Goal: Information Seeking & Learning: Check status

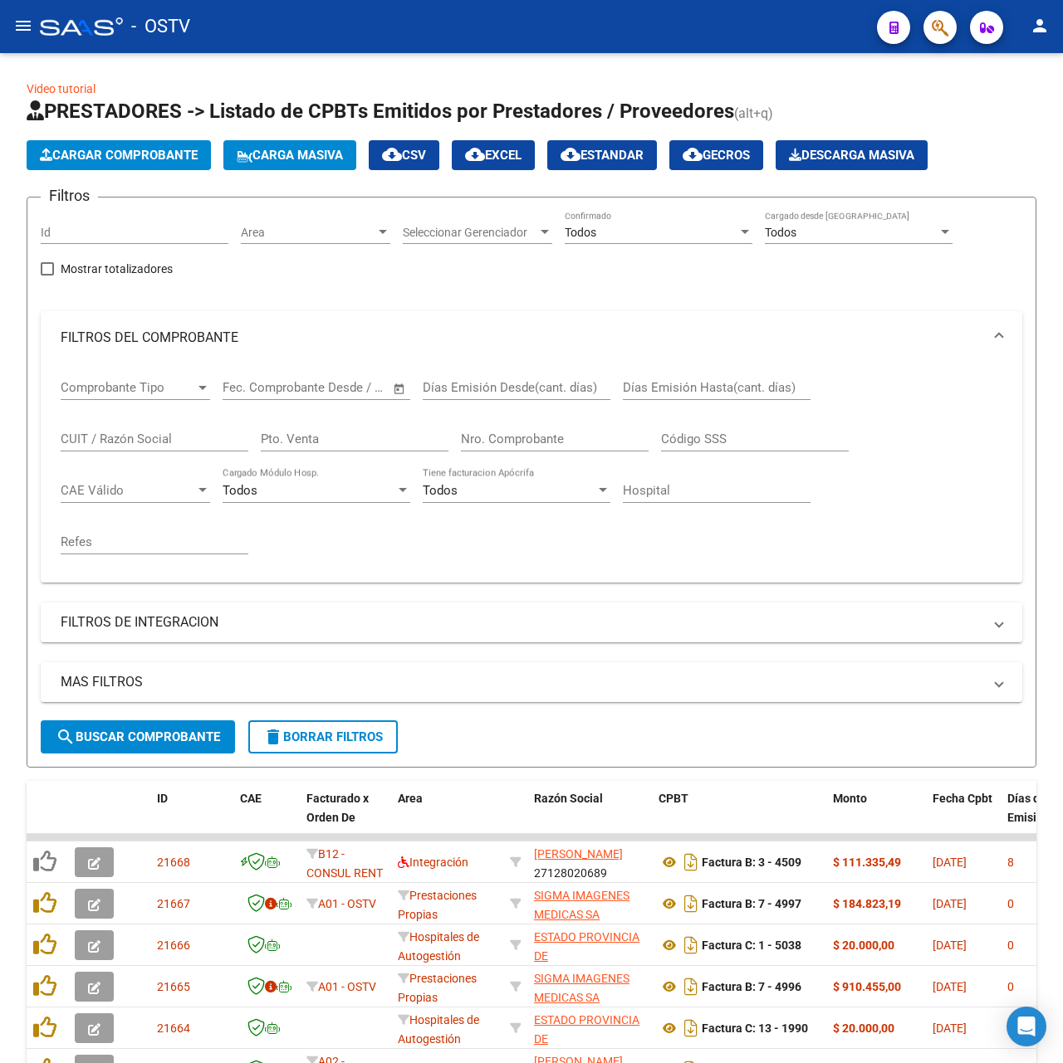
scroll to position [301, 0]
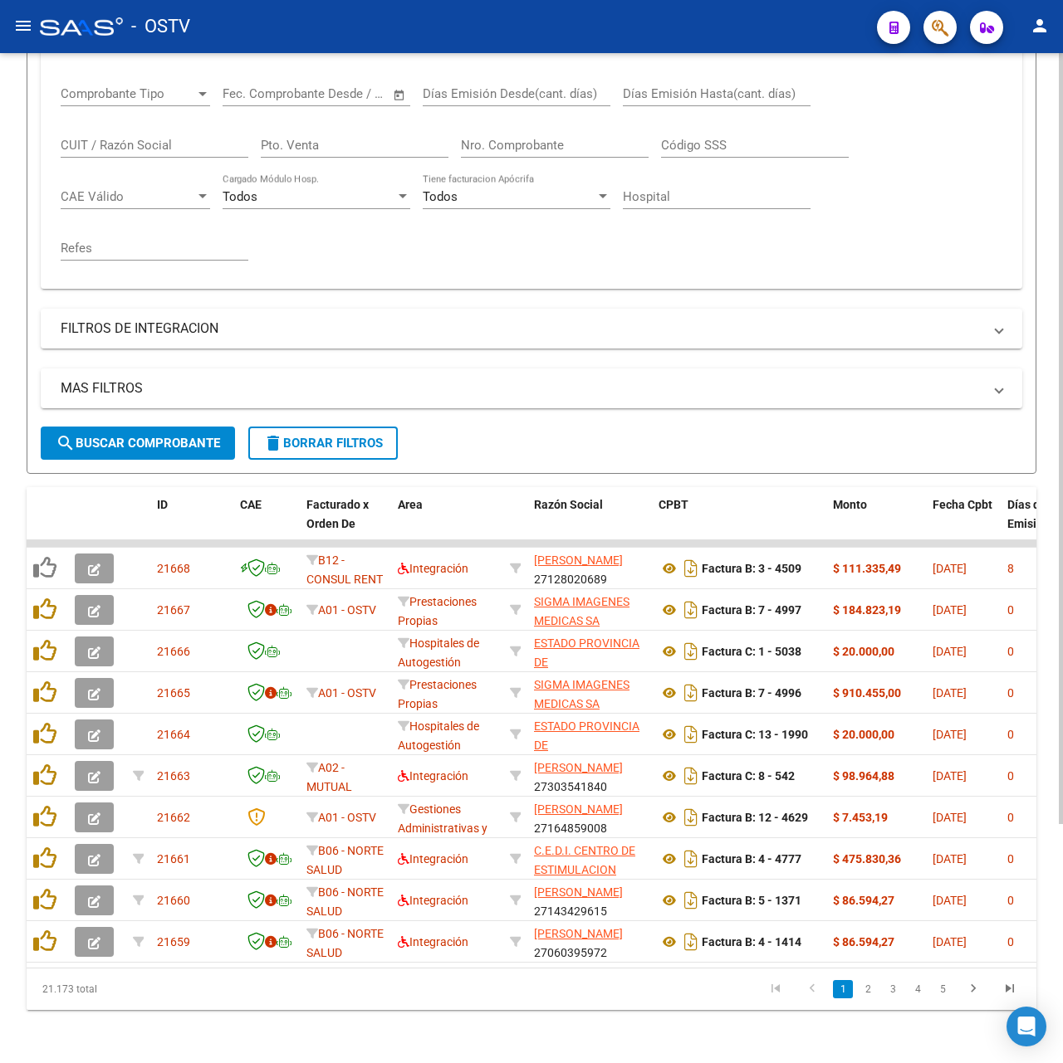
click at [123, 436] on span "search Buscar Comprobante" at bounding box center [138, 443] width 164 height 15
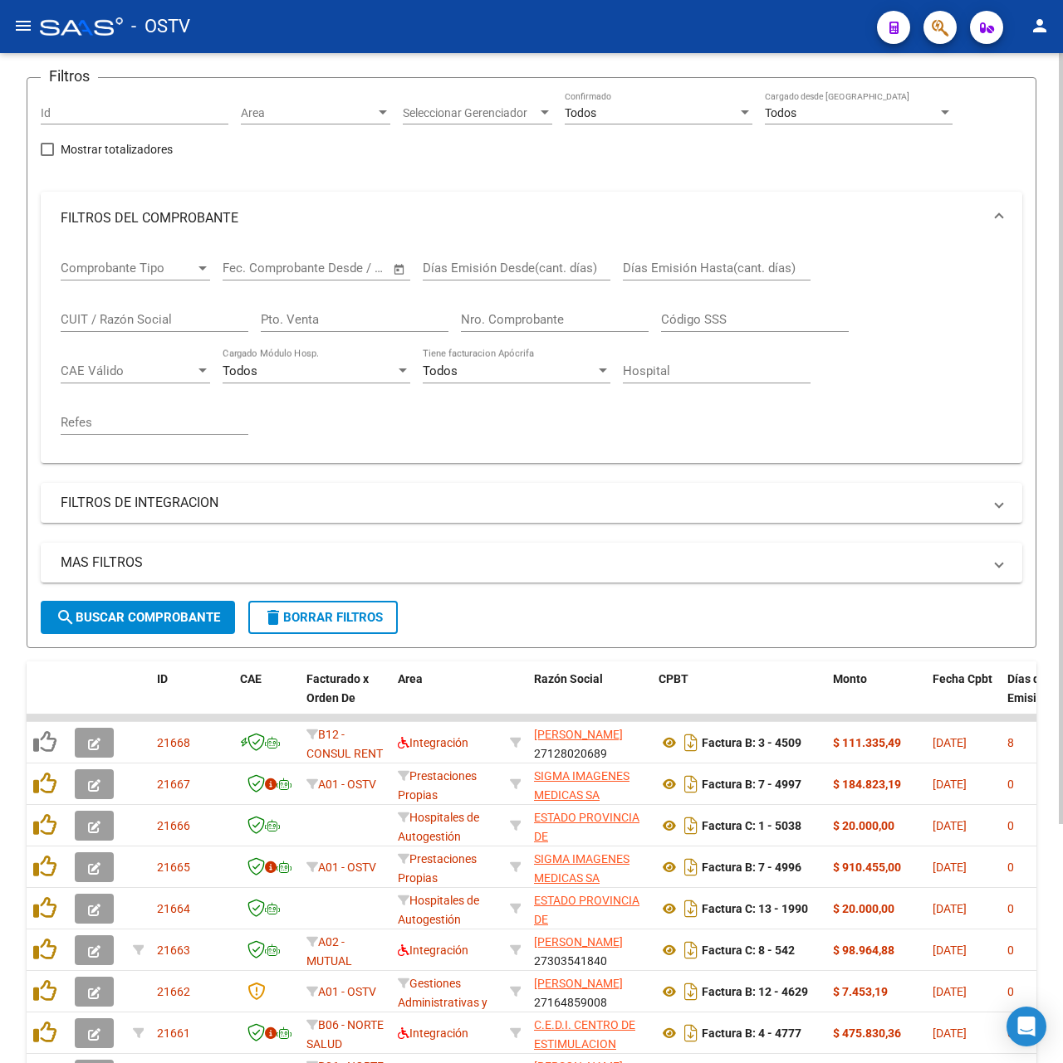
scroll to position [0, 0]
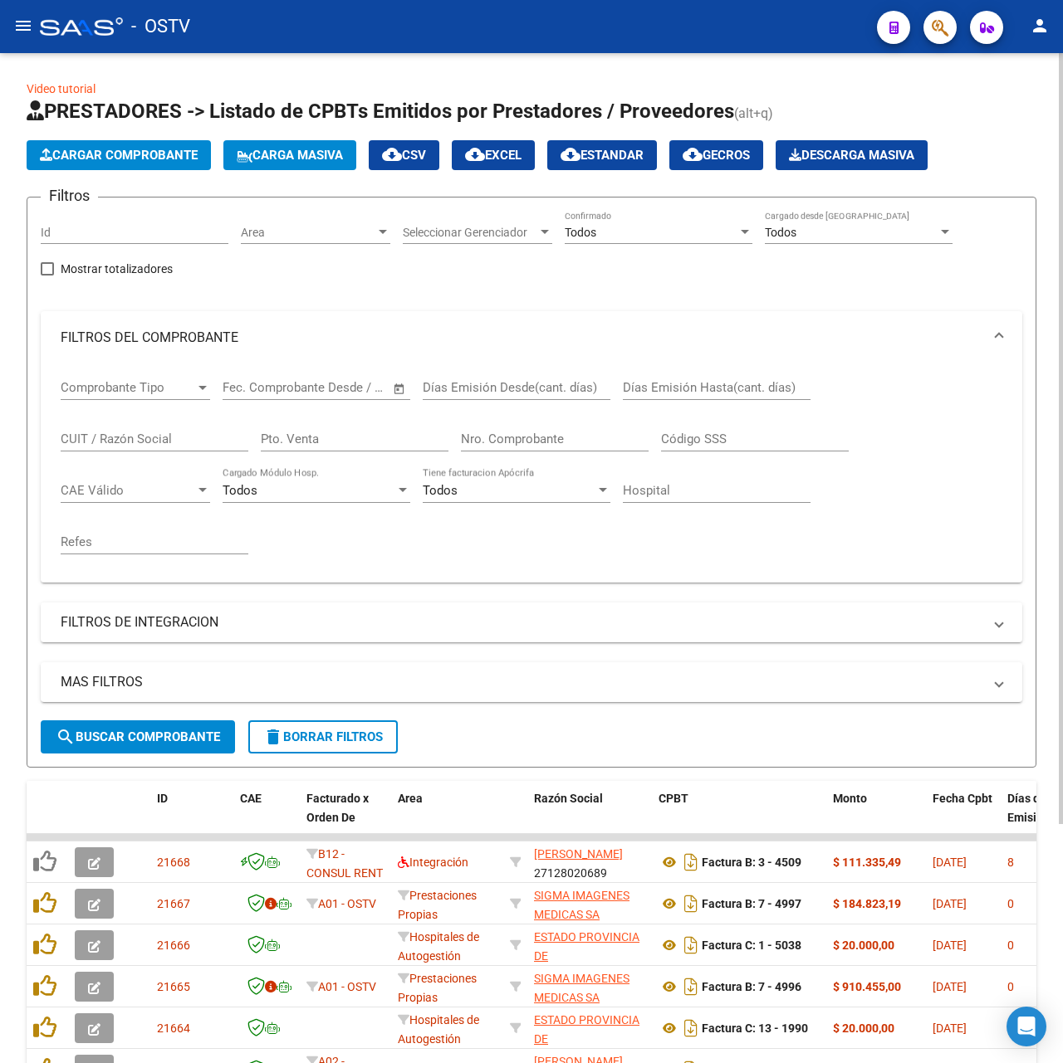
click at [150, 724] on button "search Buscar Comprobante" at bounding box center [138, 737] width 194 height 33
click at [510, 439] on input "Nro. Comprobante" at bounding box center [555, 439] width 188 height 15
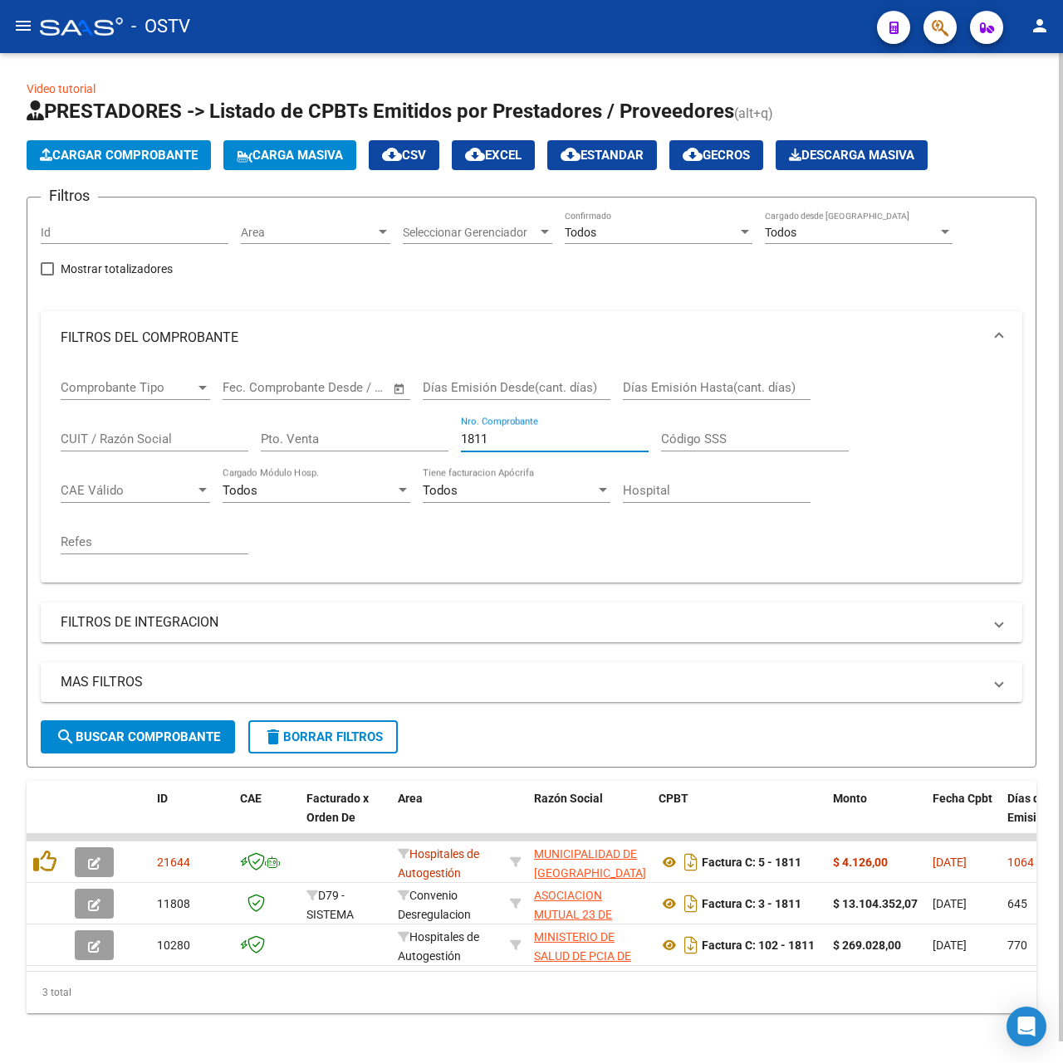
drag, startPoint x: 535, startPoint y: 433, endPoint x: 253, endPoint y: 442, distance: 281.5
click at [261, 442] on div "Comprobante Tipo Comprobante Tipo Fecha inicio – Fecha fin Fec. Comprobante Des…" at bounding box center [531, 466] width 941 height 205
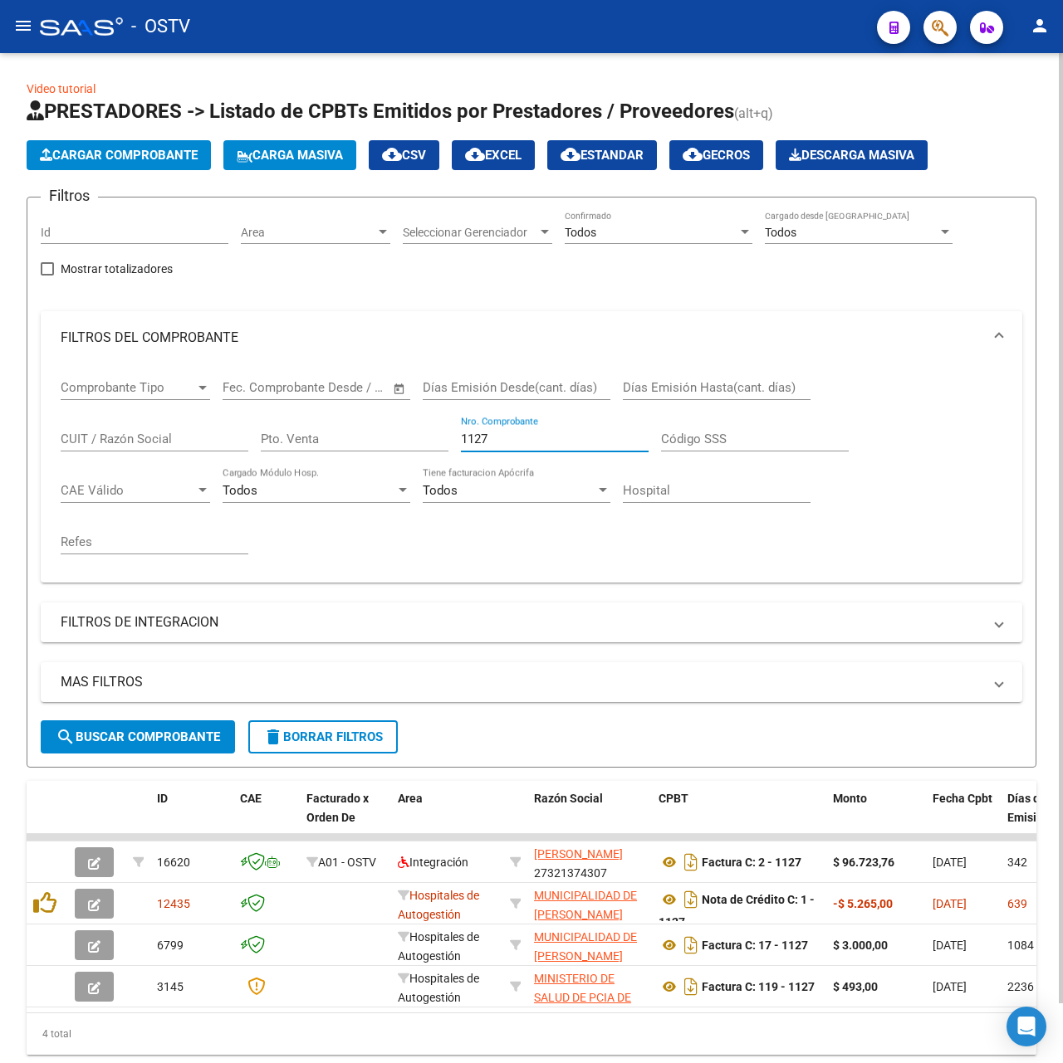
drag, startPoint x: 579, startPoint y: 445, endPoint x: 136, endPoint y: 440, distance: 443.3
click at [137, 440] on div "Comprobante Tipo Comprobante Tipo Fecha inicio – Fecha fin Fec. Comprobante Des…" at bounding box center [531, 466] width 941 height 205
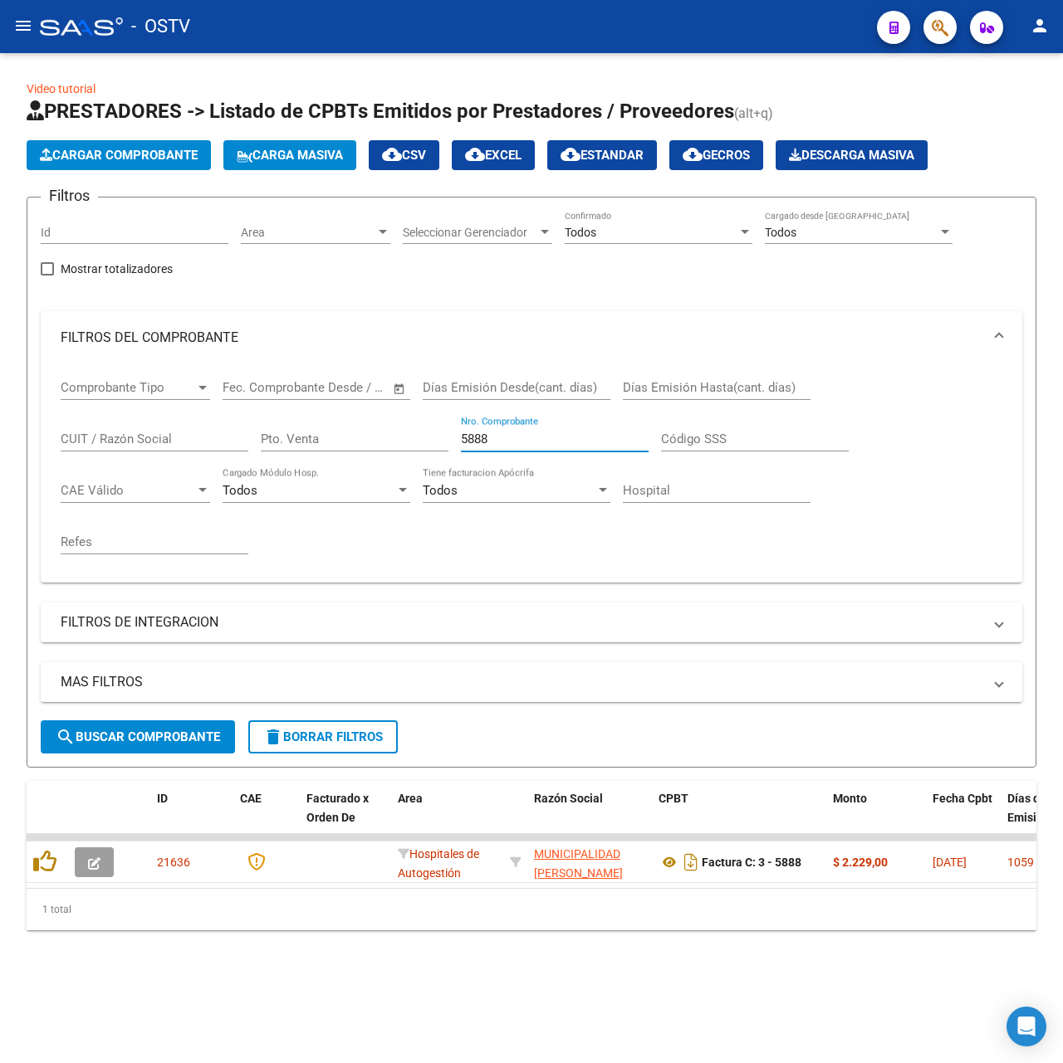
drag, startPoint x: 502, startPoint y: 432, endPoint x: 286, endPoint y: 435, distance: 215.9
click at [337, 447] on div "Comprobante Tipo Comprobante Tipo Fecha inicio – Fecha fin Fec. Comprobante Des…" at bounding box center [531, 466] width 941 height 205
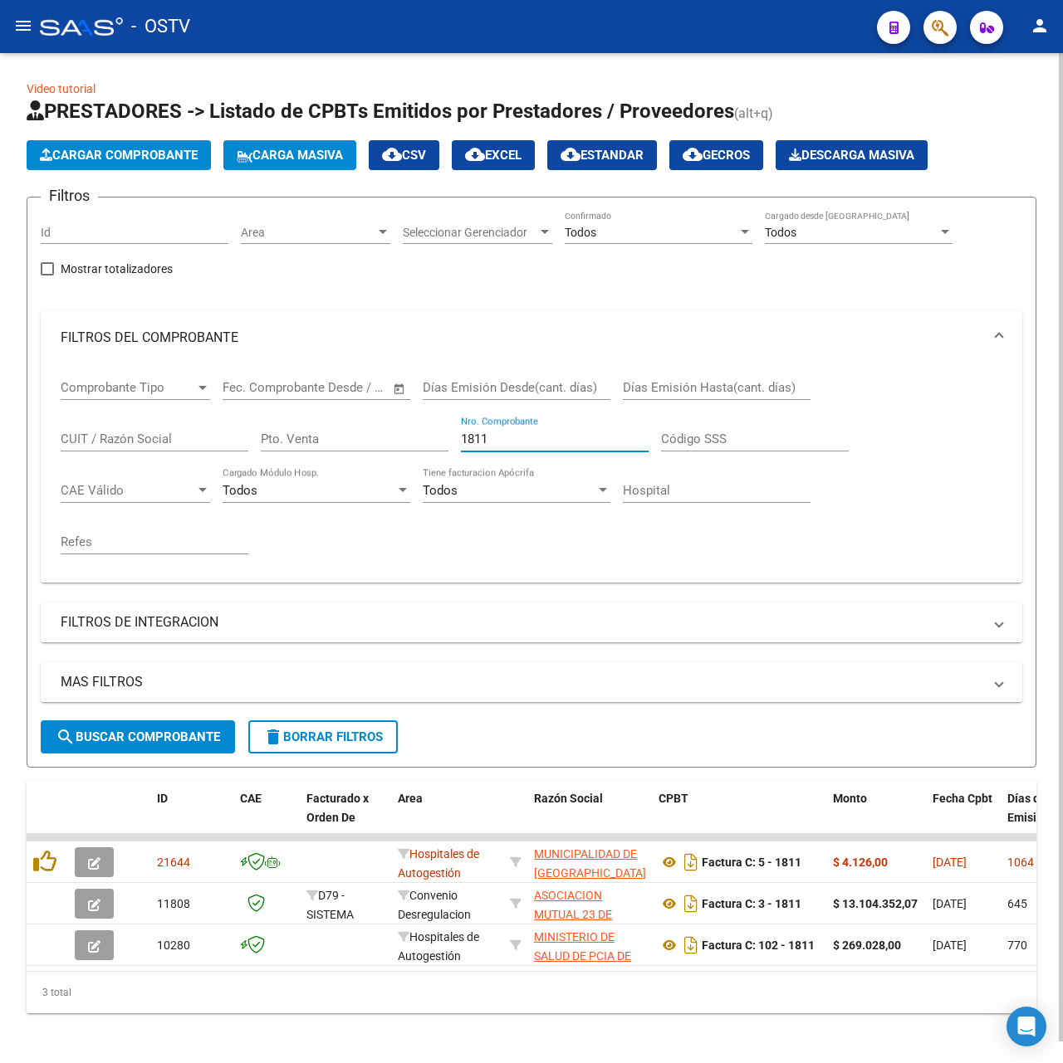
drag, startPoint x: 532, startPoint y: 433, endPoint x: 333, endPoint y: 439, distance: 199.3
click at [333, 439] on div "Comprobante Tipo Comprobante Tipo Fecha inicio – Fecha fin Fec. Comprobante Des…" at bounding box center [531, 466] width 941 height 205
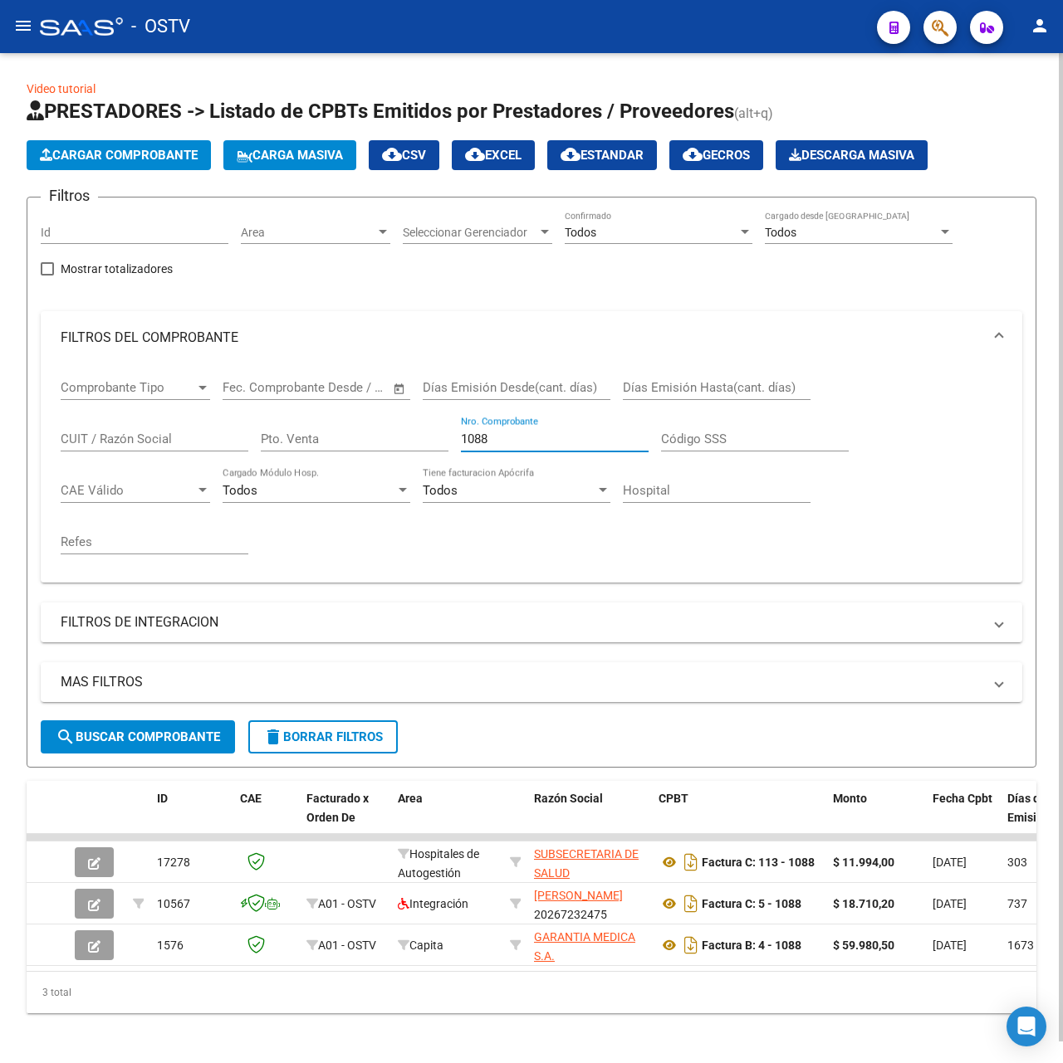
type input "1088"
click at [525, 429] on div "1088 Nro. Comprobante" at bounding box center [555, 434] width 188 height 36
drag, startPoint x: 525, startPoint y: 438, endPoint x: 349, endPoint y: 459, distance: 178.0
click at [359, 460] on div "Comprobante Tipo Comprobante Tipo Fecha inicio – Fecha fin Fec. Comprobante Des…" at bounding box center [531, 466] width 941 height 205
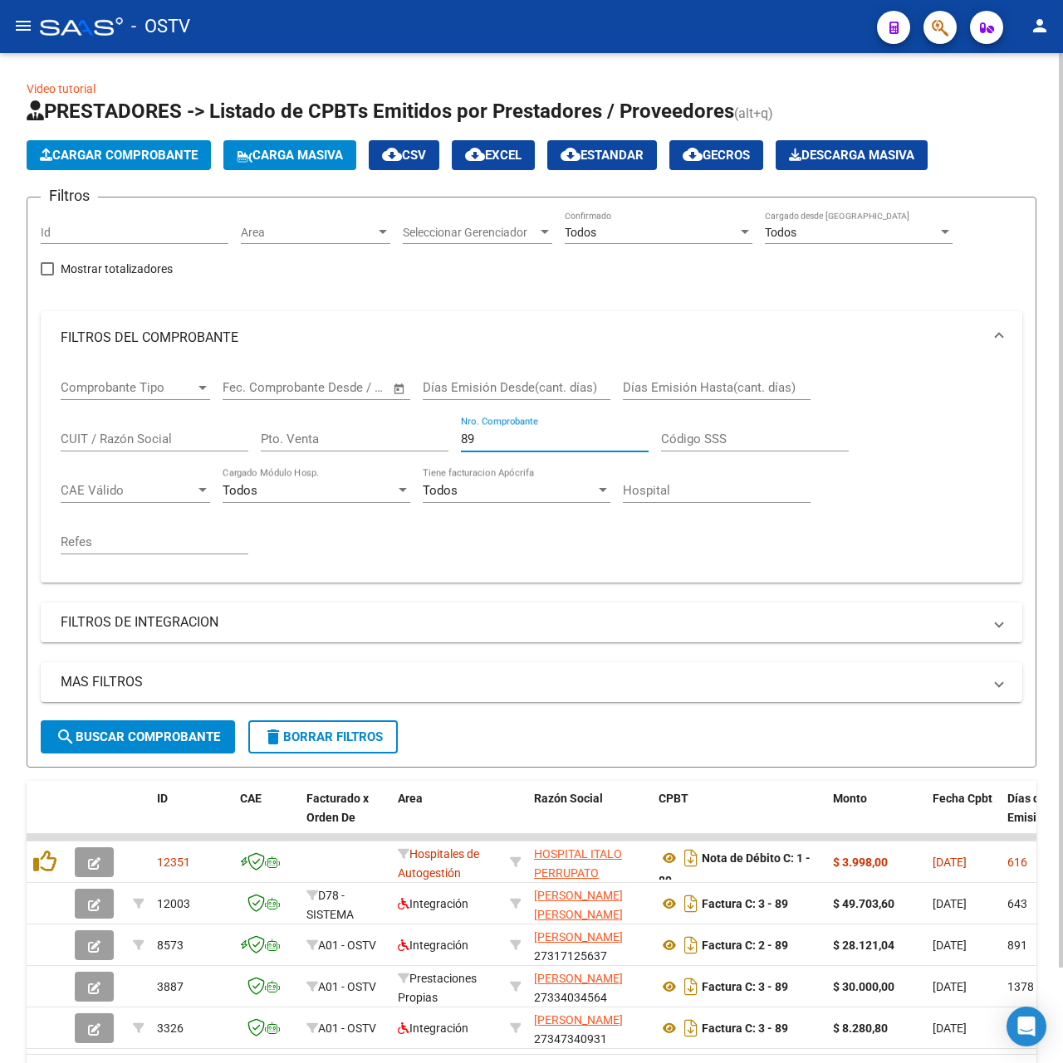
scroll to position [105, 0]
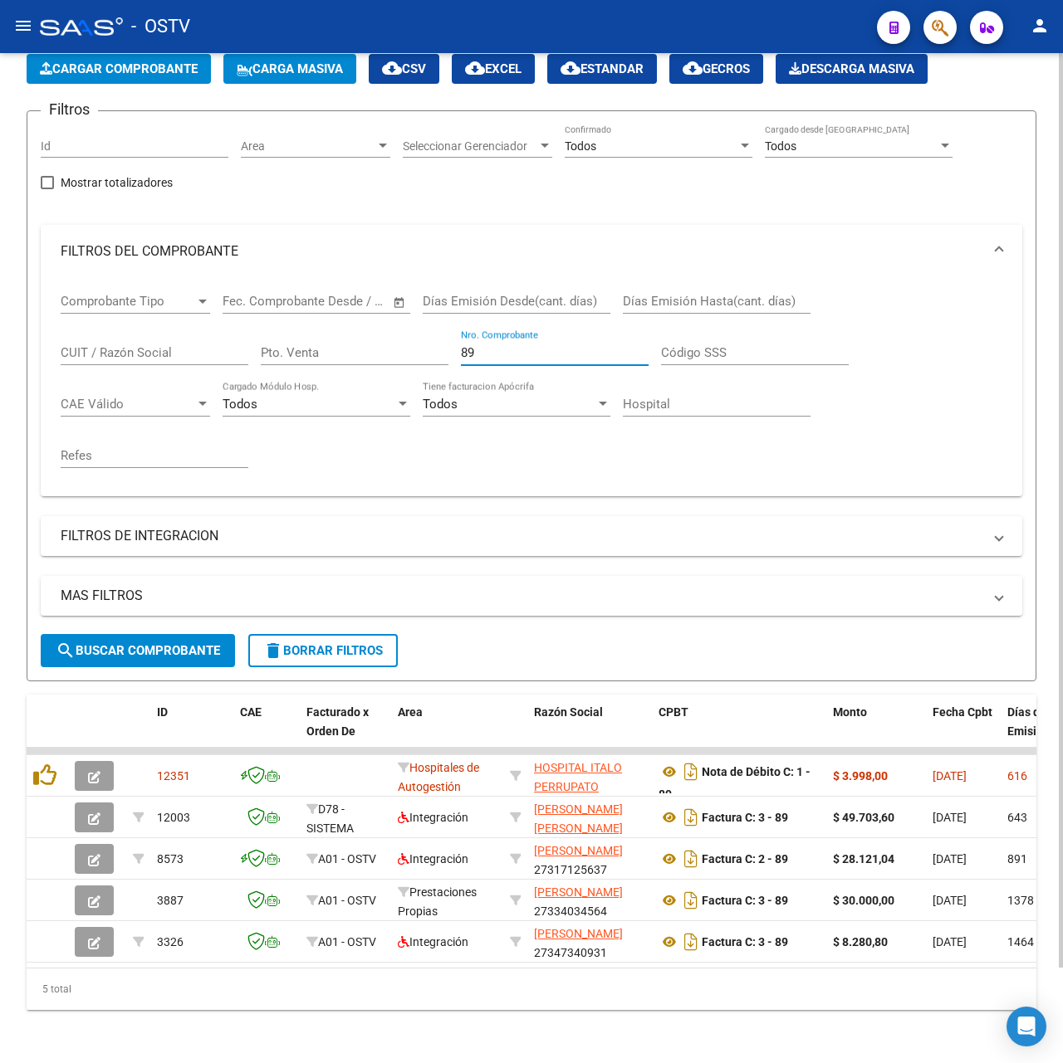
click at [553, 345] on input "89" at bounding box center [555, 352] width 188 height 15
drag, startPoint x: 553, startPoint y: 326, endPoint x: 395, endPoint y: 334, distance: 157.9
click at [395, 334] on div "Comprobante Tipo Comprobante Tipo Fecha inicio – Fecha fin Fec. Comprobante Des…" at bounding box center [531, 380] width 941 height 205
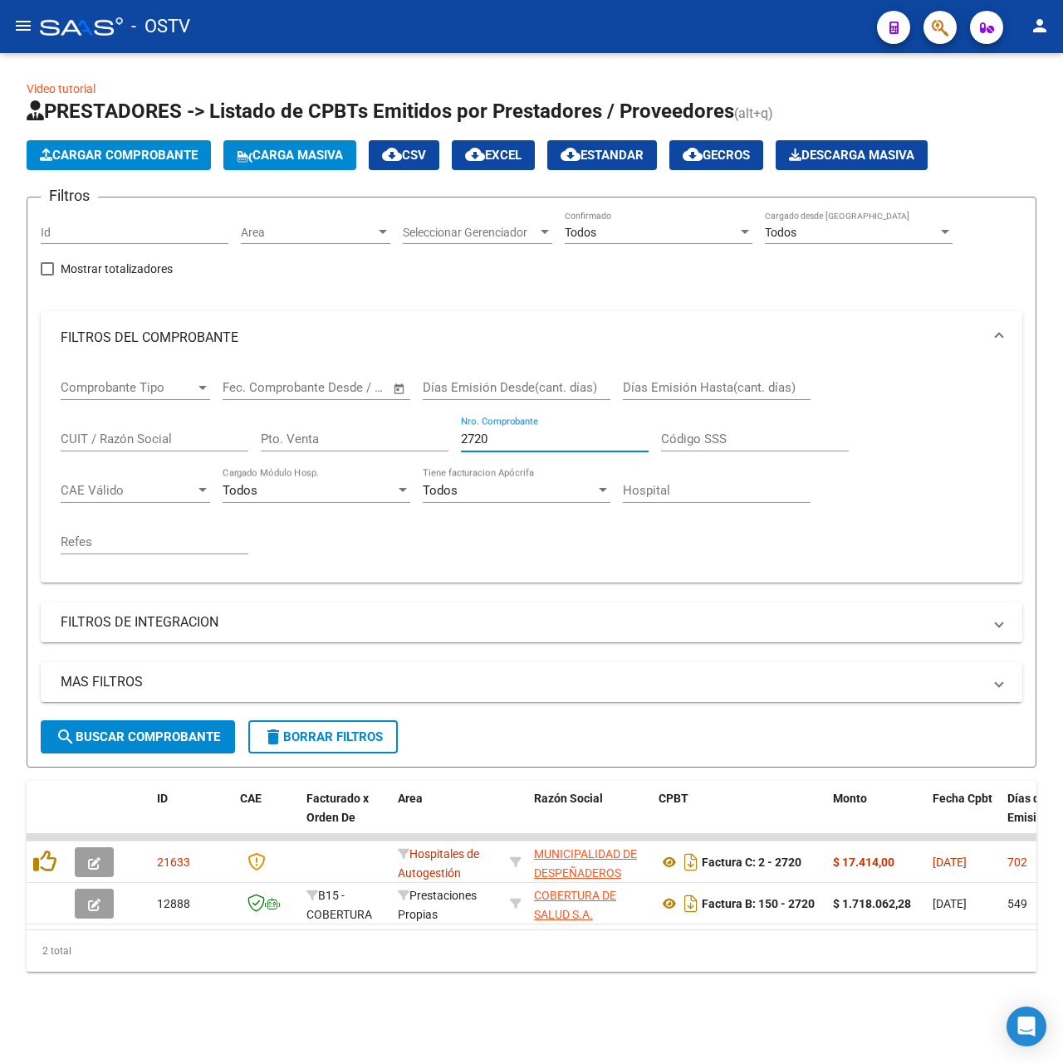
scroll to position [0, 0]
drag, startPoint x: 531, startPoint y: 435, endPoint x: 0, endPoint y: 436, distance: 531.3
click at [0, 436] on div "Video tutorial PRESTADORES -> Listado de CPBTs Emitidos por Prestadores / Prove…" at bounding box center [531, 539] width 1063 height 972
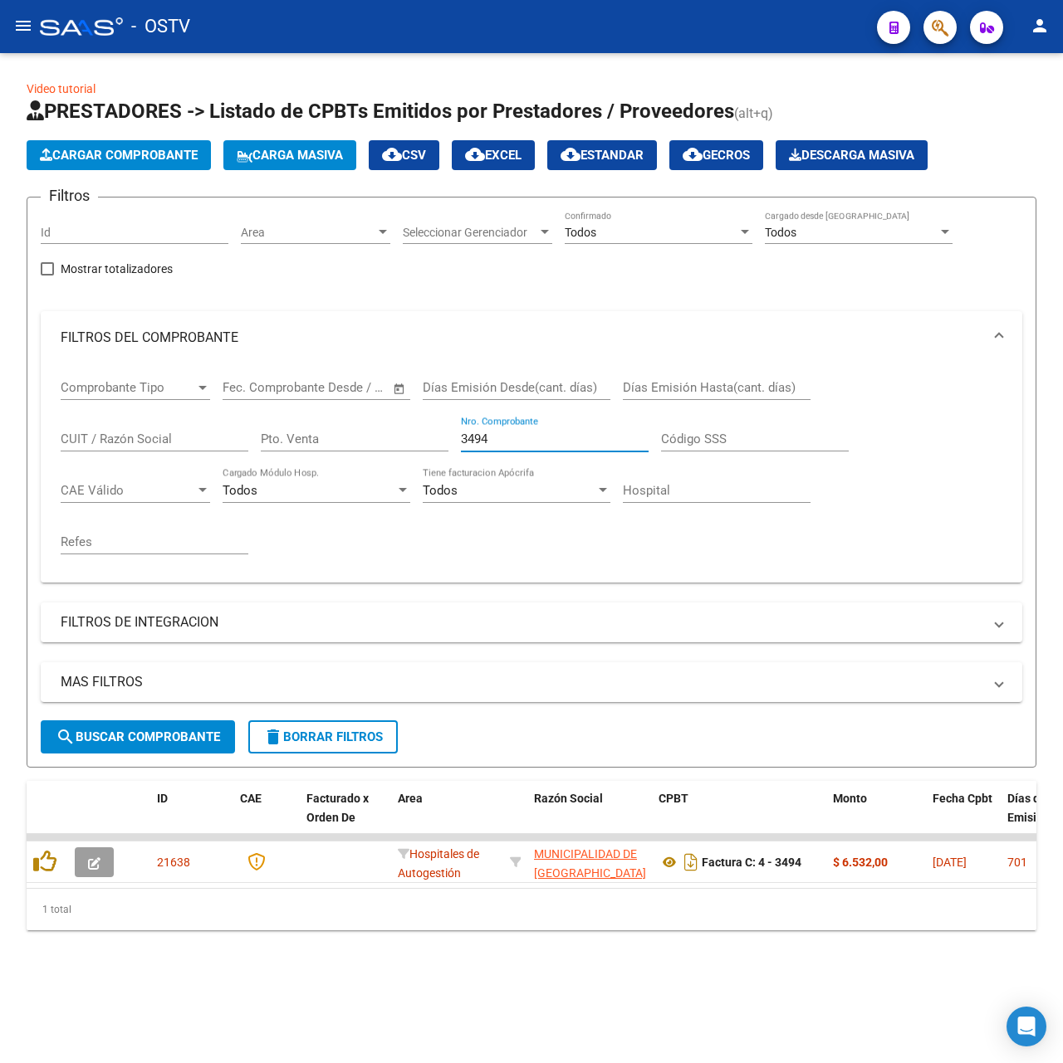
drag, startPoint x: 522, startPoint y: 433, endPoint x: 362, endPoint y: 455, distance: 161.7
click at [362, 455] on div "Comprobante Tipo Comprobante Tipo Fecha inicio – Fecha fin Fec. Comprobante Des…" at bounding box center [531, 466] width 941 height 205
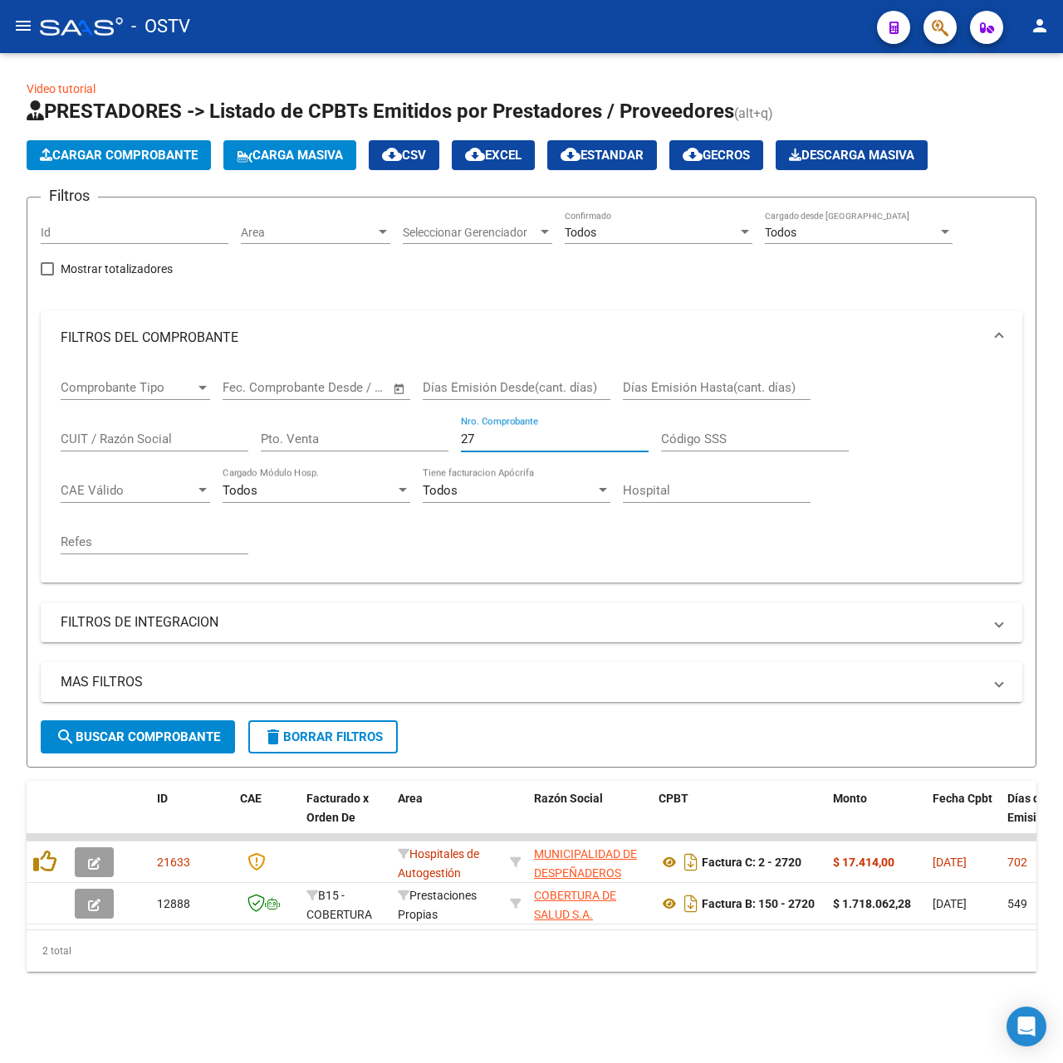
type input "2"
click at [594, 433] on input "Nro. Comprobante" at bounding box center [555, 439] width 188 height 15
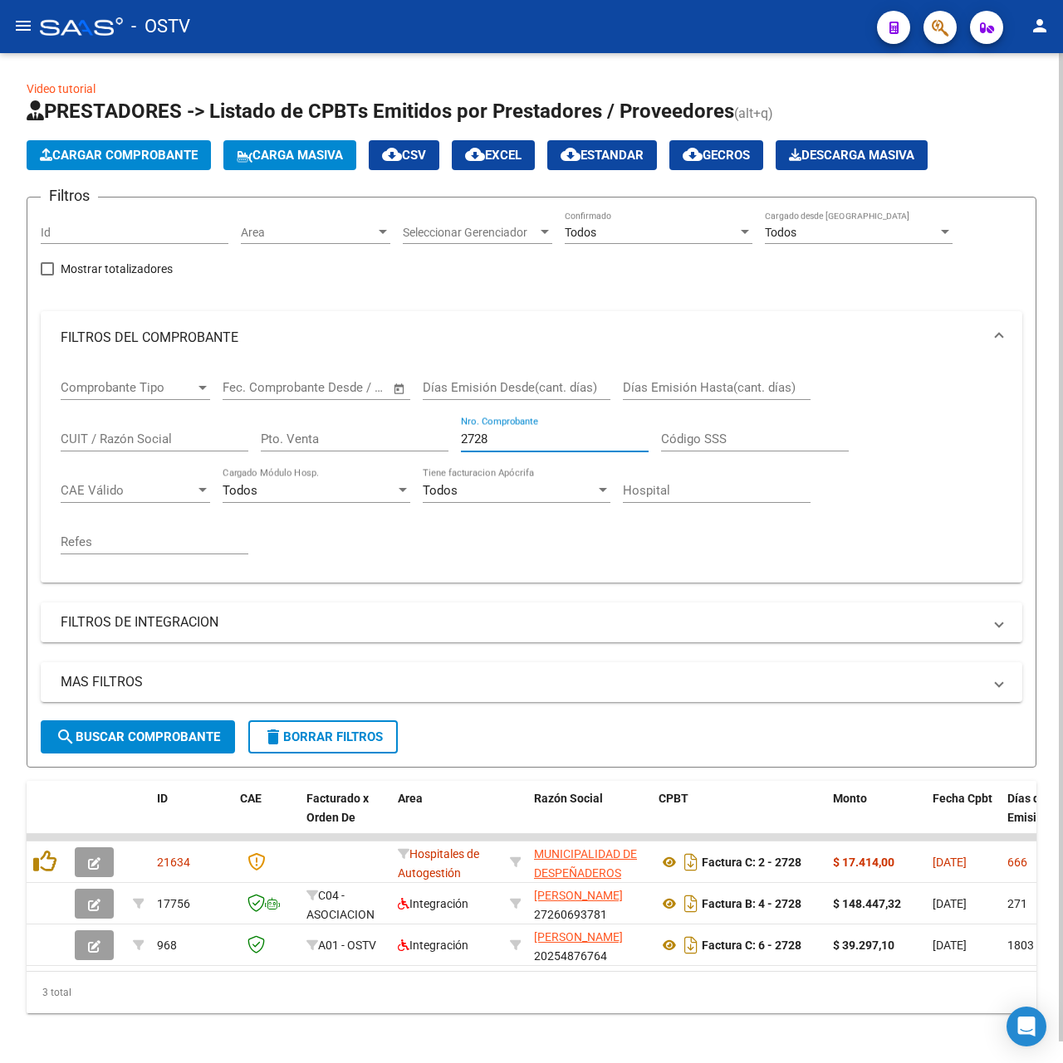
drag, startPoint x: 535, startPoint y: 443, endPoint x: 387, endPoint y: 437, distance: 147.9
click at [387, 437] on div "Comprobante Tipo Comprobante Tipo Fecha inicio – Fecha fin Fec. Comprobante Des…" at bounding box center [531, 466] width 941 height 205
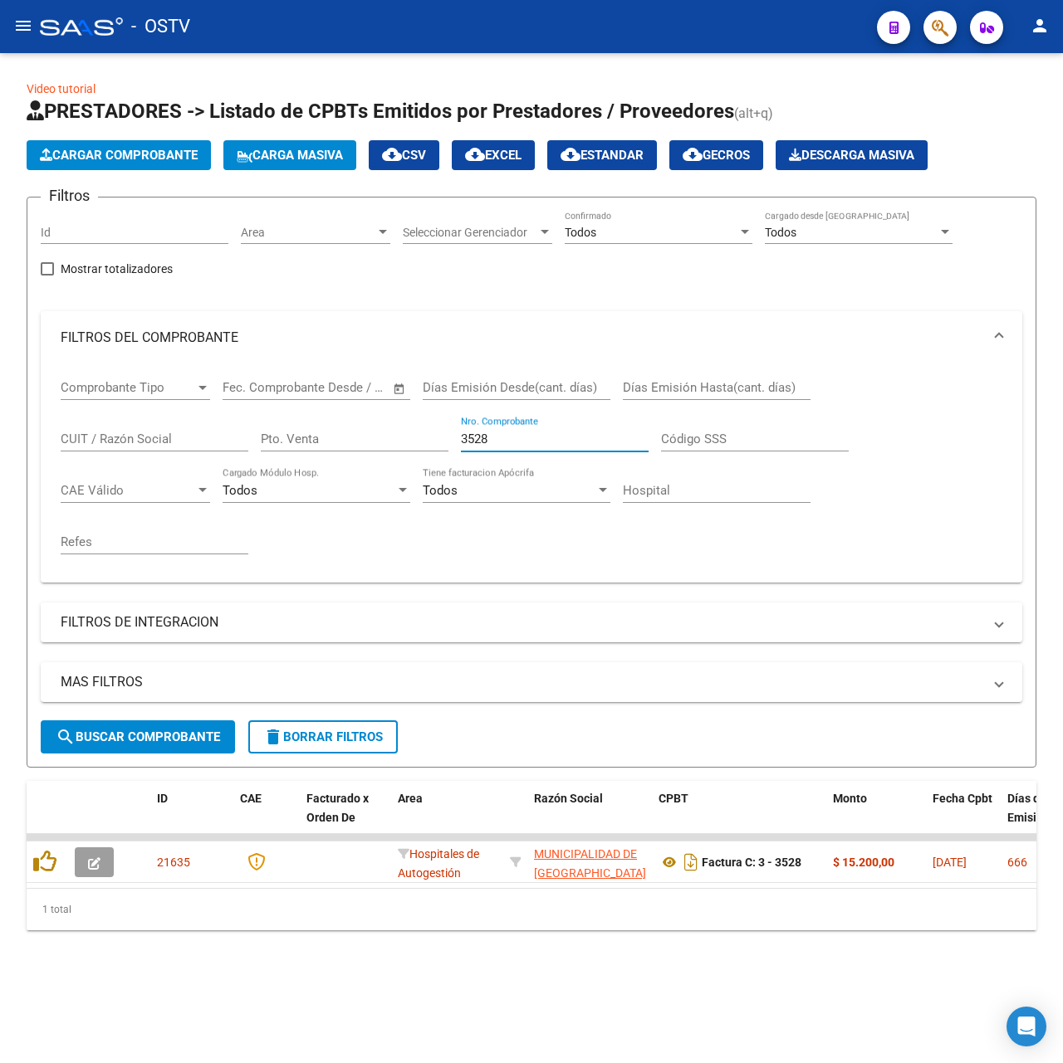
drag, startPoint x: 531, startPoint y: 438, endPoint x: 276, endPoint y: 445, distance: 254.9
click at [276, 437] on div "Comprobante Tipo Comprobante Tipo Fecha inicio – Fecha fin Fec. Comprobante Des…" at bounding box center [531, 466] width 941 height 205
click at [141, 747] on button "search Buscar Comprobante" at bounding box center [138, 737] width 194 height 33
drag, startPoint x: 528, startPoint y: 442, endPoint x: 144, endPoint y: 439, distance: 384.4
click at [144, 442] on div "Comprobante Tipo Comprobante Tipo Fecha inicio – Fecha fin Fec. Comprobante Des…" at bounding box center [531, 466] width 941 height 205
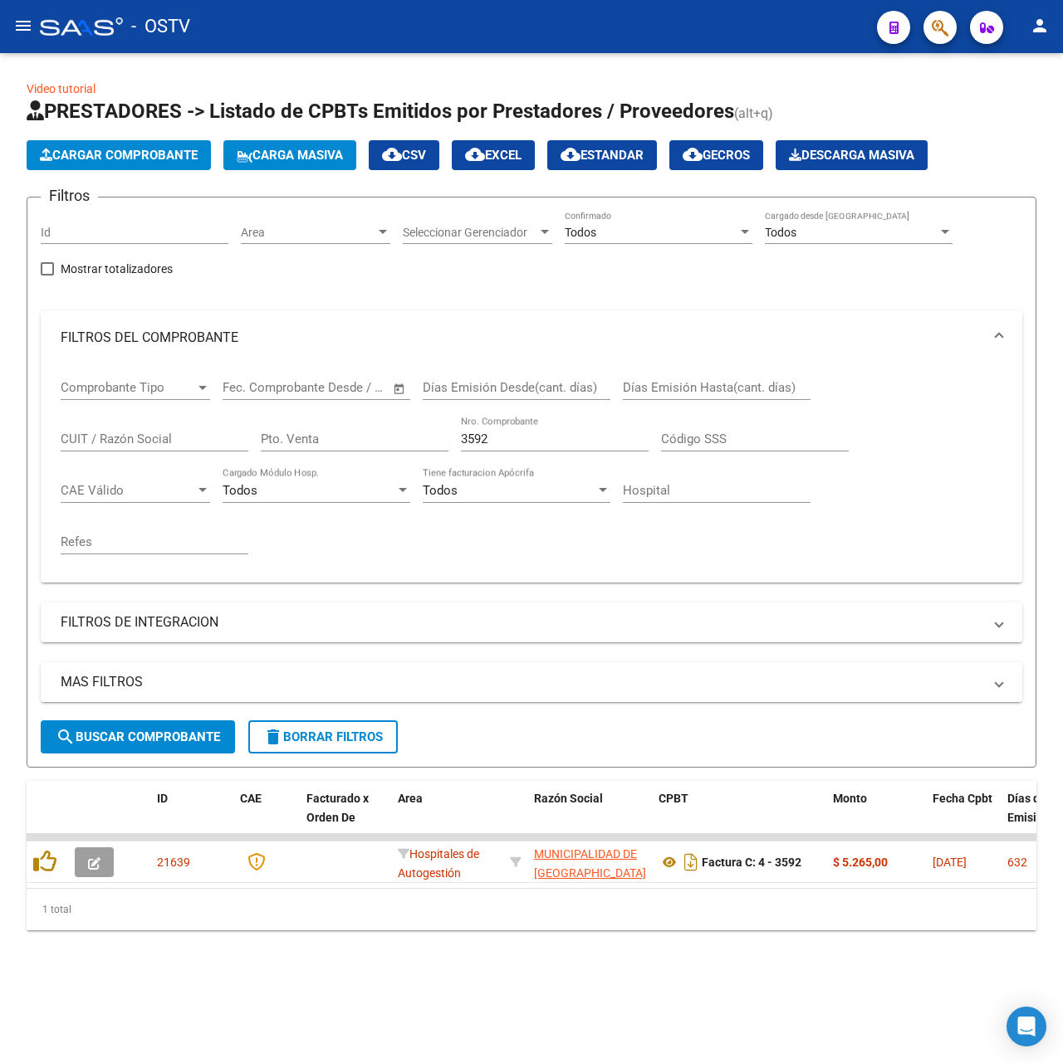
click at [519, 450] on div "3592 Nro. Comprobante" at bounding box center [555, 434] width 188 height 36
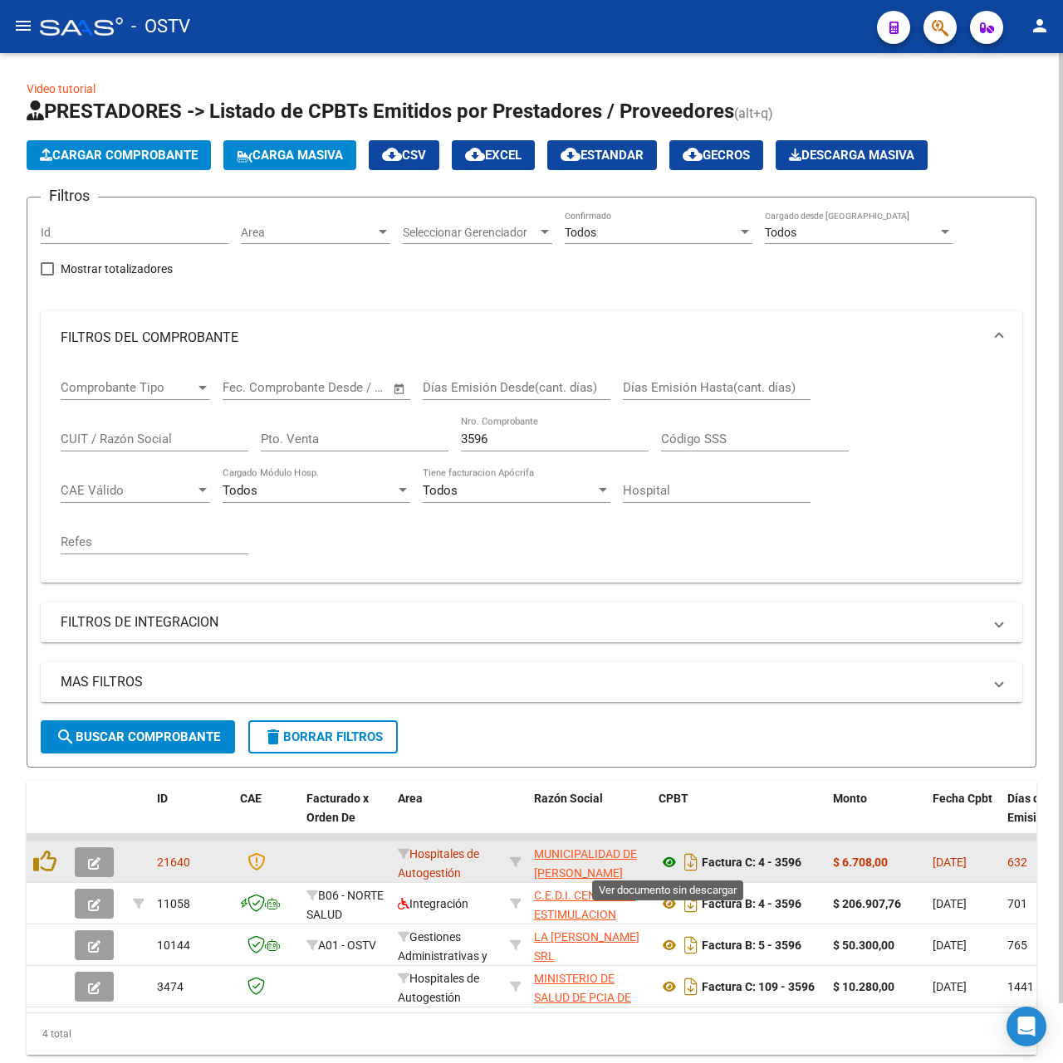
click at [666, 870] on icon at bounding box center [669, 863] width 22 height 20
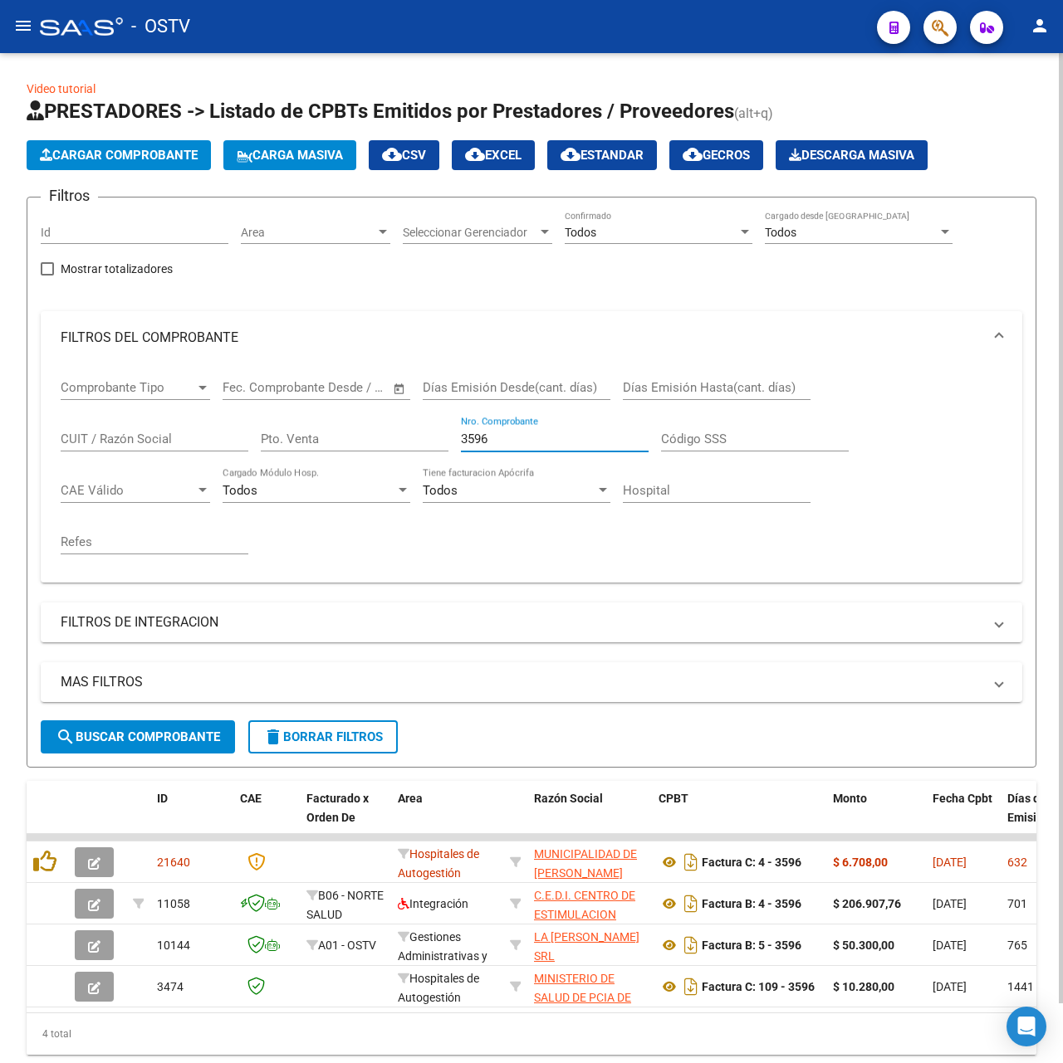
drag, startPoint x: 498, startPoint y: 446, endPoint x: 302, endPoint y: 458, distance: 196.3
click at [302, 458] on div "Comprobante Tipo Comprobante Tipo Fecha inicio – Fecha fin Fec. Comprobante Des…" at bounding box center [531, 466] width 941 height 205
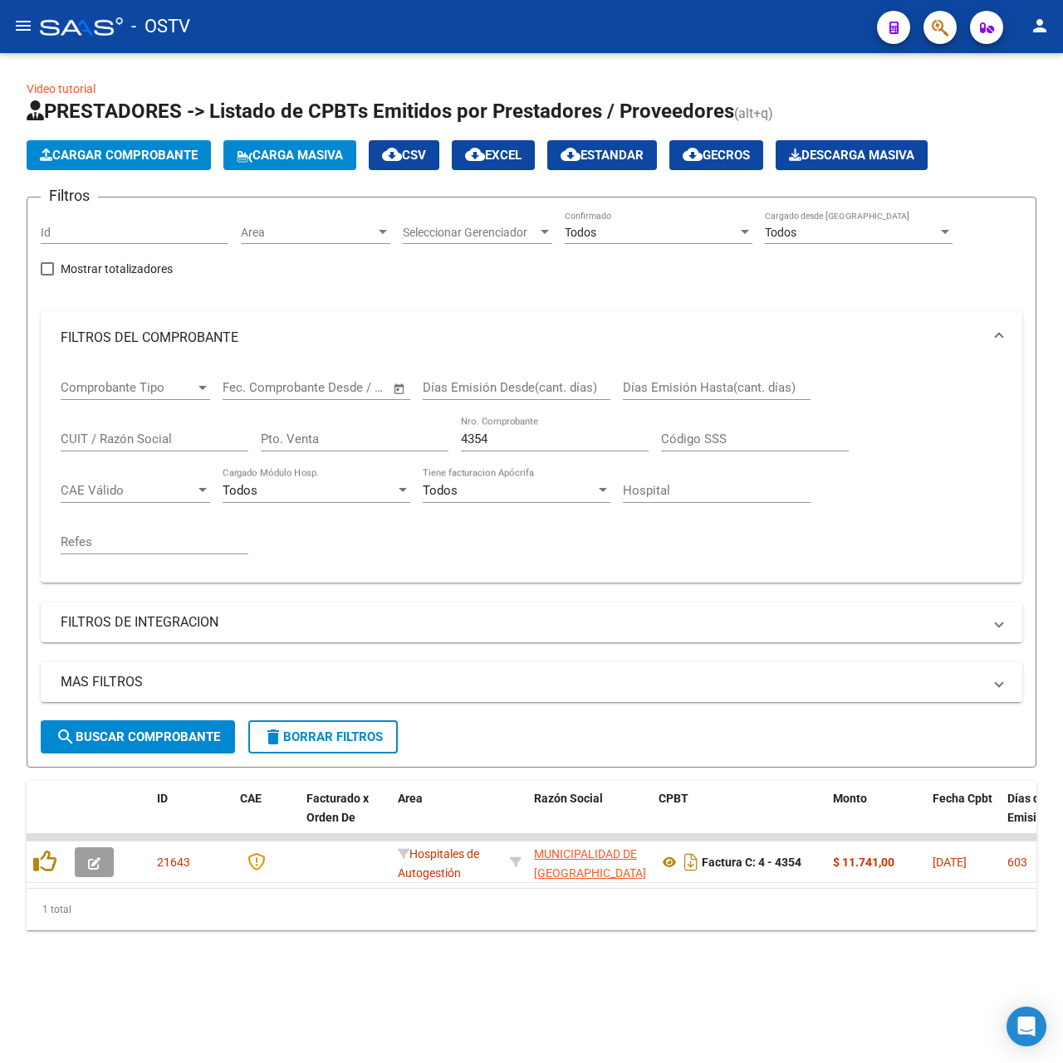
drag, startPoint x: 352, startPoint y: 427, endPoint x: 306, endPoint y: 419, distance: 46.3
click at [306, 419] on div "Comprobante Tipo Comprobante Tipo Fecha inicio – Fecha fin Fec. Comprobante Des…" at bounding box center [531, 466] width 941 height 205
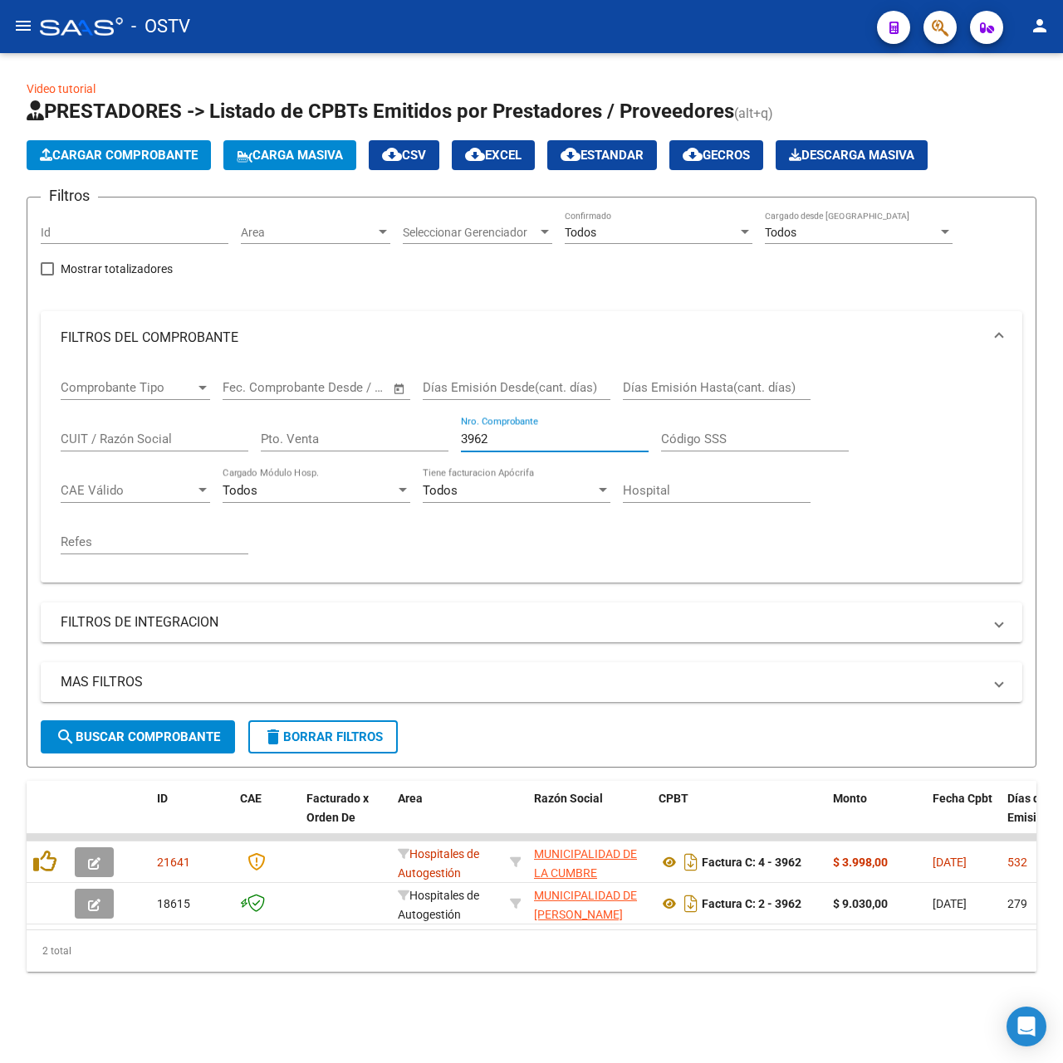
drag, startPoint x: 541, startPoint y: 435, endPoint x: 1, endPoint y: 416, distance: 540.8
click at [3, 416] on div "Video tutorial PRESTADORES -> Listado de CPBTs Emitidos por Prestadores / Prove…" at bounding box center [531, 539] width 1063 height 972
drag, startPoint x: 526, startPoint y: 442, endPoint x: 199, endPoint y: 410, distance: 328.7
click at [229, 447] on div "Comprobante Tipo Comprobante Tipo Fecha inicio – Fecha fin Fec. Comprobante Des…" at bounding box center [531, 466] width 941 height 205
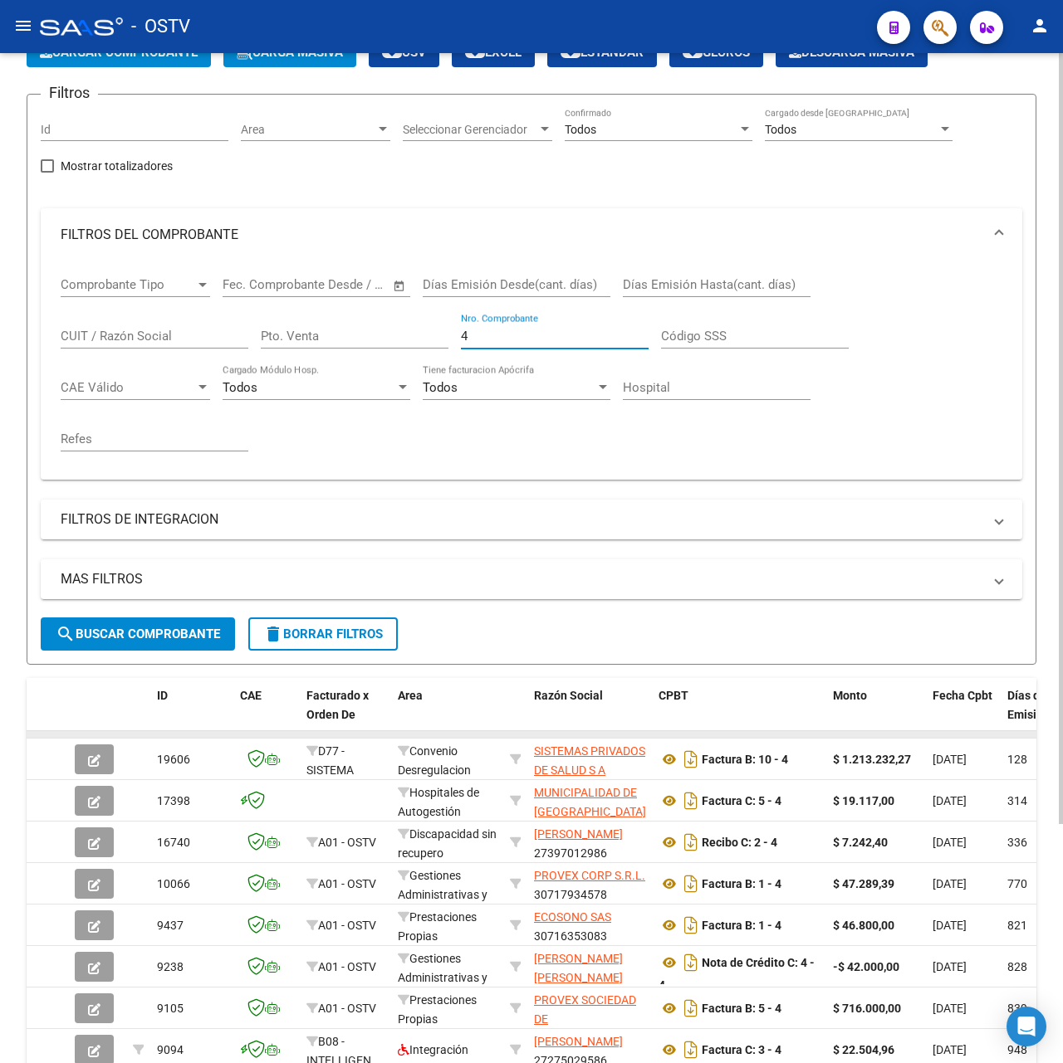
scroll to position [312, 0]
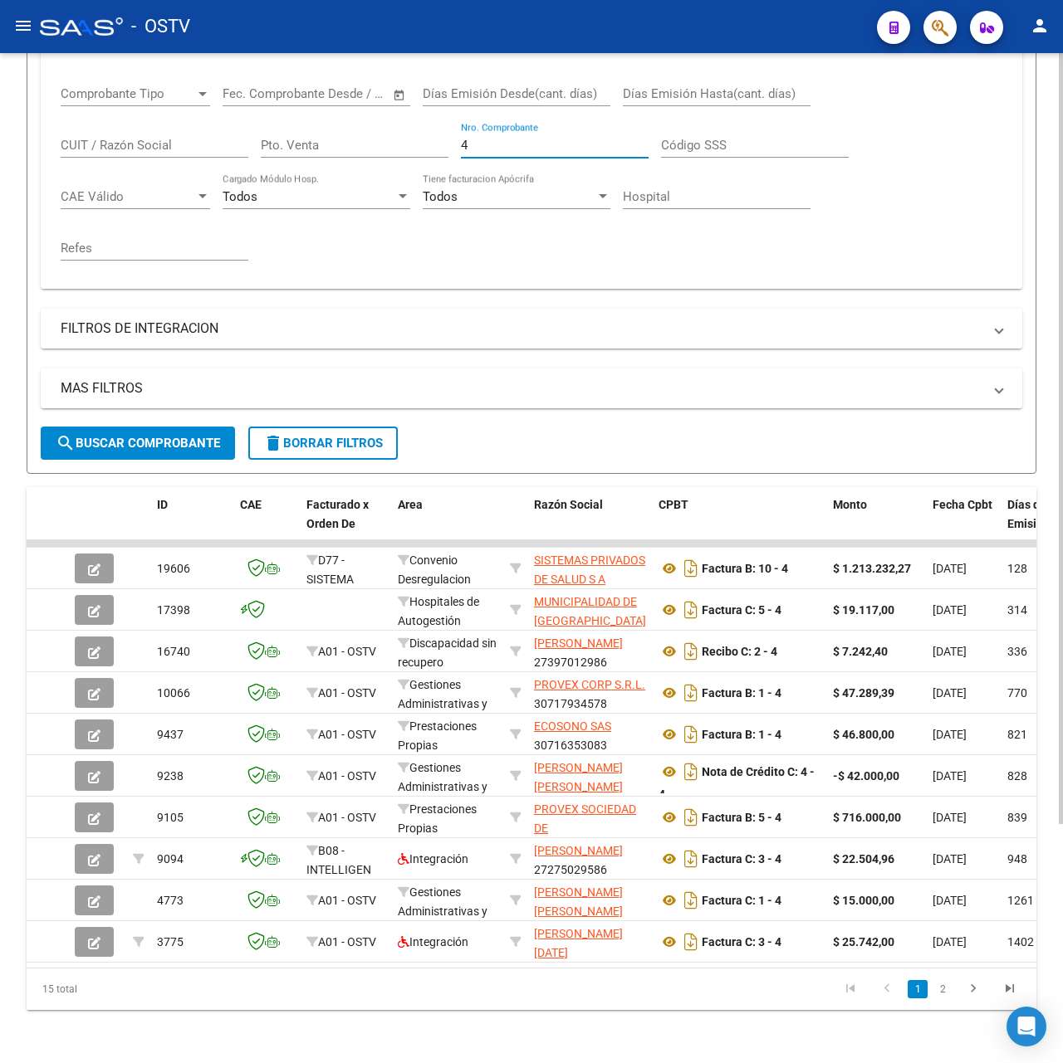
drag, startPoint x: 530, startPoint y: 134, endPoint x: 208, endPoint y: 128, distance: 322.1
click at [210, 128] on div "Comprobante Tipo Comprobante Tipo Fecha inicio – Fecha fin Fec. Comprobante Des…" at bounding box center [531, 173] width 941 height 205
type input "1"
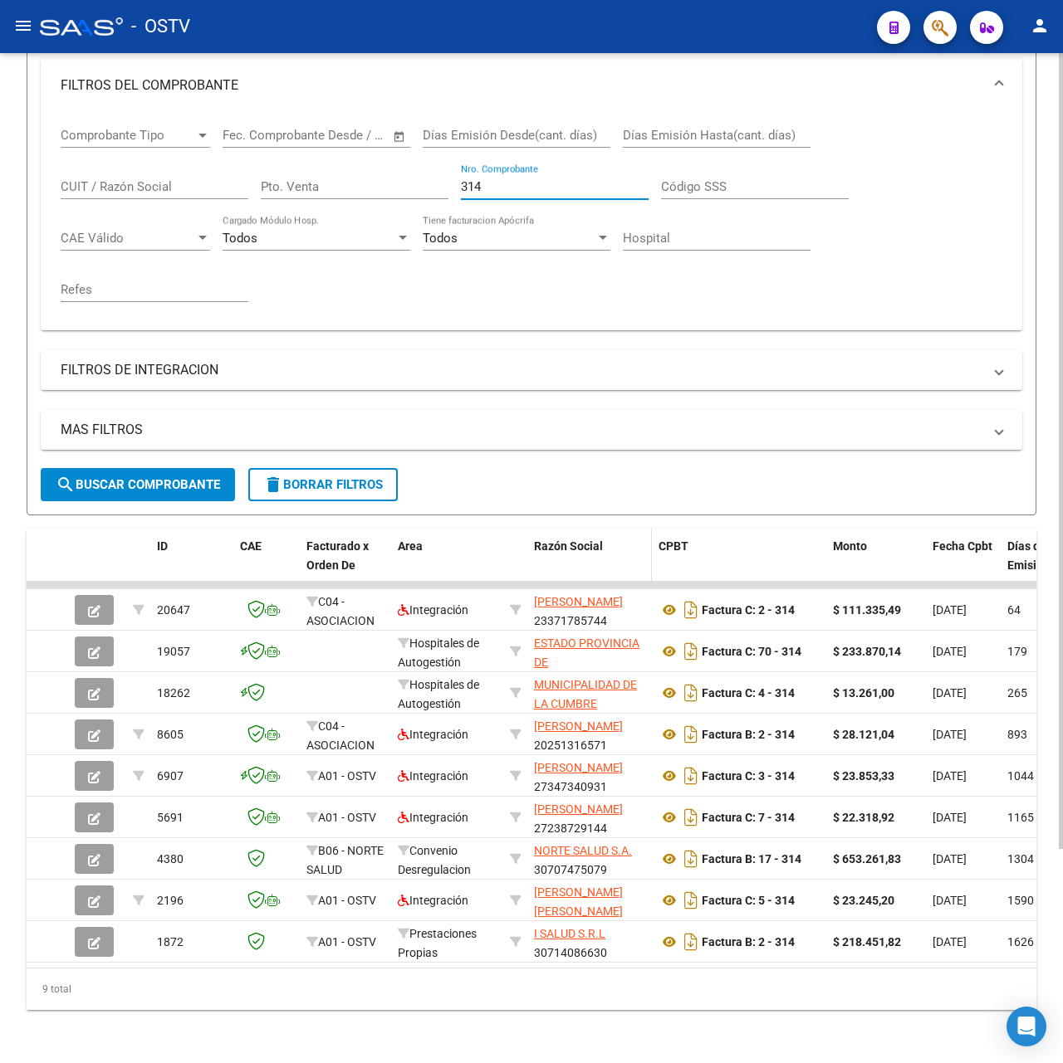
scroll to position [271, 0]
drag, startPoint x: 555, startPoint y: 169, endPoint x: 333, endPoint y: 167, distance: 221.7
click at [333, 167] on div "Comprobante Tipo Comprobante Tipo Fecha inicio – Fecha fin Fec. Comprobante Des…" at bounding box center [531, 214] width 941 height 205
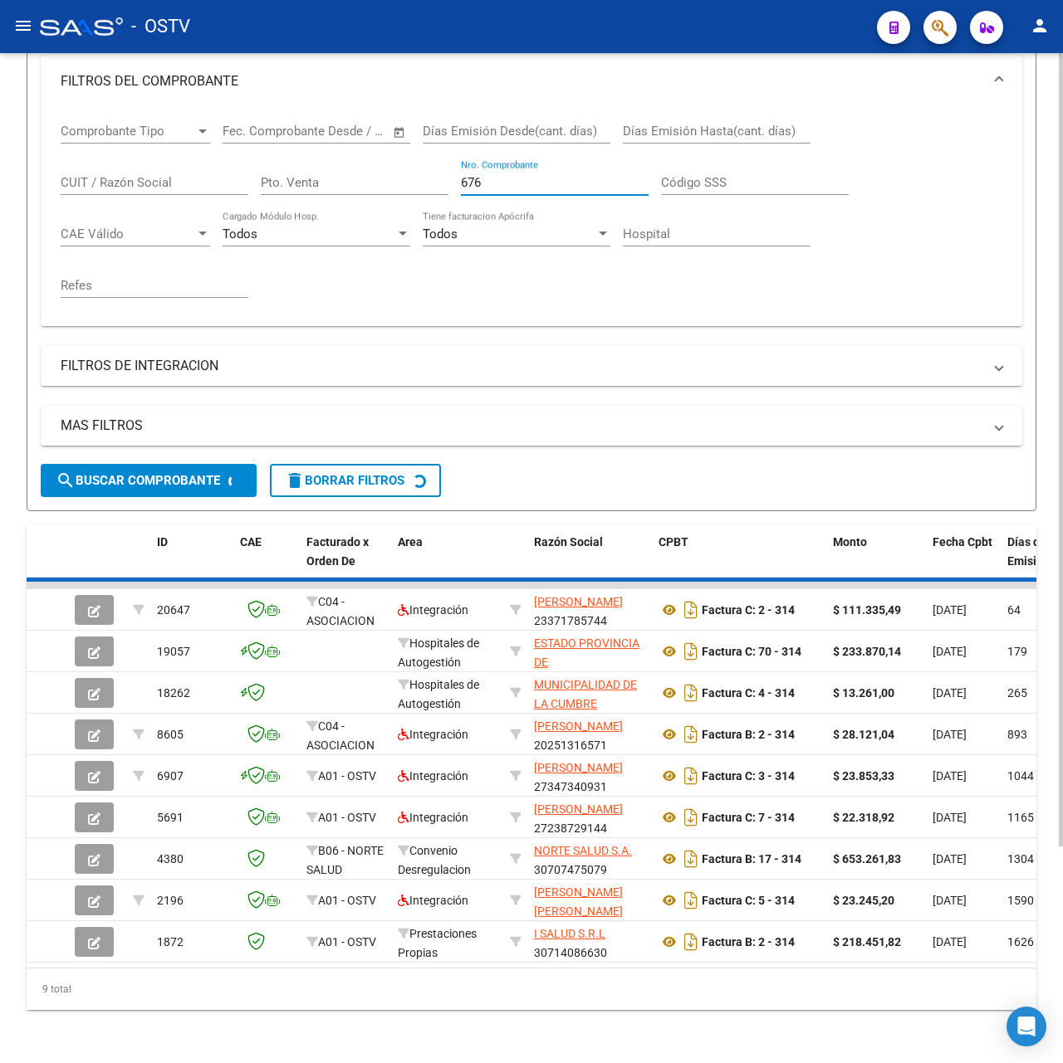
scroll to position [0, 0]
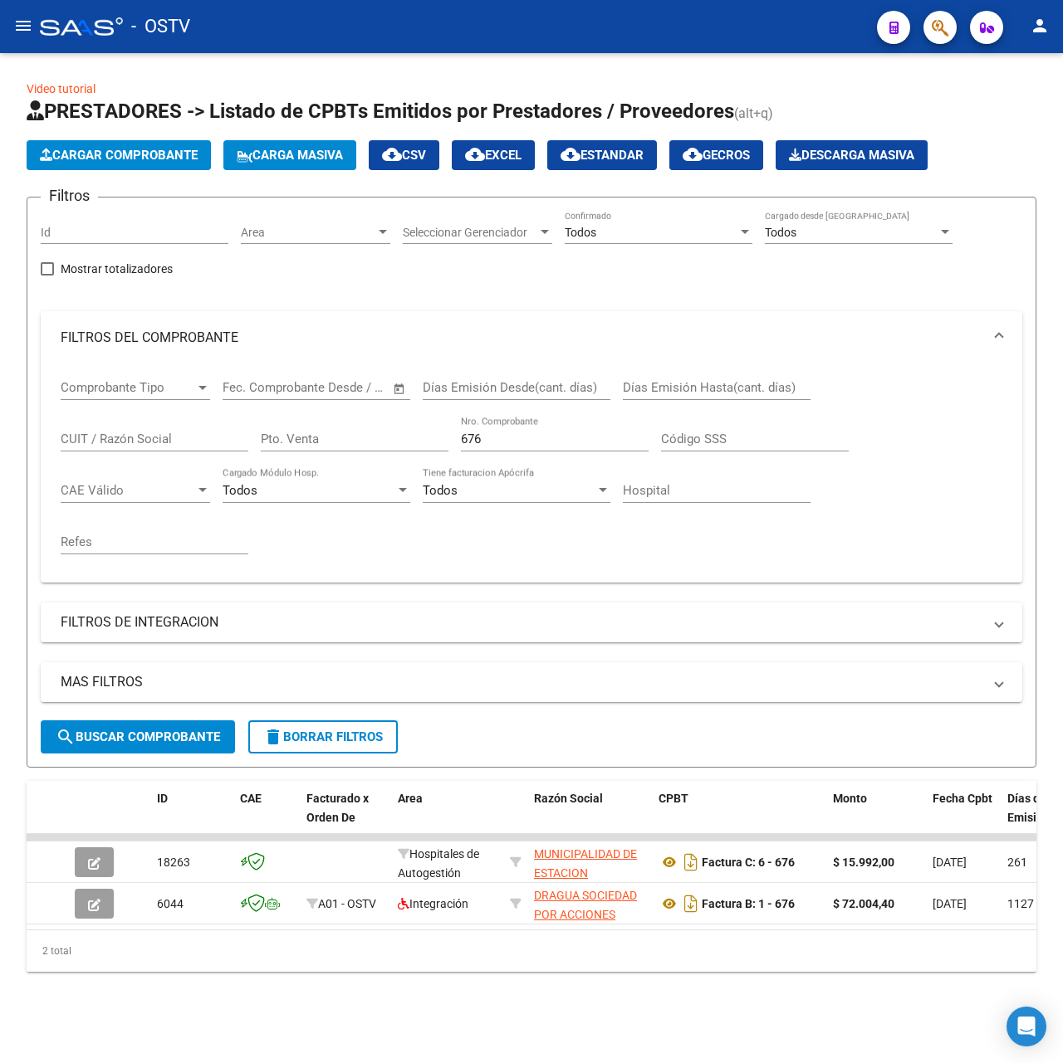
drag, startPoint x: 572, startPoint y: 442, endPoint x: 94, endPoint y: 438, distance: 478.2
click at [97, 438] on div "Comprobante Tipo Comprobante Tipo Fecha inicio – Fecha fin Fec. Comprobante Des…" at bounding box center [531, 466] width 941 height 205
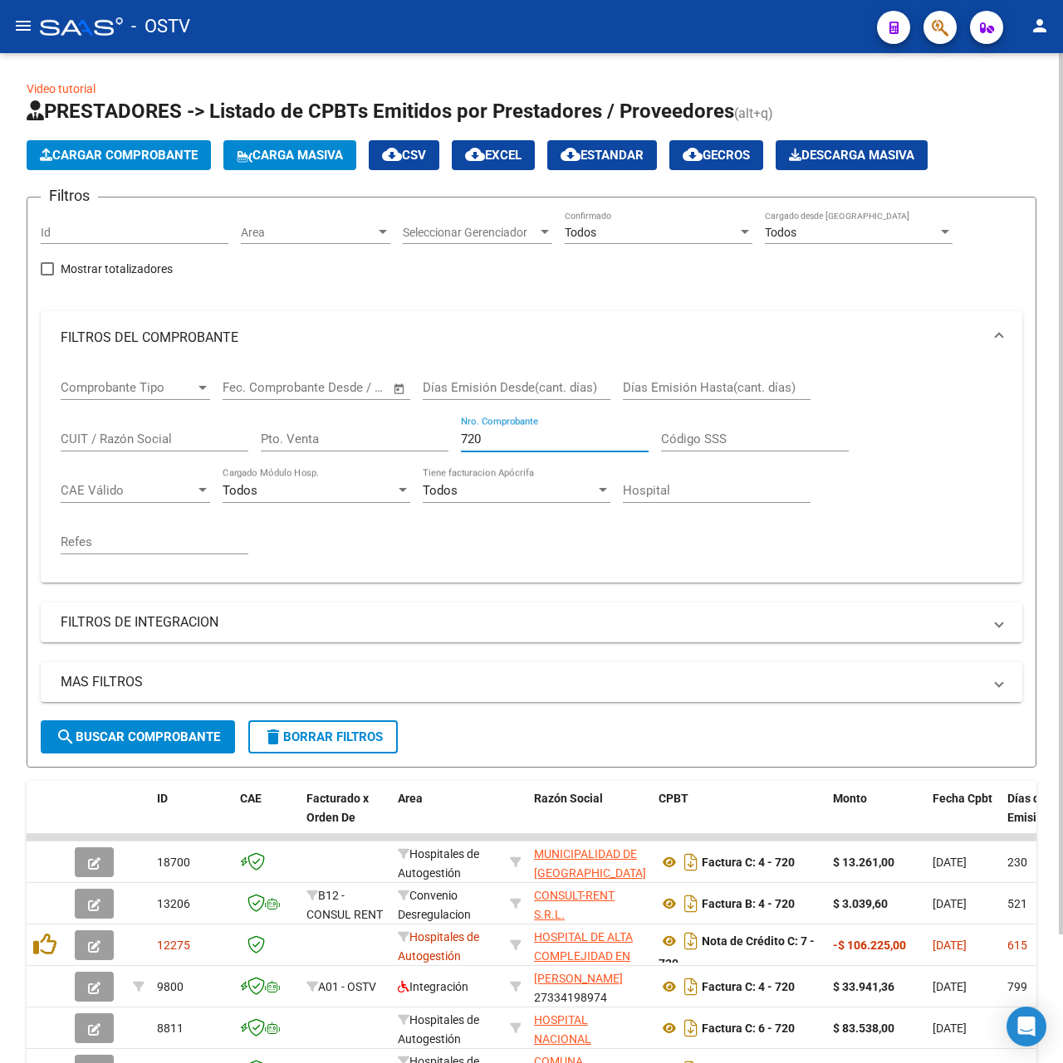
drag, startPoint x: 501, startPoint y: 438, endPoint x: 393, endPoint y: 426, distance: 109.5
click at [412, 429] on div "Comprobante Tipo Comprobante Tipo Fecha inicio – Fecha fin Fec. Comprobante Des…" at bounding box center [531, 466] width 941 height 205
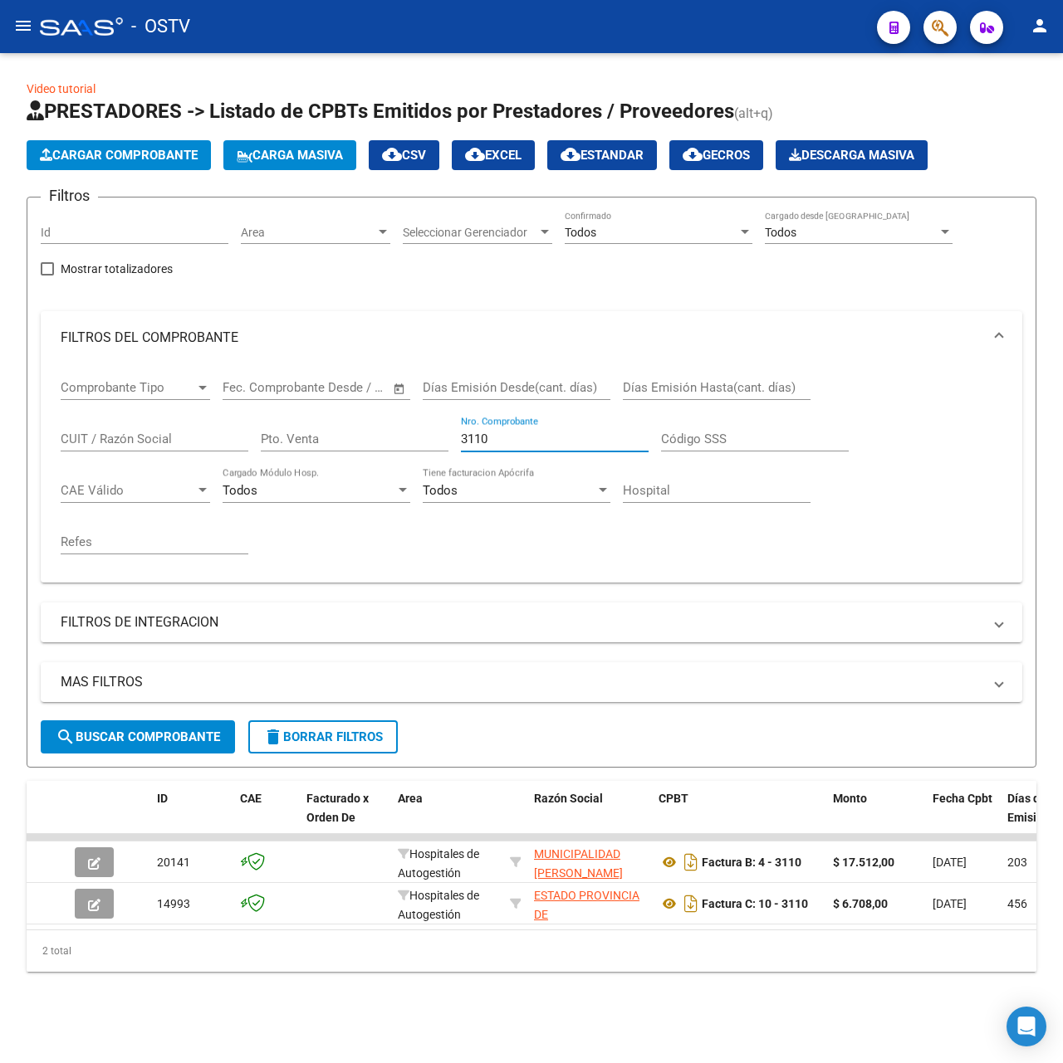
drag, startPoint x: 543, startPoint y: 442, endPoint x: 415, endPoint y: 442, distance: 127.8
click at [415, 442] on div "Comprobante Tipo Comprobante Tipo Fecha inicio – Fecha fin Fec. Comprobante Des…" at bounding box center [531, 466] width 941 height 205
drag, startPoint x: 525, startPoint y: 435, endPoint x: 227, endPoint y: 439, distance: 298.0
click at [227, 439] on div "Comprobante Tipo Comprobante Tipo Fecha inicio – Fecha fin Fec. Comprobante Des…" at bounding box center [531, 466] width 941 height 205
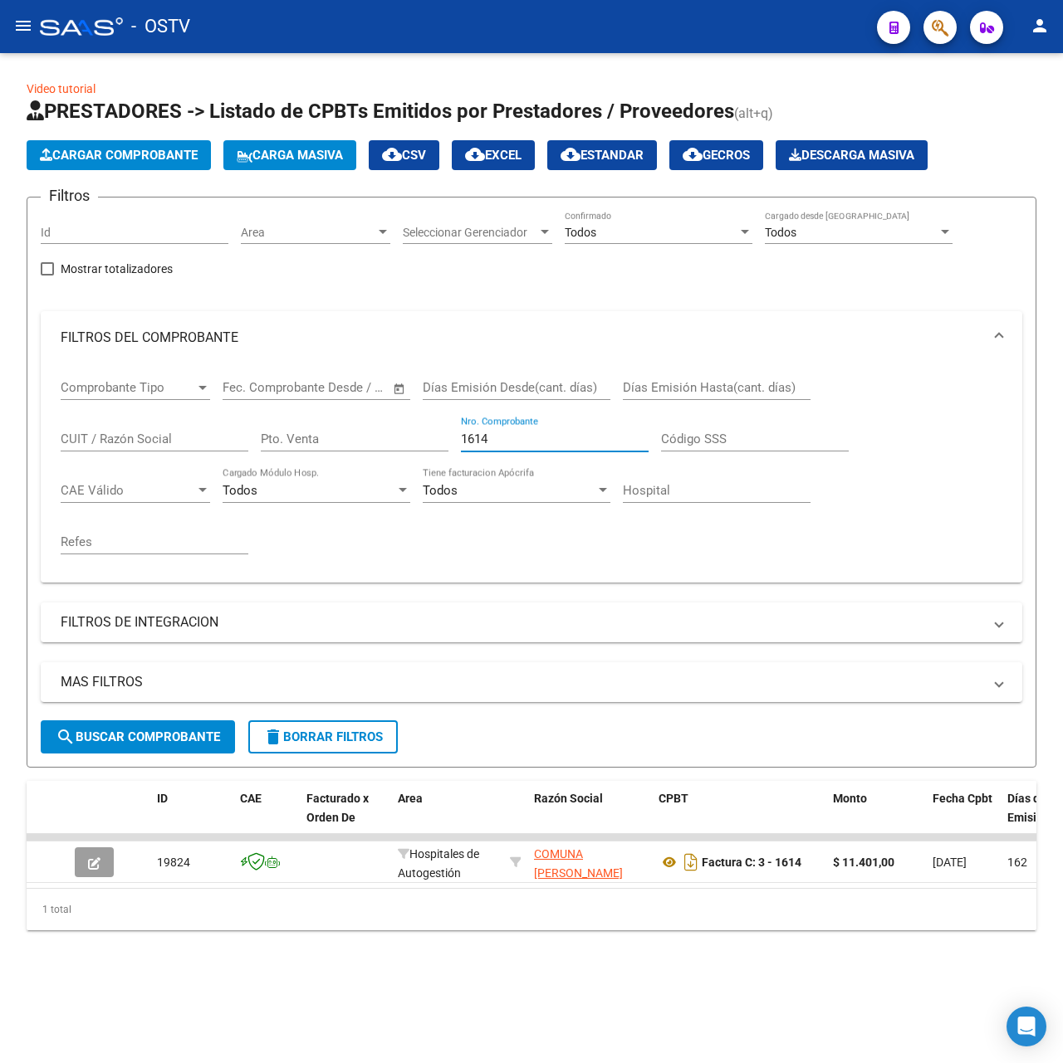
drag, startPoint x: 535, startPoint y: 438, endPoint x: 309, endPoint y: 462, distance: 227.9
click at [309, 462] on div "Comprobante Tipo Comprobante Tipo Fecha inicio – Fecha fin Fec. Comprobante Des…" at bounding box center [531, 466] width 941 height 205
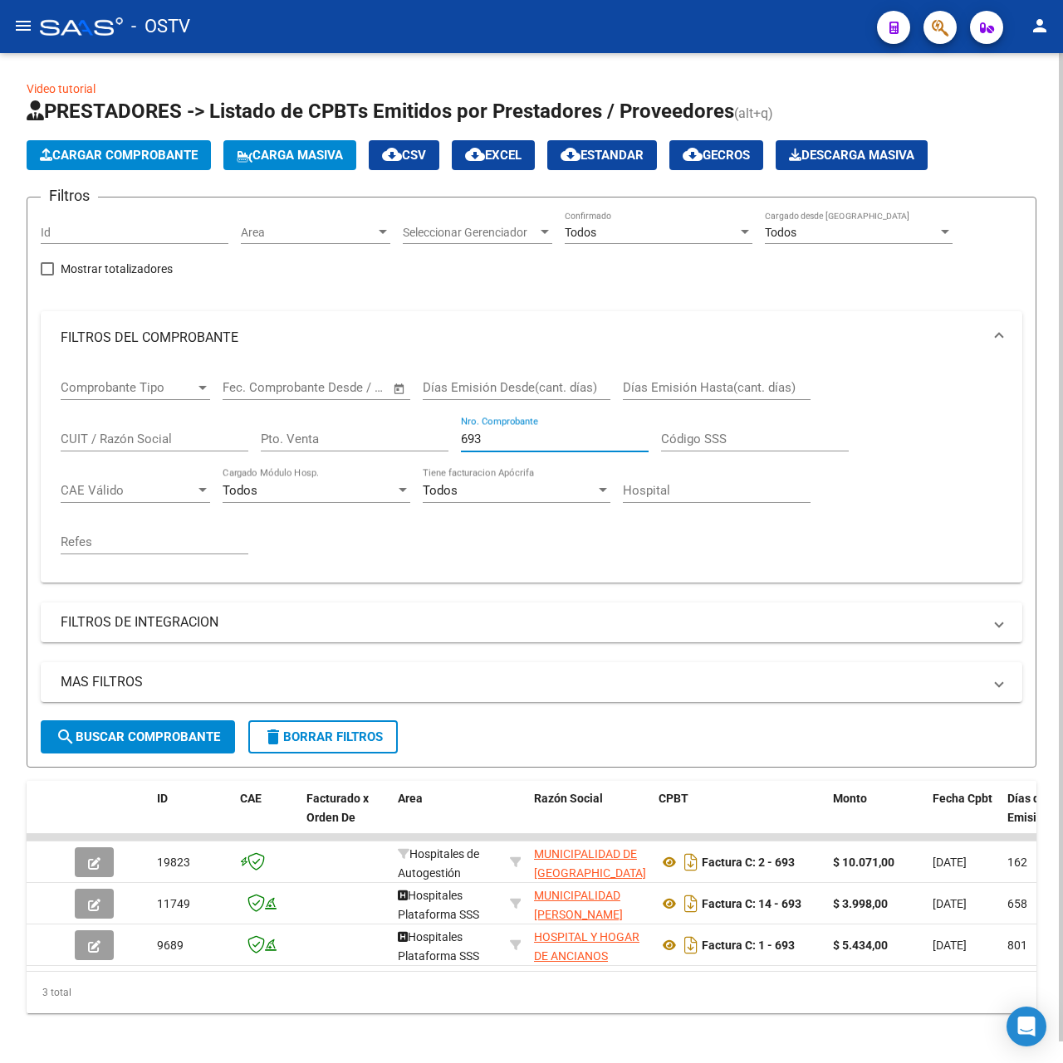
drag, startPoint x: 529, startPoint y: 437, endPoint x: 222, endPoint y: 465, distance: 307.6
click at [222, 465] on div "Comprobante Tipo Comprobante Tipo Fecha inicio – Fecha fin Fec. Comprobante Des…" at bounding box center [531, 466] width 941 height 205
click at [90, 728] on button "search Buscar Comprobante" at bounding box center [138, 737] width 194 height 33
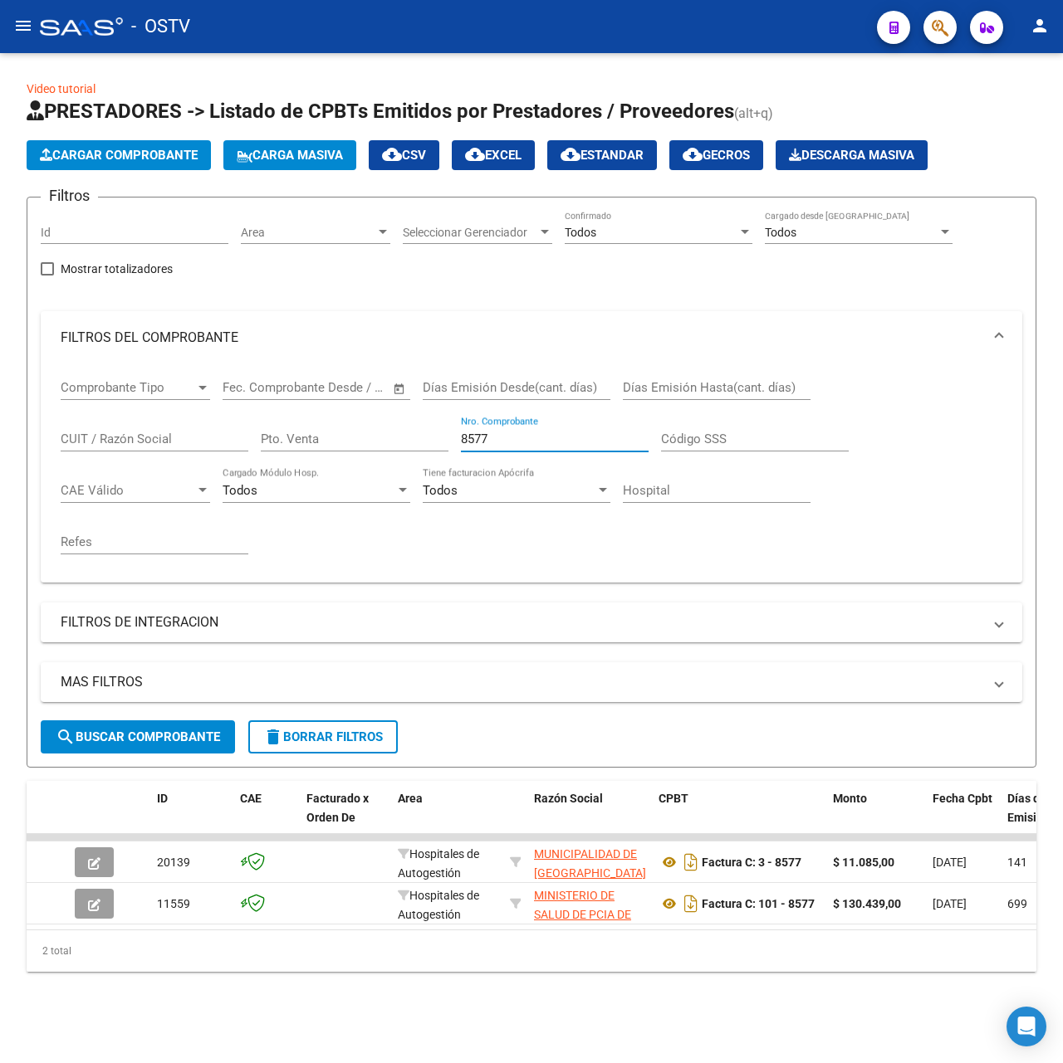
drag, startPoint x: 515, startPoint y: 437, endPoint x: 329, endPoint y: 429, distance: 186.1
click at [329, 429] on div "Comprobante Tipo Comprobante Tipo Fecha inicio – Fecha fin Fec. Comprobante Des…" at bounding box center [531, 466] width 941 height 205
drag, startPoint x: 516, startPoint y: 442, endPoint x: 14, endPoint y: 398, distance: 504.1
click at [20, 399] on div "Video tutorial PRESTADORES -> Listado de CPBTs Emitidos por Prestadores / Prove…" at bounding box center [531, 539] width 1063 height 972
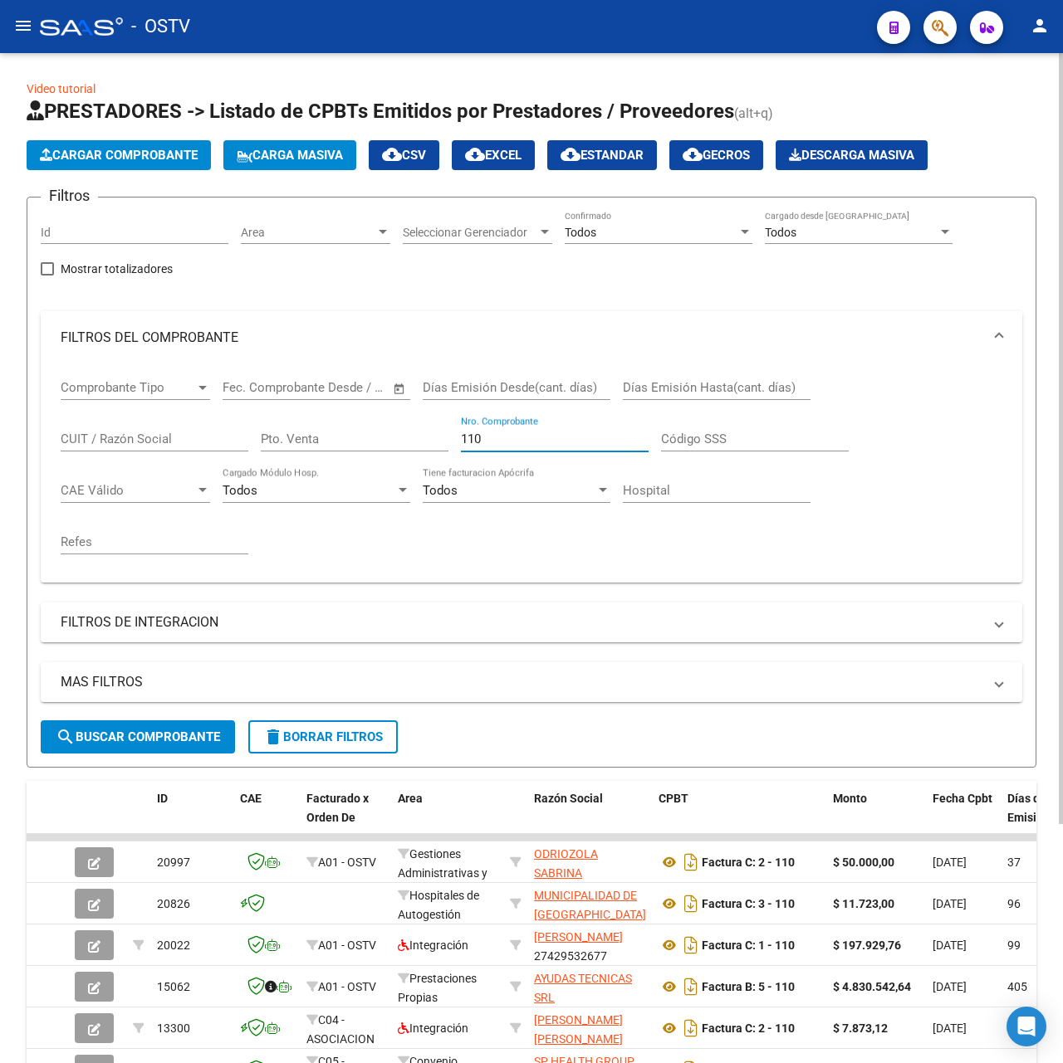
type input "110"
click at [207, 76] on div "Video tutorial PRESTADORES -> Listado de CPBTs Emitidos por Prestadores / Prove…" at bounding box center [531, 705] width 1063 height 1304
click at [34, 21] on button "menu" at bounding box center [23, 26] width 33 height 33
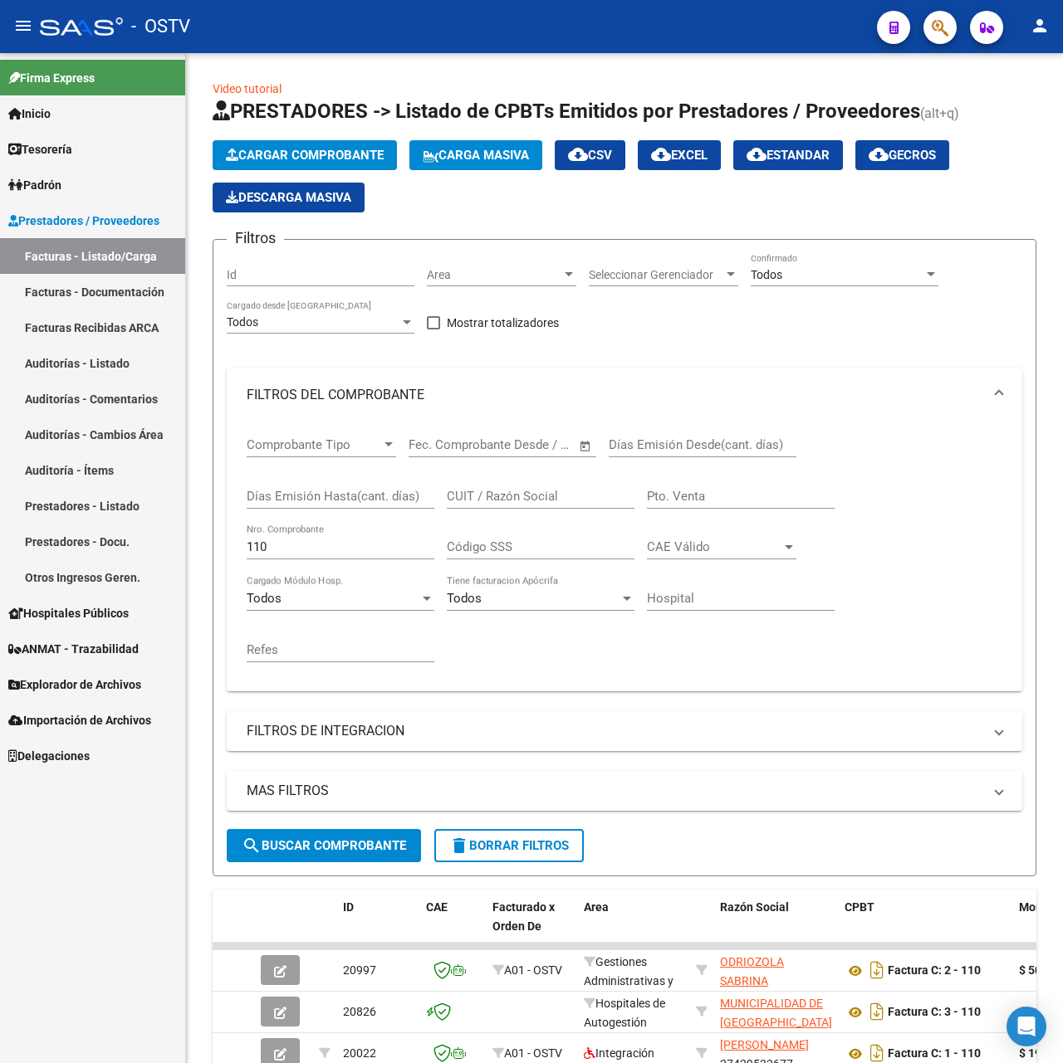
click at [85, 154] on link "Tesorería" at bounding box center [92, 149] width 185 height 36
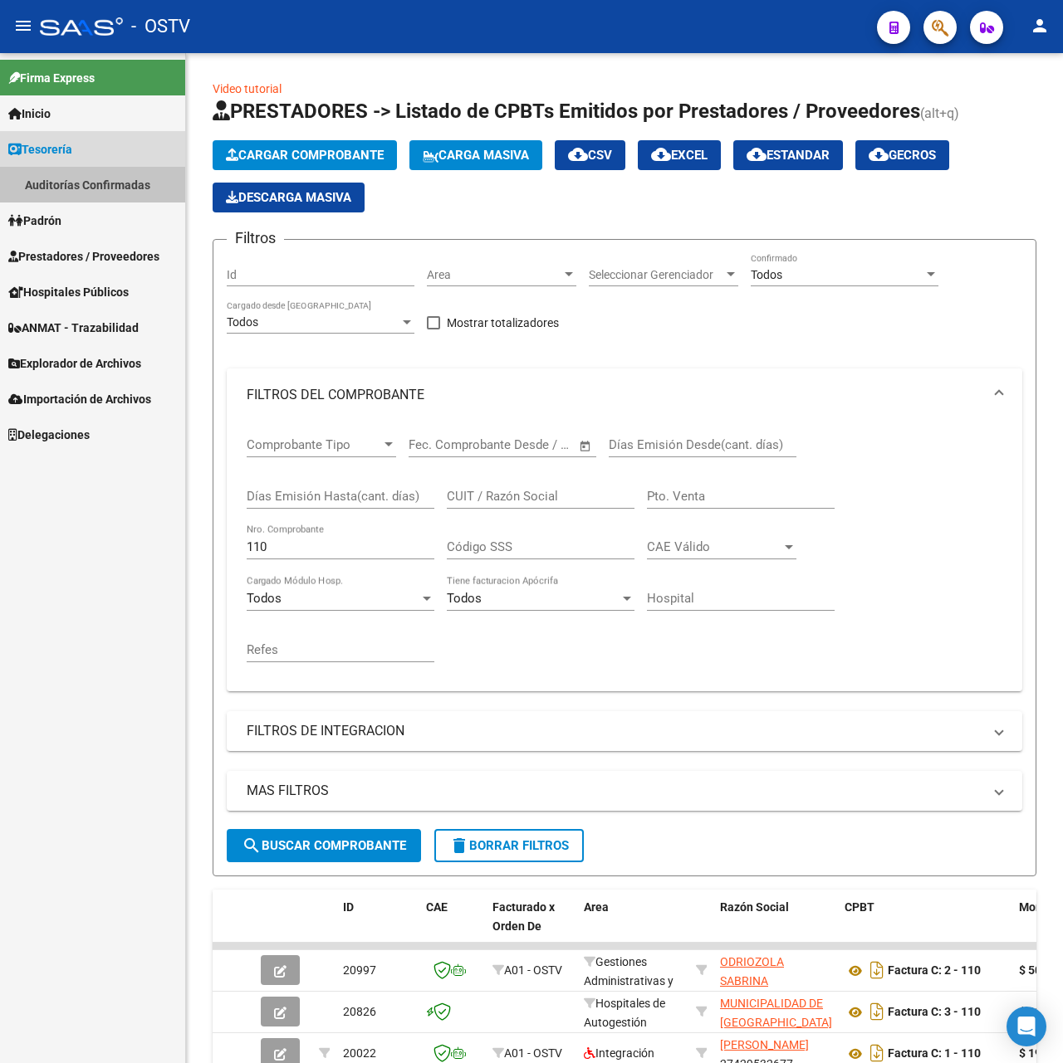
click at [95, 178] on link "Auditorías Confirmadas" at bounding box center [92, 185] width 185 height 36
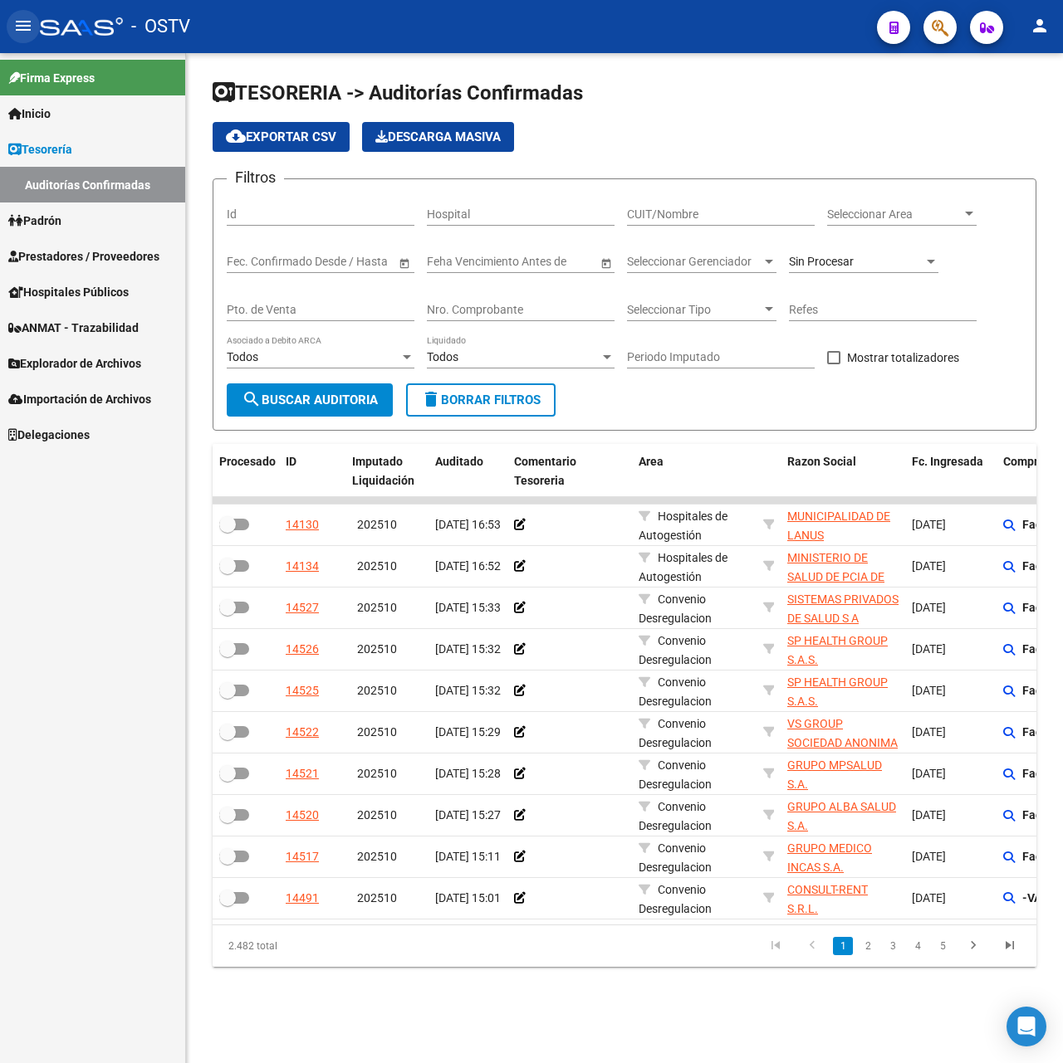
click at [27, 17] on mat-icon "menu" at bounding box center [23, 26] width 20 height 20
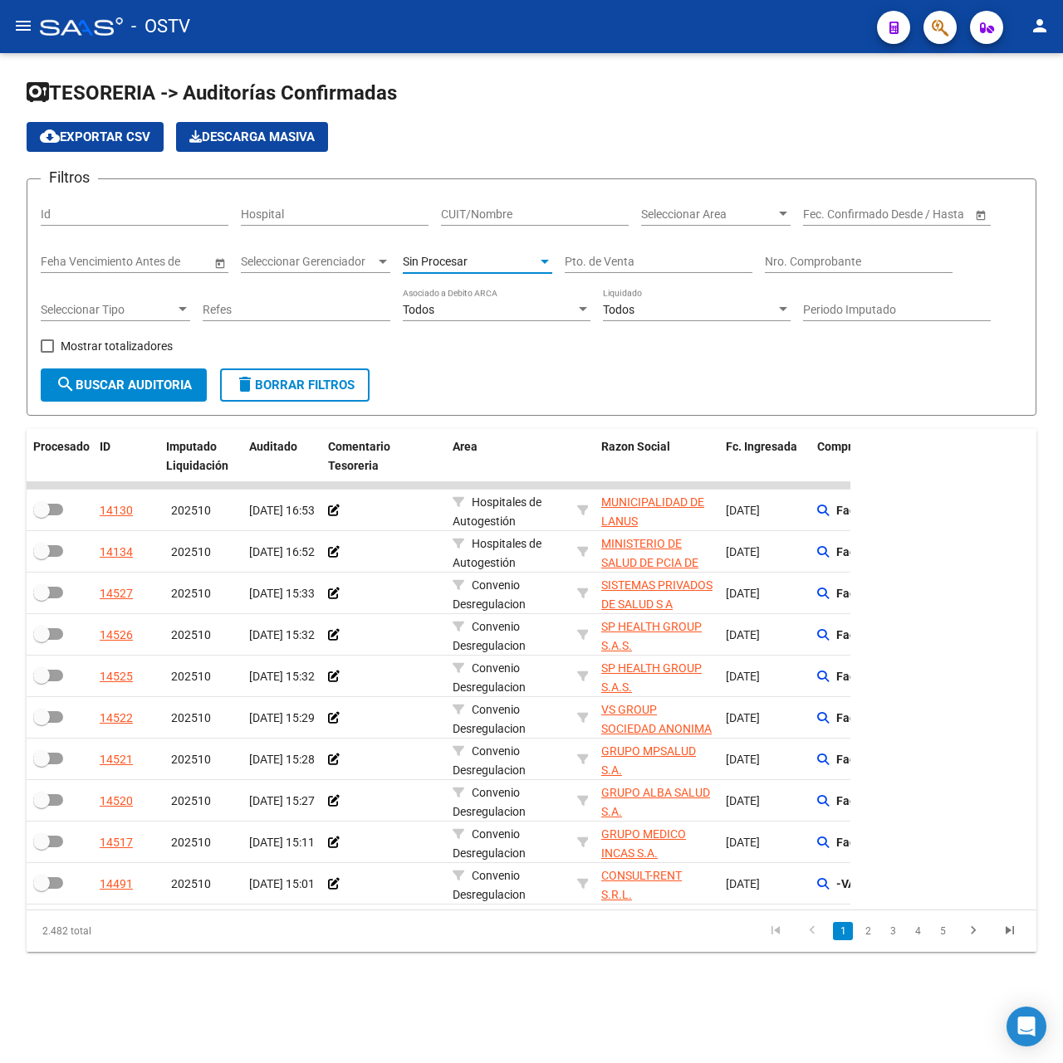
click at [499, 255] on div "Sin Procesar" at bounding box center [470, 262] width 134 height 14
click at [456, 173] on input "dropdown search" at bounding box center [495, 156] width 213 height 35
click at [456, 180] on span "Todas" at bounding box center [499, 191] width 193 height 35
click at [154, 378] on span "search Buscar Auditoria" at bounding box center [124, 385] width 136 height 15
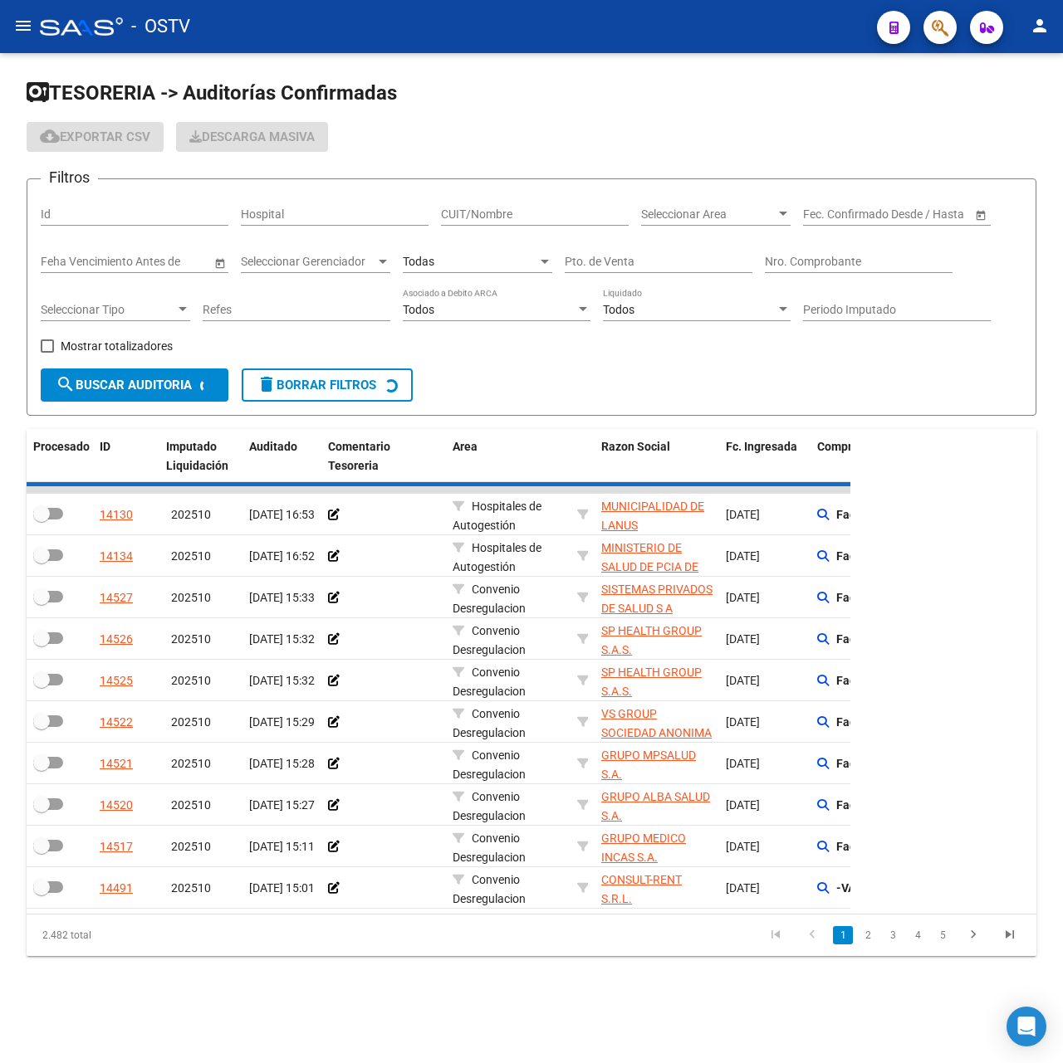
checkbox input "true"
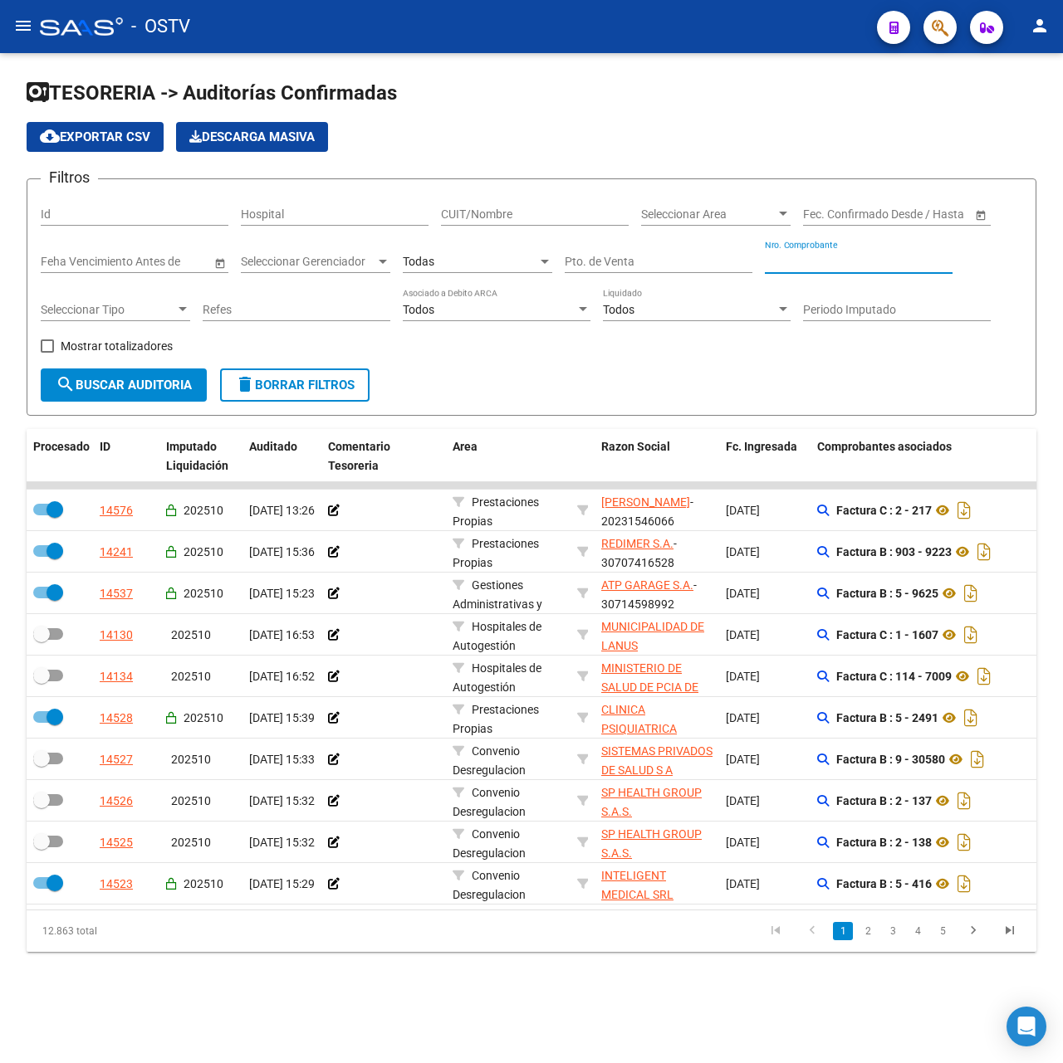
click at [818, 262] on input "Nro. Comprobante" at bounding box center [859, 262] width 188 height 14
click at [828, 257] on input "Nro. Comprobante" at bounding box center [859, 262] width 188 height 14
type input "1127"
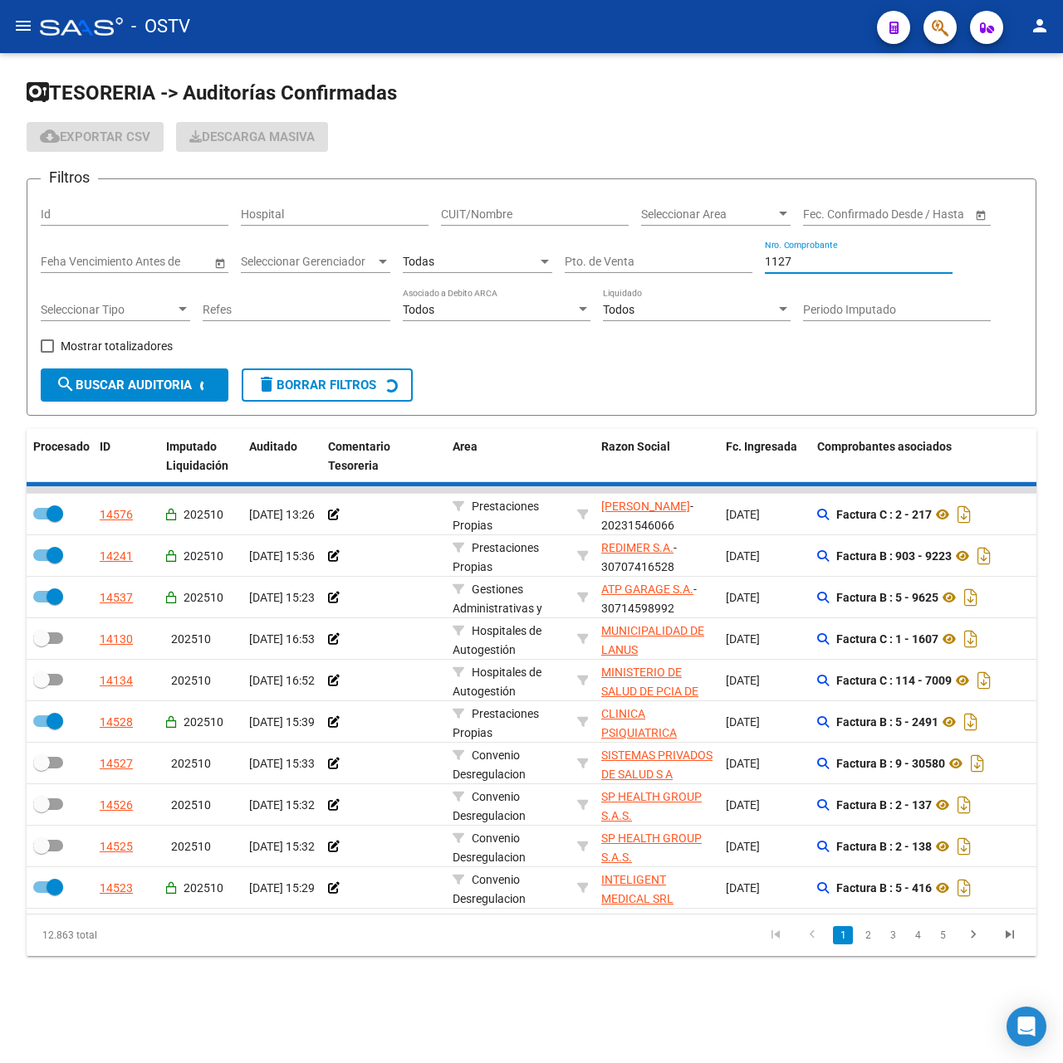
checkbox input "false"
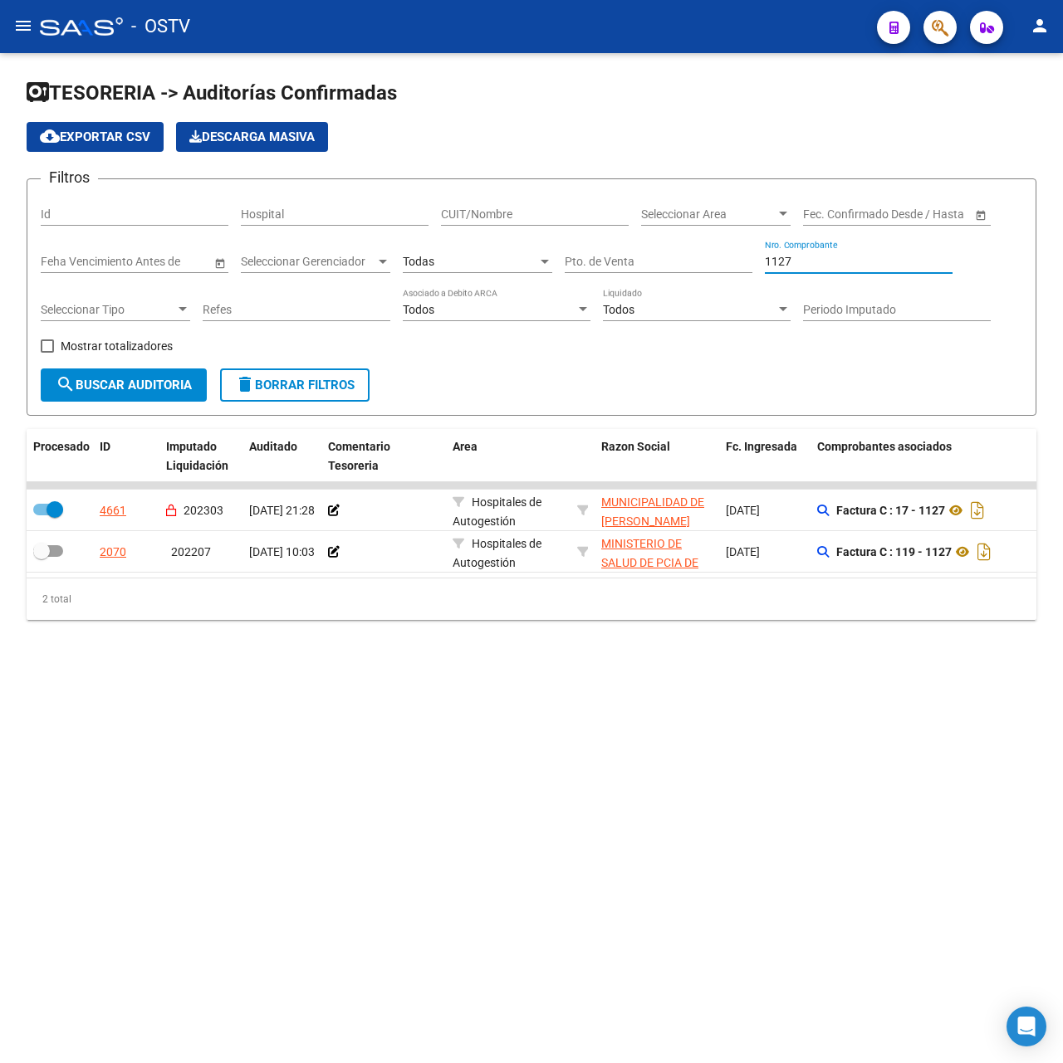
drag, startPoint x: 890, startPoint y: 260, endPoint x: 516, endPoint y: 260, distance: 374.4
click at [516, 260] on div "Filtros Id Hospital CUIT/Nombre Seleccionar Area Seleccionar Area Fecha inicio …" at bounding box center [531, 281] width 981 height 176
type input "1811"
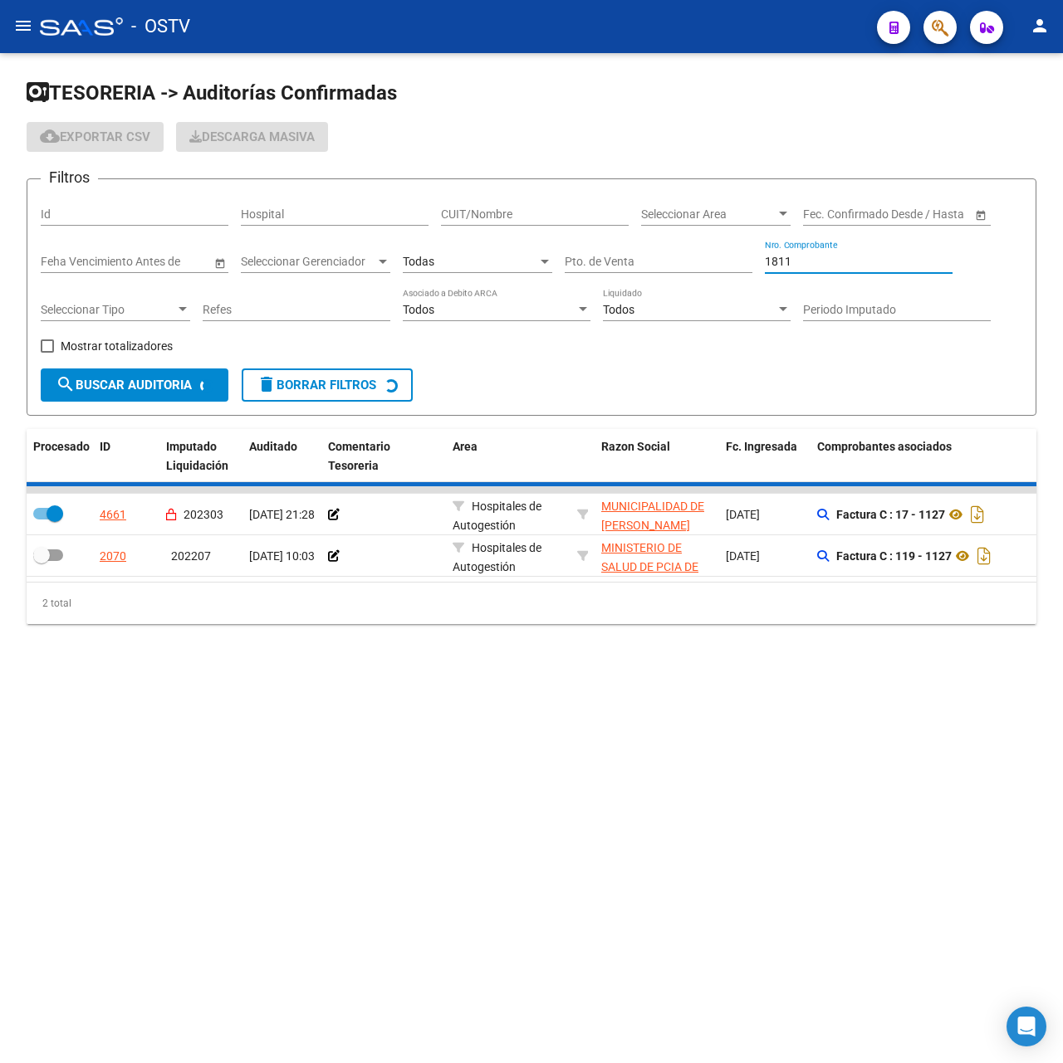
checkbox input "true"
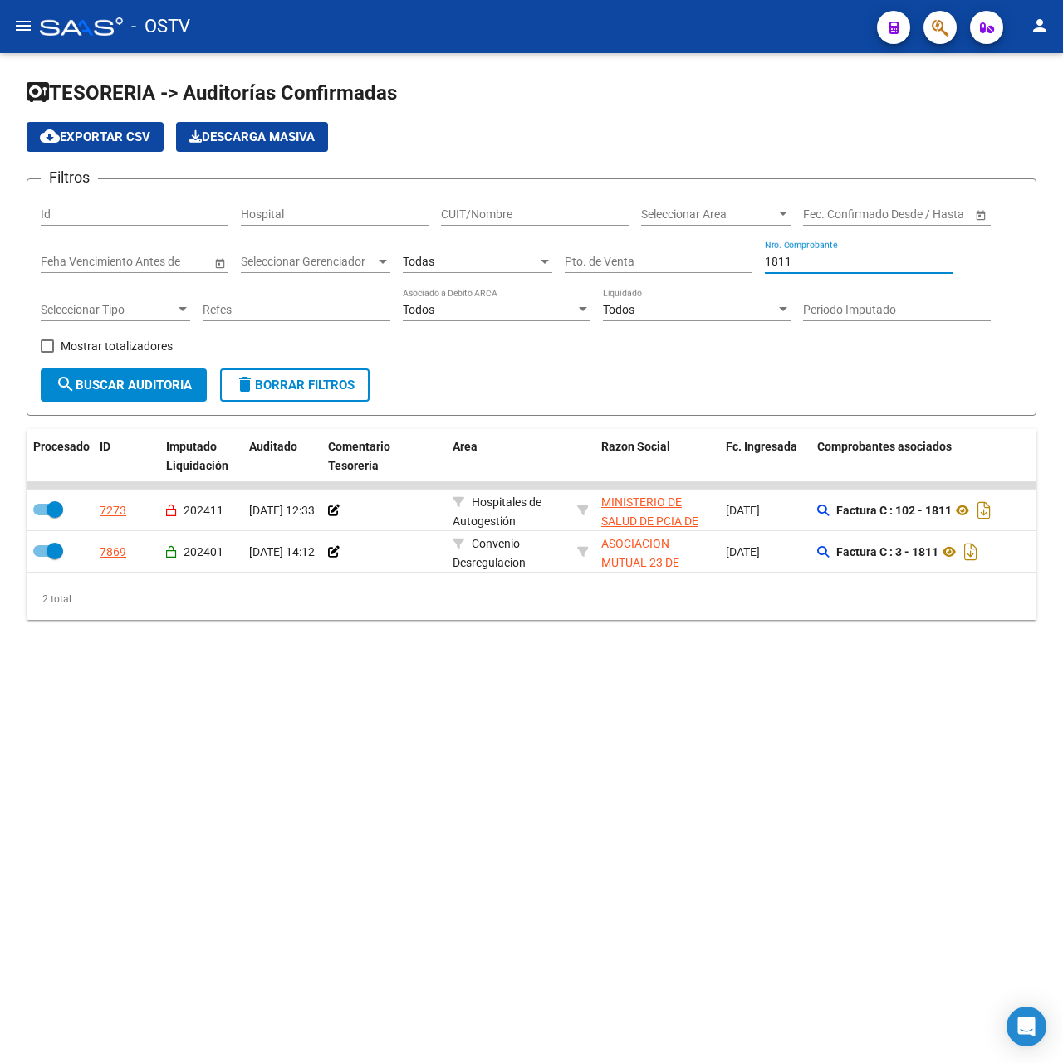
drag, startPoint x: 828, startPoint y: 264, endPoint x: 289, endPoint y: 237, distance: 540.2
click at [292, 239] on div "Filtros Id Hospital CUIT/Nombre Seleccionar Area Seleccionar Area Fecha inicio …" at bounding box center [531, 281] width 981 height 176
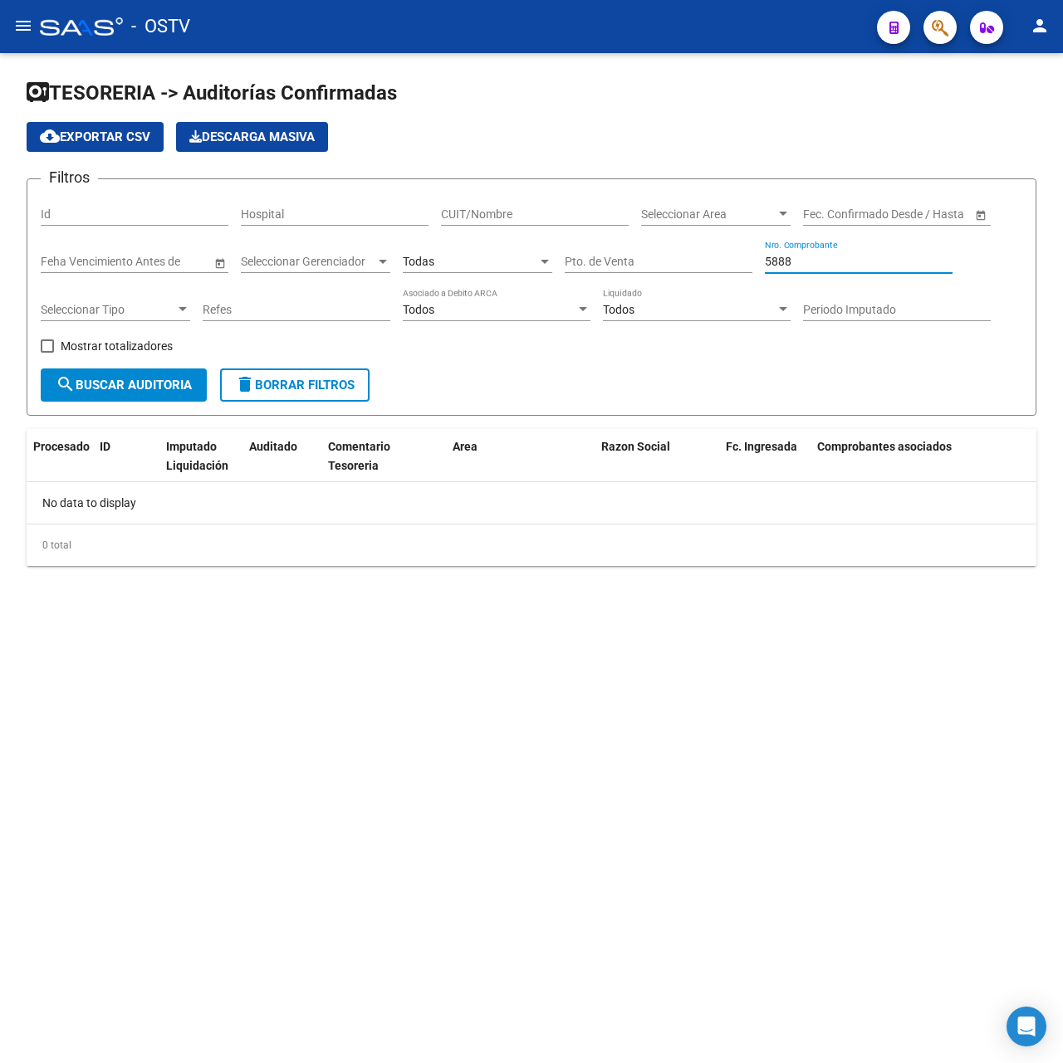
drag, startPoint x: 840, startPoint y: 259, endPoint x: 564, endPoint y: 237, distance: 276.5
click at [564, 237] on div "Filtros Id Hospital CUIT/Nombre Seleccionar Area Seleccionar Area Fecha inicio …" at bounding box center [531, 281] width 981 height 176
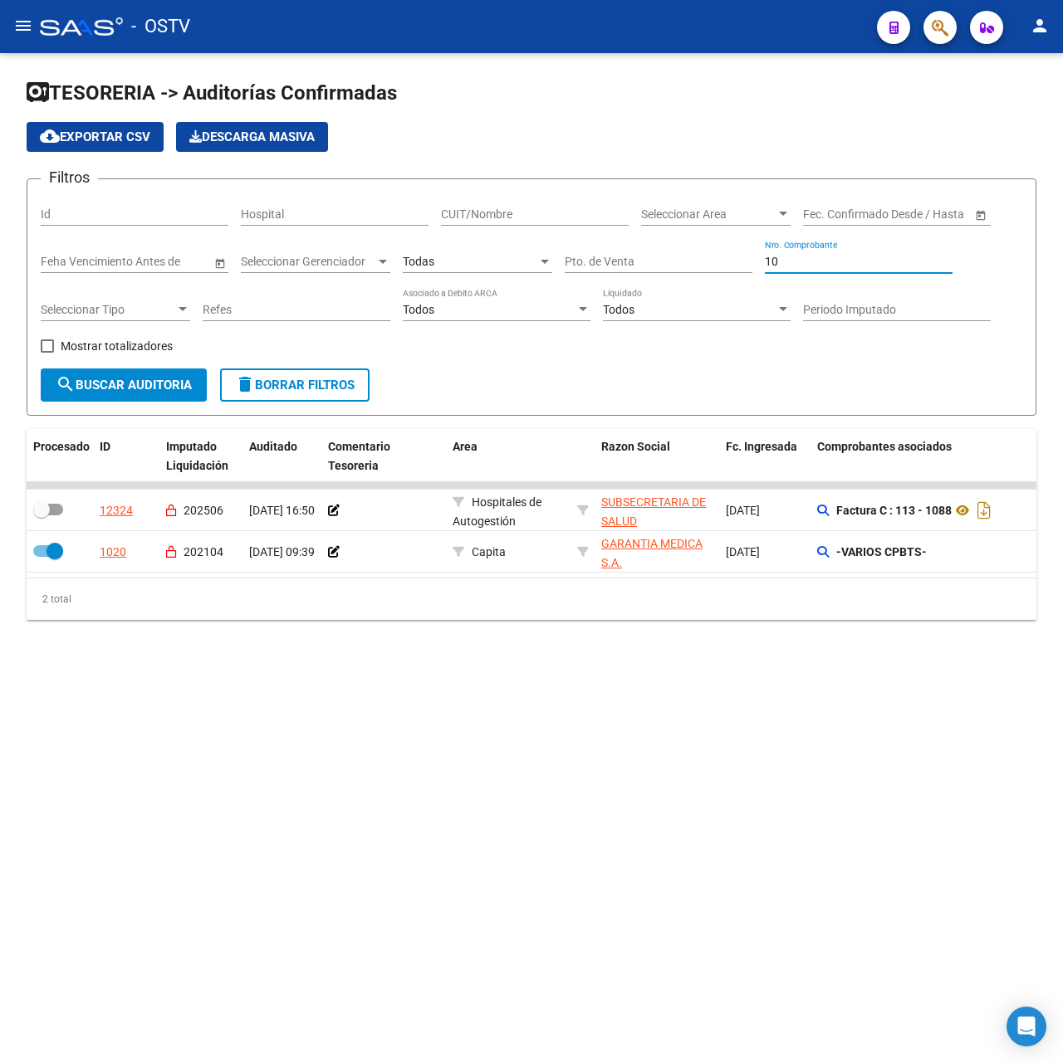
type input "1"
type input "89"
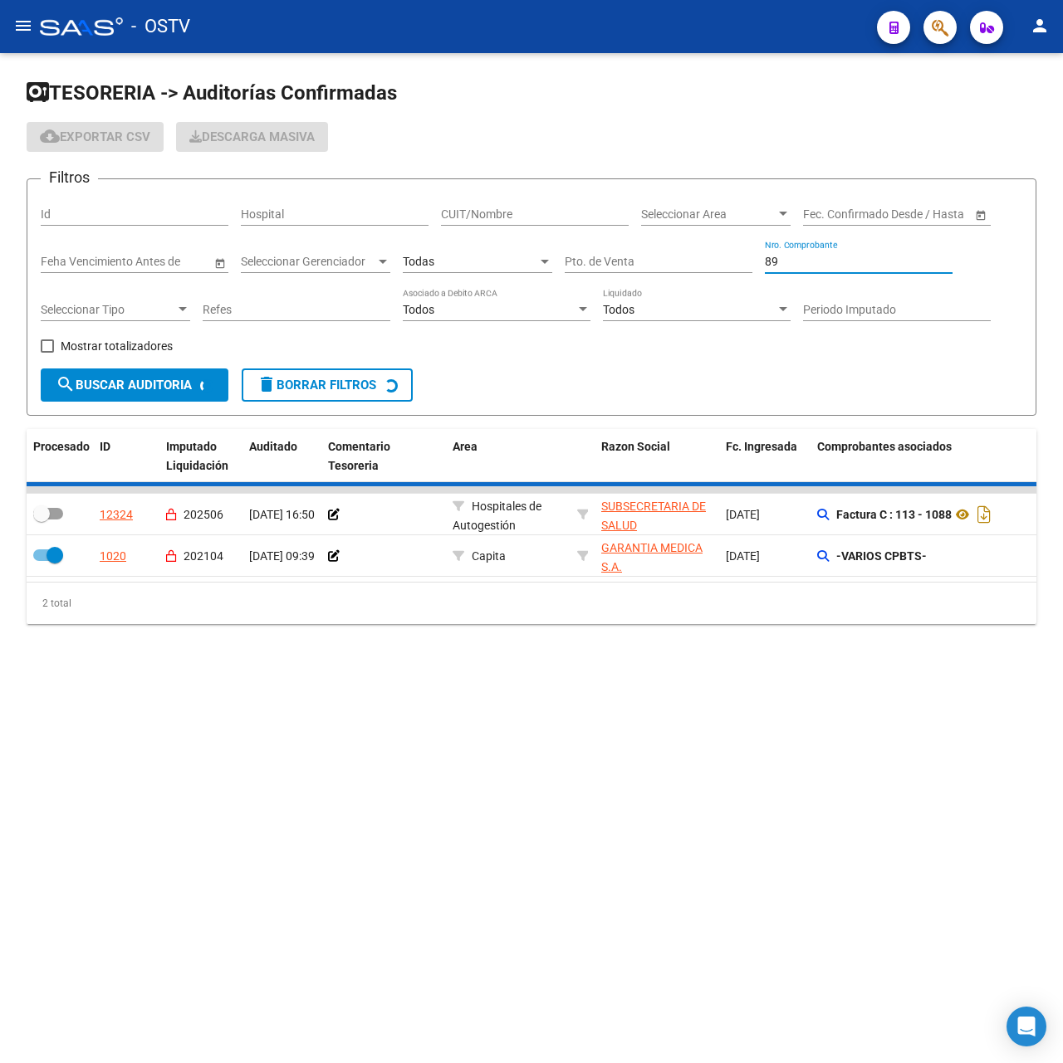
checkbox input "true"
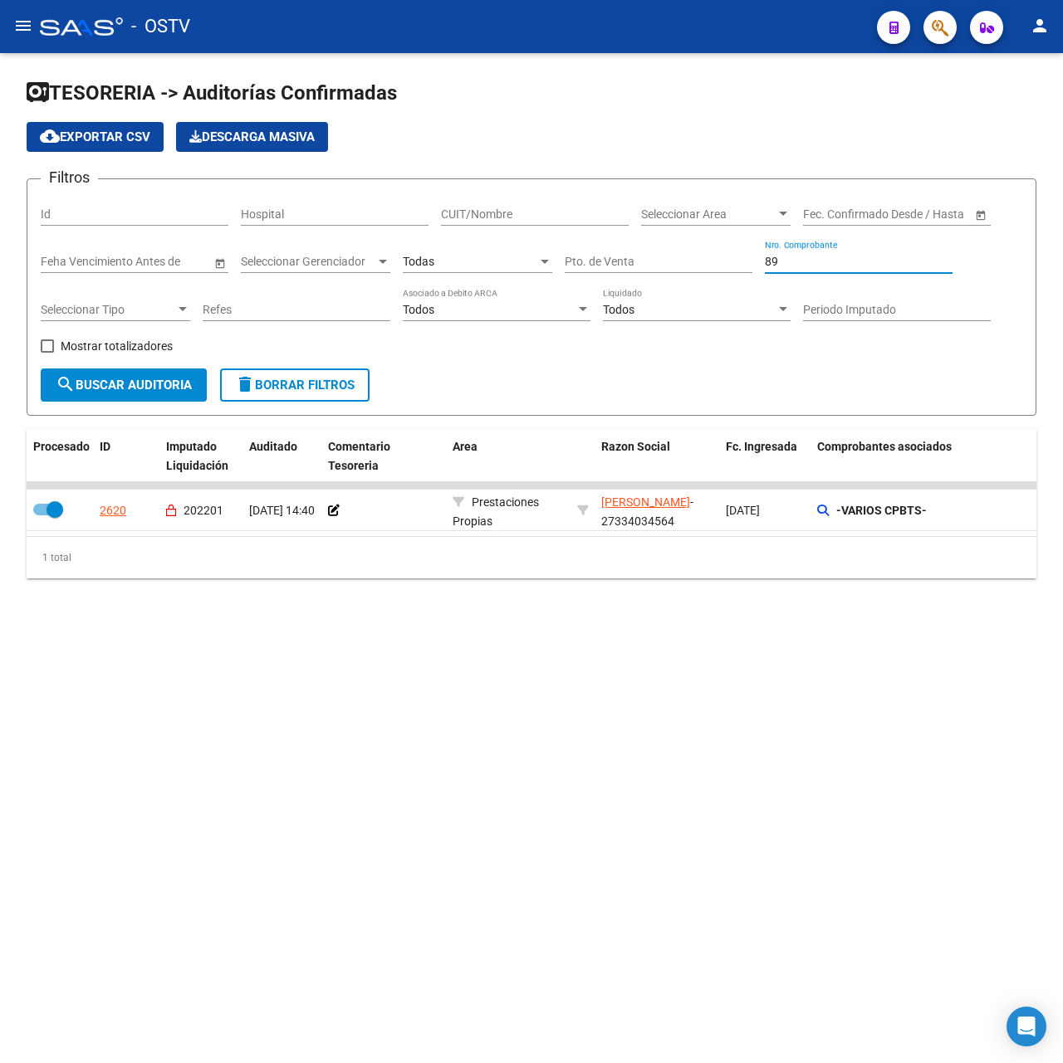
type input "8"
click at [857, 257] on input "Nro. Comprobante" at bounding box center [859, 262] width 188 height 14
drag, startPoint x: 808, startPoint y: 259, endPoint x: 466, endPoint y: 277, distance: 342.5
click at [466, 277] on div "Filtros Id Hospital CUIT/Nombre Seleccionar Area Seleccionar Area Fecha inicio …" at bounding box center [531, 281] width 981 height 176
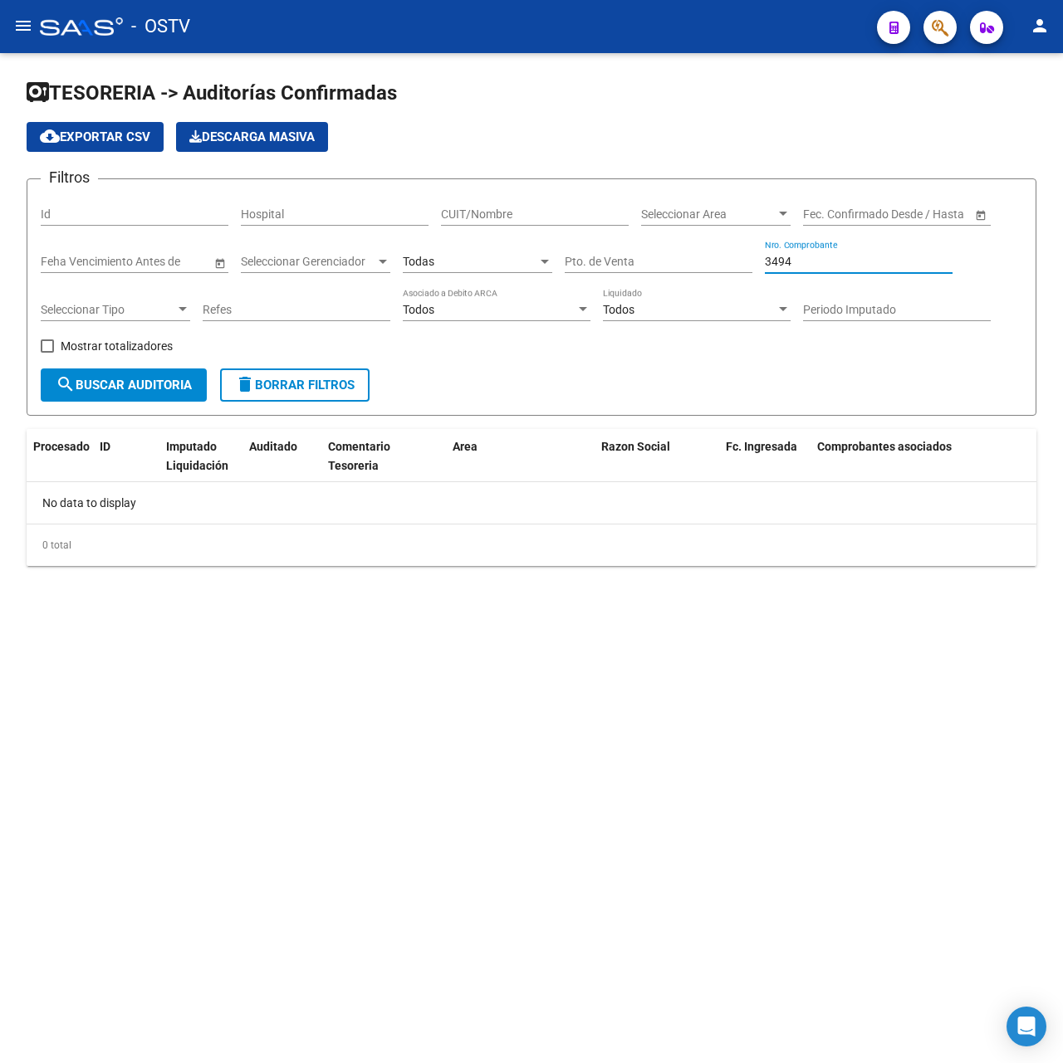
drag, startPoint x: 817, startPoint y: 257, endPoint x: 446, endPoint y: 261, distance: 371.1
click at [448, 261] on div "Filtros Id Hospital CUIT/Nombre Seleccionar Area Seleccionar Area Fecha inicio …" at bounding box center [531, 281] width 981 height 176
drag, startPoint x: 832, startPoint y: 262, endPoint x: 403, endPoint y: 267, distance: 429.2
click at [403, 267] on div "Filtros Id Hospital CUIT/Nombre Seleccionar Area Seleccionar Area Fecha inicio …" at bounding box center [531, 281] width 981 height 176
click at [824, 267] on input "3528" at bounding box center [859, 262] width 188 height 14
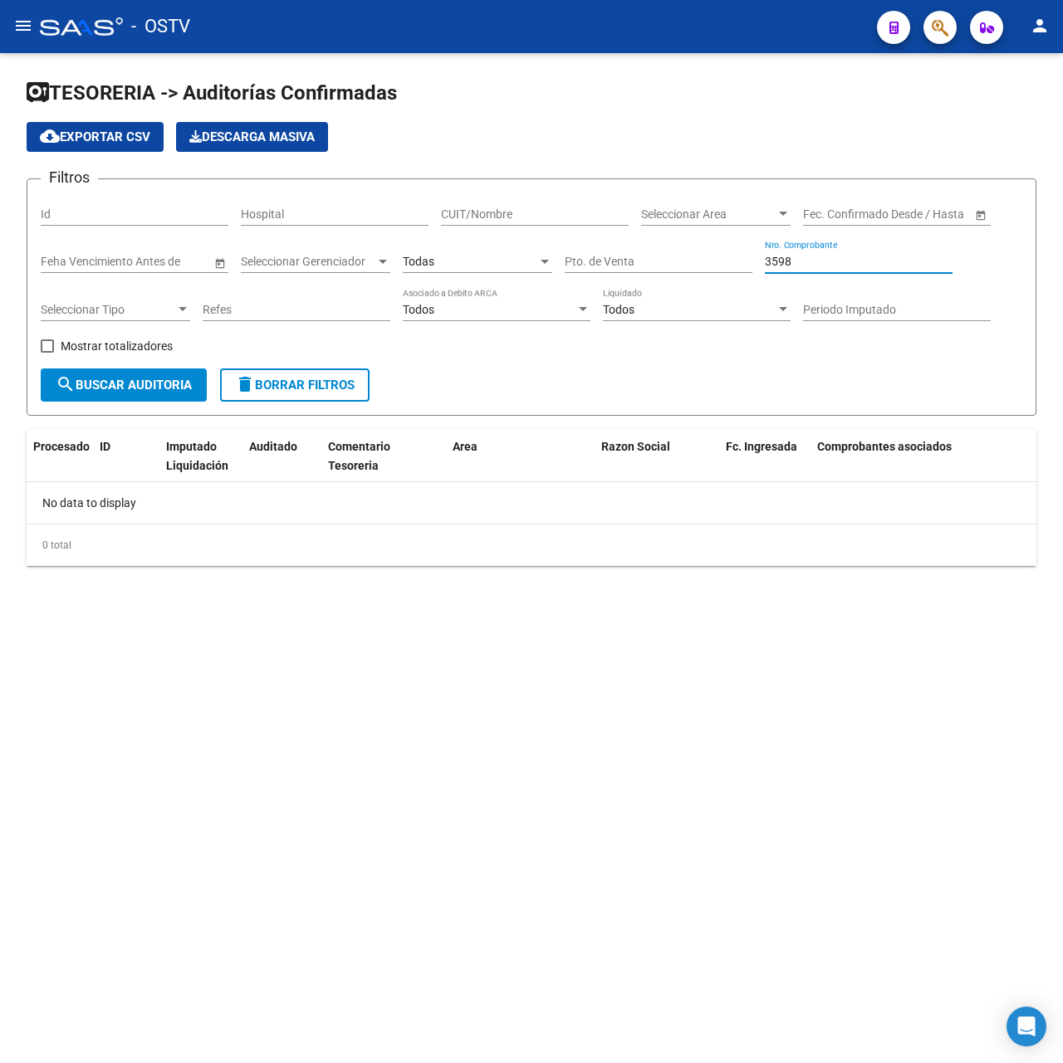
drag, startPoint x: 809, startPoint y: 262, endPoint x: 280, endPoint y: 261, distance: 528.8
click at [281, 261] on div "Filtros Id Hospital CUIT/Nombre Seleccionar Area Seleccionar Area Fecha inicio …" at bounding box center [531, 281] width 981 height 176
drag, startPoint x: 874, startPoint y: 260, endPoint x: 442, endPoint y: 270, distance: 432.6
click at [442, 270] on div "Filtros Id Hospital CUIT/Nombre Seleccionar Area Seleccionar Area Fecha inicio …" at bounding box center [531, 281] width 981 height 176
click at [855, 253] on div "3592 Nro. Comprobante" at bounding box center [859, 256] width 188 height 33
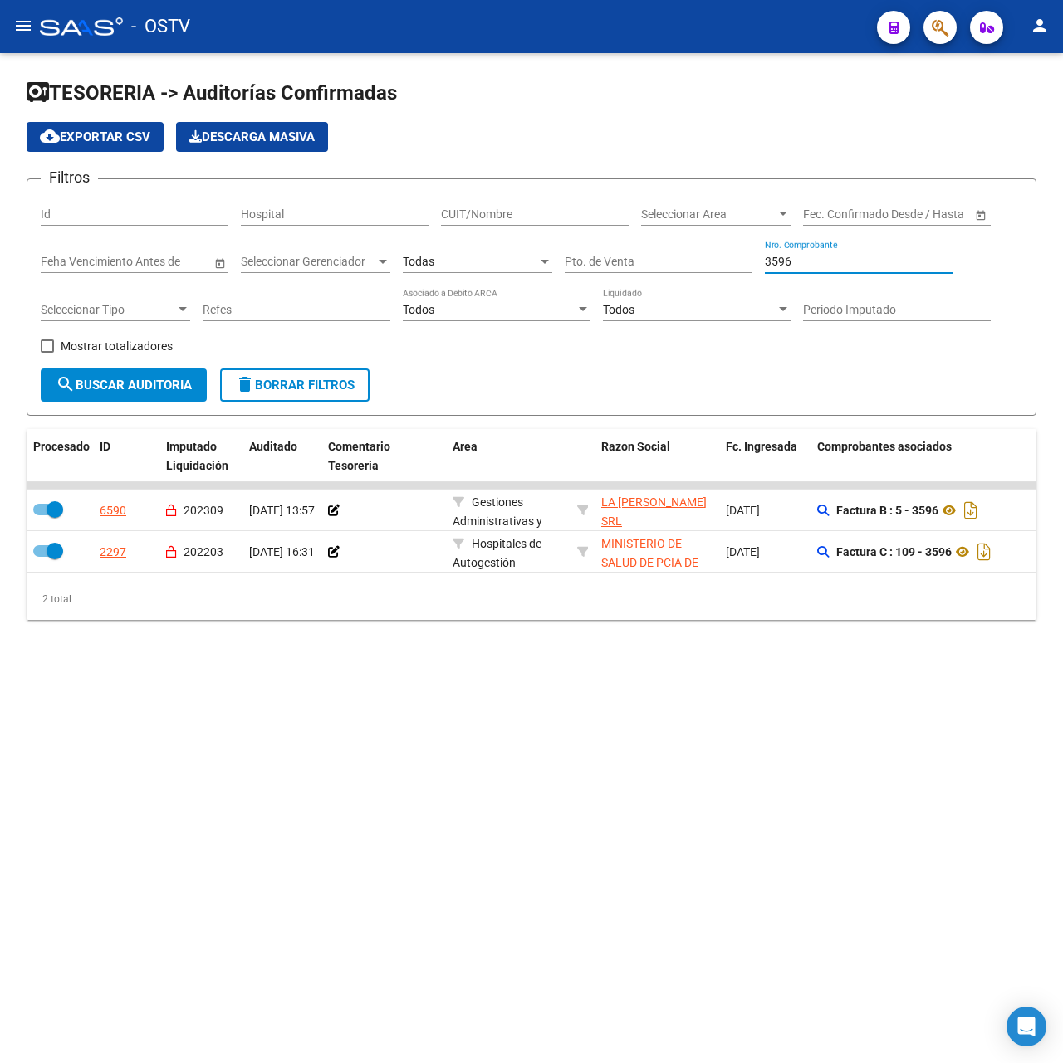
type input "3596"
drag, startPoint x: 822, startPoint y: 257, endPoint x: 579, endPoint y: 287, distance: 245.2
click at [579, 287] on div "Filtros Id Hospital CUIT/Nombre Seleccionar Area Seleccionar Area Fecha inicio …" at bounding box center [531, 281] width 981 height 176
click at [795, 262] on input "3596" at bounding box center [859, 262] width 188 height 14
type input "4354"
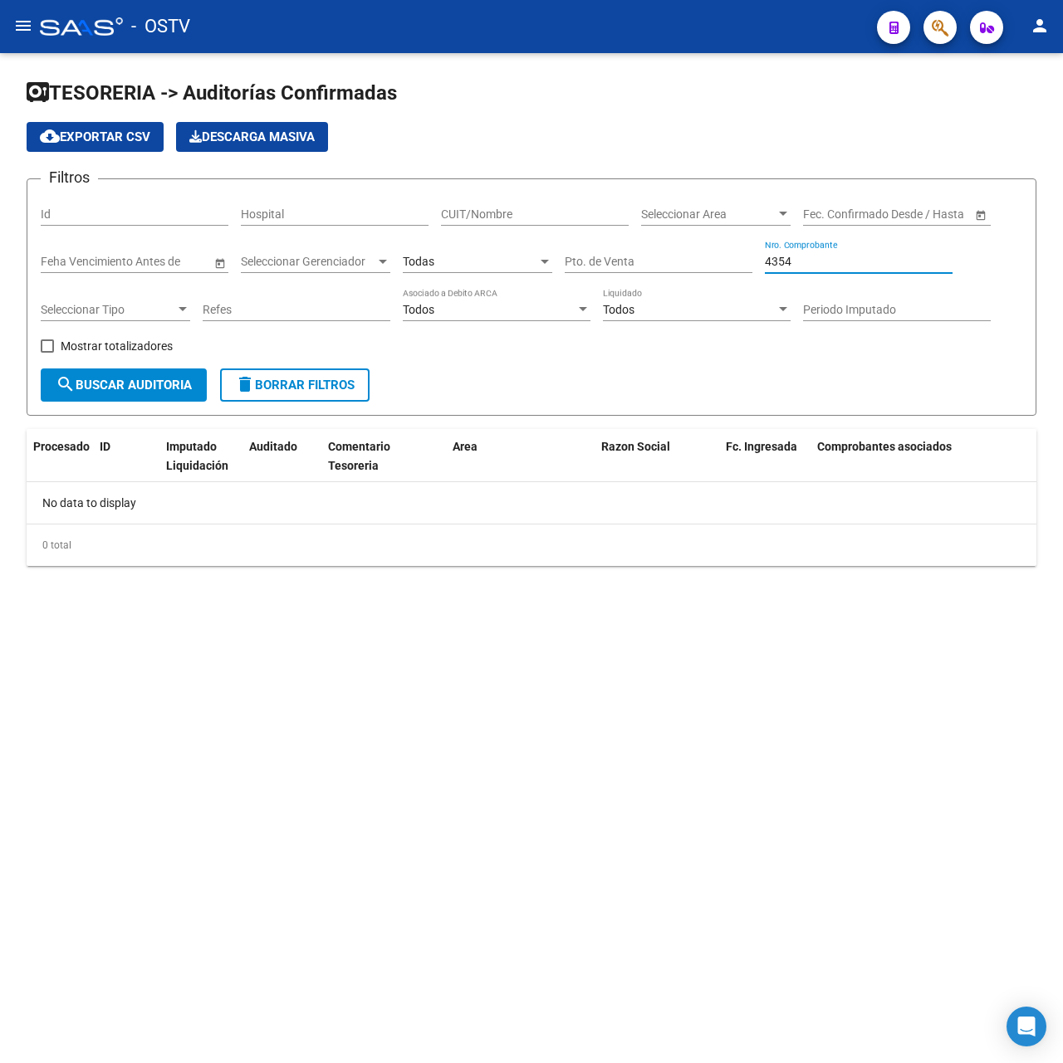
drag, startPoint x: 817, startPoint y: 266, endPoint x: 671, endPoint y: 262, distance: 146.1
click at [671, 262] on div "Filtros Id Hospital CUIT/Nombre Seleccionar Area Seleccionar Area Fecha inicio …" at bounding box center [531, 281] width 981 height 176
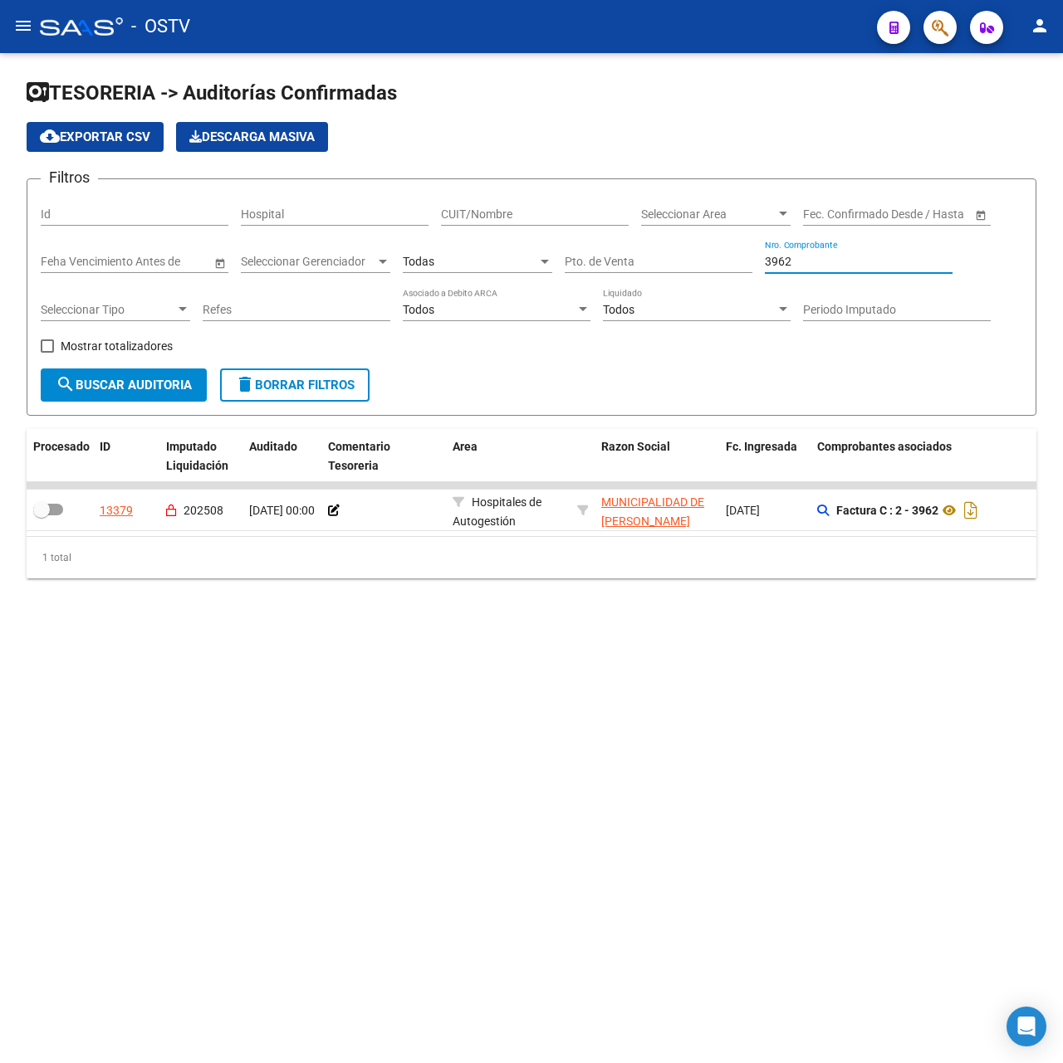
drag, startPoint x: 870, startPoint y: 262, endPoint x: 449, endPoint y: 262, distance: 420.9
click at [452, 263] on div "Filtros Id Hospital CUIT/Nombre Seleccionar Area Seleccionar Area Fecha inicio …" at bounding box center [531, 281] width 981 height 176
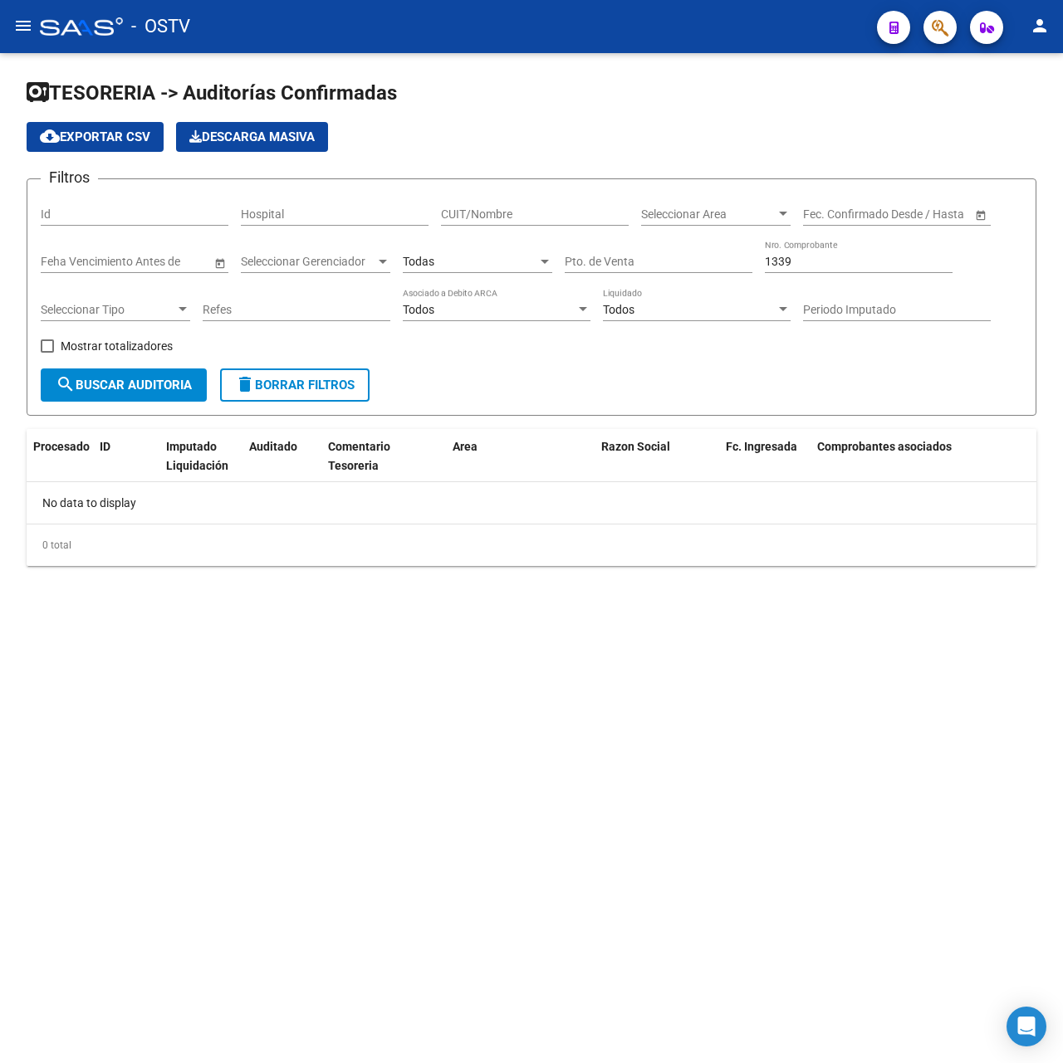
click at [874, 247] on div "1339 Nro. Comprobante" at bounding box center [859, 256] width 188 height 33
drag, startPoint x: 877, startPoint y: 270, endPoint x: 672, endPoint y: 271, distance: 204.2
click at [672, 271] on div "Filtros Id Hospital CUIT/Nombre Seleccionar Area Seleccionar Area Fecha inicio …" at bounding box center [531, 281] width 981 height 176
click at [822, 259] on input "1339" at bounding box center [859, 262] width 188 height 14
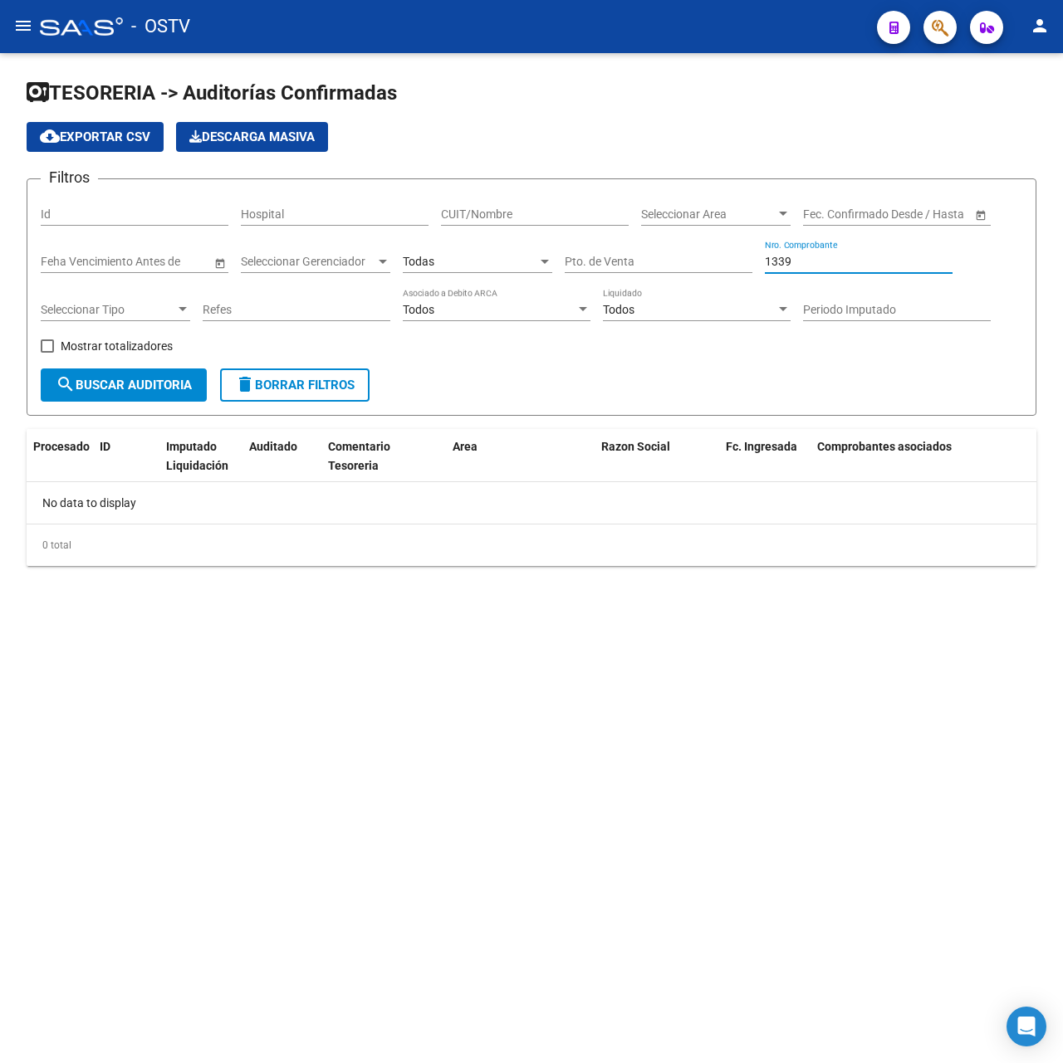
click at [824, 259] on input "1339" at bounding box center [859, 262] width 188 height 14
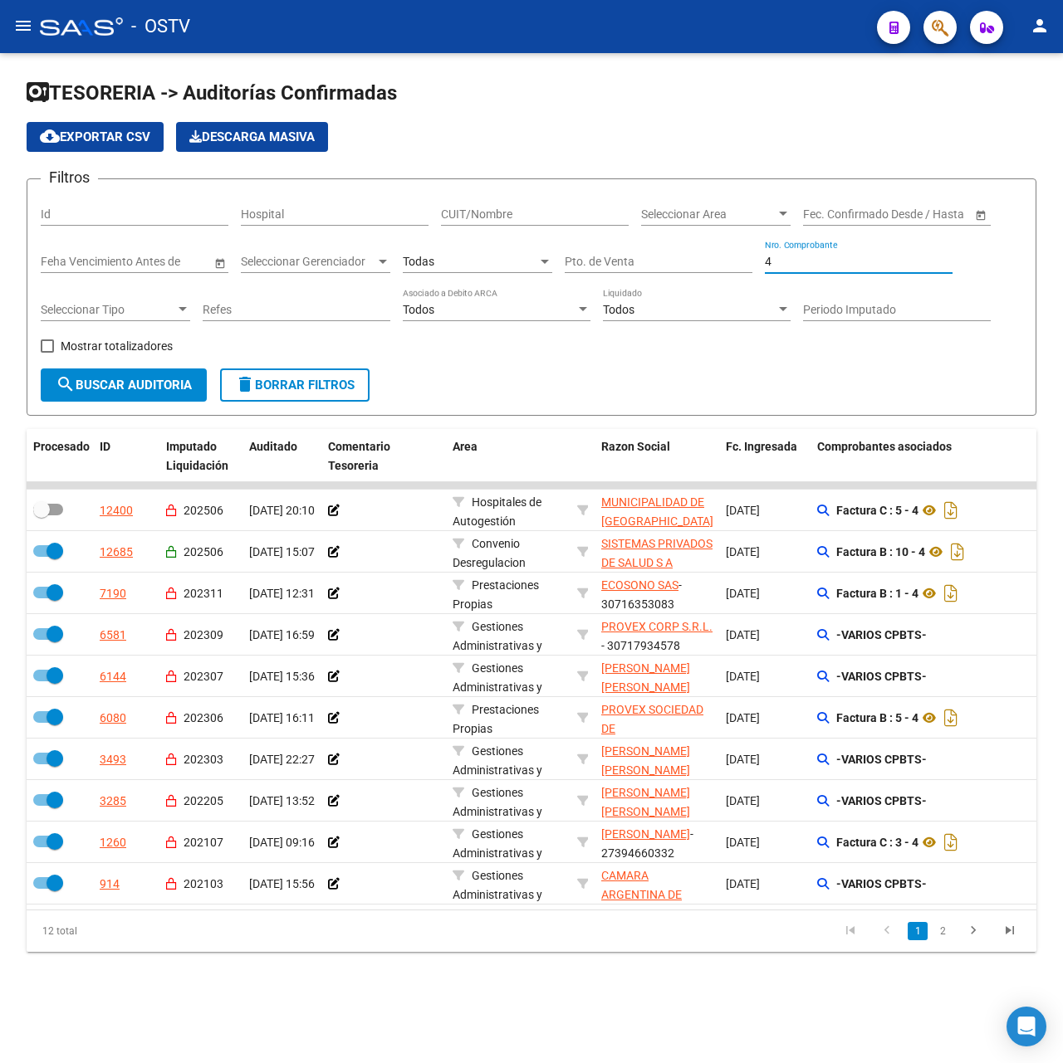
drag, startPoint x: 789, startPoint y: 264, endPoint x: 528, endPoint y: 262, distance: 260.7
click at [528, 262] on div "Filtros Id Hospital CUIT/Nombre Seleccionar Area Seleccionar Area Fecha inicio …" at bounding box center [531, 281] width 981 height 176
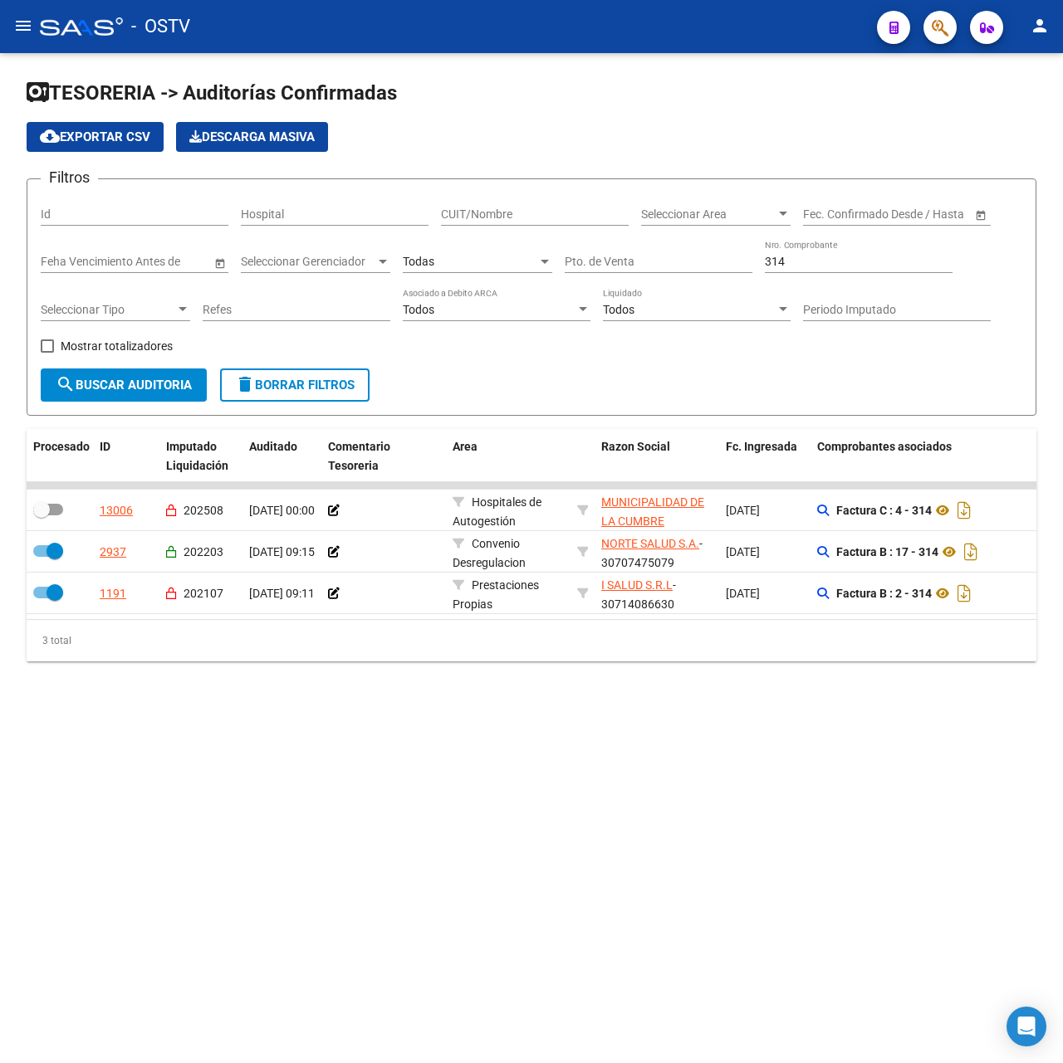
click at [800, 269] on div "314 Nro. Comprobante" at bounding box center [859, 256] width 188 height 33
drag, startPoint x: 800, startPoint y: 259, endPoint x: 688, endPoint y: 259, distance: 112.1
click at [688, 259] on div "Filtros Id Hospital CUIT/Nombre Seleccionar Area Seleccionar Area Fecha inicio …" at bounding box center [531, 281] width 981 height 176
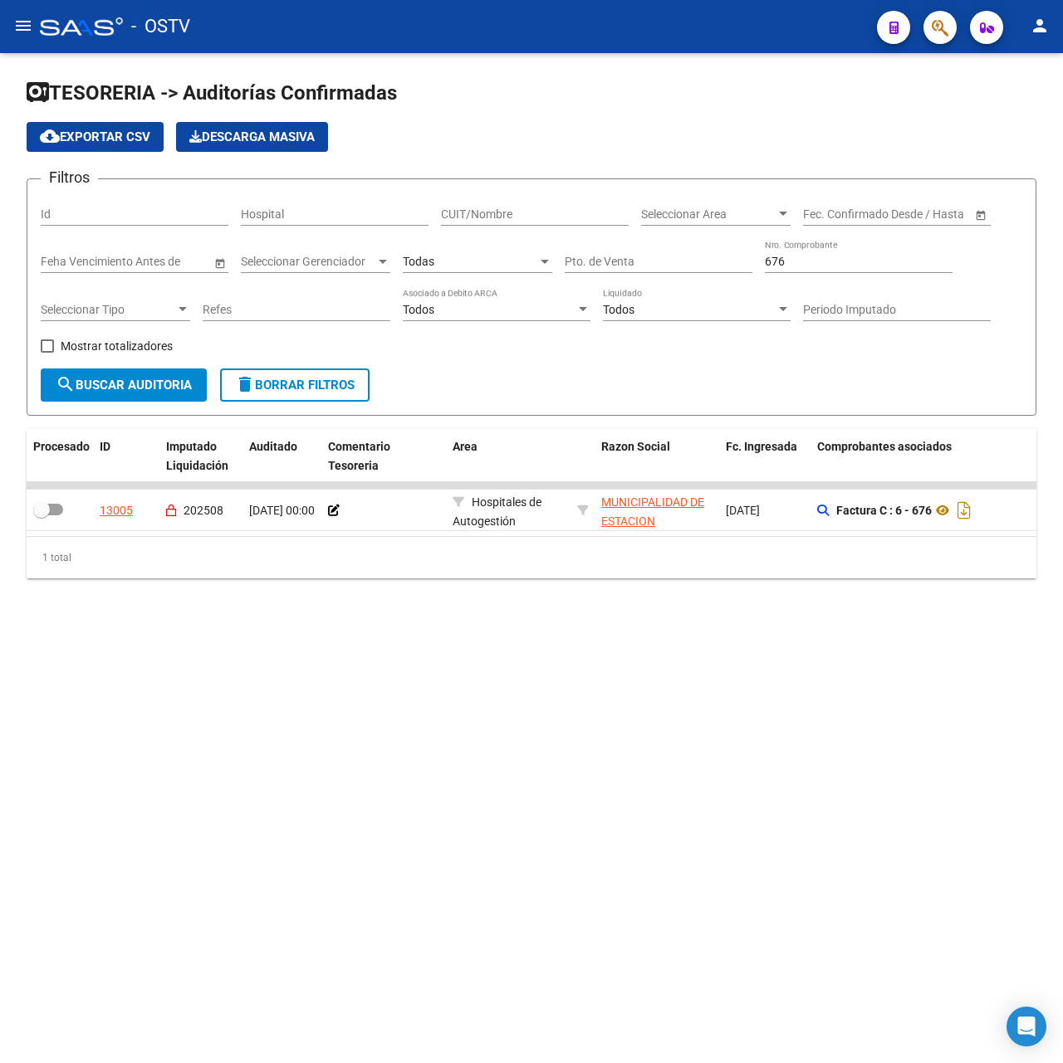
click at [671, 334] on div "Todos Liquidado" at bounding box center [697, 311] width 188 height 47
drag, startPoint x: 884, startPoint y: 260, endPoint x: 485, endPoint y: 257, distance: 399.3
click at [485, 257] on div "Filtros Id Hospital CUIT/Nombre Seleccionar Area Seleccionar Area Fecha inicio …" at bounding box center [531, 281] width 981 height 176
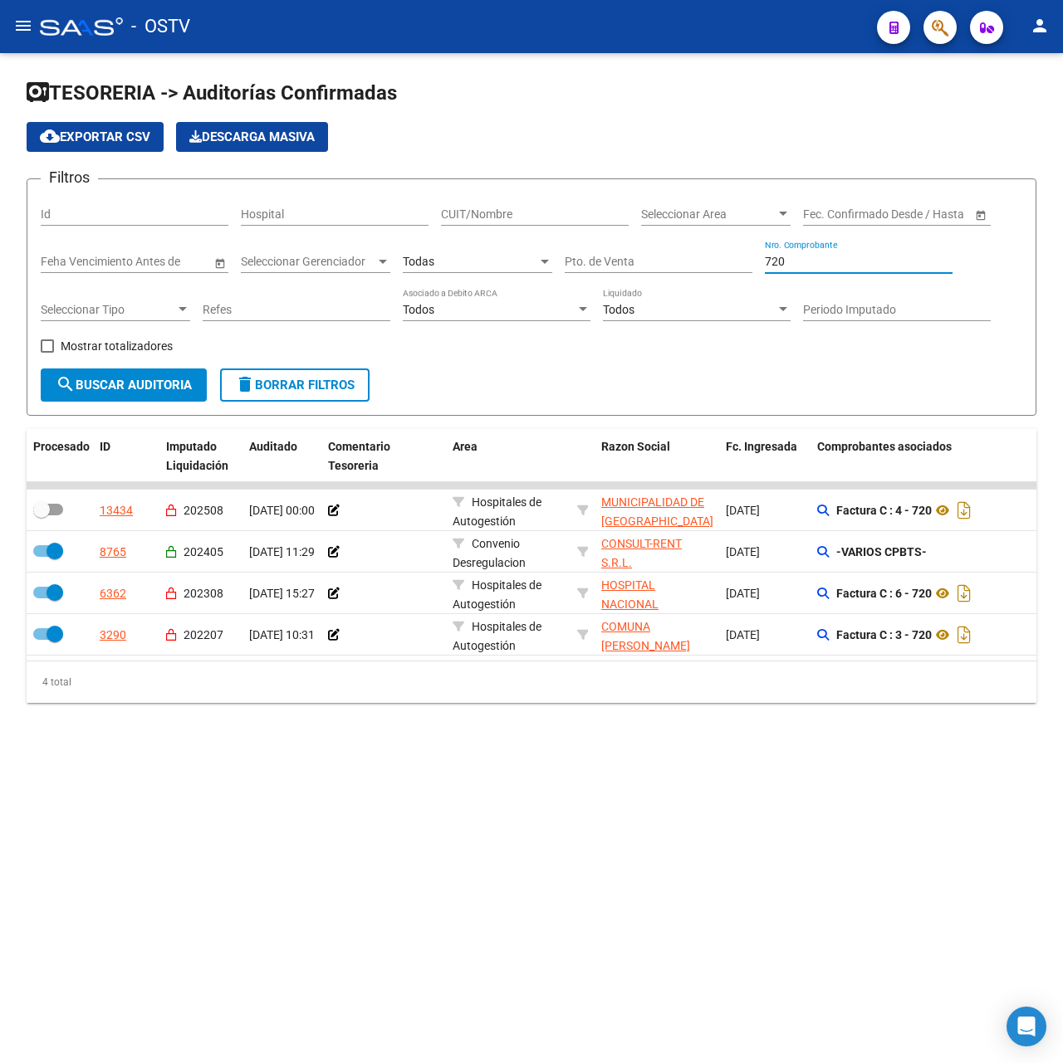
drag, startPoint x: 794, startPoint y: 259, endPoint x: 692, endPoint y: 260, distance: 102.1
click at [692, 260] on div "Filtros Id Hospital CUIT/Nombre Seleccionar Area Seleccionar Area Fecha inicio …" at bounding box center [531, 281] width 981 height 176
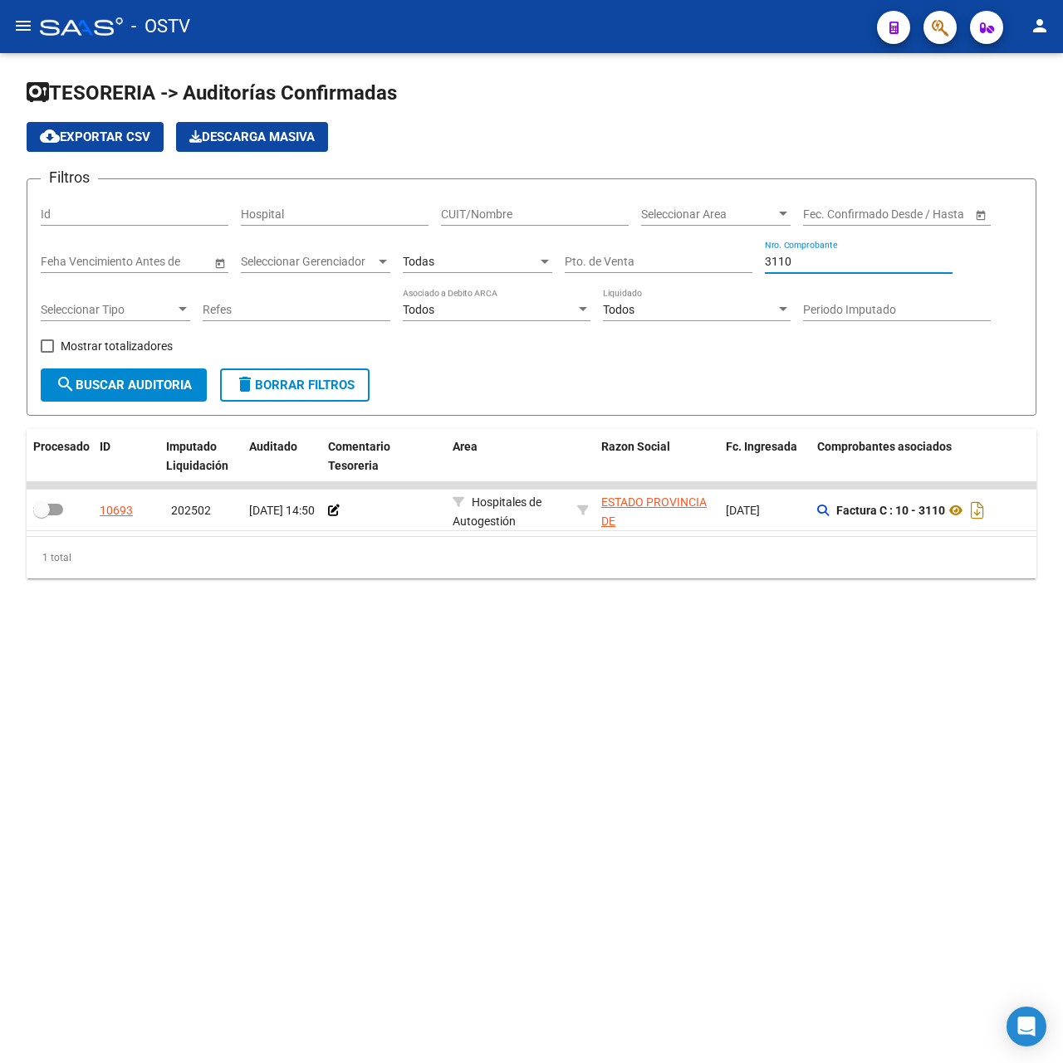
drag, startPoint x: 814, startPoint y: 257, endPoint x: 709, endPoint y: 261, distance: 105.5
click at [709, 260] on div "Filtros Id Hospital CUIT/Nombre Seleccionar Area Seleccionar Area Fecha inicio …" at bounding box center [531, 281] width 981 height 176
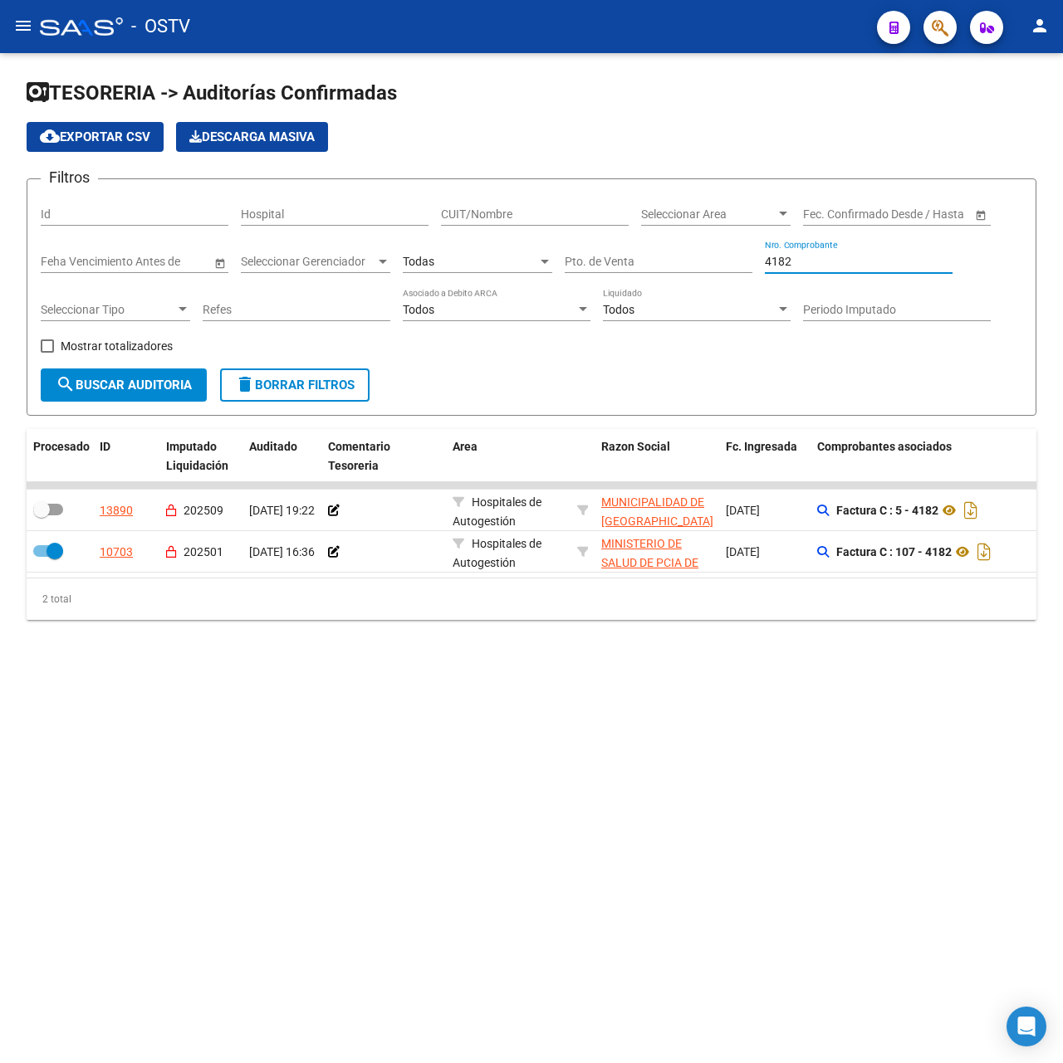
drag, startPoint x: 810, startPoint y: 266, endPoint x: 613, endPoint y: 260, distance: 197.7
click at [631, 269] on div "Filtros Id Hospital CUIT/Nombre Seleccionar Area Seleccionar Area Fecha inicio …" at bounding box center [531, 281] width 981 height 176
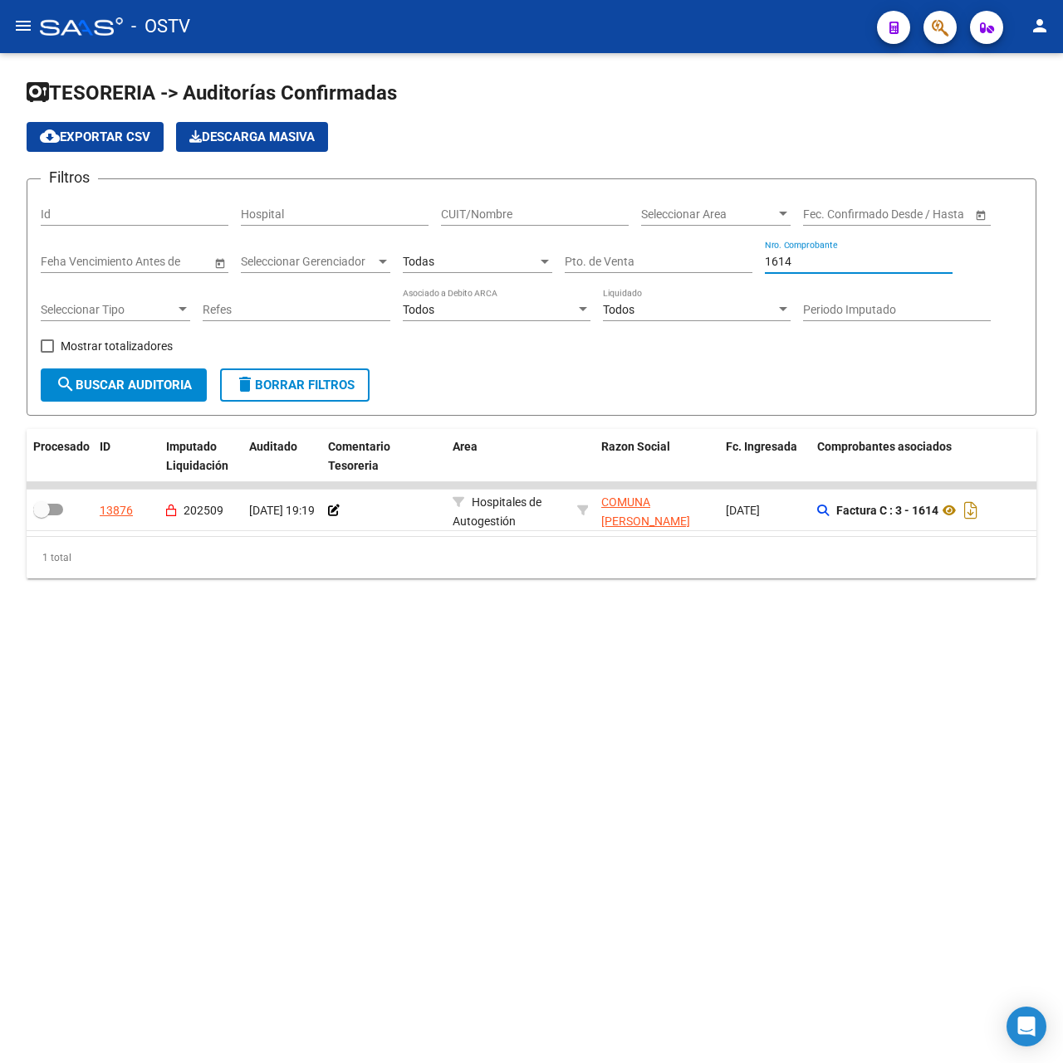
drag, startPoint x: 811, startPoint y: 266, endPoint x: 702, endPoint y: 284, distance: 110.1
click at [702, 284] on div "Filtros Id Hospital CUIT/Nombre Seleccionar Area Seleccionar Area Fecha inicio …" at bounding box center [531, 281] width 981 height 176
type input "693"
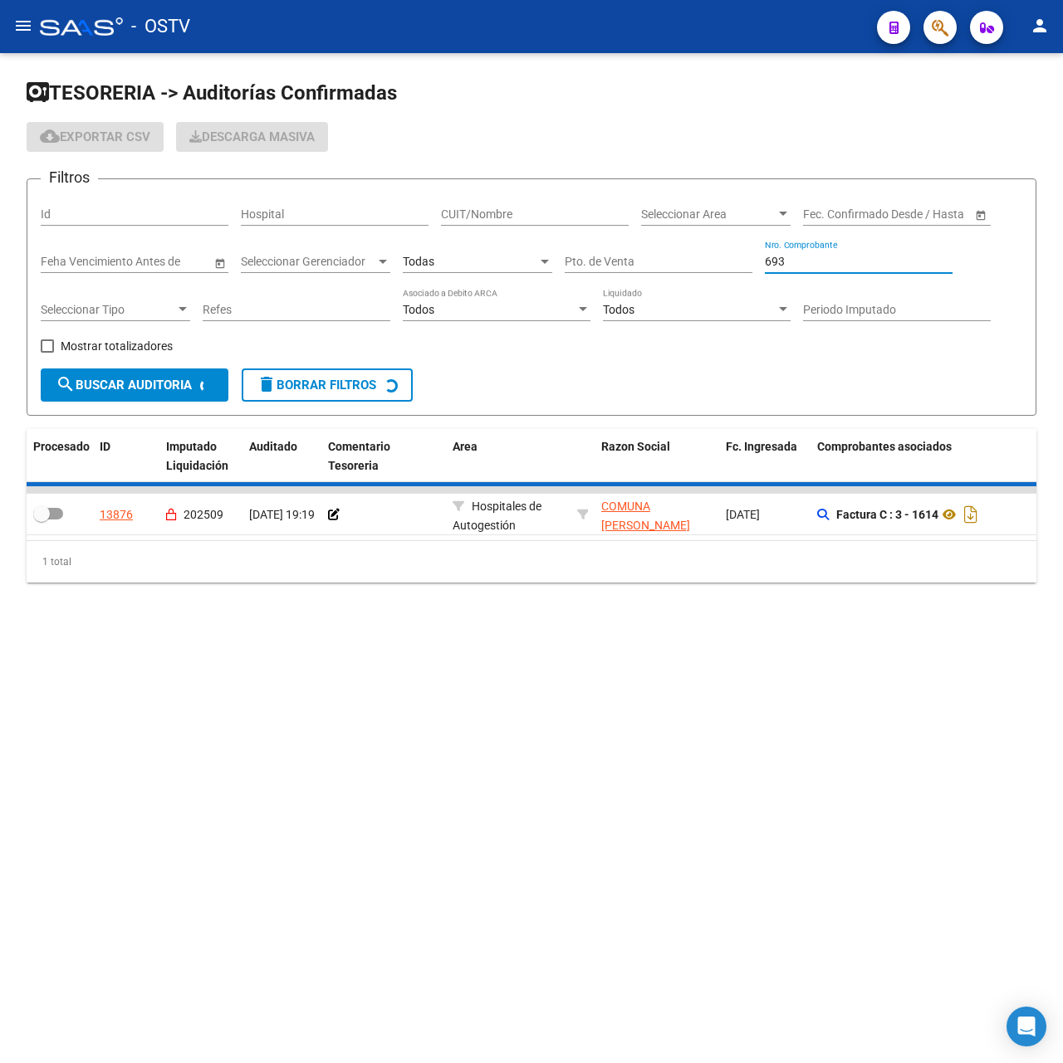
checkbox input "true"
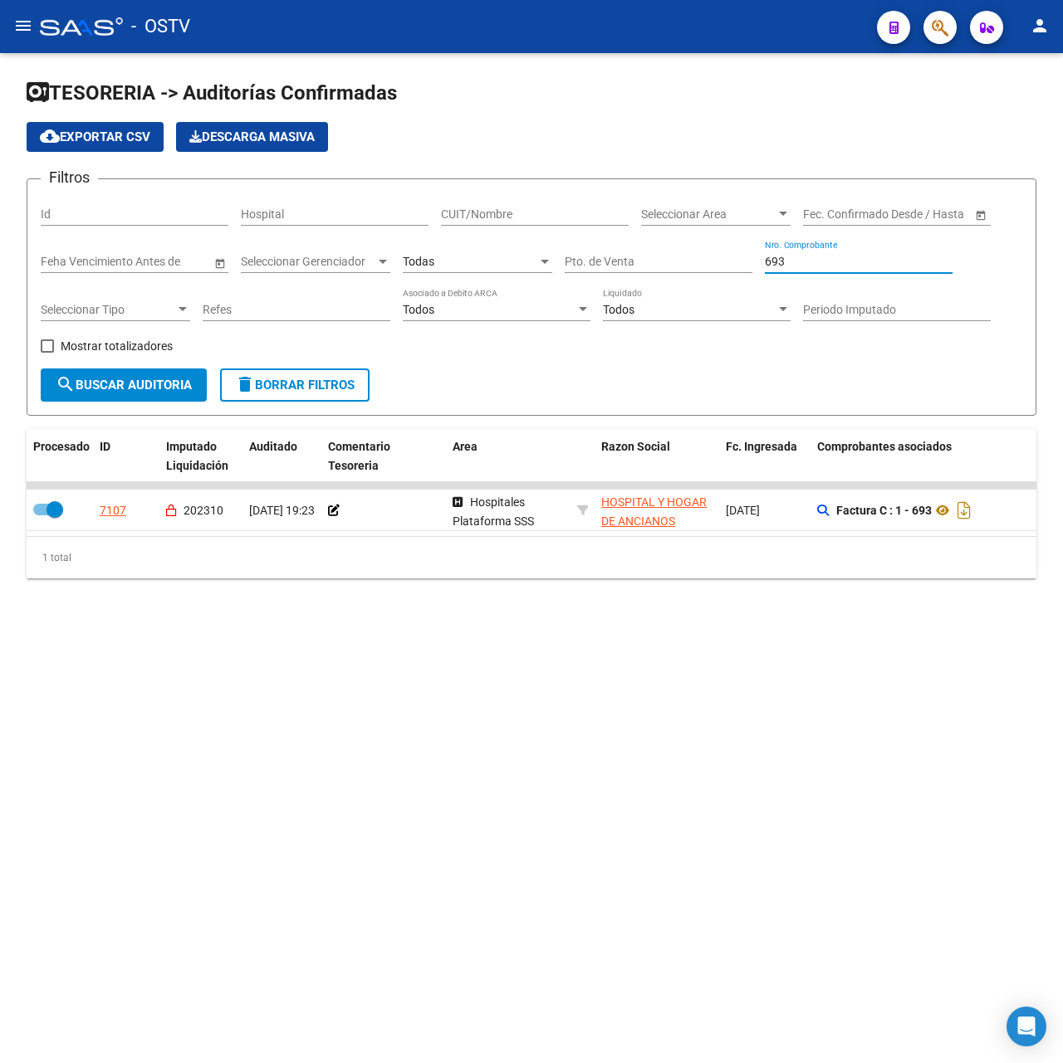
drag, startPoint x: 860, startPoint y: 260, endPoint x: 657, endPoint y: 256, distance: 202.6
click at [657, 256] on div "Filtros Id Hospital CUIT/Nombre Seleccionar Area Seleccionar Area Fecha inicio …" at bounding box center [531, 281] width 981 height 176
drag, startPoint x: 798, startPoint y: 256, endPoint x: 415, endPoint y: 252, distance: 382.7
click at [419, 257] on div "Filtros Id Hospital CUIT/Nombre Seleccionar Area Seleccionar Area Fecha inicio …" at bounding box center [531, 281] width 981 height 176
type input "3250"
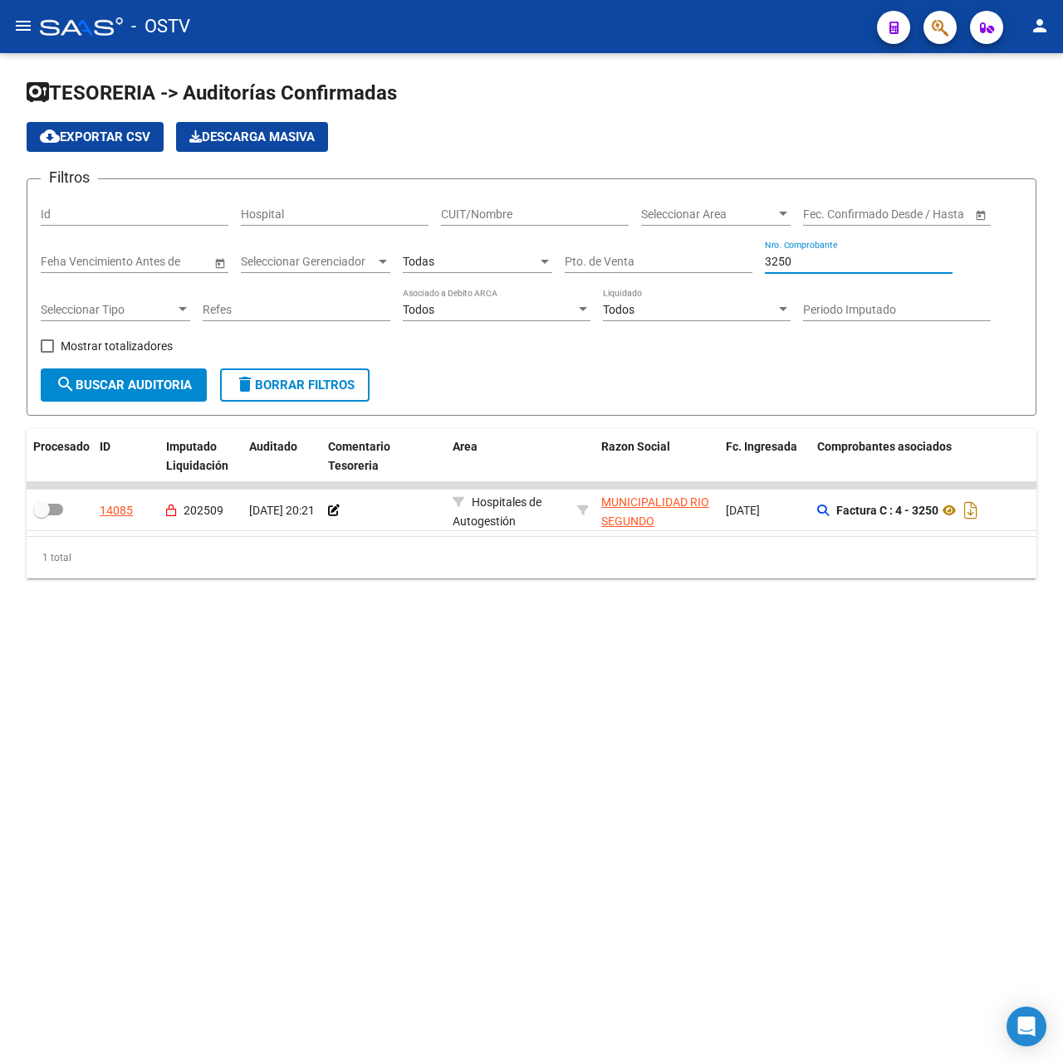
checkbox input "false"
drag, startPoint x: 887, startPoint y: 259, endPoint x: 422, endPoint y: 312, distance: 468.7
click at [422, 312] on div "Filtros Id Hospital CUIT/Nombre Seleccionar Area Seleccionar Area Fecha inicio …" at bounding box center [531, 281] width 981 height 176
type input "110"
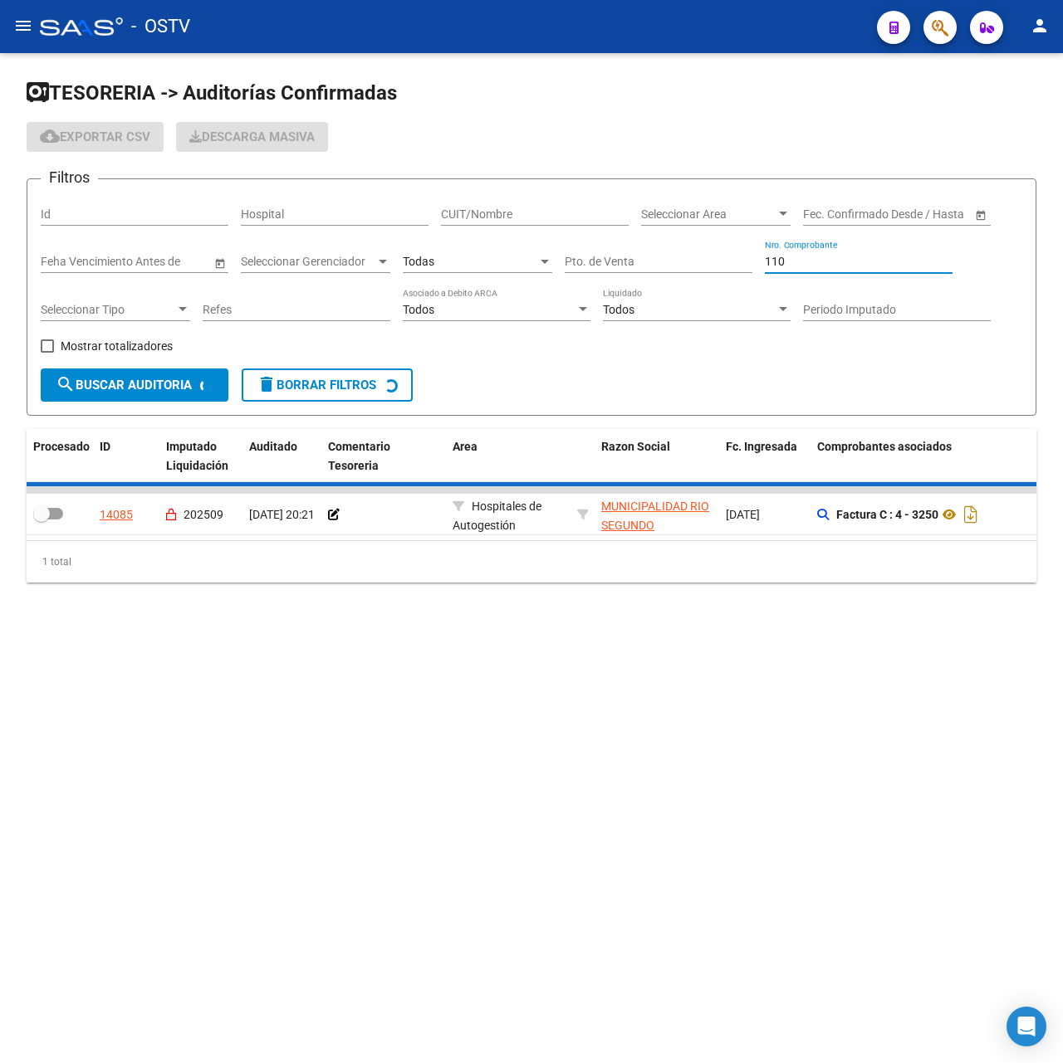
checkbox input "true"
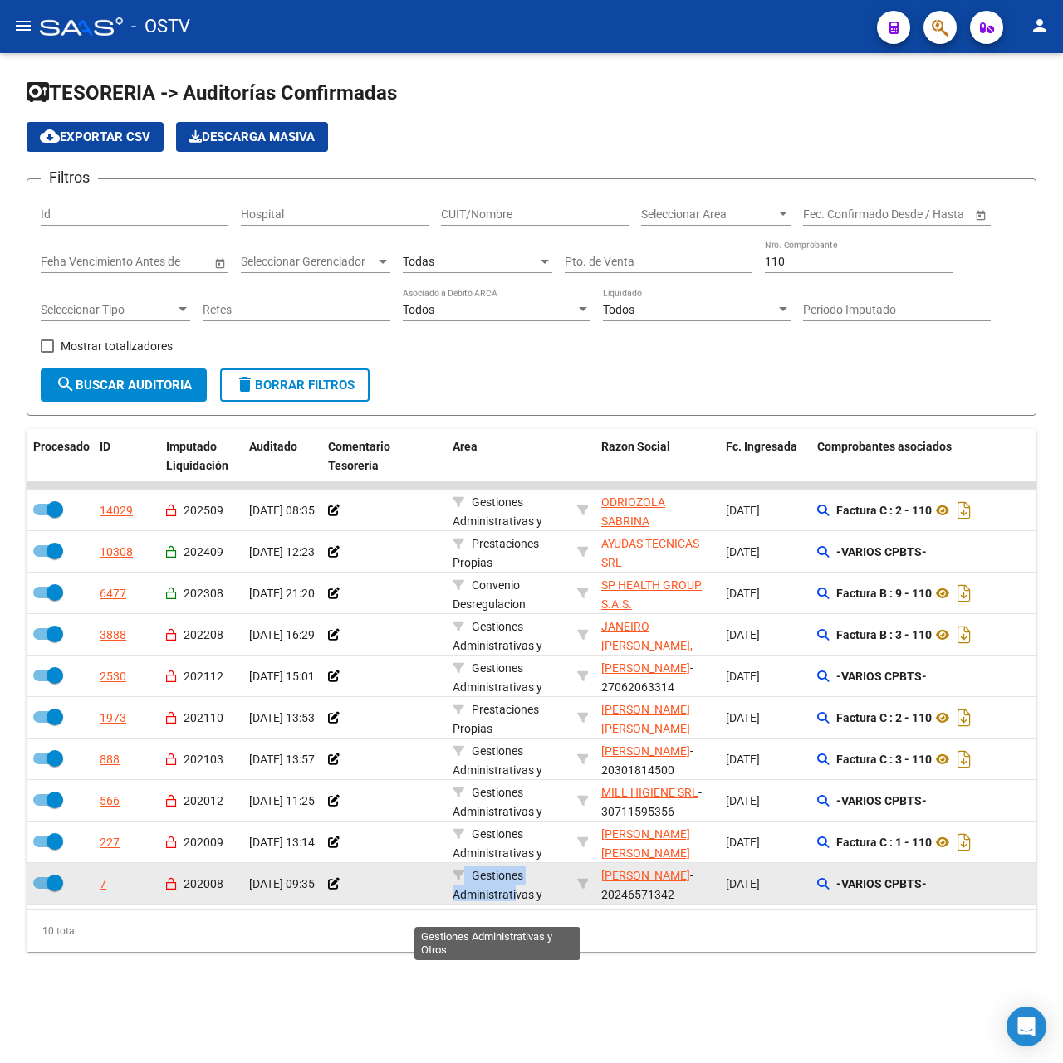
drag, startPoint x: 440, startPoint y: 903, endPoint x: 516, endPoint y: 897, distance: 75.8
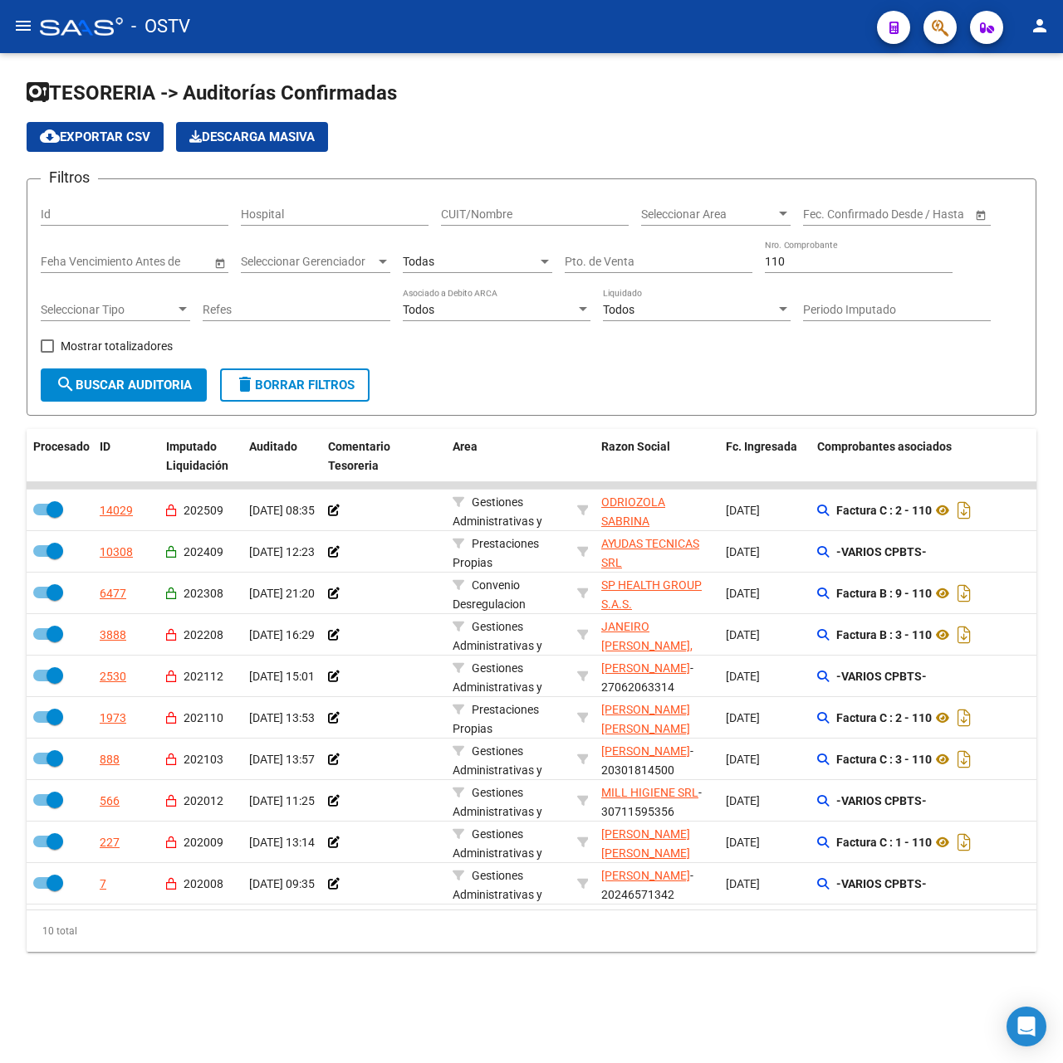
click at [594, 951] on div "10 total" at bounding box center [531, 932] width 1009 height 42
drag, startPoint x: 834, startPoint y: 266, endPoint x: 704, endPoint y: 250, distance: 131.4
click at [704, 250] on div "Filtros Id Hospital CUIT/Nombre Seleccionar Area Seleccionar Area Fecha inicio …" at bounding box center [531, 281] width 981 height 176
type input "1127"
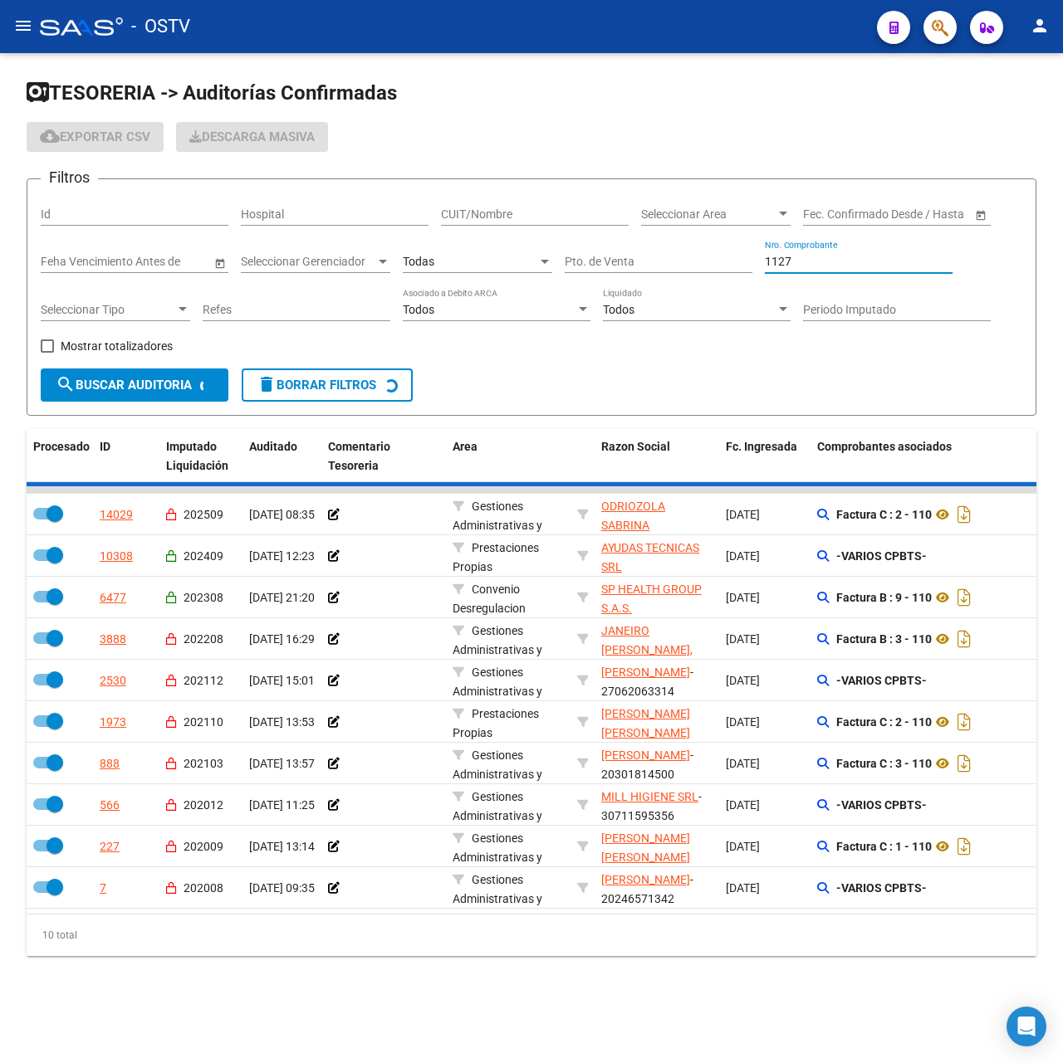
checkbox input "false"
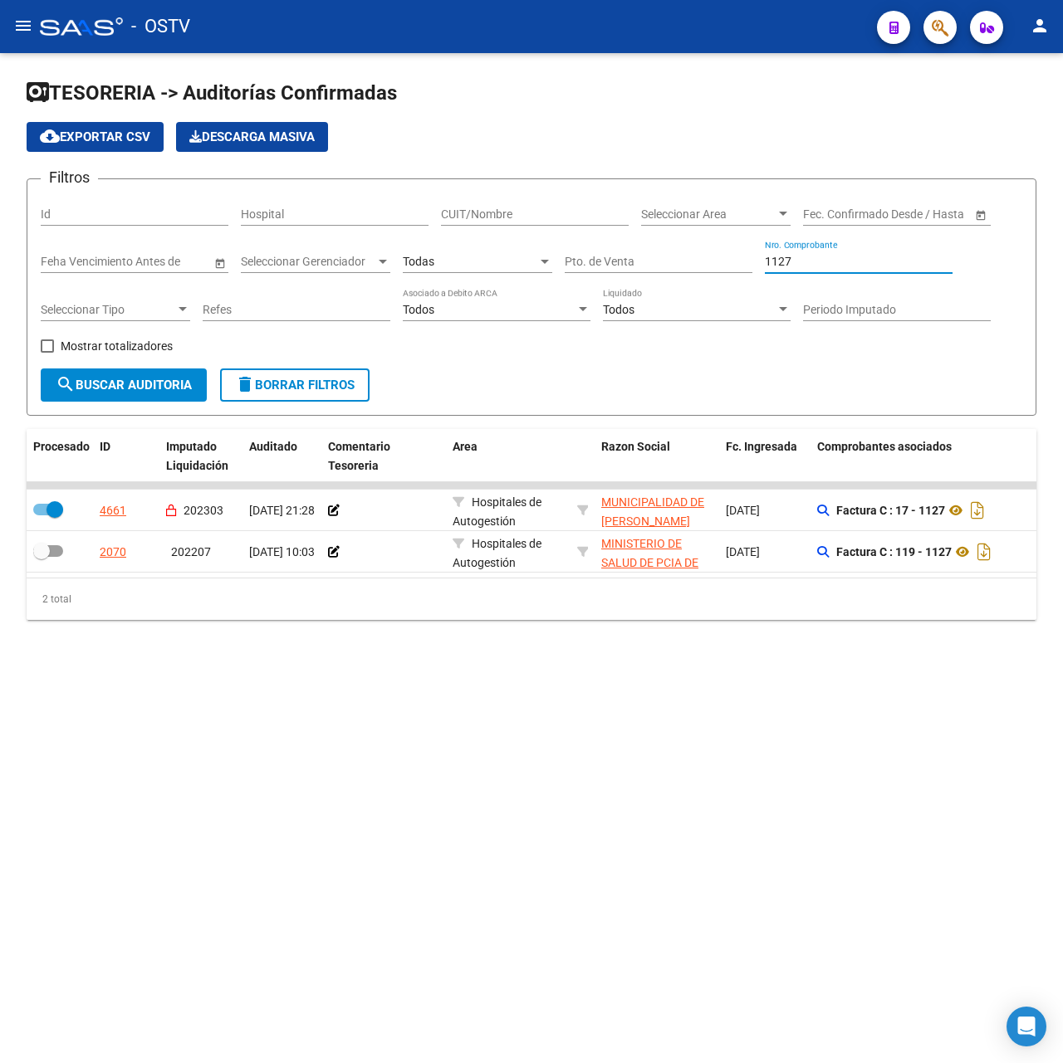
type input "1127"
click at [564, 877] on mat-sidenav-content "TESORERIA -> Auditorías Confirmadas cloud_download Exportar CSV Descarga Masiva…" at bounding box center [531, 558] width 1063 height 1010
click at [27, 23] on mat-icon "menu" at bounding box center [23, 26] width 20 height 20
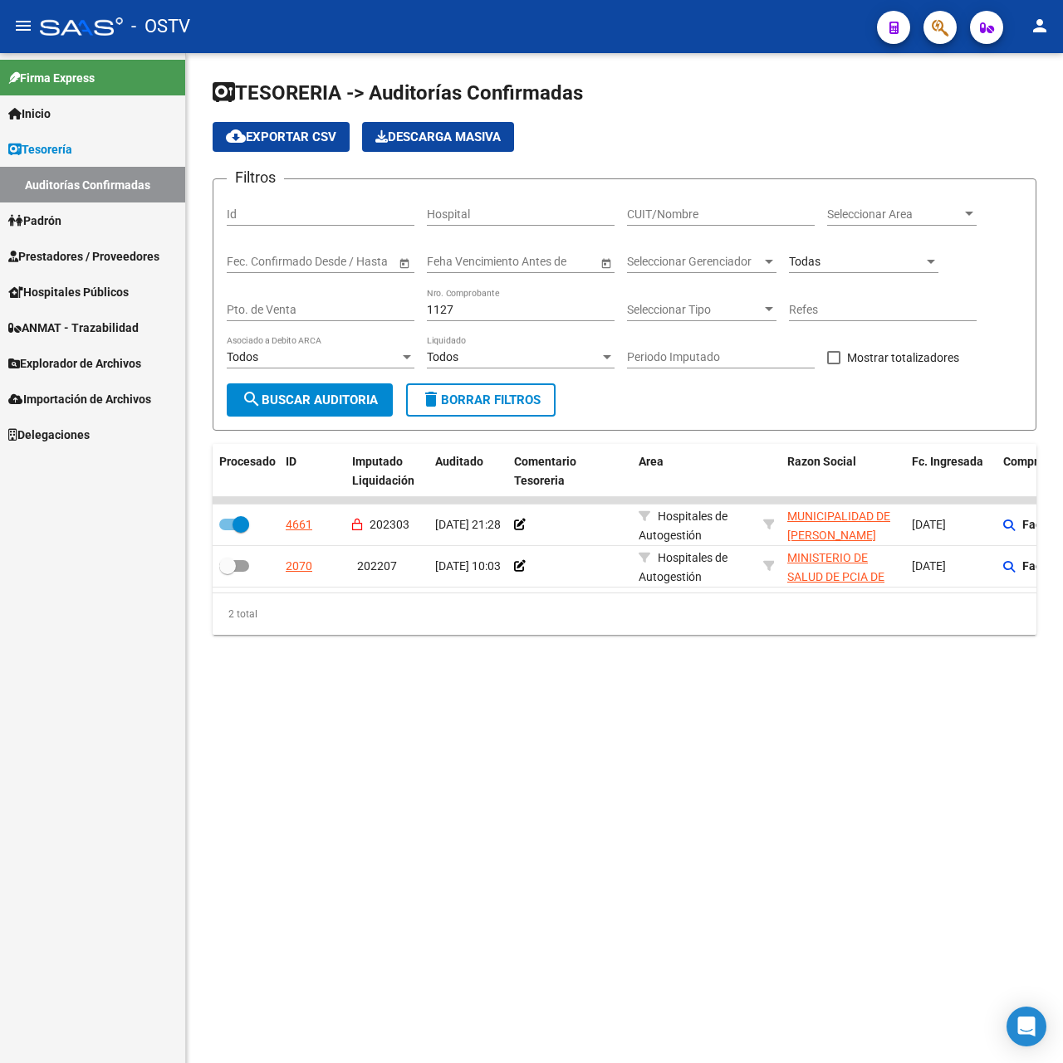
click at [65, 148] on span "Tesorería" at bounding box center [40, 149] width 64 height 18
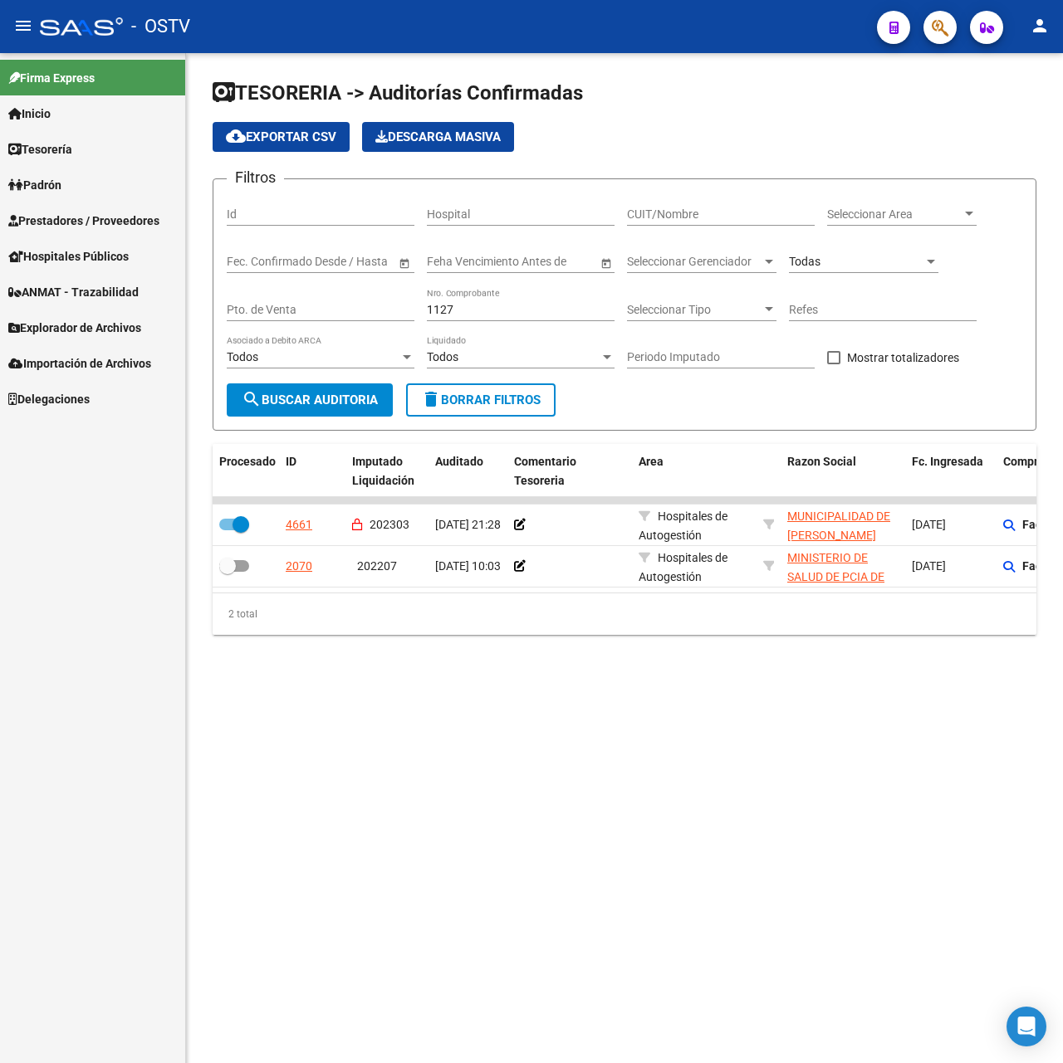
click at [108, 242] on link "Hospitales Públicos" at bounding box center [92, 256] width 185 height 36
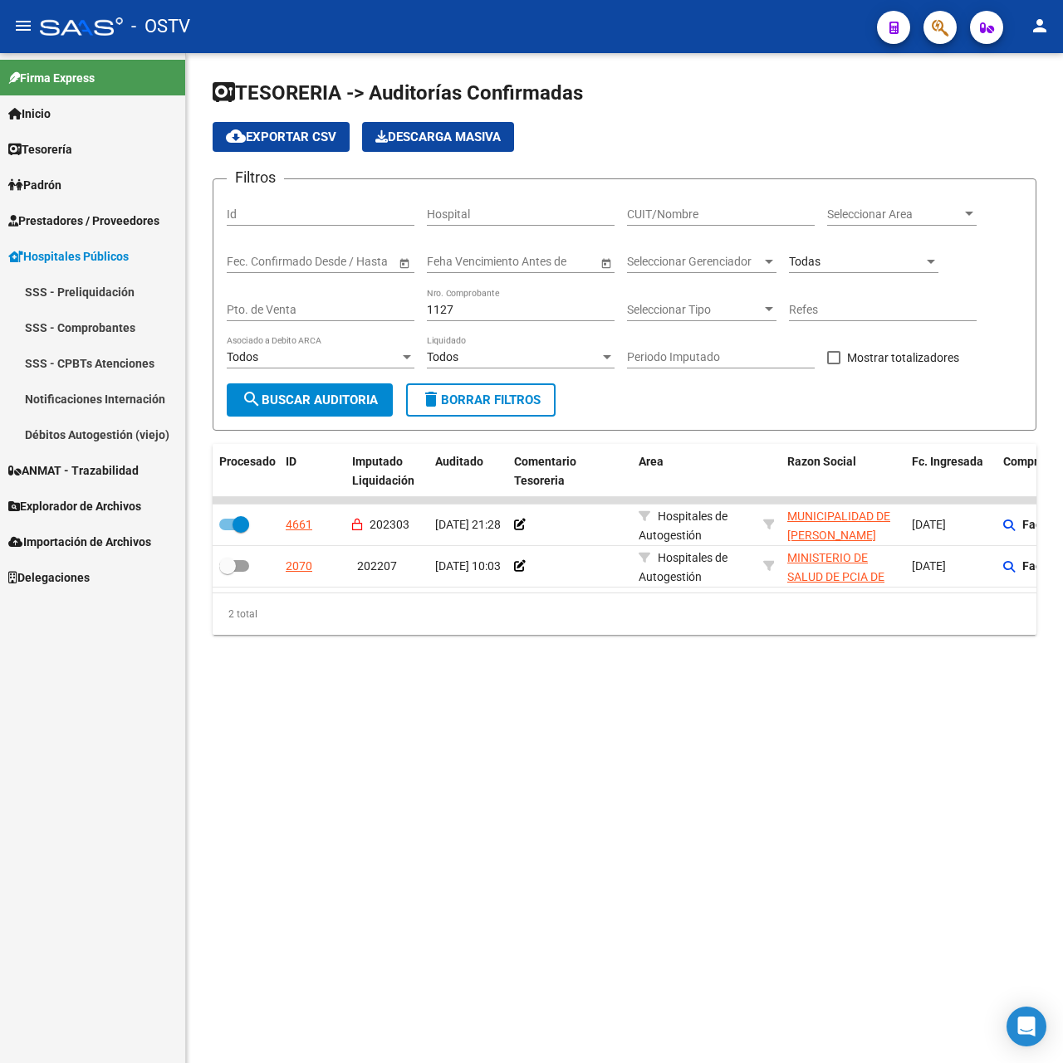
click at [110, 223] on span "Prestadores / Proveedores" at bounding box center [83, 221] width 151 height 18
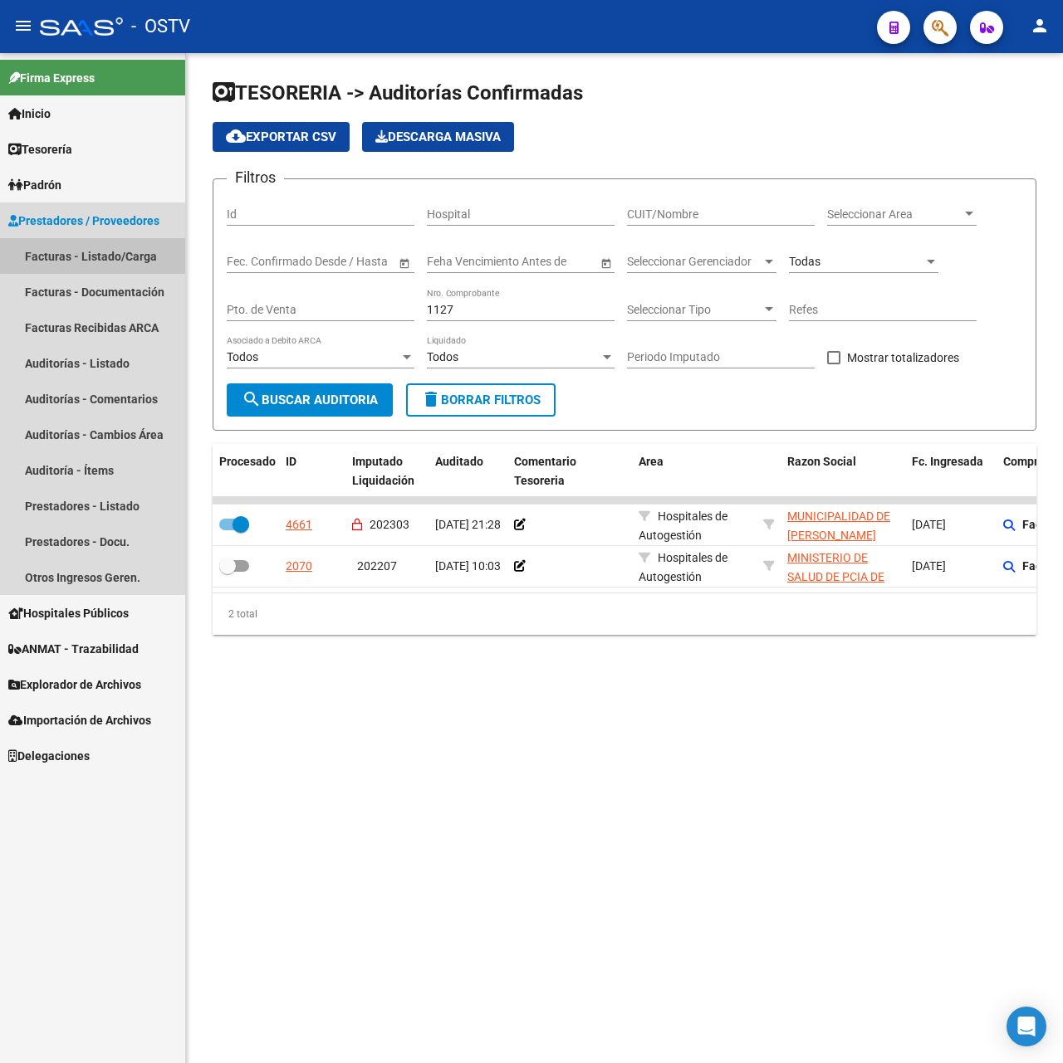
click at [100, 244] on link "Facturas - Listado/Carga" at bounding box center [92, 256] width 185 height 36
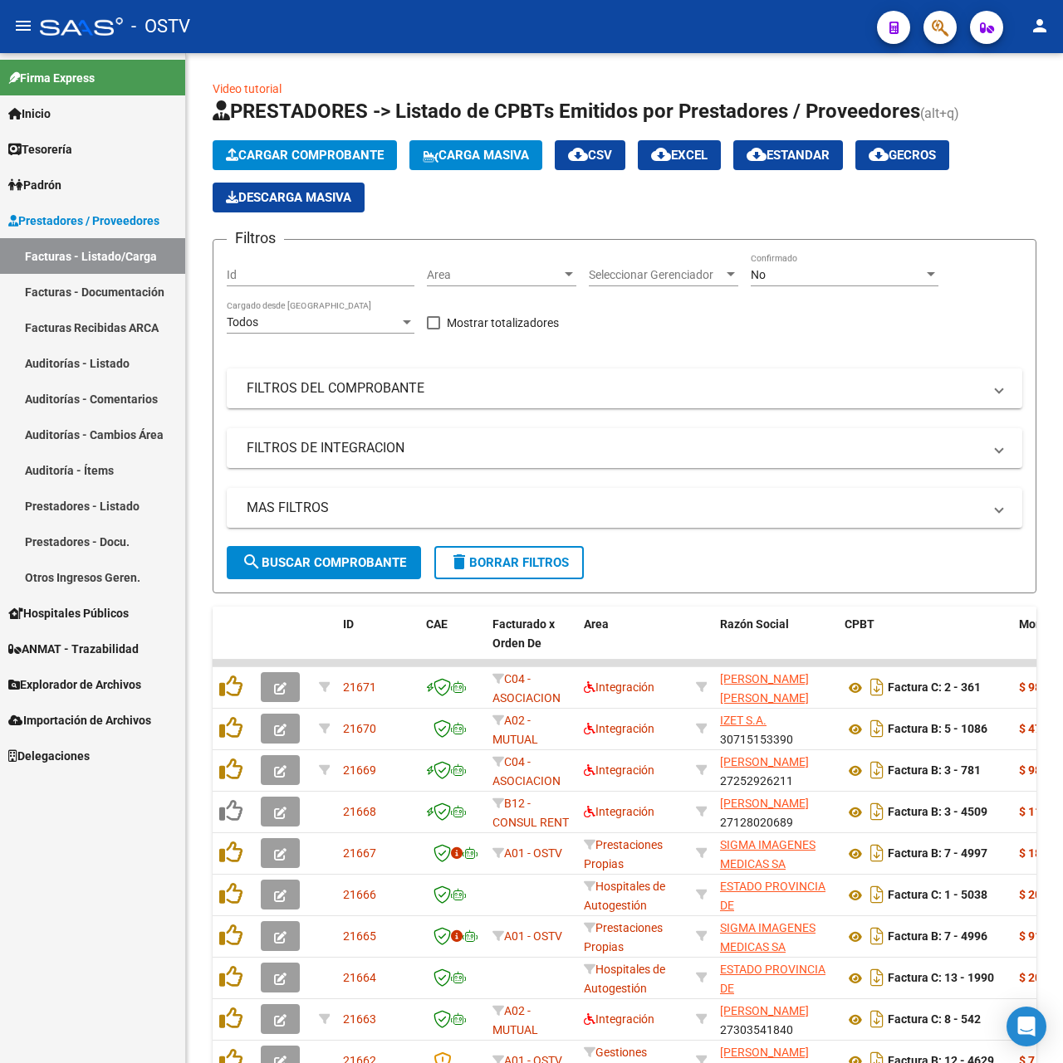
click at [28, 32] on mat-icon "menu" at bounding box center [23, 26] width 20 height 20
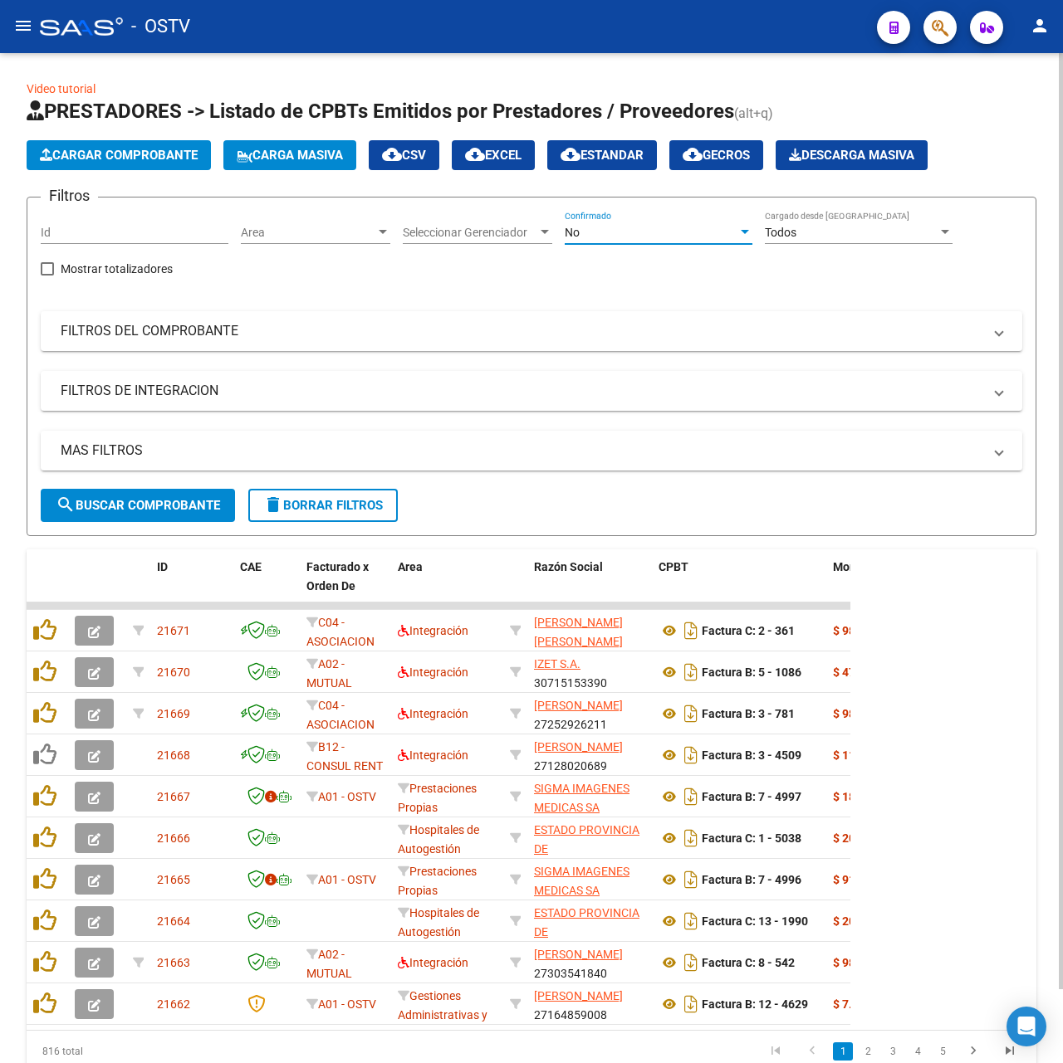
click at [648, 237] on div "No" at bounding box center [650, 233] width 173 height 14
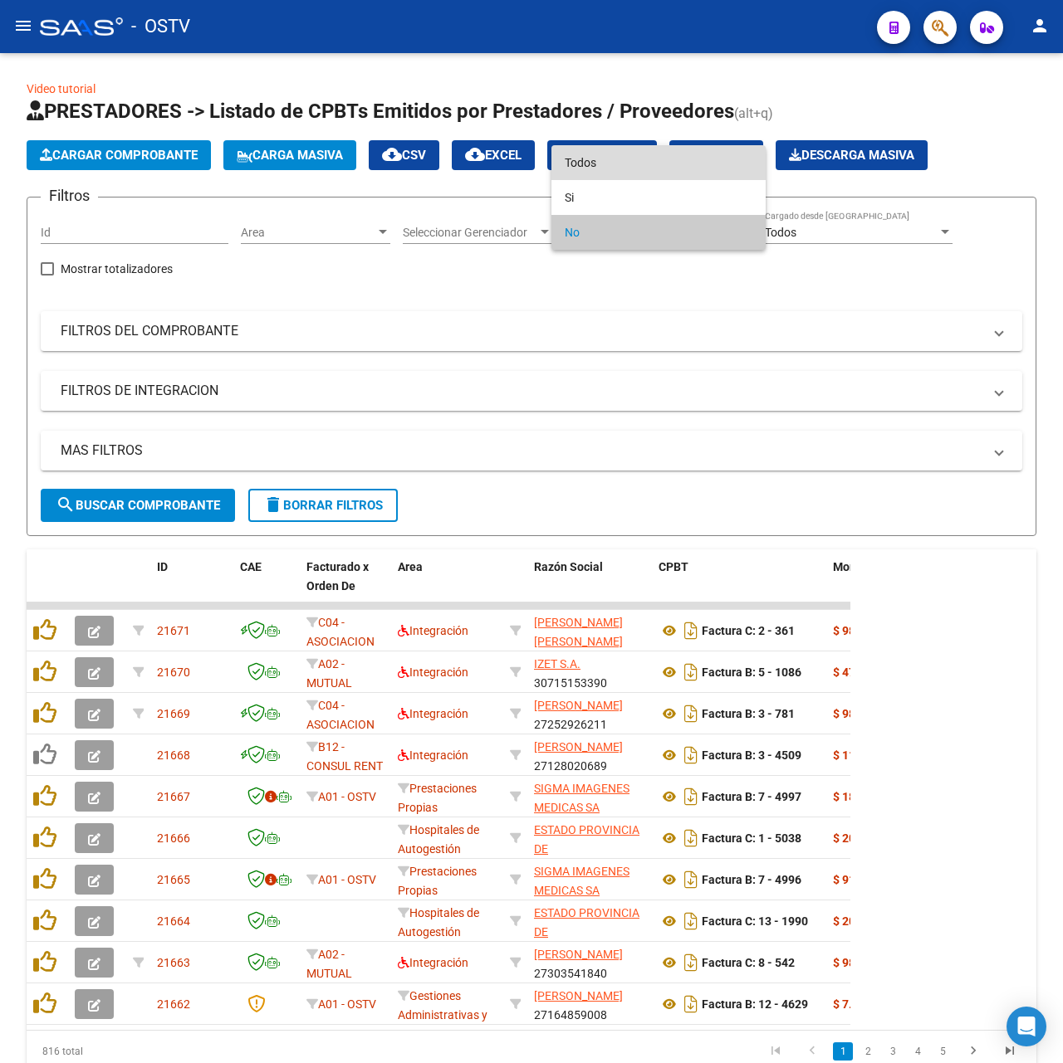
click at [642, 176] on span "Todos" at bounding box center [658, 162] width 188 height 35
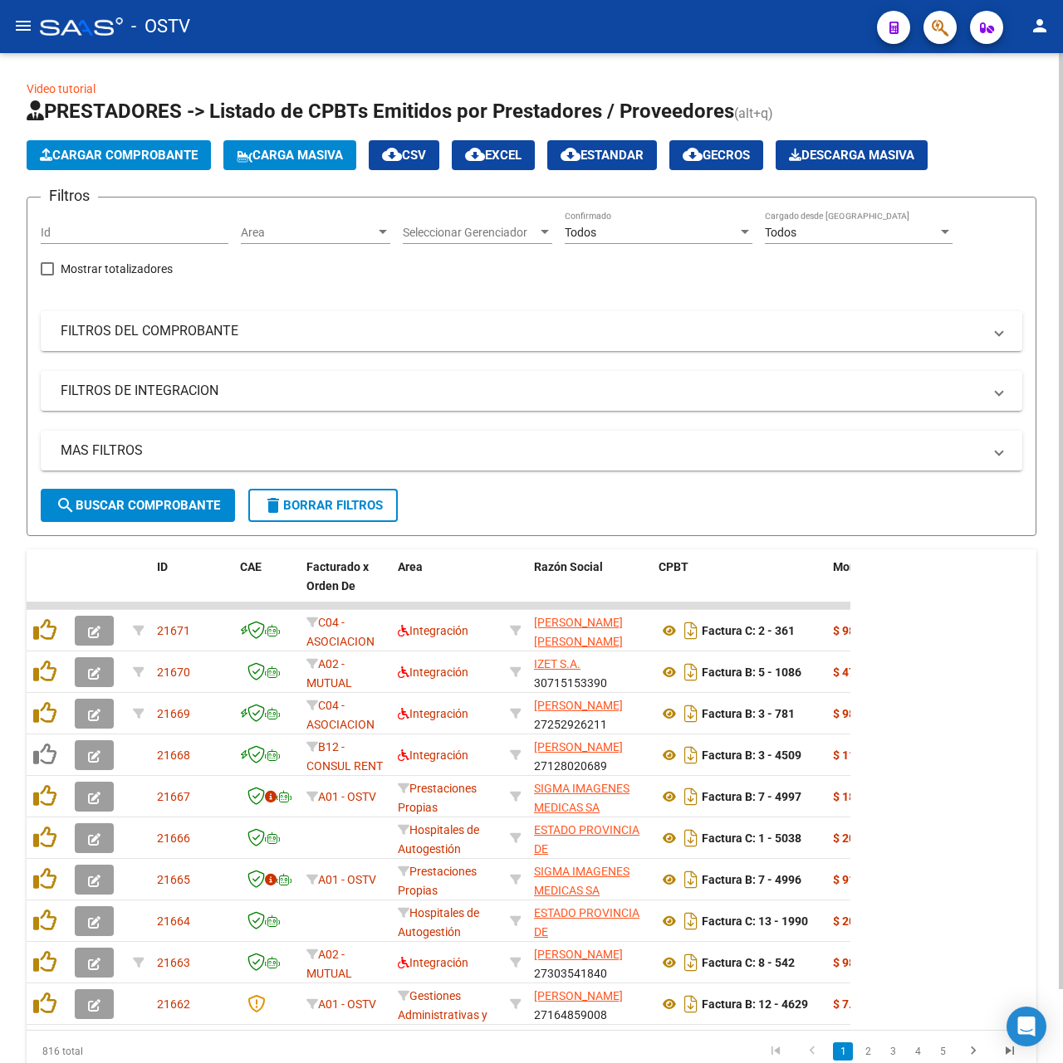
click at [403, 342] on mat-expansion-panel-header "FILTROS DEL COMPROBANTE" at bounding box center [531, 331] width 981 height 40
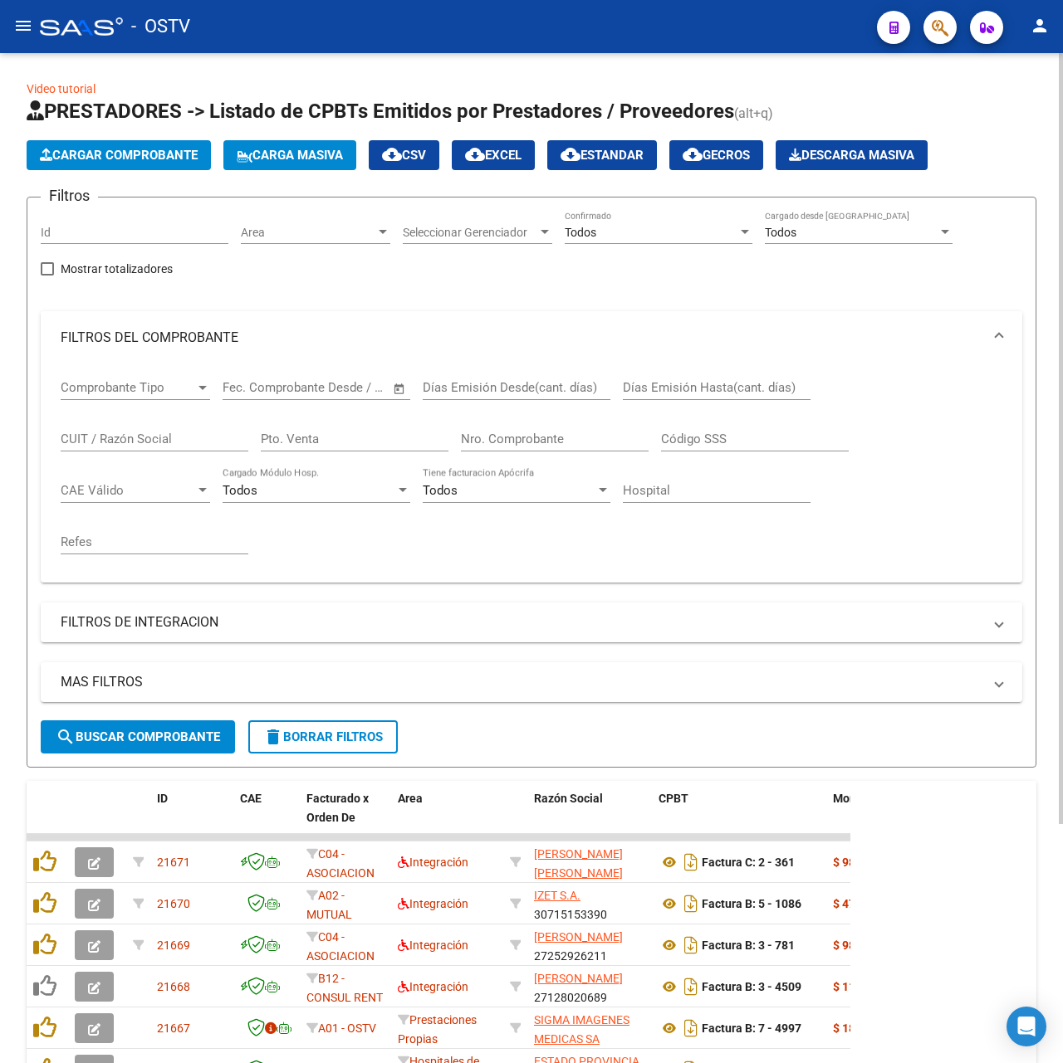
scroll to position [110, 0]
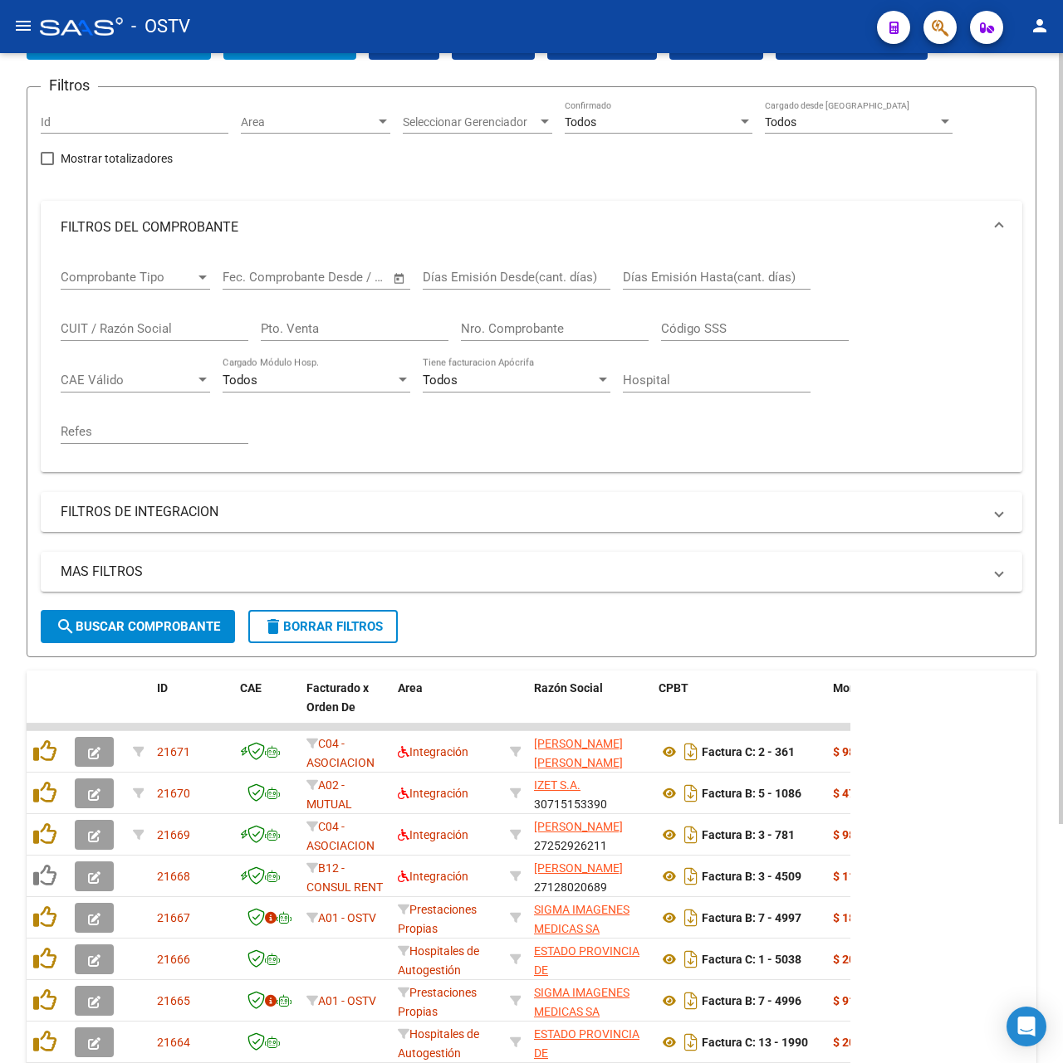
click at [579, 343] on div "Nro. Comprobante" at bounding box center [555, 330] width 188 height 51
click at [576, 334] on input "Nro. Comprobante" at bounding box center [555, 328] width 188 height 15
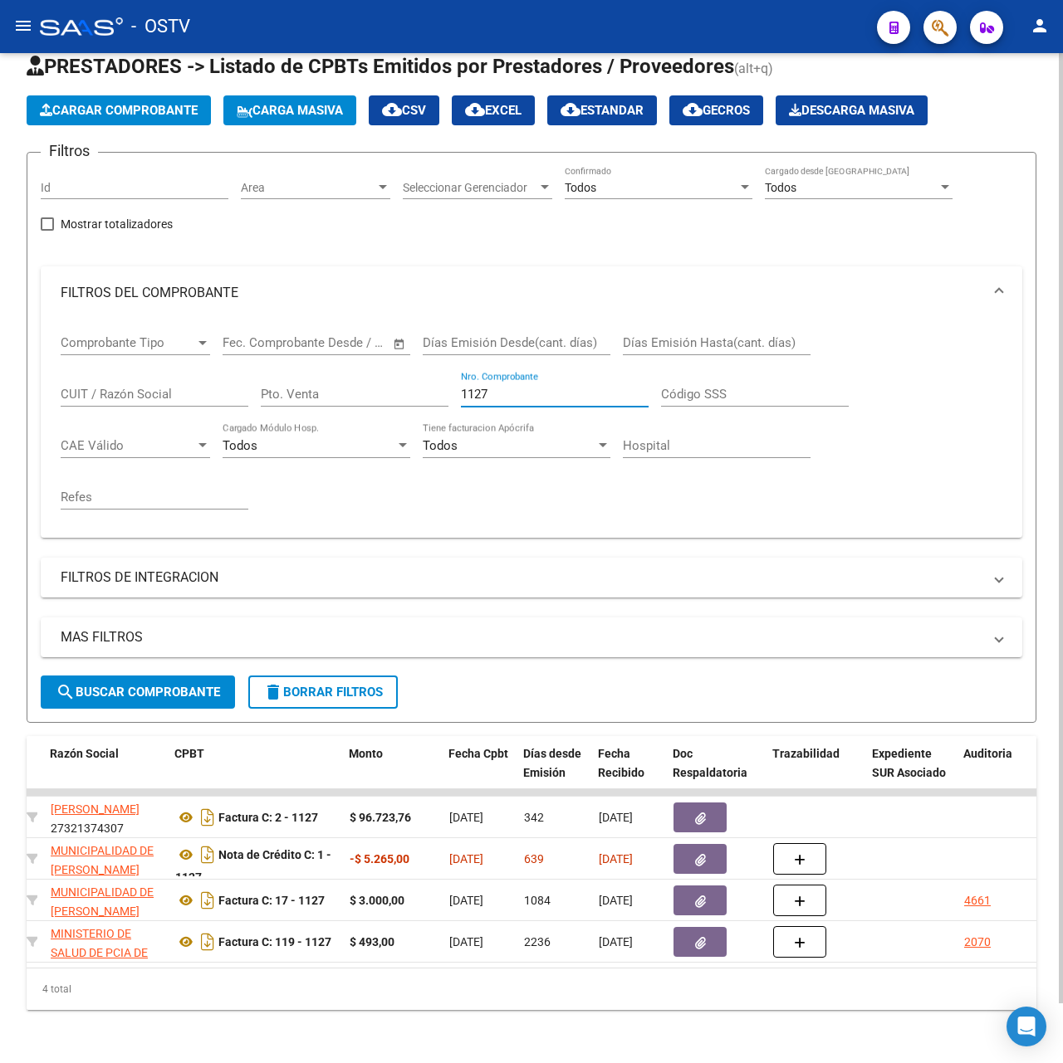
scroll to position [0, 479]
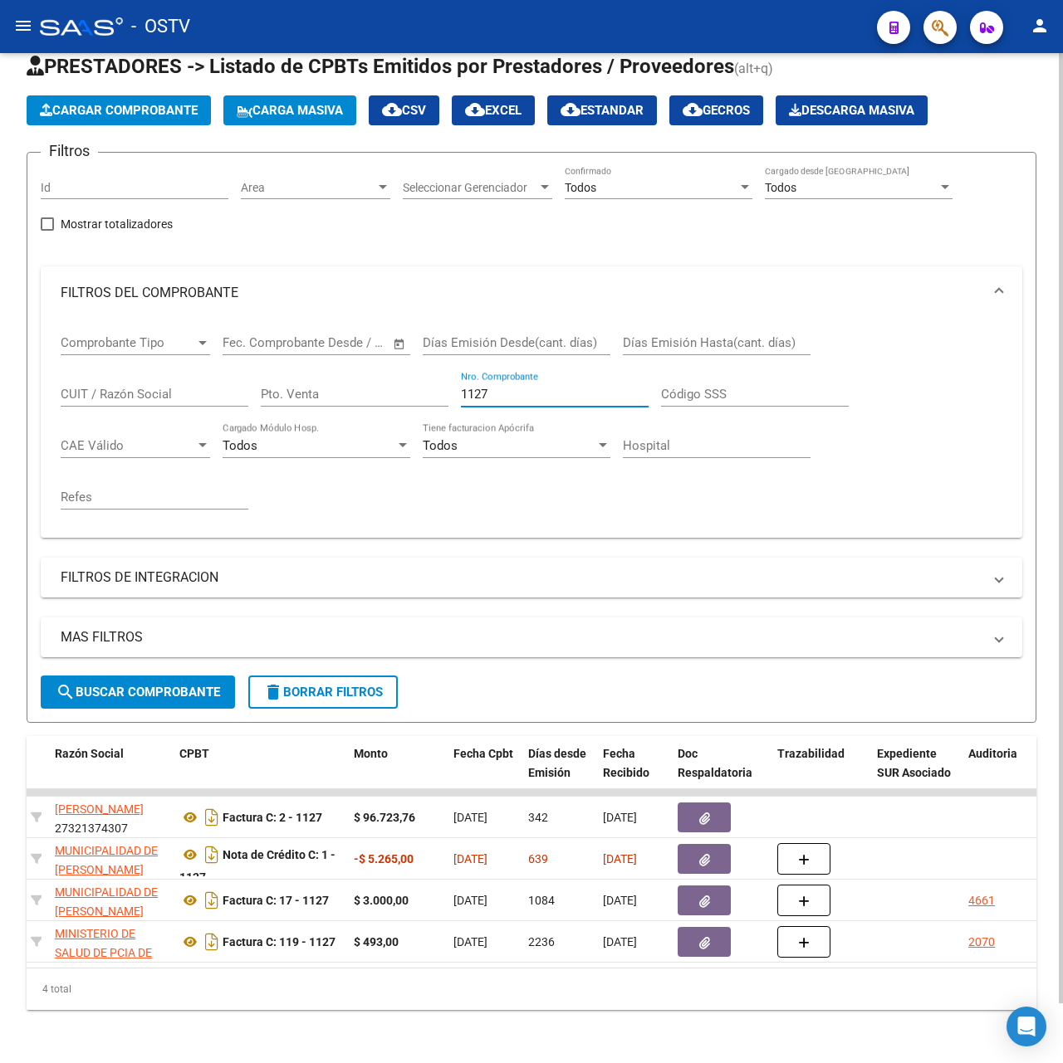
drag, startPoint x: 518, startPoint y: 377, endPoint x: 349, endPoint y: 397, distance: 169.7
click at [349, 397] on div "Comprobante Tipo Comprobante Tipo Fecha inicio – Fecha fin Fec. Comprobante Des…" at bounding box center [531, 422] width 941 height 205
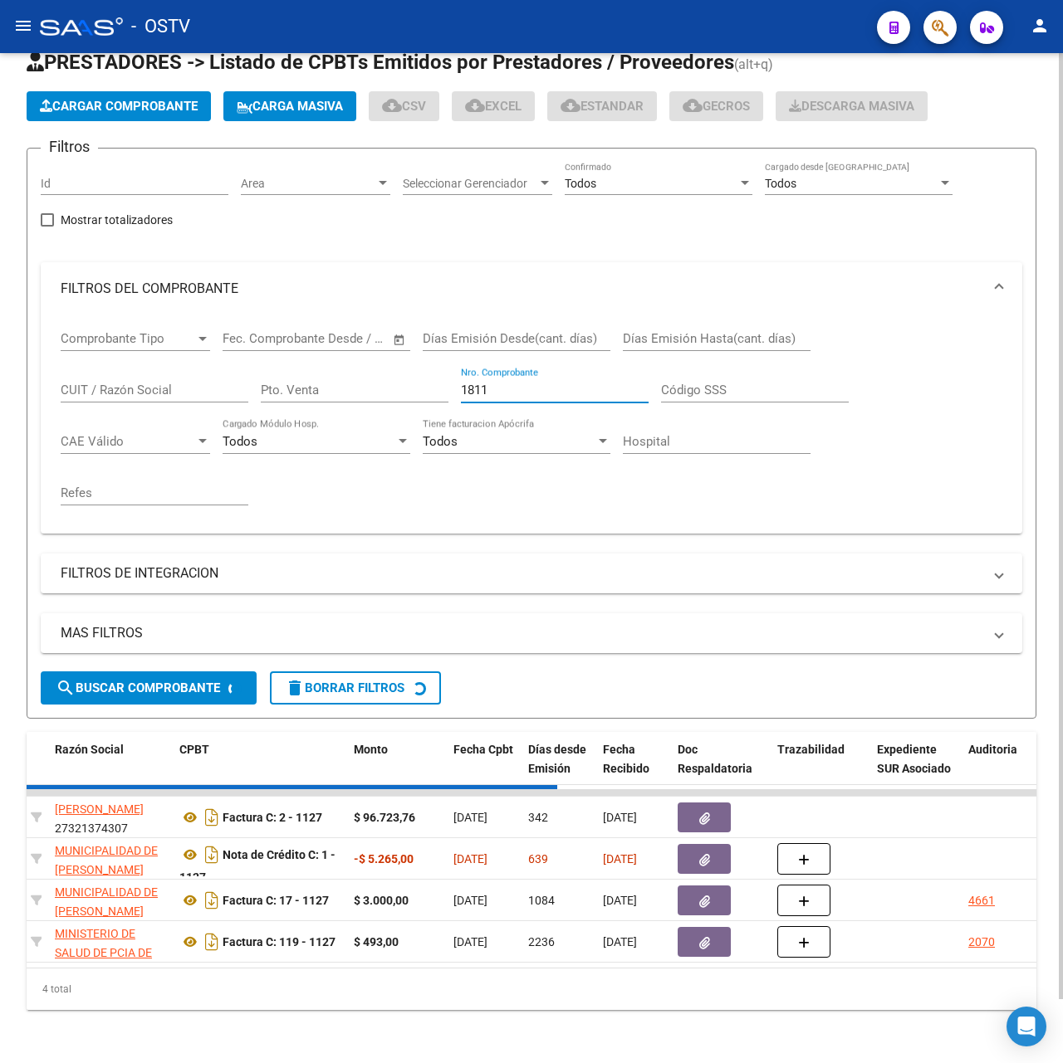
scroll to position [22, 0]
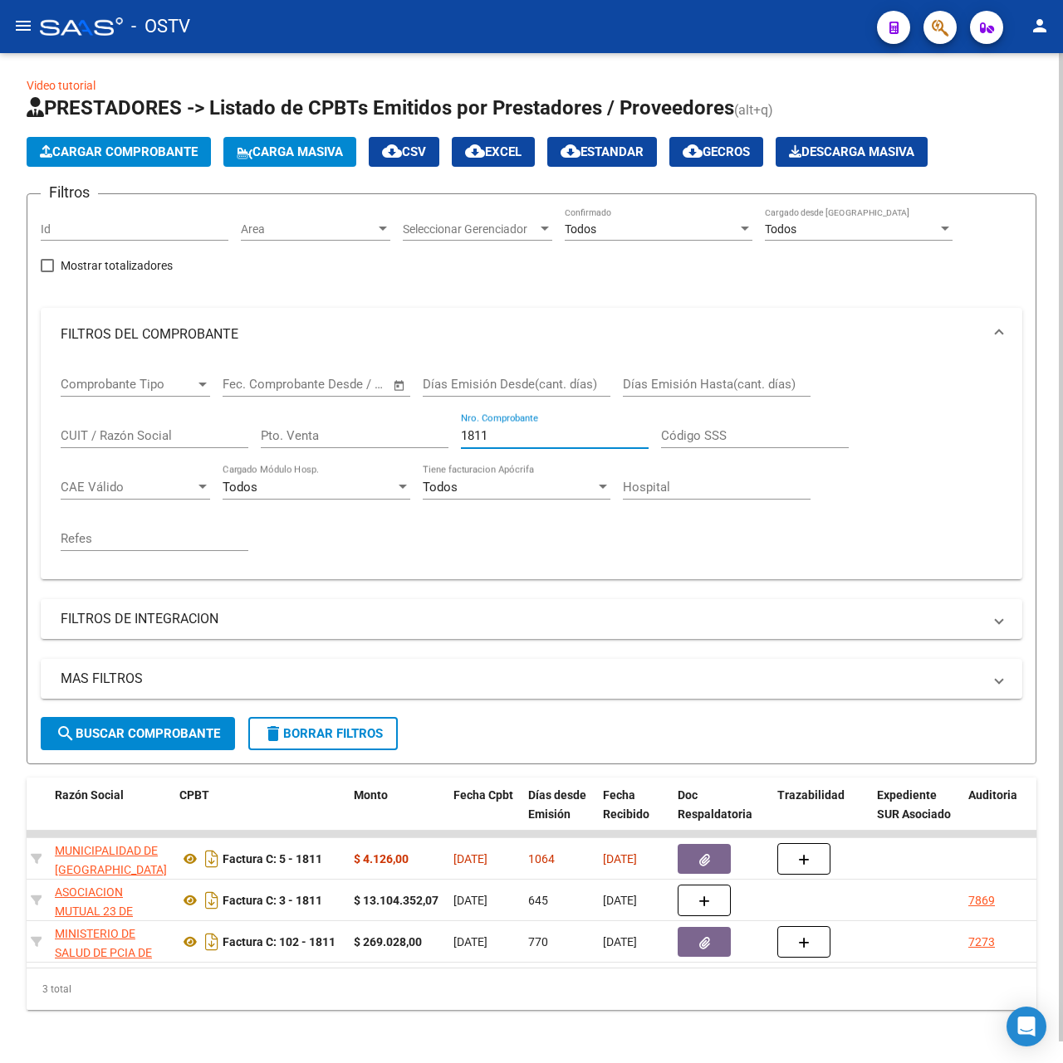
drag, startPoint x: 561, startPoint y: 422, endPoint x: 239, endPoint y: 413, distance: 322.2
click at [239, 413] on div "Comprobante Tipo Comprobante Tipo Fecha inicio – Fecha fin Fec. Comprobante Des…" at bounding box center [531, 463] width 941 height 205
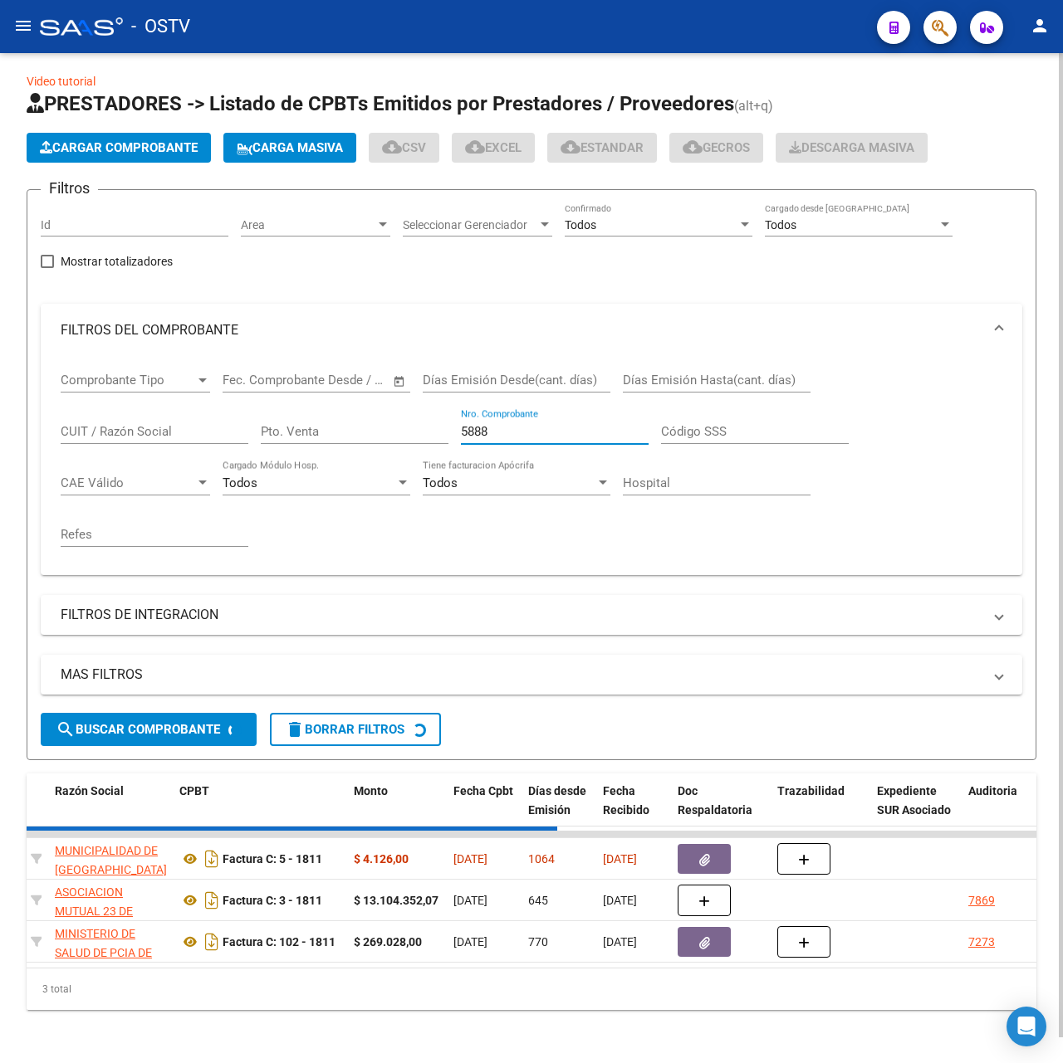
scroll to position [0, 0]
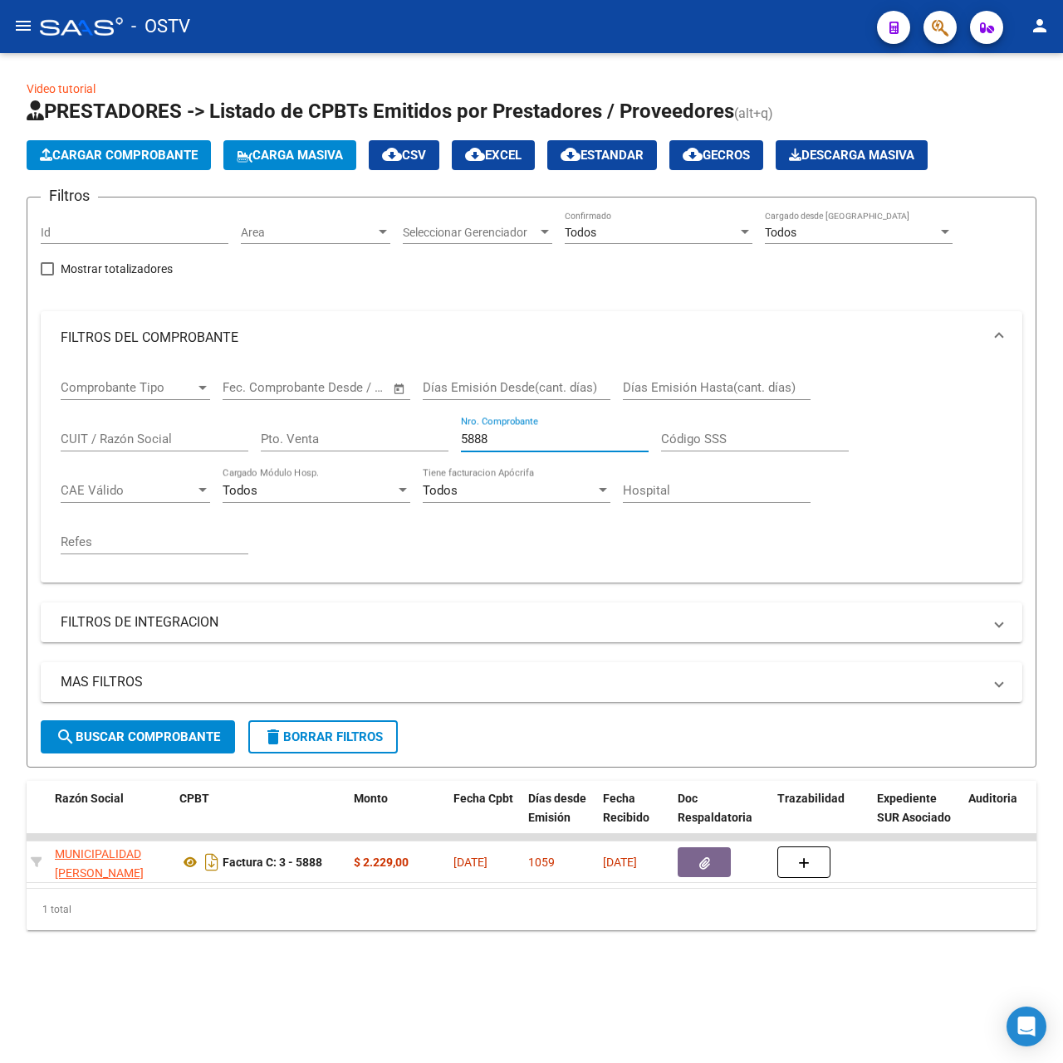
drag, startPoint x: 584, startPoint y: 442, endPoint x: 51, endPoint y: 450, distance: 533.0
click at [51, 450] on div "Comprobante Tipo Comprobante Tipo Fecha inicio – Fecha fin Fec. Comprobante Des…" at bounding box center [531, 473] width 981 height 218
type input "1088"
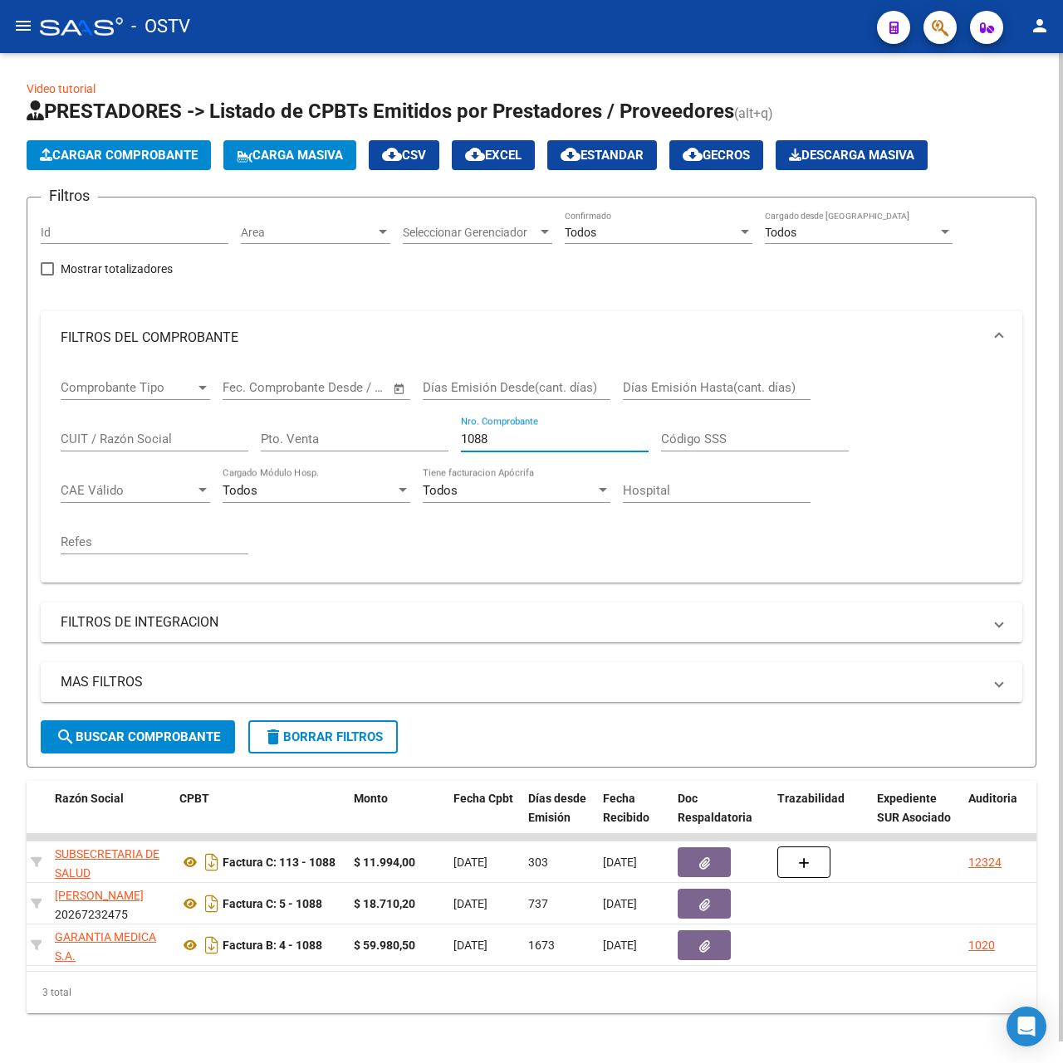
drag, startPoint x: 560, startPoint y: 438, endPoint x: 95, endPoint y: 439, distance: 464.9
click at [95, 439] on div "Comprobante Tipo Comprobante Tipo Fecha inicio – Fecha fin Fec. Comprobante Des…" at bounding box center [531, 466] width 941 height 205
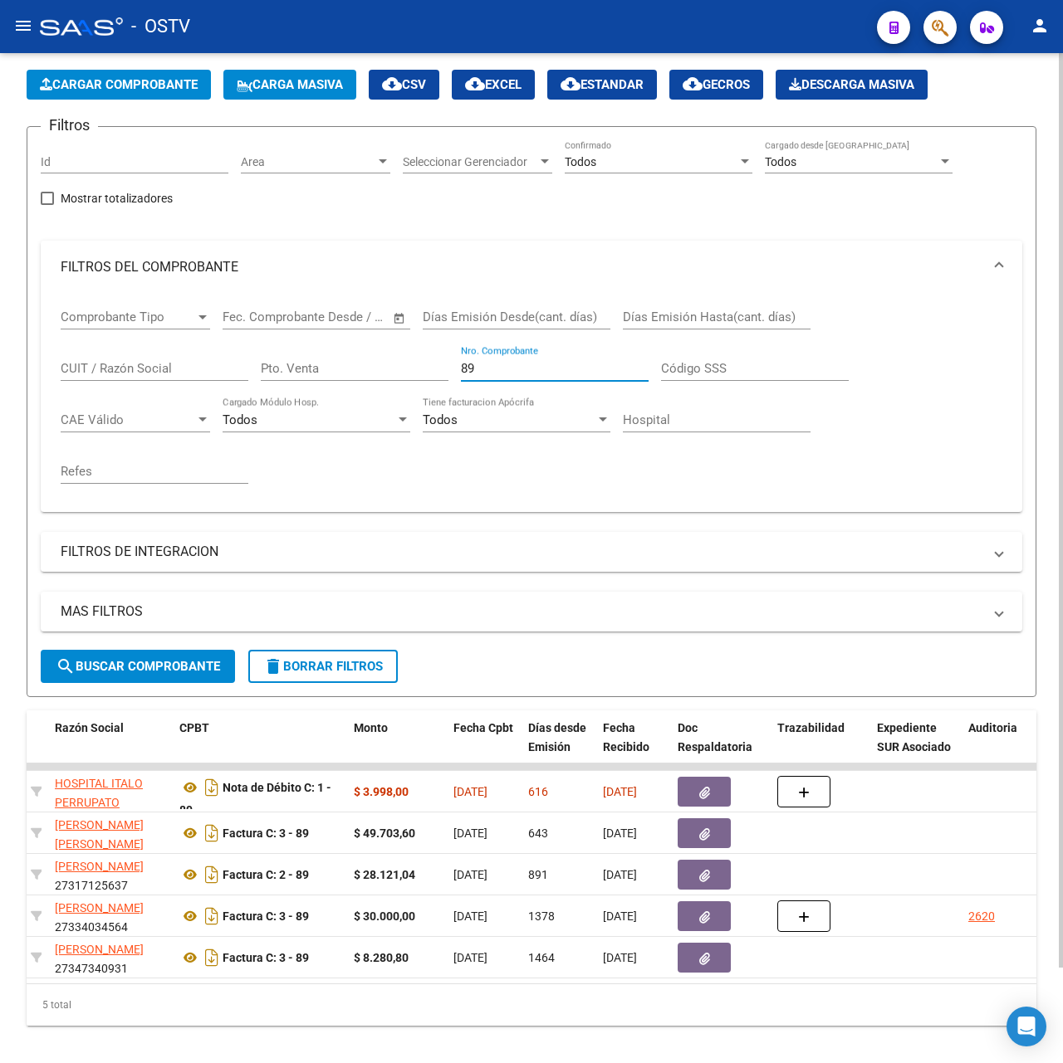
scroll to position [105, 0]
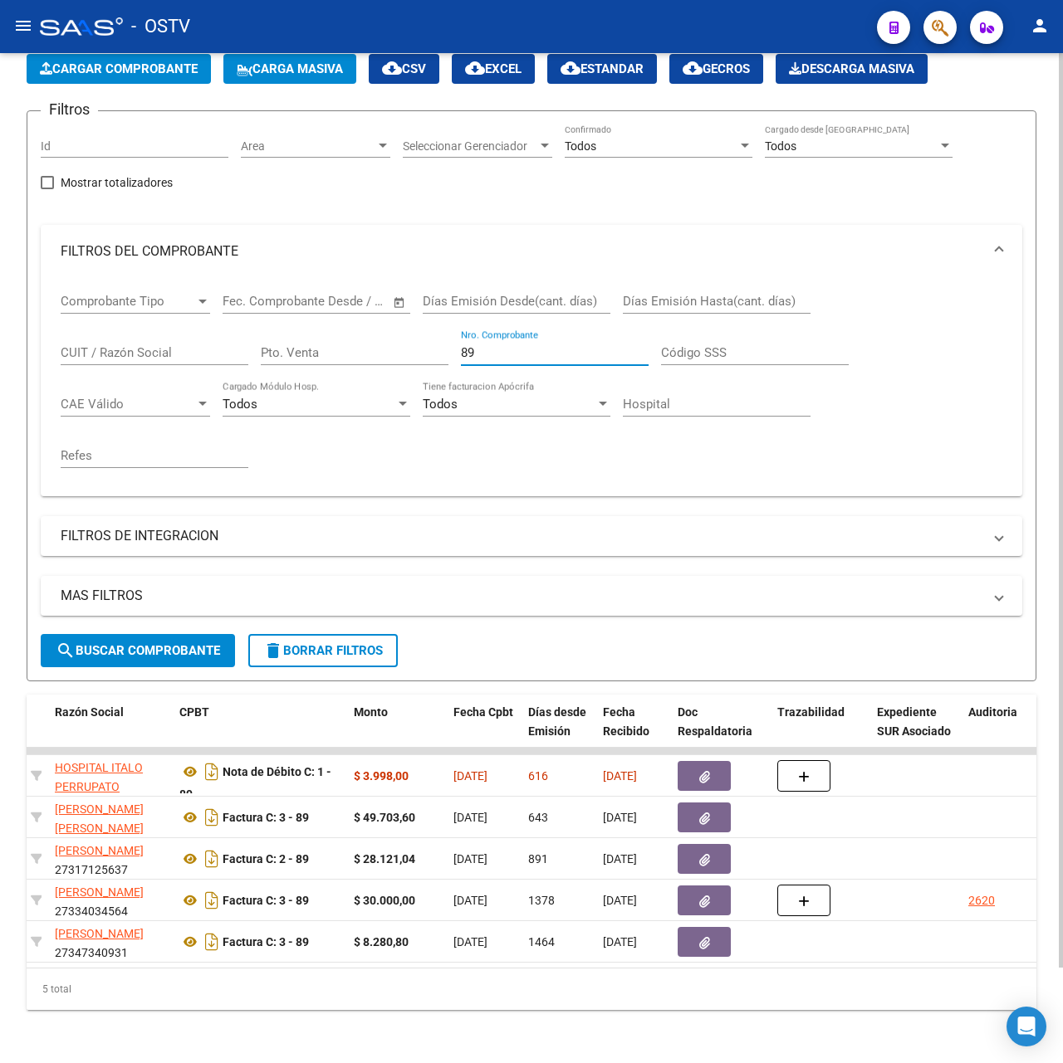
drag, startPoint x: 516, startPoint y: 329, endPoint x: 196, endPoint y: 330, distance: 319.6
click at [196, 330] on div "Comprobante Tipo Comprobante Tipo Fecha inicio – Fecha fin Fec. Comprobante Des…" at bounding box center [531, 380] width 941 height 205
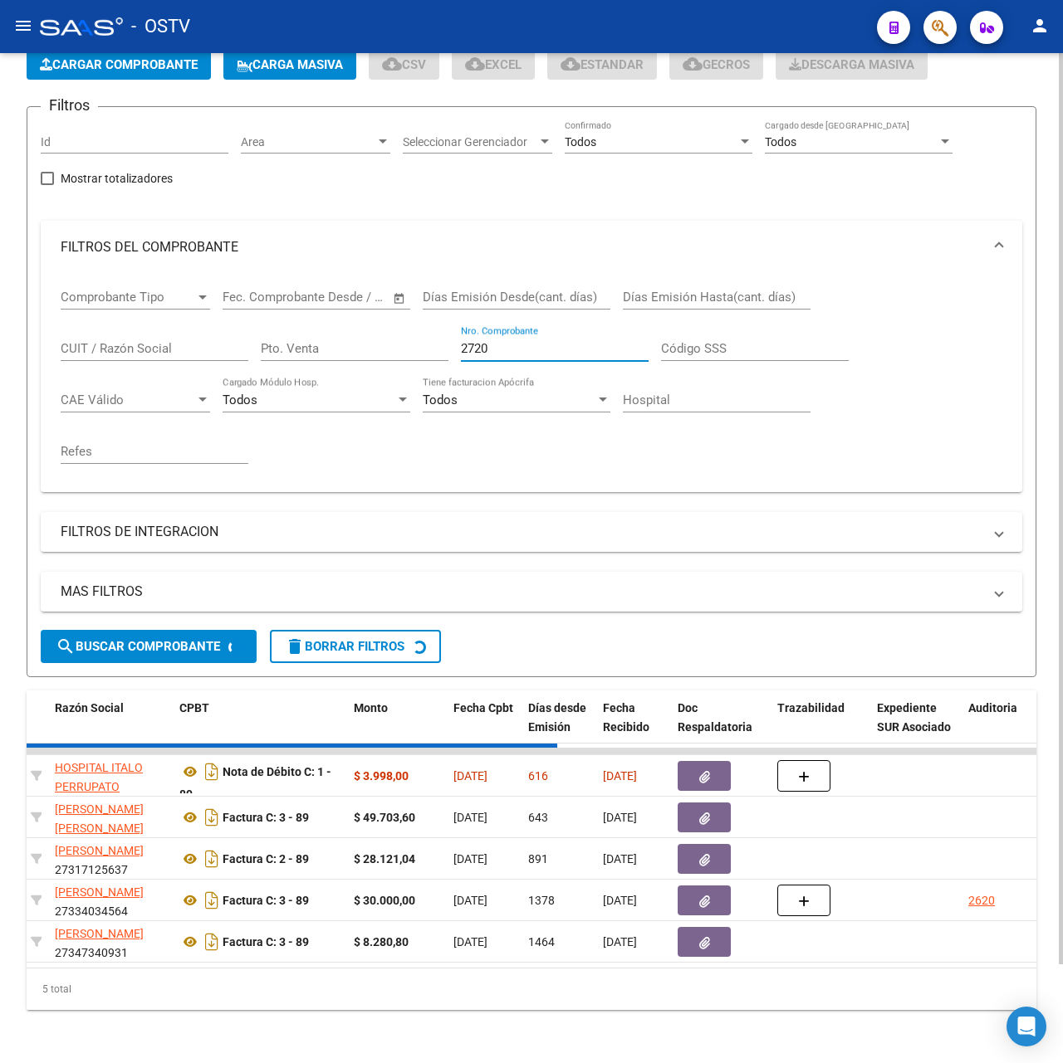
scroll to position [0, 0]
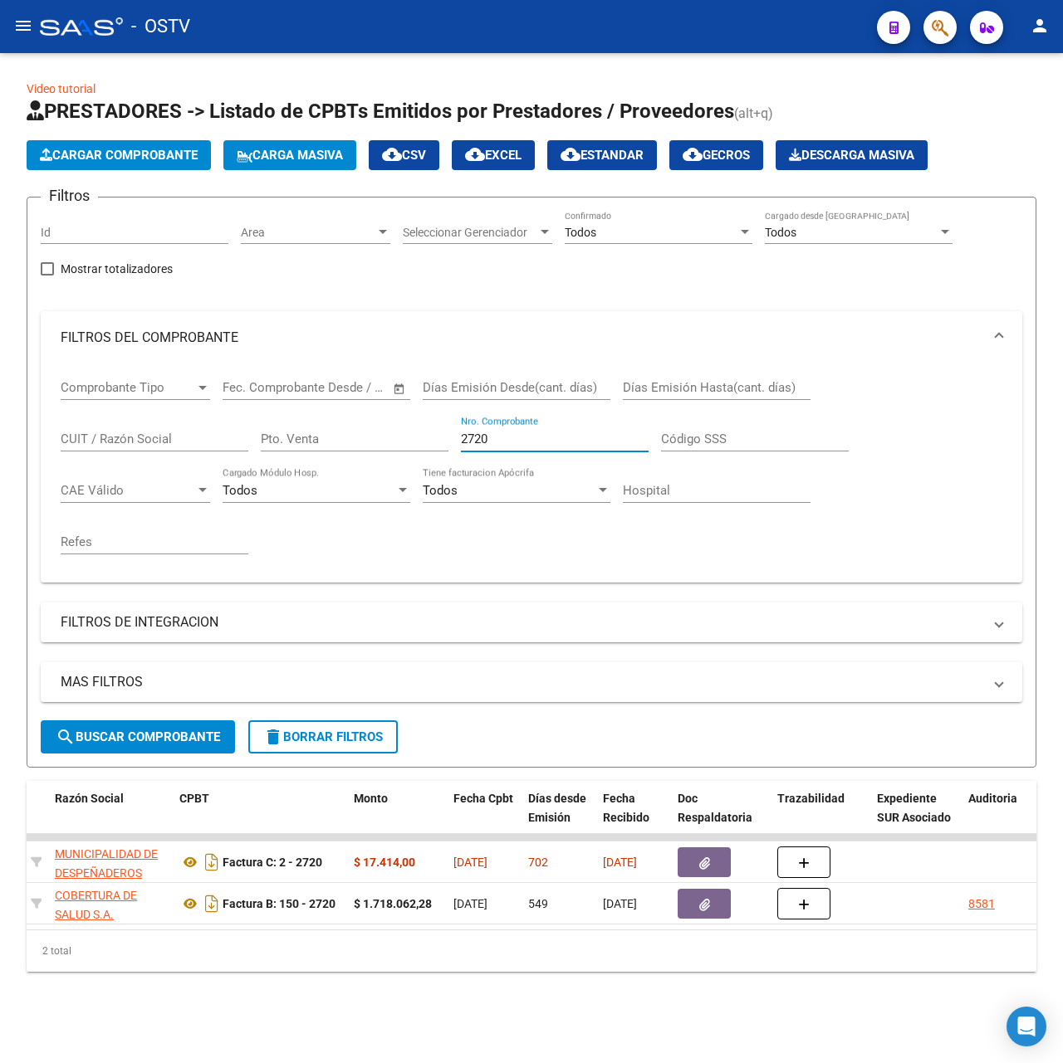
drag, startPoint x: 589, startPoint y: 436, endPoint x: 73, endPoint y: 448, distance: 516.5
click at [73, 448] on div "Comprobante Tipo Comprobante Tipo Fecha inicio – Fecha fin Fec. Comprobante Des…" at bounding box center [531, 466] width 941 height 205
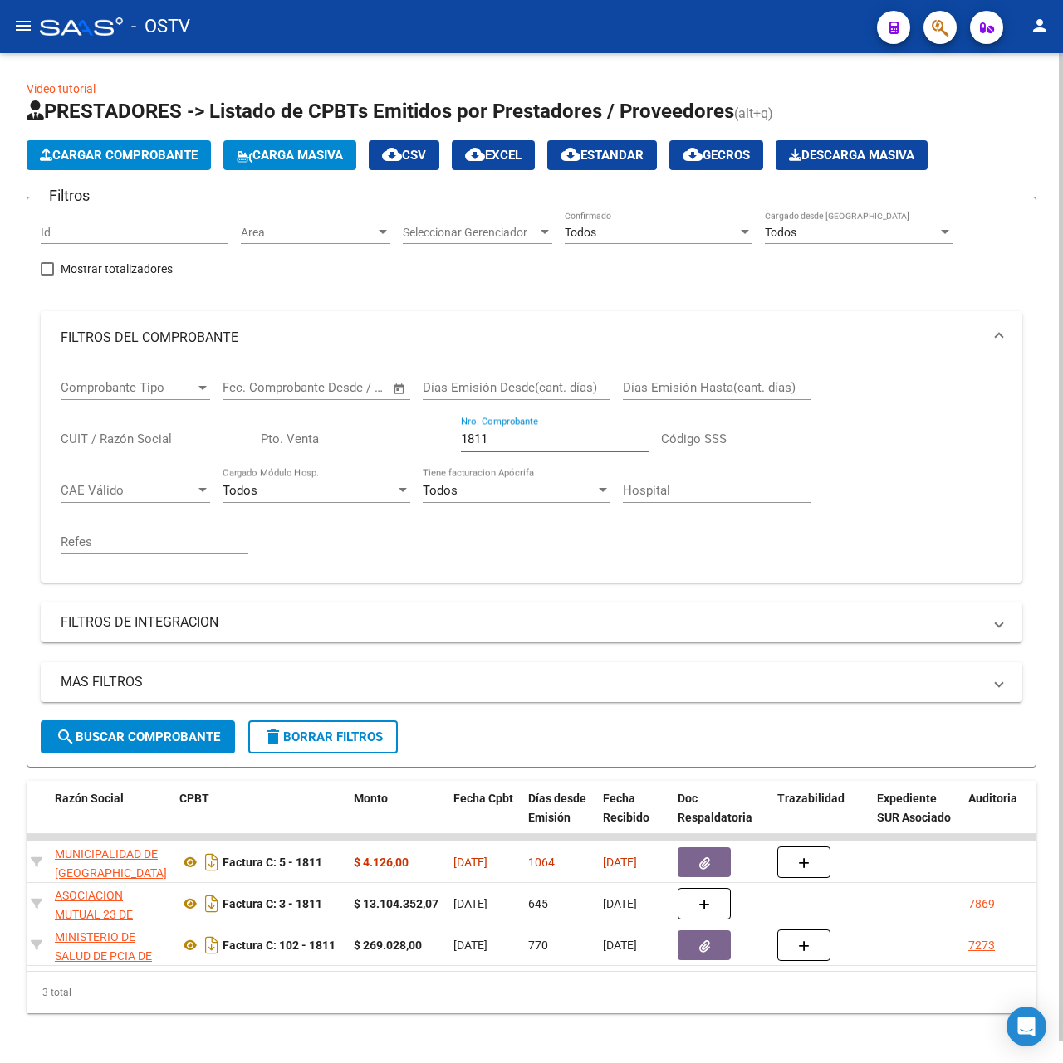
drag, startPoint x: 538, startPoint y: 443, endPoint x: 319, endPoint y: 443, distance: 219.2
click at [320, 442] on div "Comprobante Tipo Comprobante Tipo Fecha inicio – Fecha fin Fec. Comprobante Des…" at bounding box center [531, 466] width 941 height 205
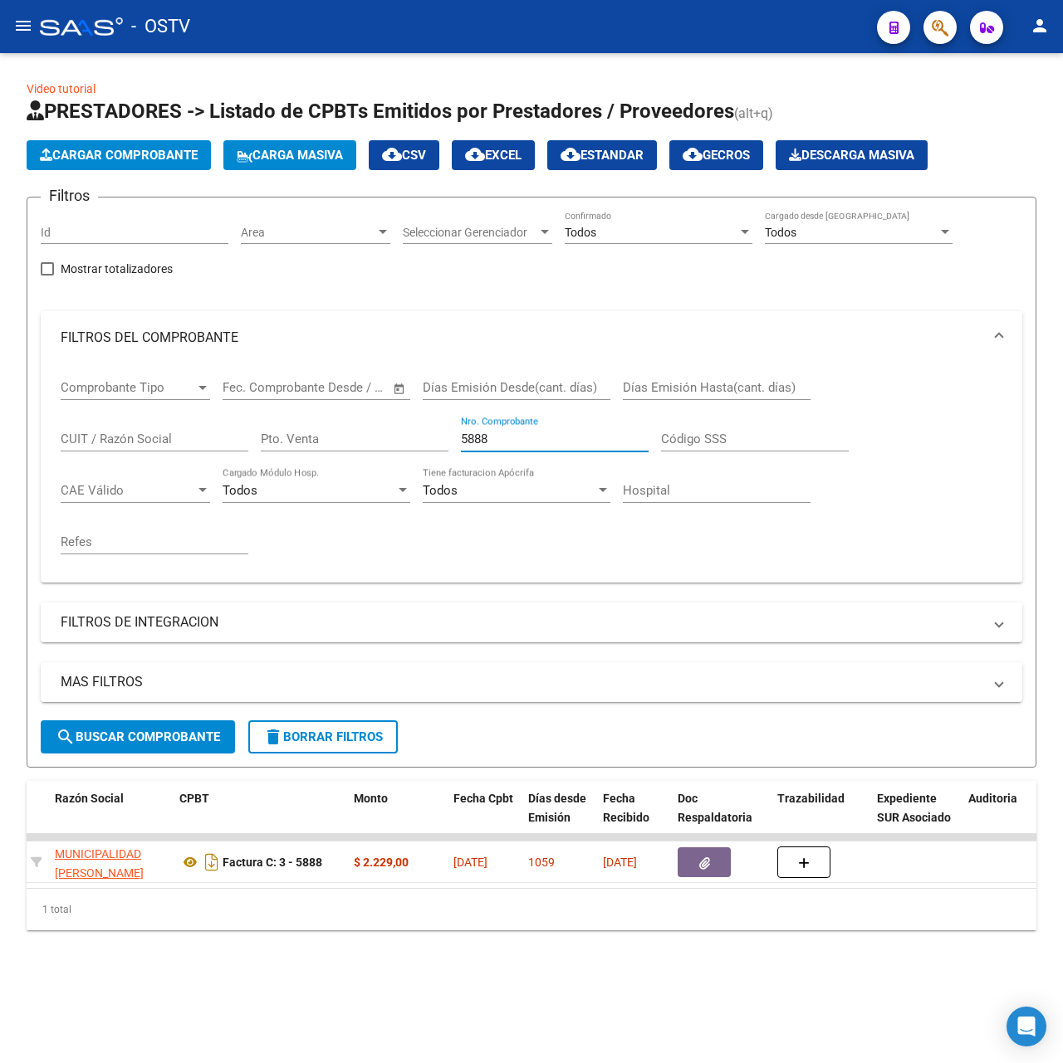
drag, startPoint x: 555, startPoint y: 440, endPoint x: 81, endPoint y: 436, distance: 474.0
click at [81, 436] on div "Comprobante Tipo Comprobante Tipo Fecha inicio – Fecha fin Fec. Comprobante Des…" at bounding box center [531, 466] width 941 height 205
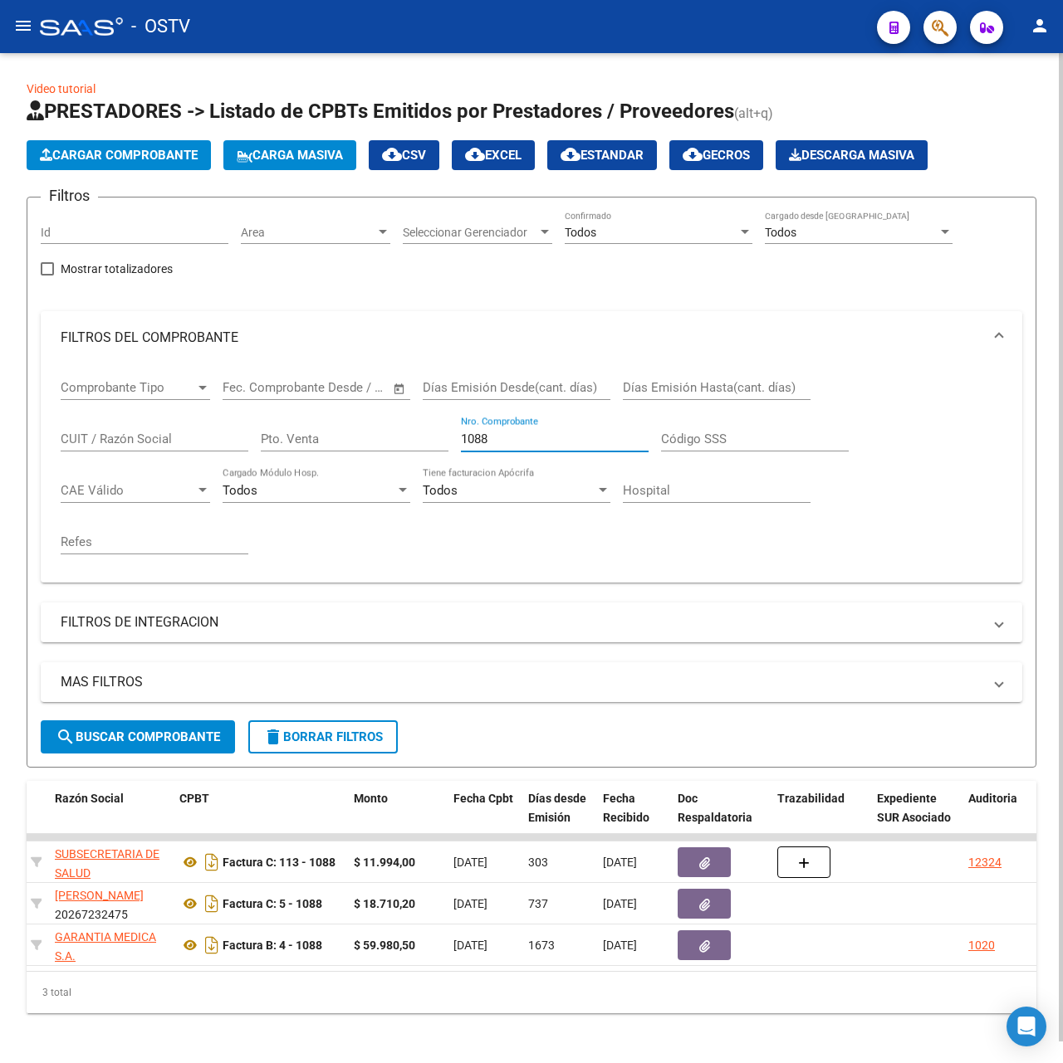
drag, startPoint x: 513, startPoint y: 442, endPoint x: 243, endPoint y: 430, distance: 270.0
click at [243, 430] on div "Comprobante Tipo Comprobante Tipo Fecha inicio – Fecha fin Fec. Comprobante Des…" at bounding box center [531, 466] width 941 height 205
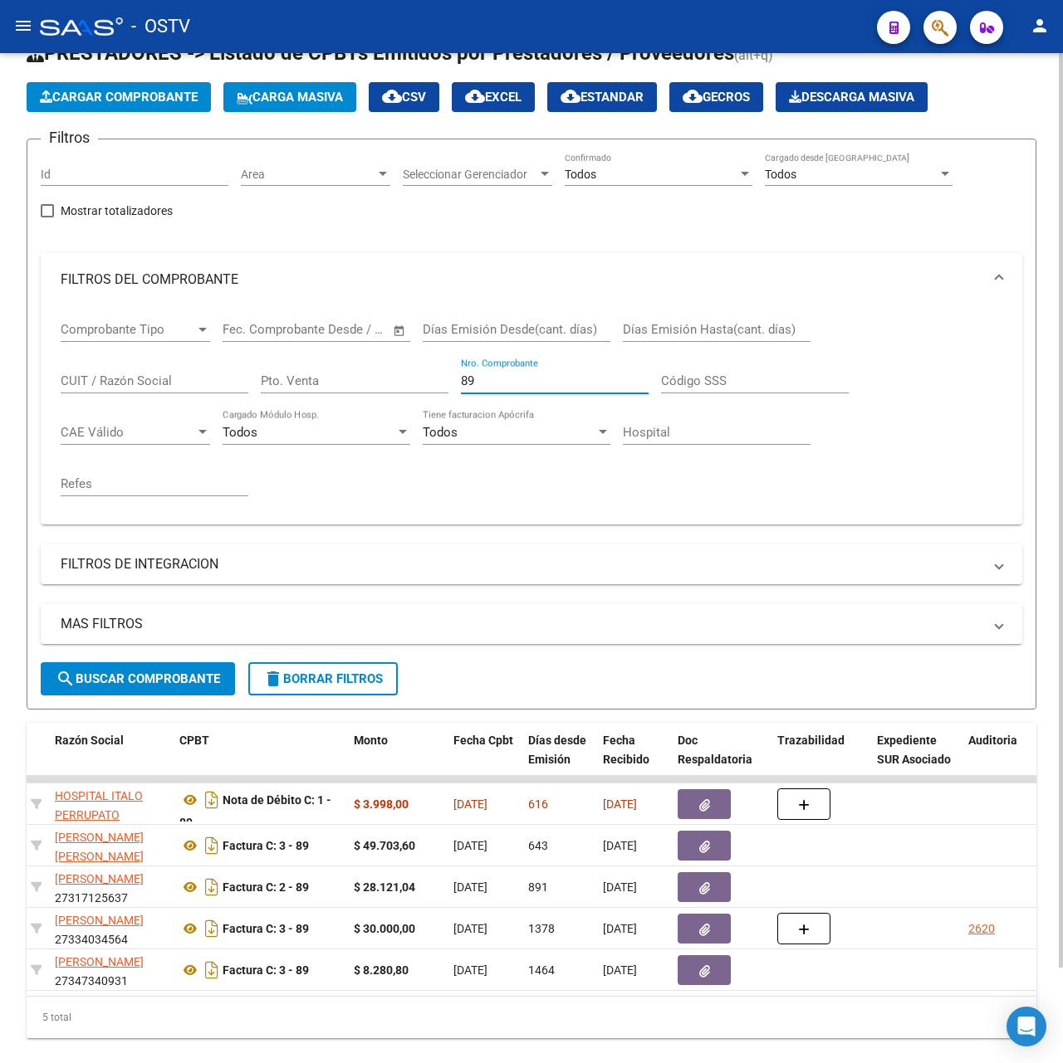
scroll to position [105, 0]
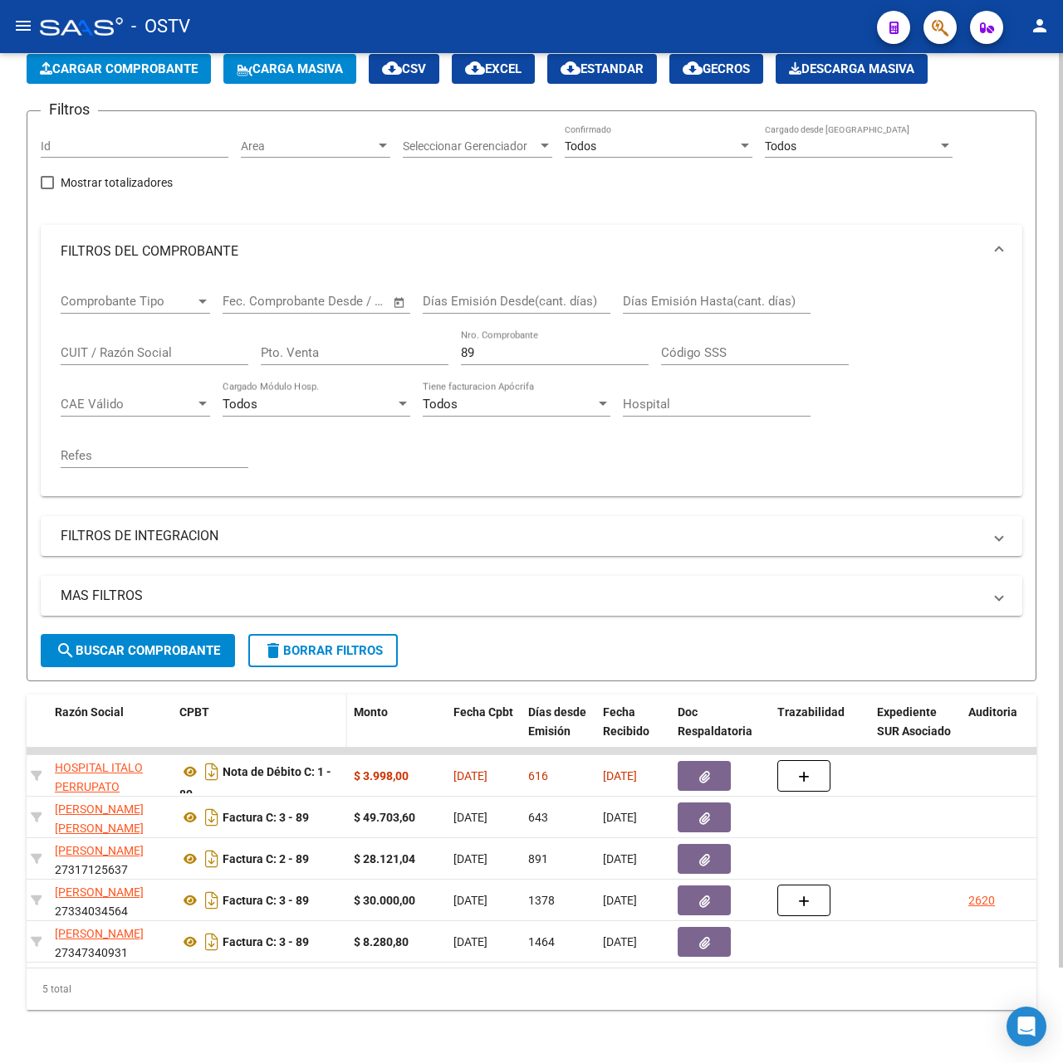
click at [244, 695] on datatable-header-cell "CPBT" at bounding box center [260, 731] width 174 height 73
click at [491, 345] on input "89" at bounding box center [555, 352] width 188 height 15
type input "8"
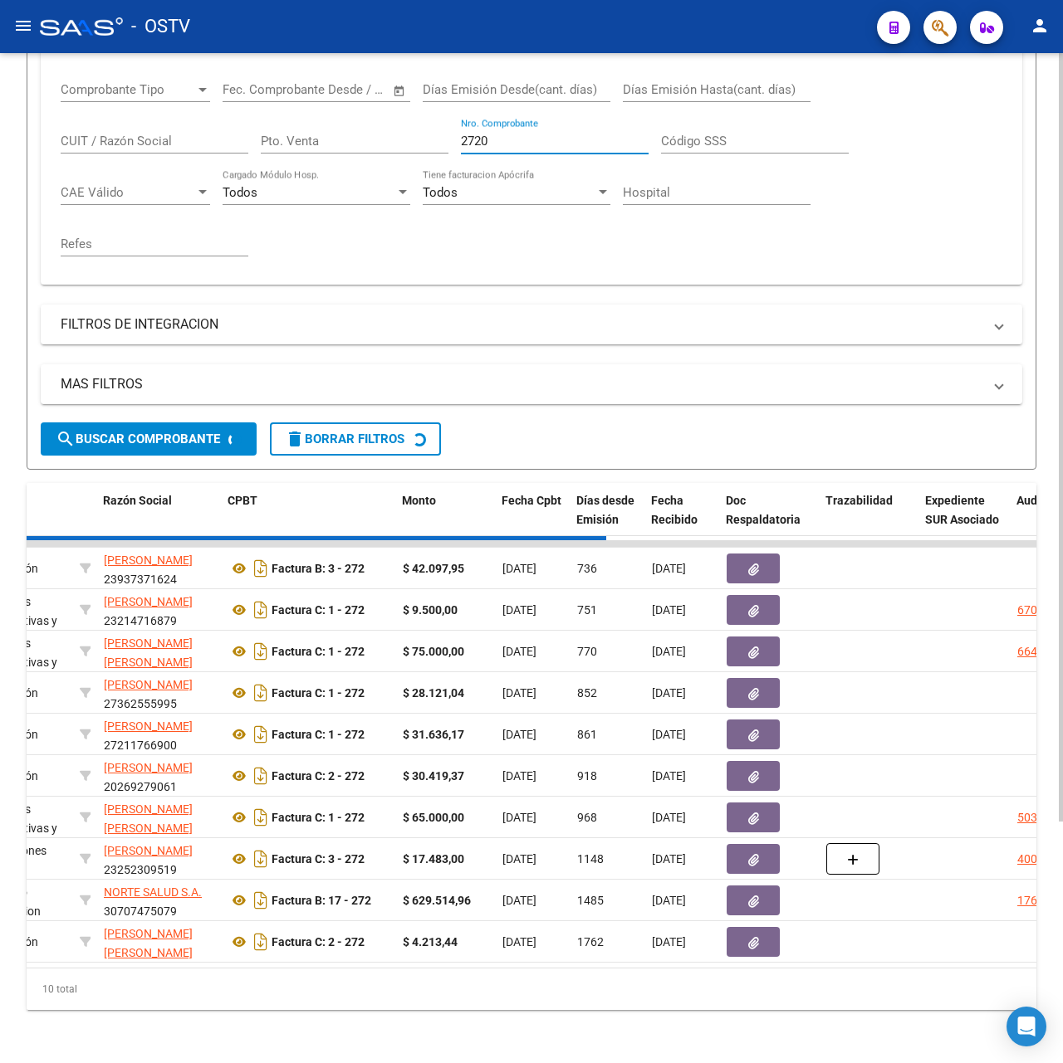
scroll to position [0, 0]
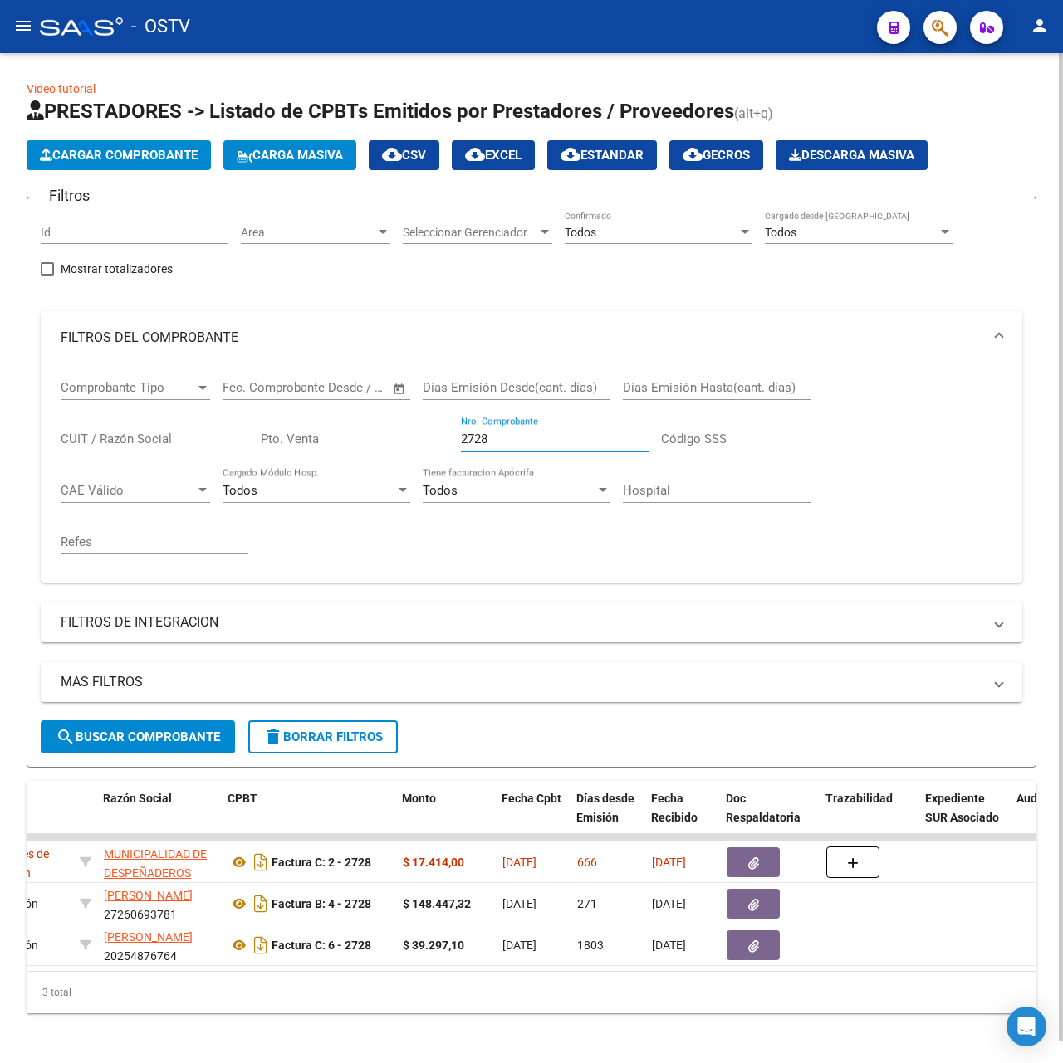
drag, startPoint x: 553, startPoint y: 442, endPoint x: 251, endPoint y: 440, distance: 302.2
click at [251, 440] on div "Comprobante Tipo Comprobante Tipo Fecha inicio – Fecha fin Fec. Comprobante Des…" at bounding box center [531, 466] width 941 height 205
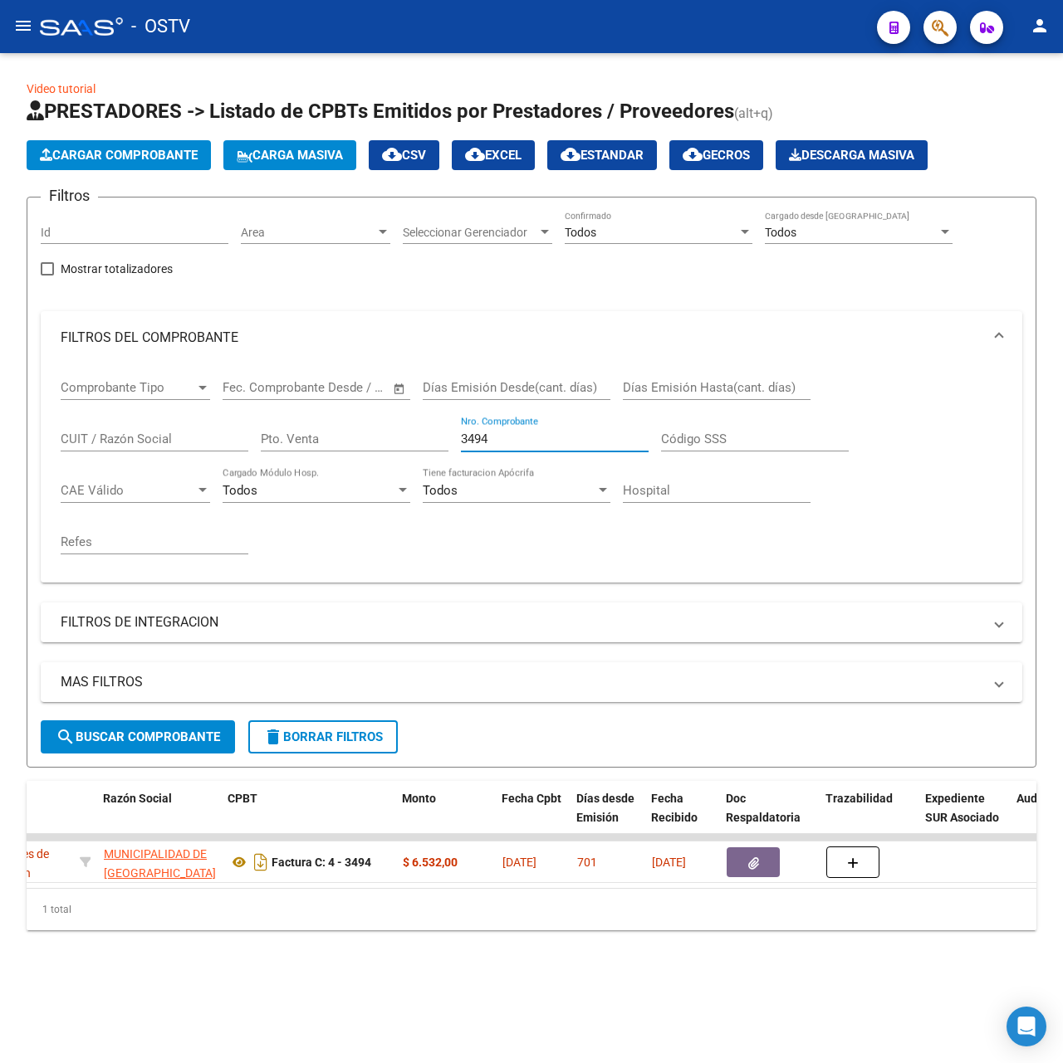
drag, startPoint x: 533, startPoint y: 436, endPoint x: 201, endPoint y: 438, distance: 332.1
click at [201, 438] on div "Comprobante Tipo Comprobante Tipo Fecha inicio – Fecha fin Fec. Comprobante Des…" at bounding box center [531, 466] width 941 height 205
click at [555, 447] on input "3528" at bounding box center [555, 439] width 188 height 15
click at [508, 425] on div "3598 Nro. Comprobante" at bounding box center [555, 434] width 188 height 36
drag, startPoint x: 509, startPoint y: 432, endPoint x: 322, endPoint y: 445, distance: 187.3
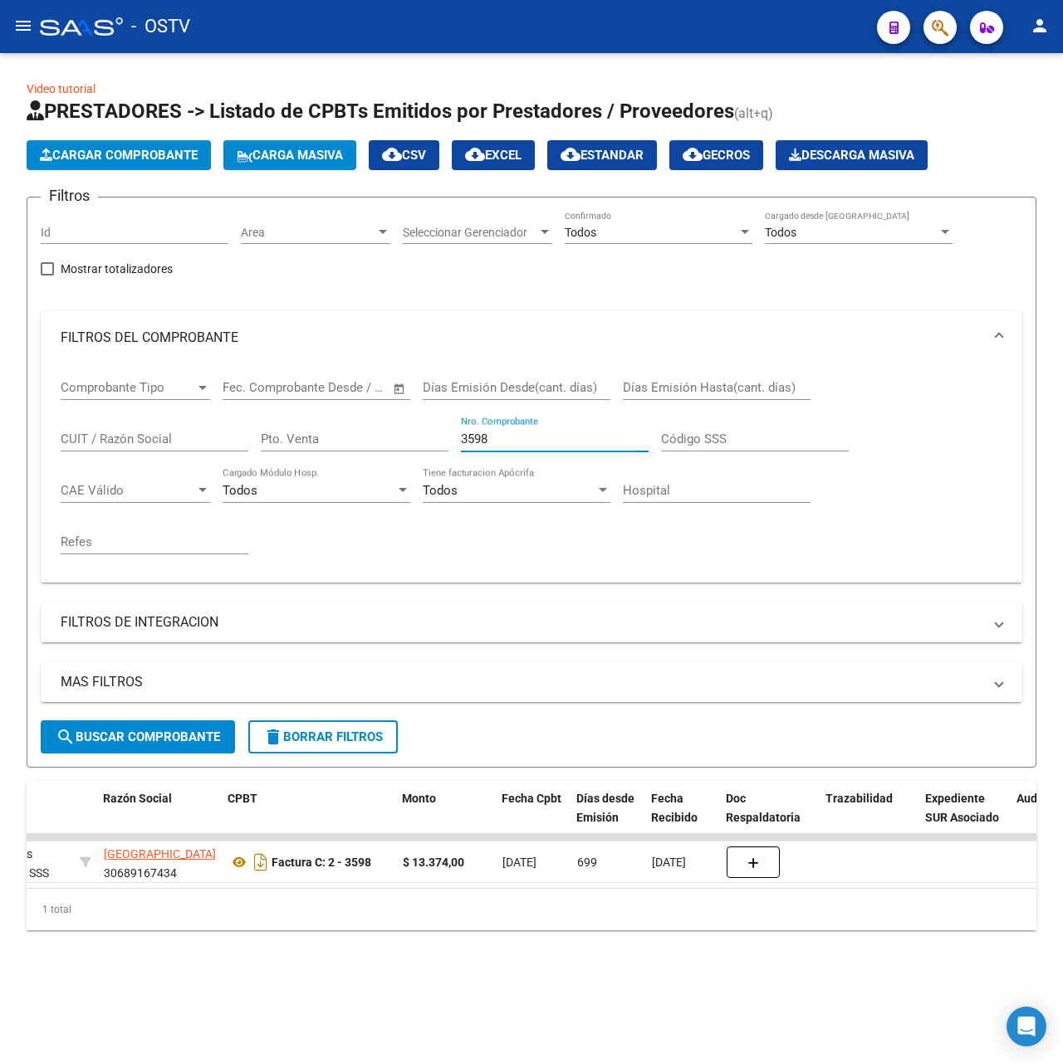
click at [322, 445] on div "Comprobante Tipo Comprobante Tipo Fecha inicio – Fecha fin Fec. Comprobante Des…" at bounding box center [531, 466] width 941 height 205
click at [561, 429] on div "4347 Nro. Comprobante" at bounding box center [555, 434] width 188 height 36
drag, startPoint x: 561, startPoint y: 433, endPoint x: 151, endPoint y: 440, distance: 410.1
click at [151, 440] on div "Comprobante Tipo Comprobante Tipo Fecha inicio – Fecha fin Fec. Comprobante Des…" at bounding box center [531, 466] width 941 height 205
drag, startPoint x: 545, startPoint y: 438, endPoint x: 83, endPoint y: 425, distance: 462.6
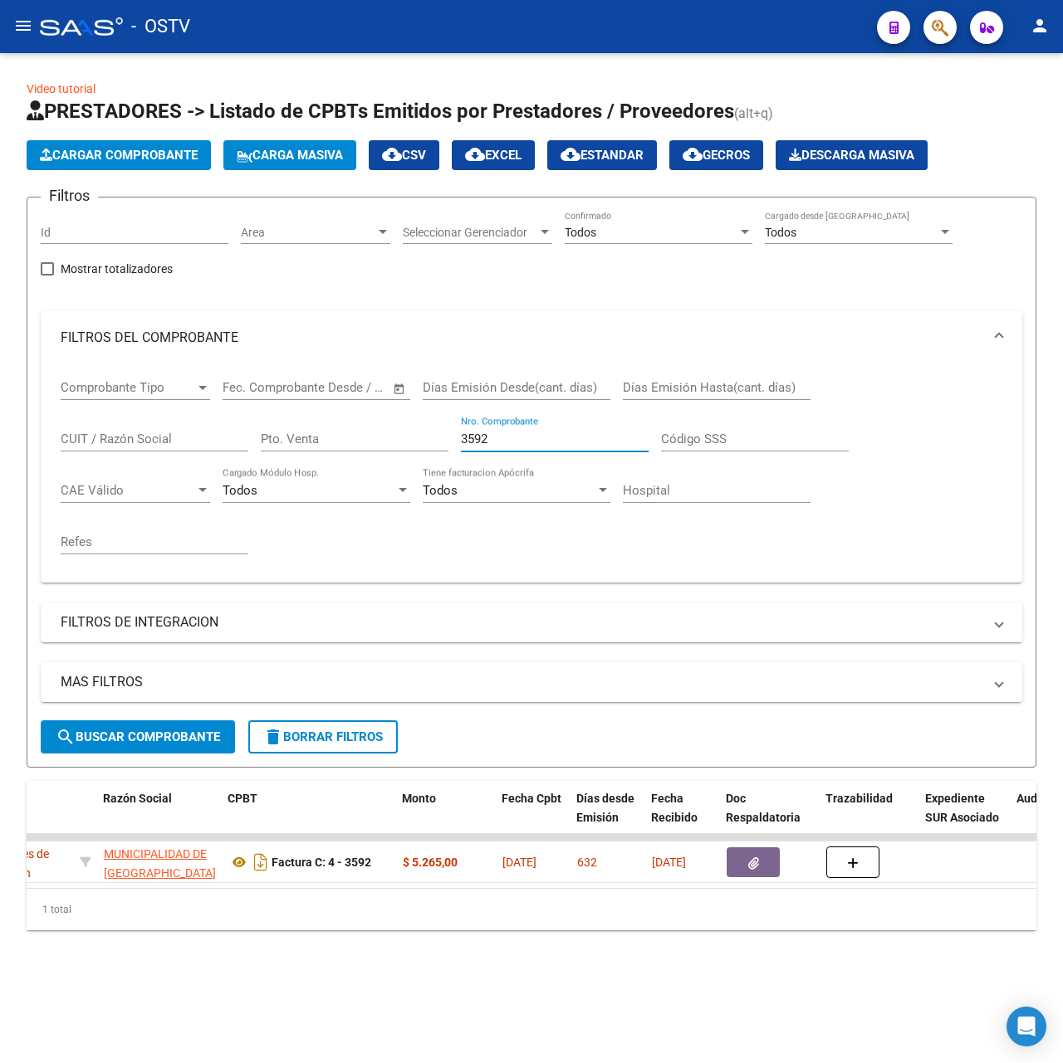
click at [90, 428] on div "Comprobante Tipo Comprobante Tipo Fecha inicio – Fecha fin Fec. Comprobante Des…" at bounding box center [531, 466] width 941 height 205
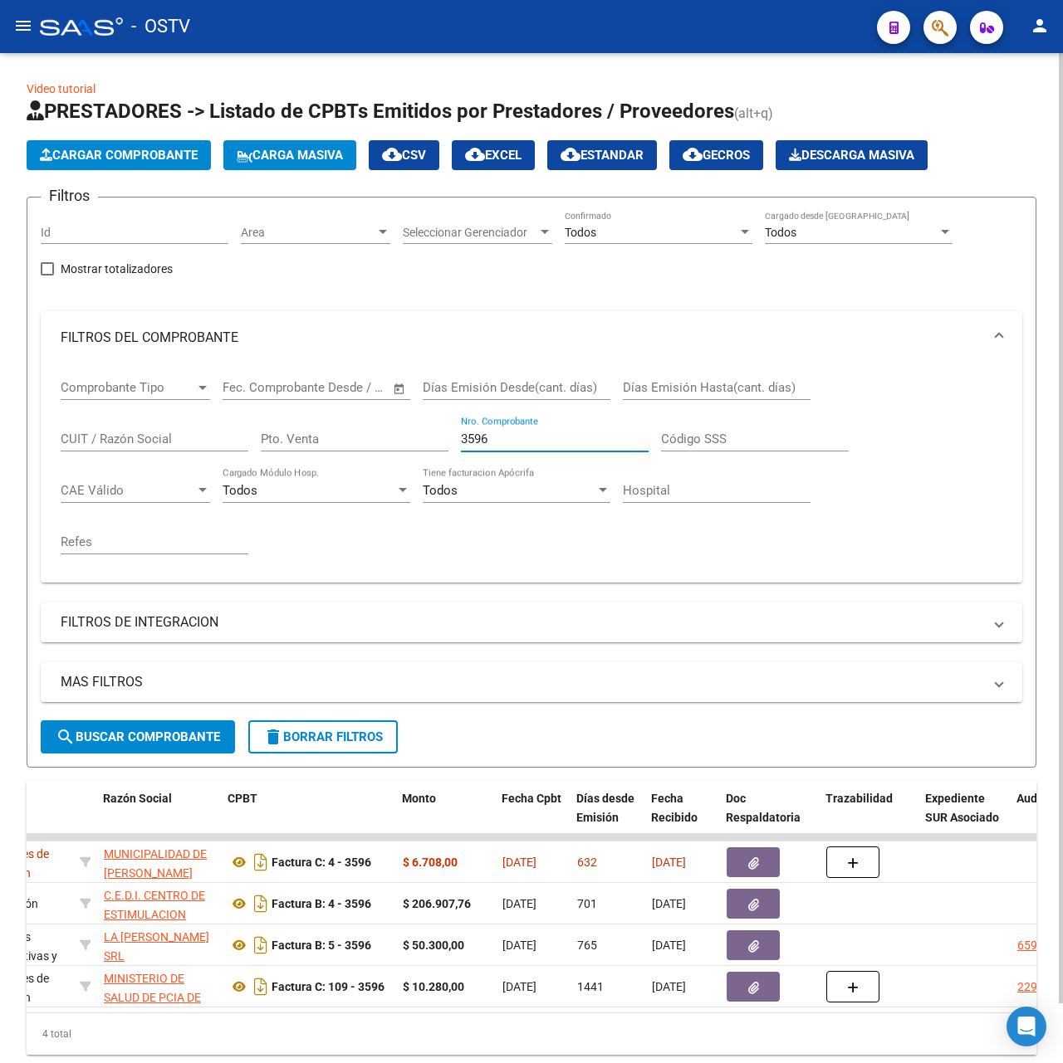
drag, startPoint x: 576, startPoint y: 443, endPoint x: 66, endPoint y: 481, distance: 511.1
click at [66, 481] on div "Comprobante Tipo Comprobante Tipo Fecha inicio – Fecha fin Fec. Comprobante Des…" at bounding box center [531, 466] width 941 height 205
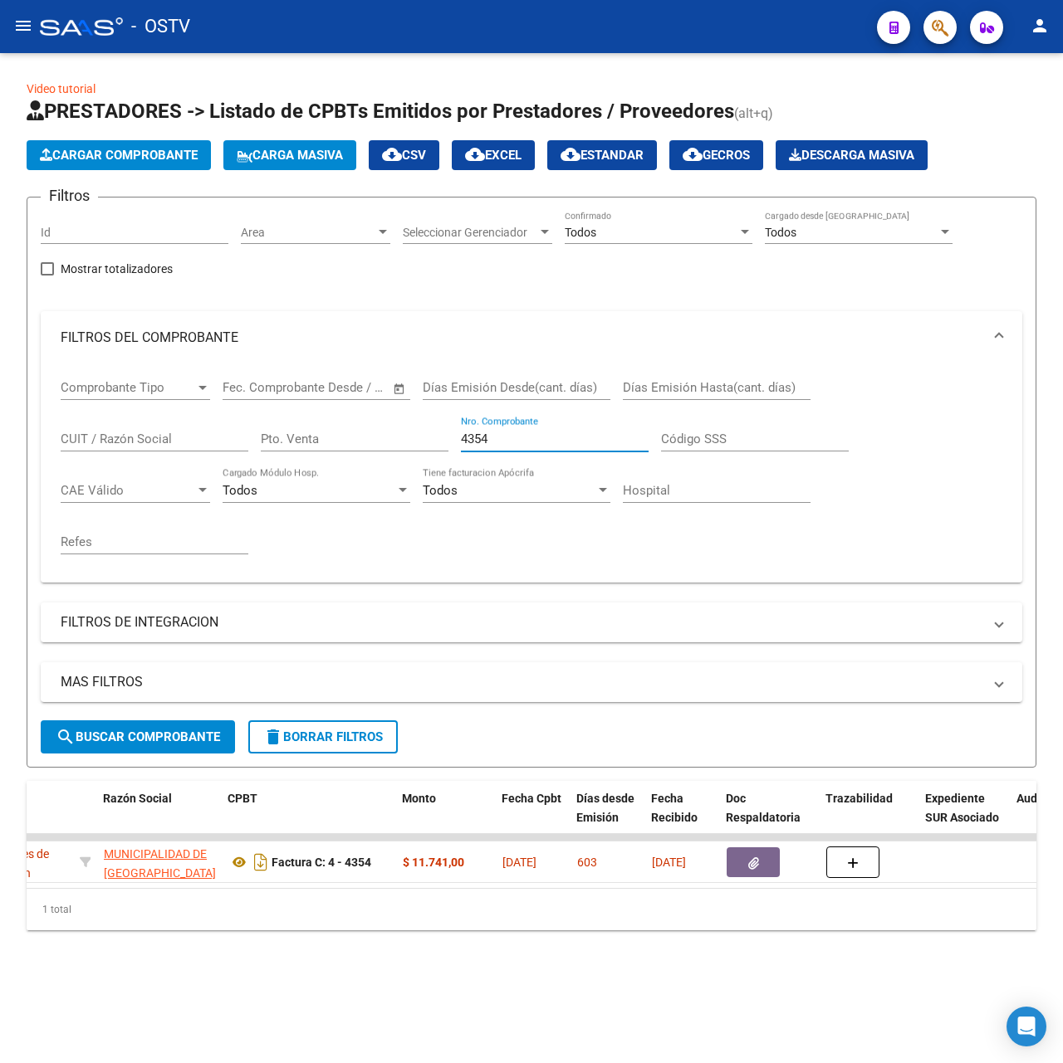
drag, startPoint x: 541, startPoint y: 439, endPoint x: 224, endPoint y: 439, distance: 317.1
click at [224, 439] on div "Comprobante Tipo Comprobante Tipo Fecha inicio – Fecha fin Fec. Comprobante Des…" at bounding box center [531, 466] width 941 height 205
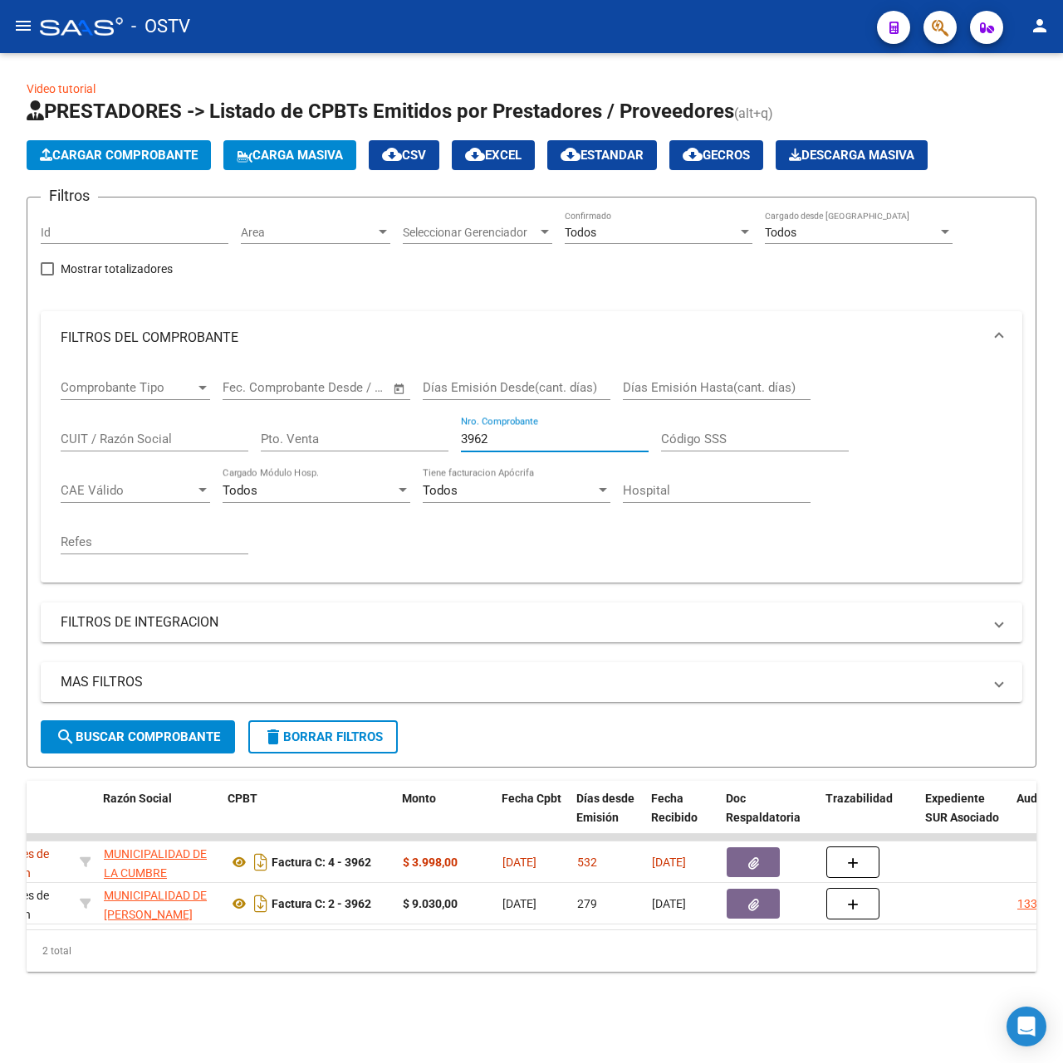
drag, startPoint x: 503, startPoint y: 445, endPoint x: 345, endPoint y: 438, distance: 157.9
click at [345, 438] on div "Comprobante Tipo Comprobante Tipo Fecha inicio – Fecha fin Fec. Comprobante Des…" at bounding box center [531, 466] width 941 height 205
drag, startPoint x: 506, startPoint y: 443, endPoint x: 303, endPoint y: 442, distance: 202.6
click at [304, 442] on div "Comprobante Tipo Comprobante Tipo Fecha inicio – Fecha fin Fec. Comprobante Des…" at bounding box center [531, 466] width 941 height 205
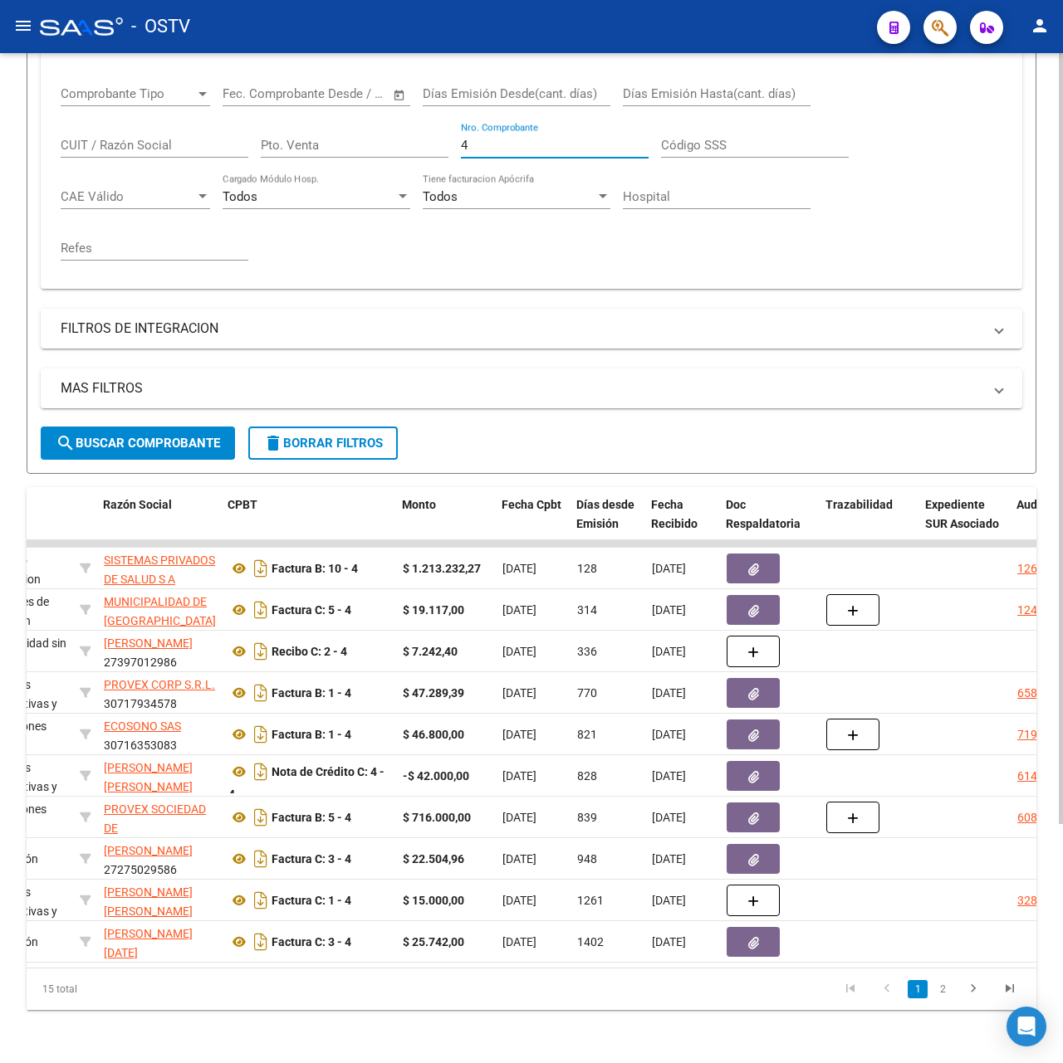
scroll to position [312, 0]
drag, startPoint x: 553, startPoint y: 128, endPoint x: 232, endPoint y: 124, distance: 320.5
click at [232, 124] on div "Comprobante Tipo Comprobante Tipo Fecha inicio – Fecha fin Fec. Comprobante Des…" at bounding box center [531, 173] width 941 height 205
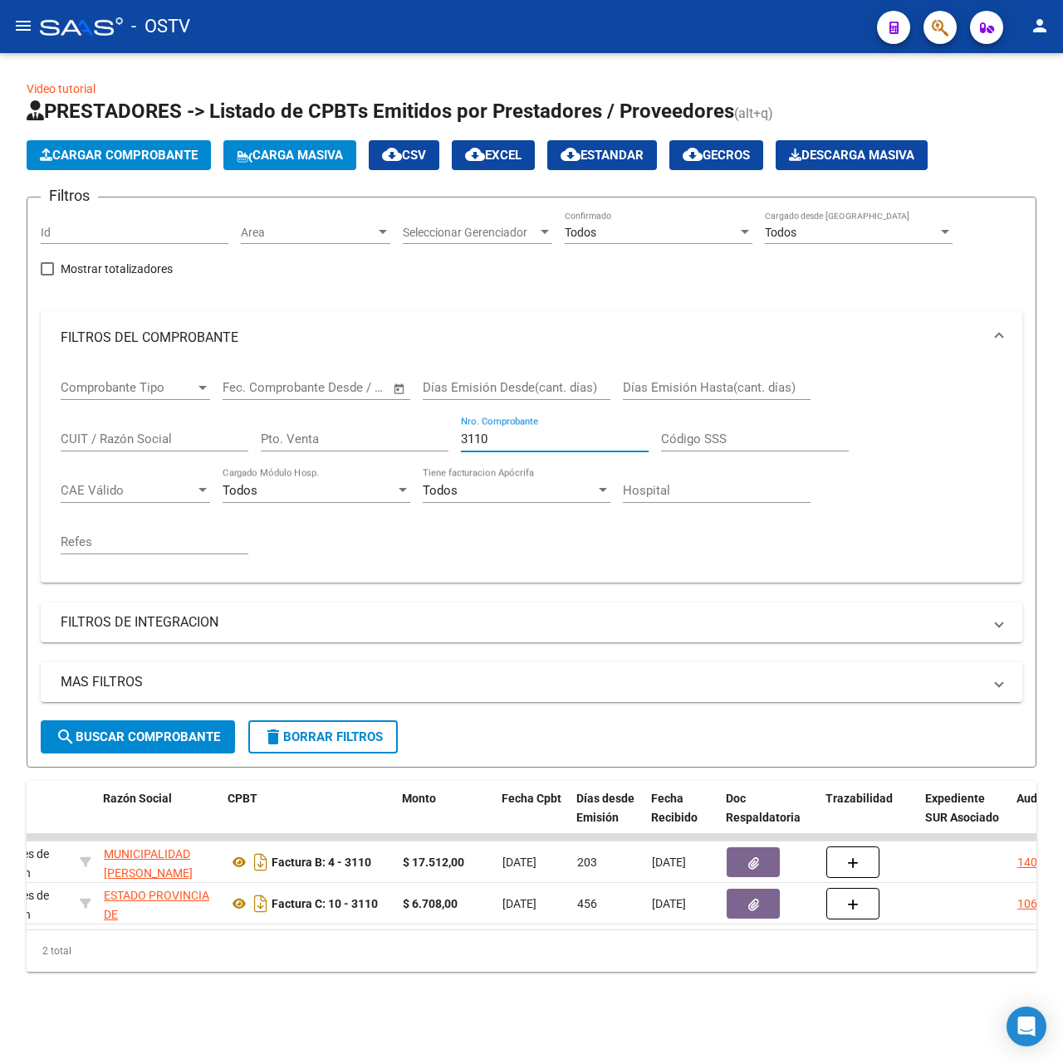
scroll to position [0, 0]
drag, startPoint x: 540, startPoint y: 439, endPoint x: 46, endPoint y: 447, distance: 493.2
click at [45, 452] on div "Comprobante Tipo Comprobante Tipo Fecha inicio – Fecha fin Fec. Comprobante Des…" at bounding box center [531, 473] width 981 height 218
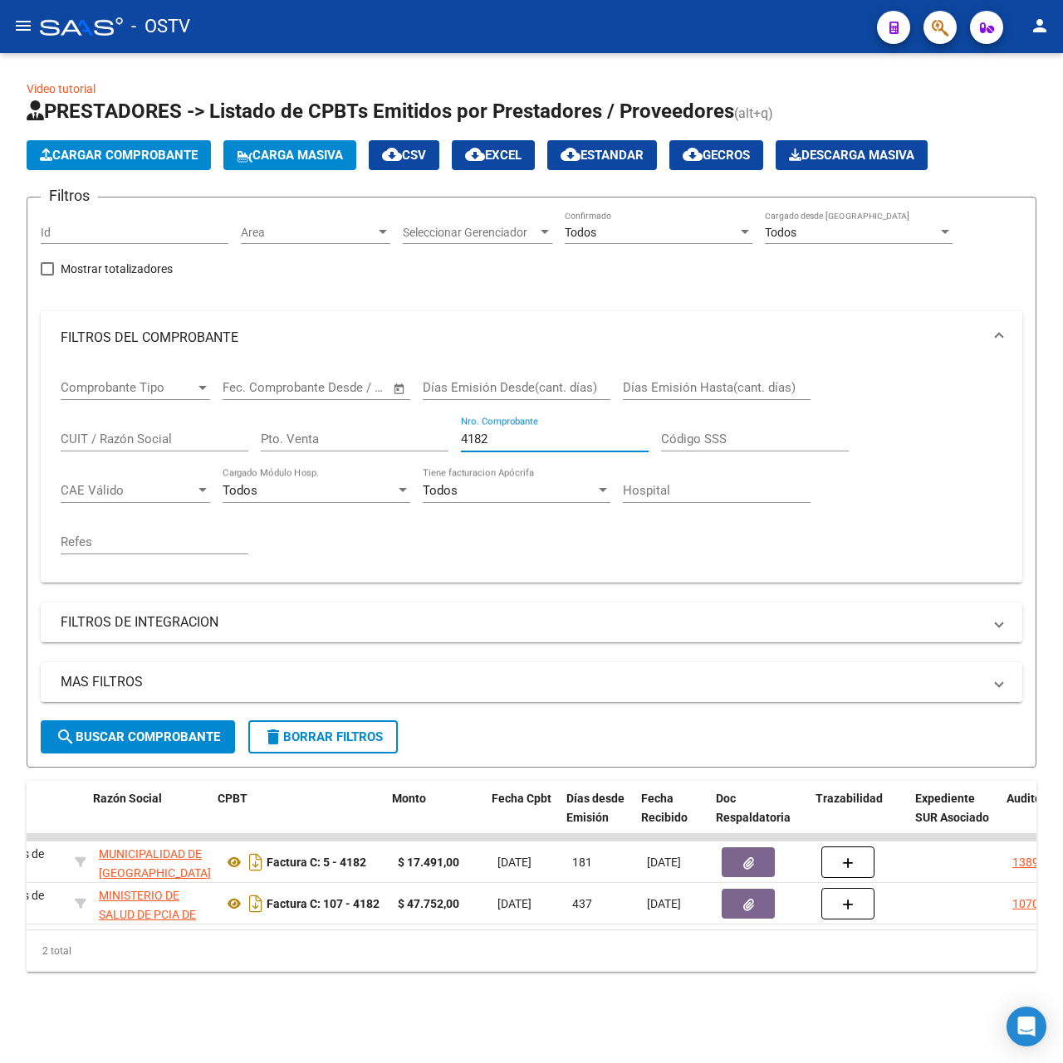
scroll to position [0, 473]
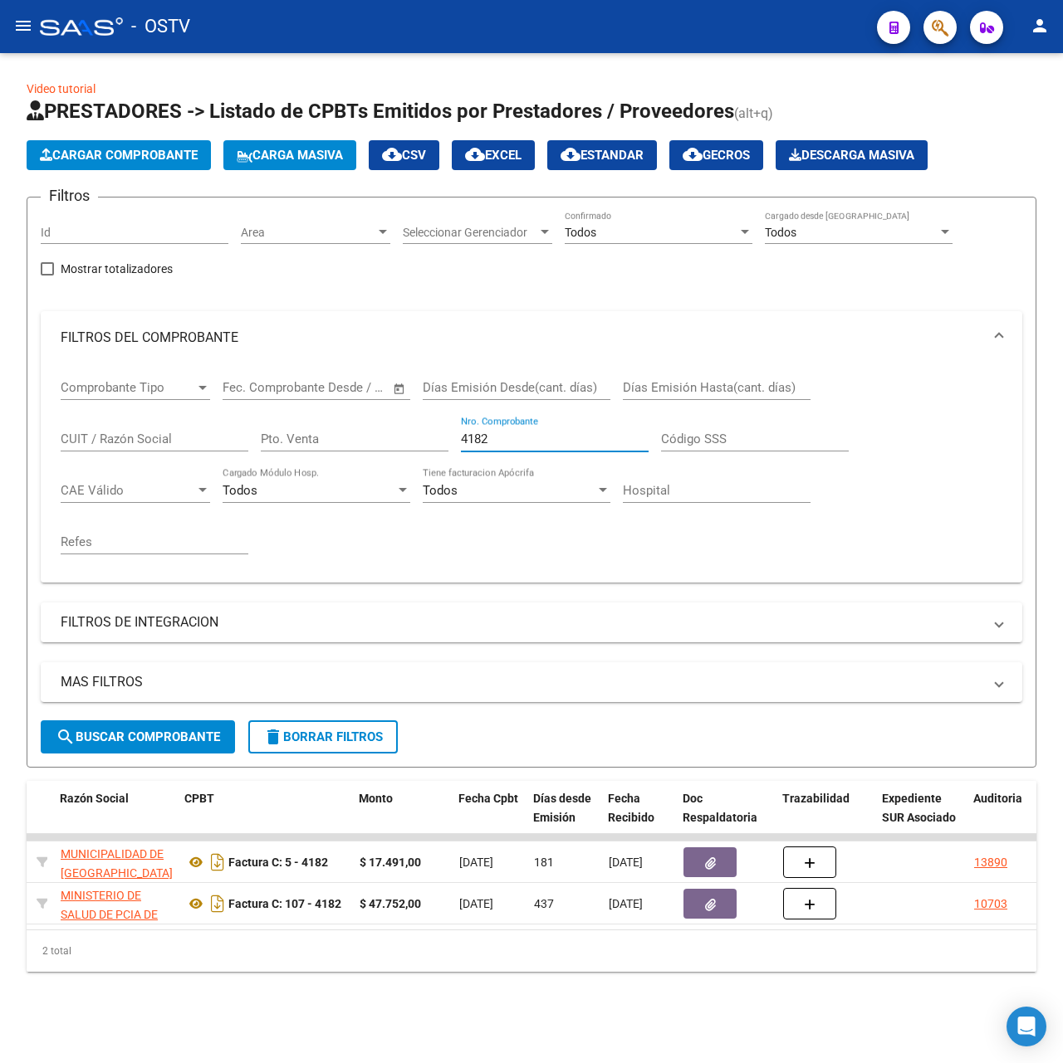
drag, startPoint x: 553, startPoint y: 437, endPoint x: 94, endPoint y: 463, distance: 459.8
click at [94, 463] on div "Comprobante Tipo Comprobante Tipo Fecha inicio – Fecha fin Fec. Comprobante Des…" at bounding box center [531, 466] width 941 height 205
drag, startPoint x: 549, startPoint y: 440, endPoint x: 164, endPoint y: 450, distance: 384.5
click at [164, 450] on div "Comprobante Tipo Comprobante Tipo Fecha inicio – Fecha fin Fec. Comprobante Des…" at bounding box center [531, 466] width 941 height 205
drag, startPoint x: 518, startPoint y: 442, endPoint x: 83, endPoint y: 468, distance: 435.8
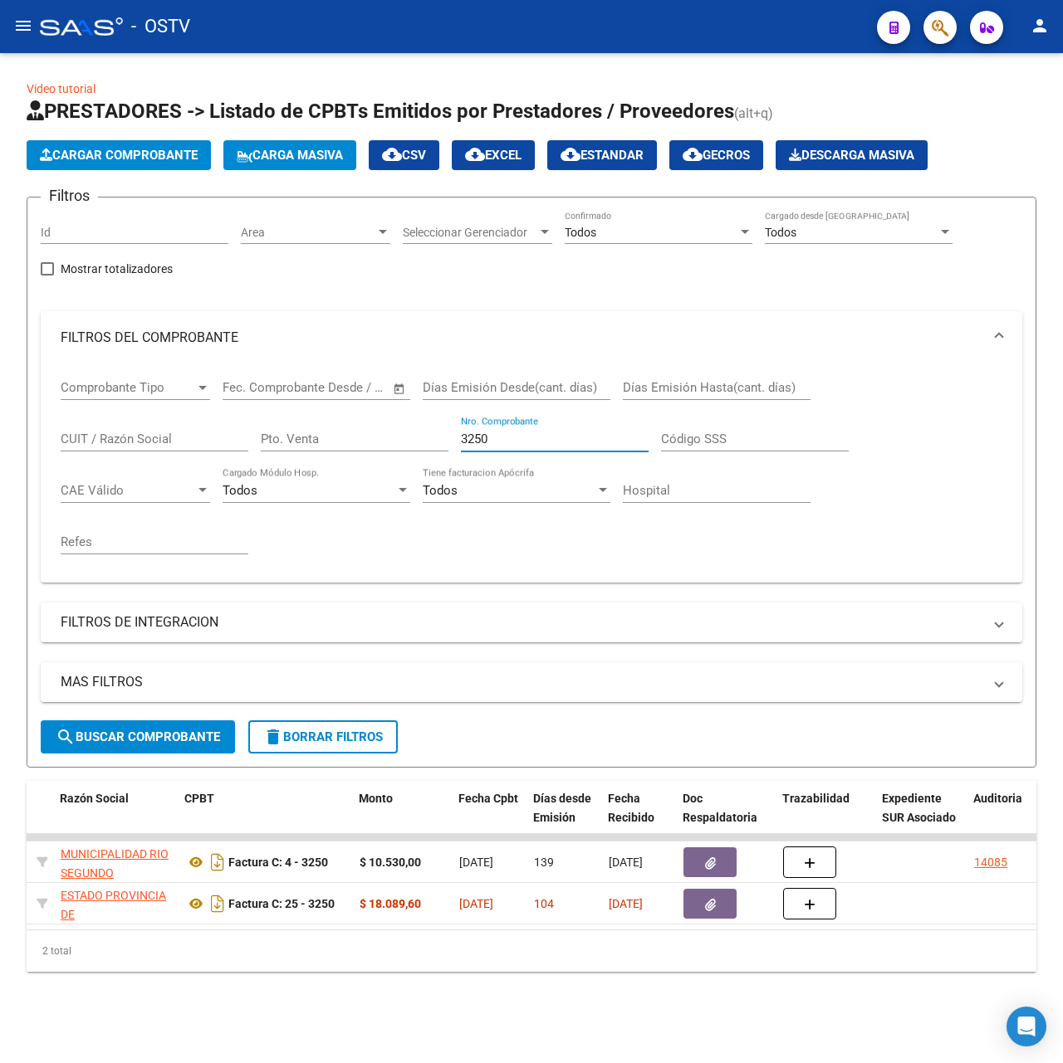
click at [186, 470] on div "Comprobante Tipo Comprobante Tipo Fecha inicio – Fecha fin Fec. Comprobante Des…" at bounding box center [531, 466] width 941 height 205
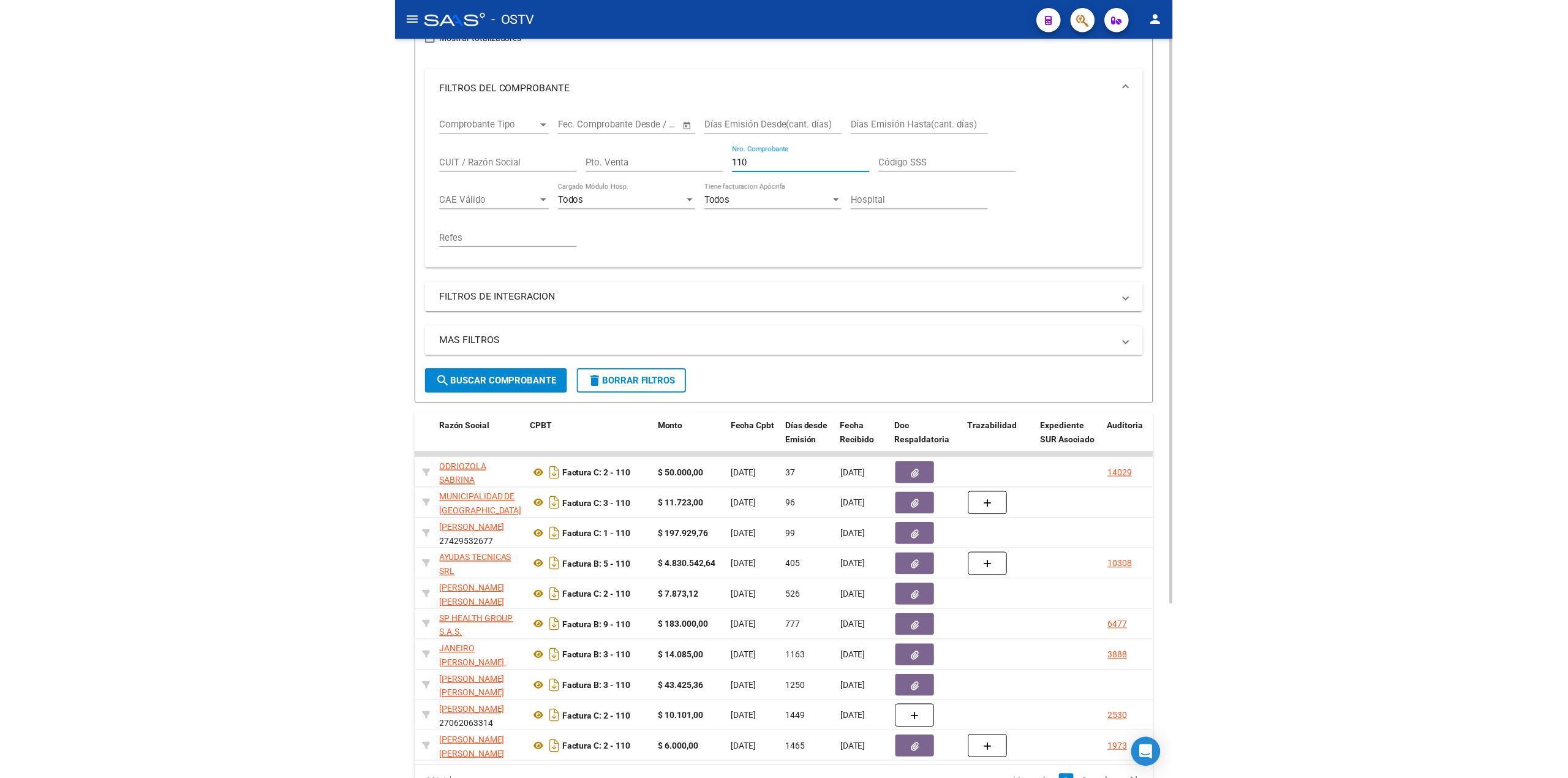
scroll to position [163, 0]
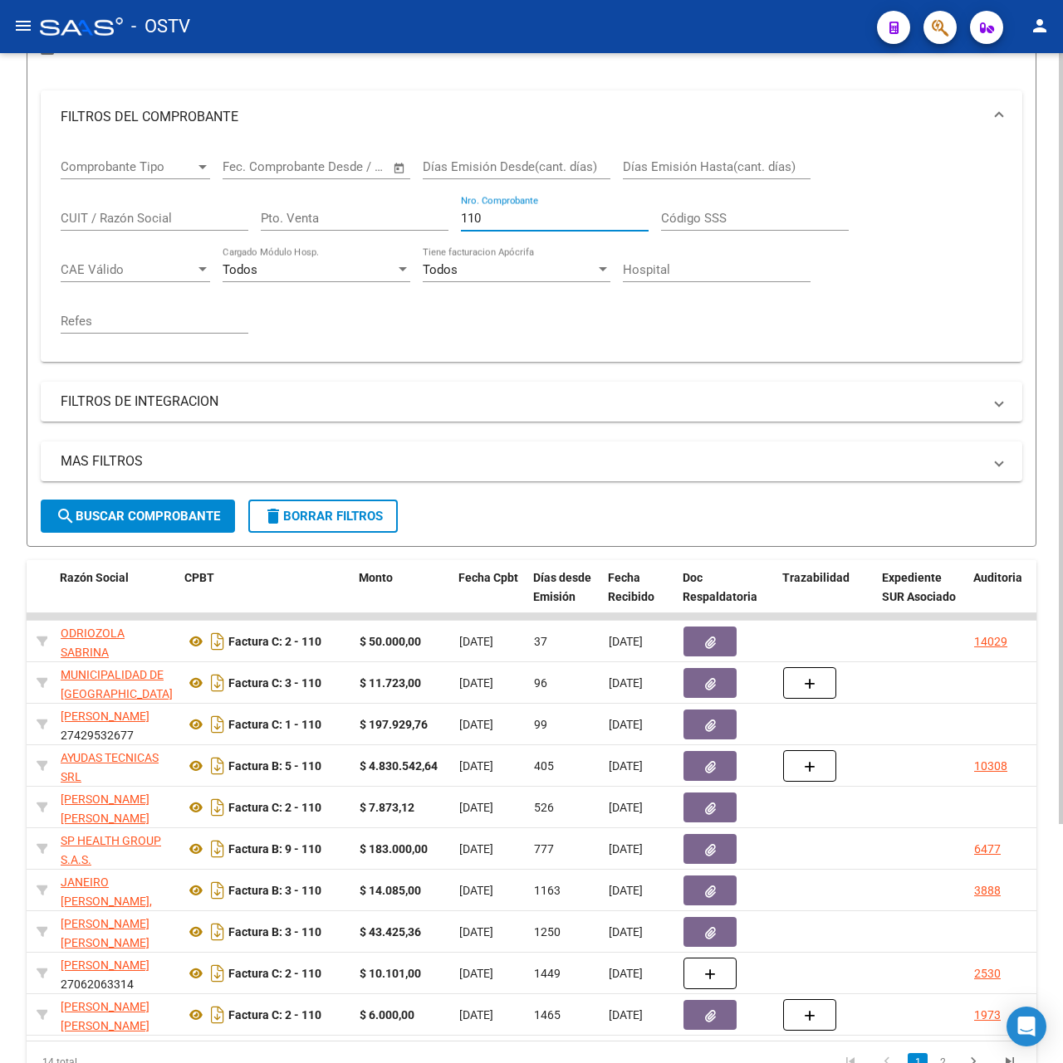
type input "110"
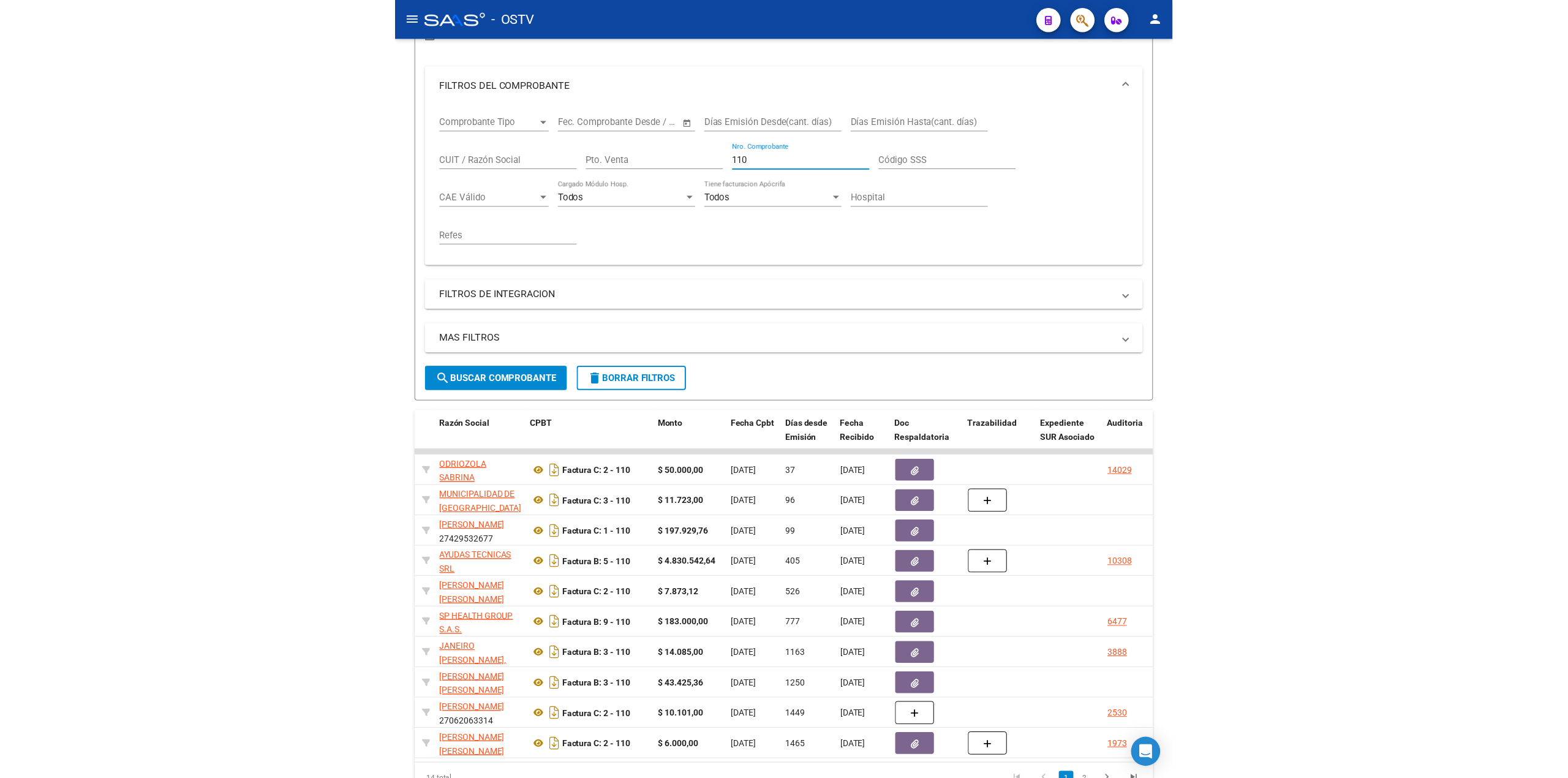
scroll to position [138, 0]
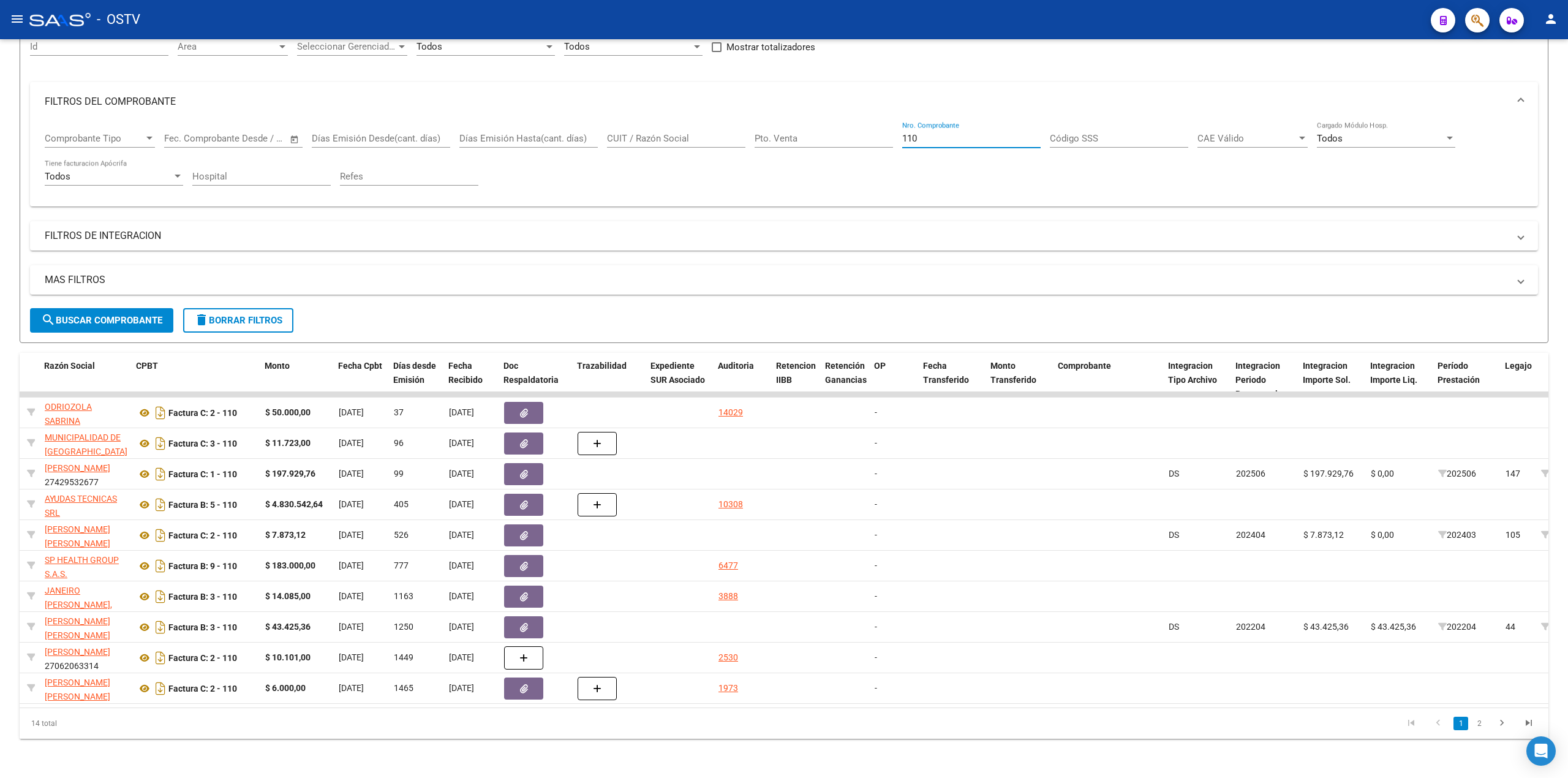
click at [5, 13] on mat-toolbar "menu - OSTV person" at bounding box center [784, 19] width 1568 height 39
click at [13, 16] on mat-icon "menu" at bounding box center [17, 19] width 15 height 15
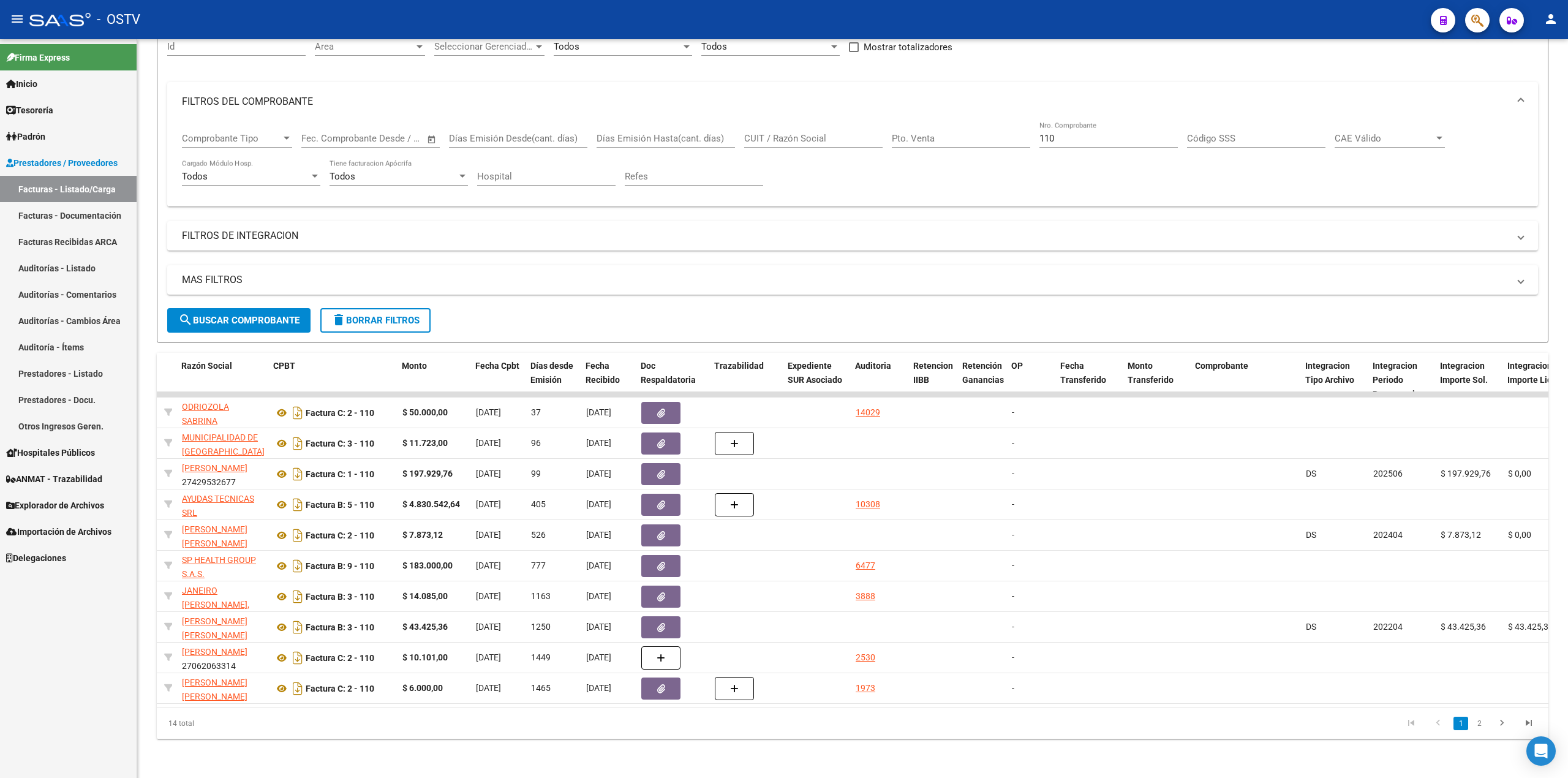
click at [20, 104] on span "Tesorería" at bounding box center [30, 110] width 47 height 13
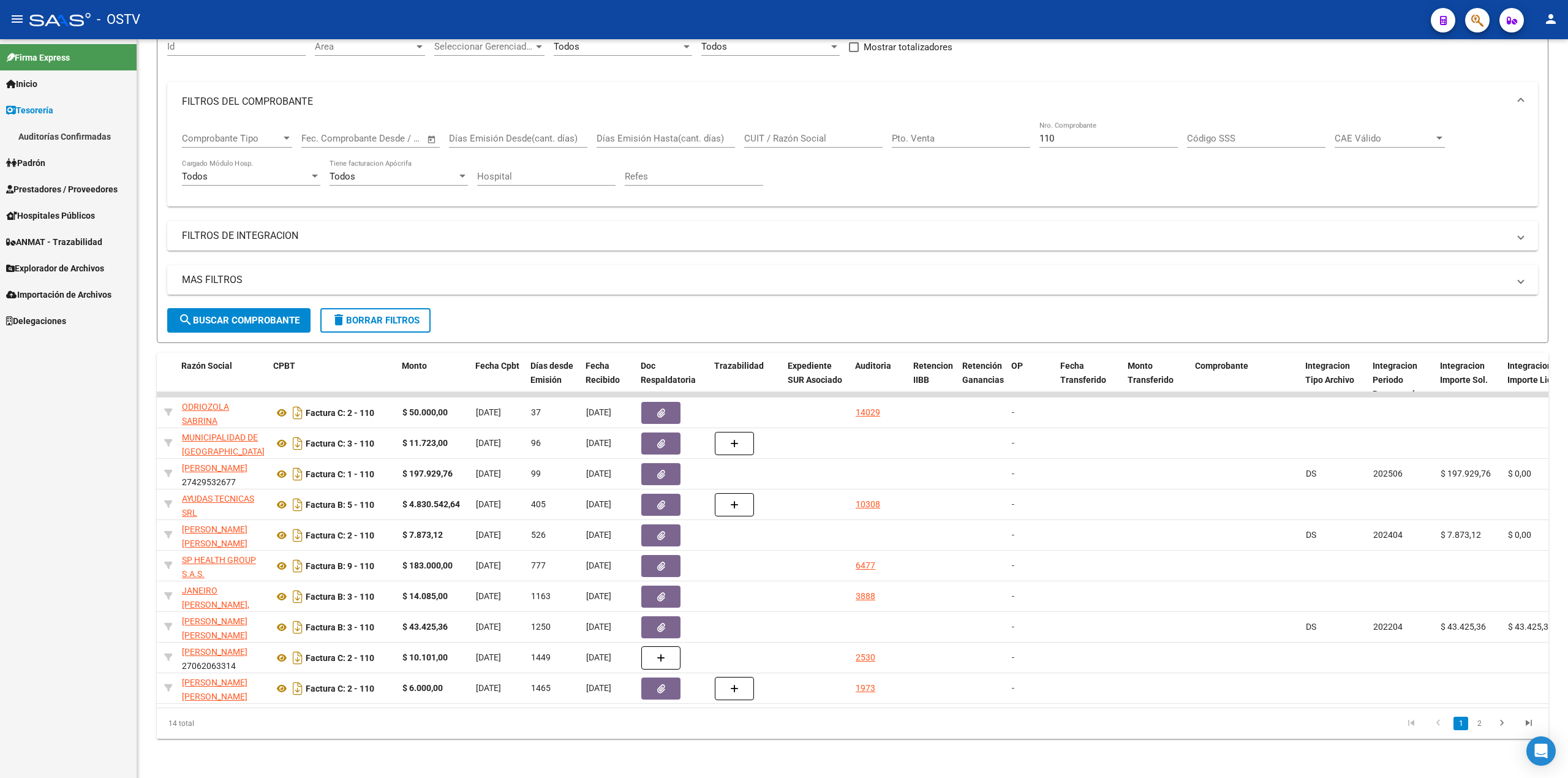
click at [62, 128] on link "Auditorías Confirmadas" at bounding box center [68, 137] width 137 height 27
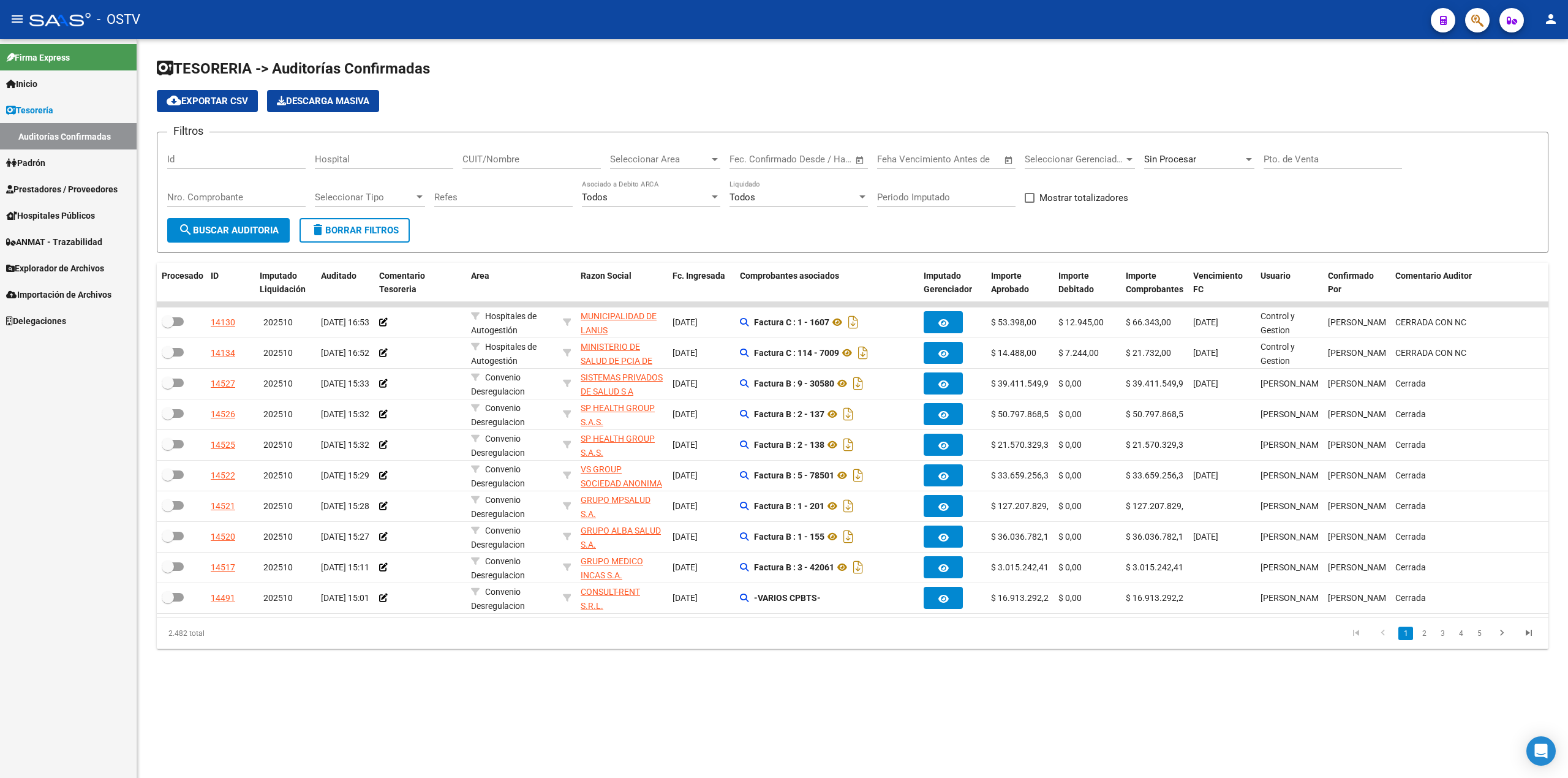
click at [784, 157] on div "Sin Procesar" at bounding box center [1194, 159] width 99 height 11
click at [784, 106] on span "Todas" at bounding box center [1215, 104] width 142 height 27
click at [229, 229] on span "search Buscar Auditoria" at bounding box center [229, 230] width 100 height 11
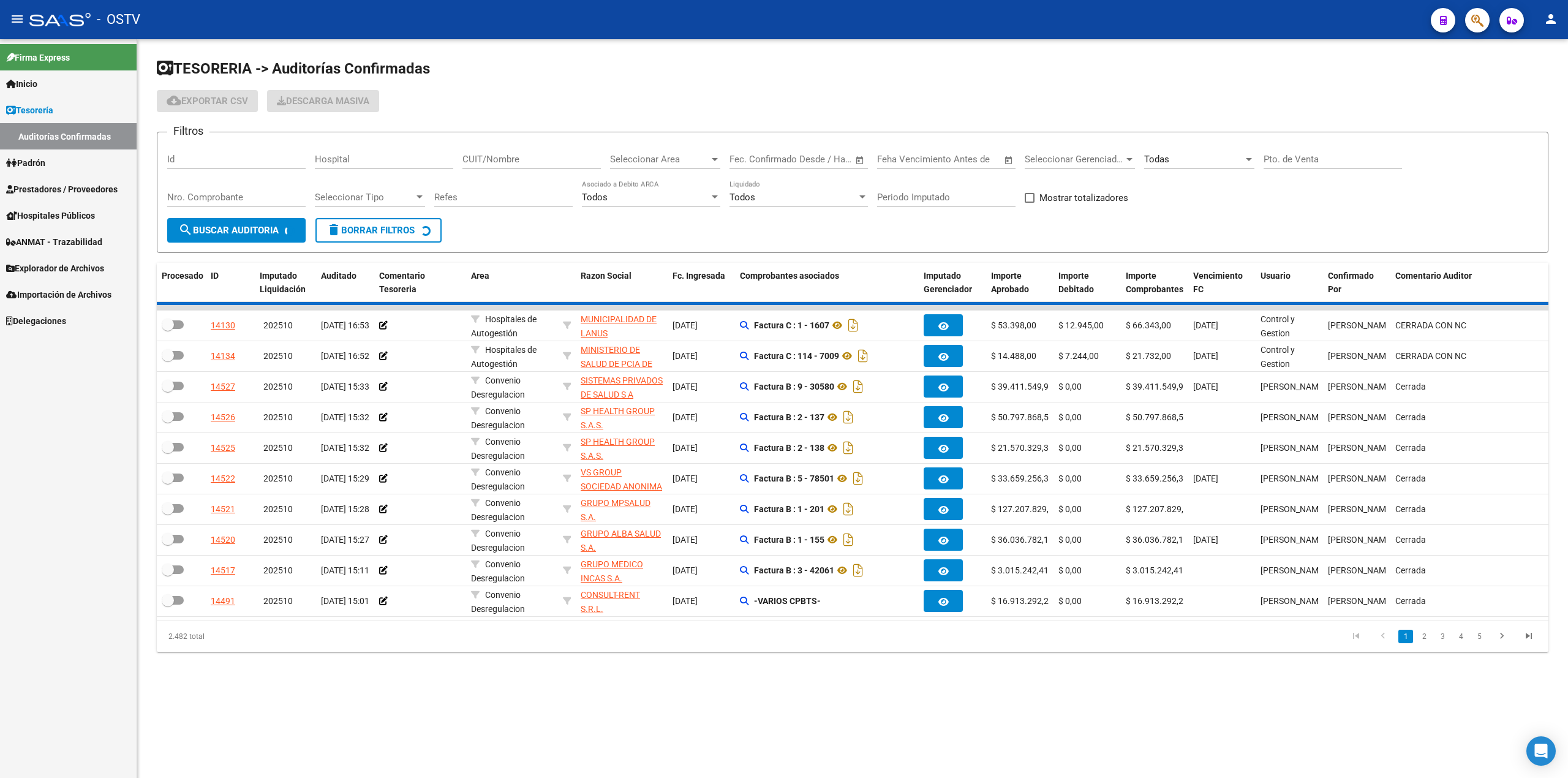
checkbox input "true"
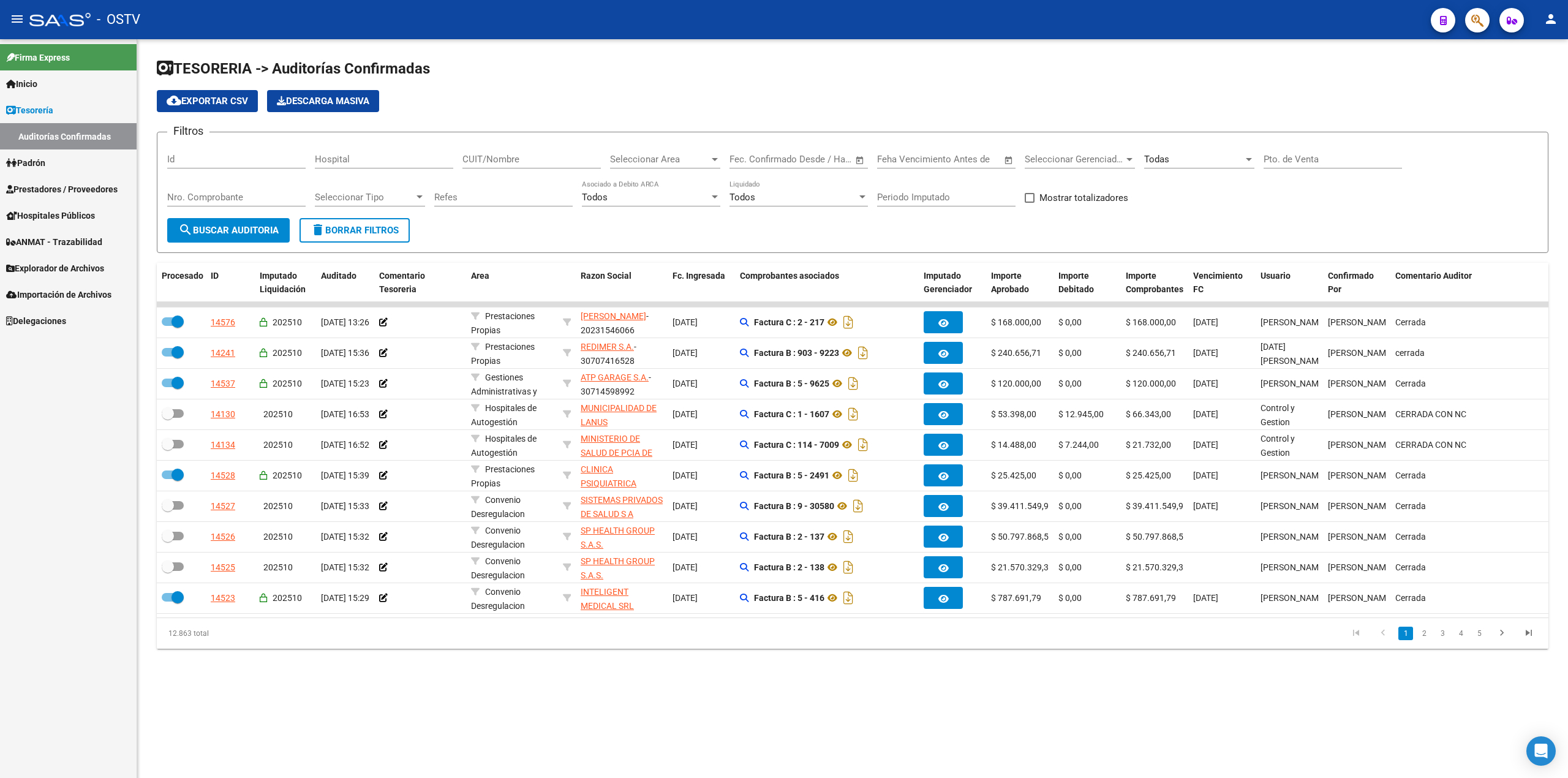
click at [207, 197] on input "Nro. Comprobante" at bounding box center [237, 197] width 139 height 11
type input "3110"
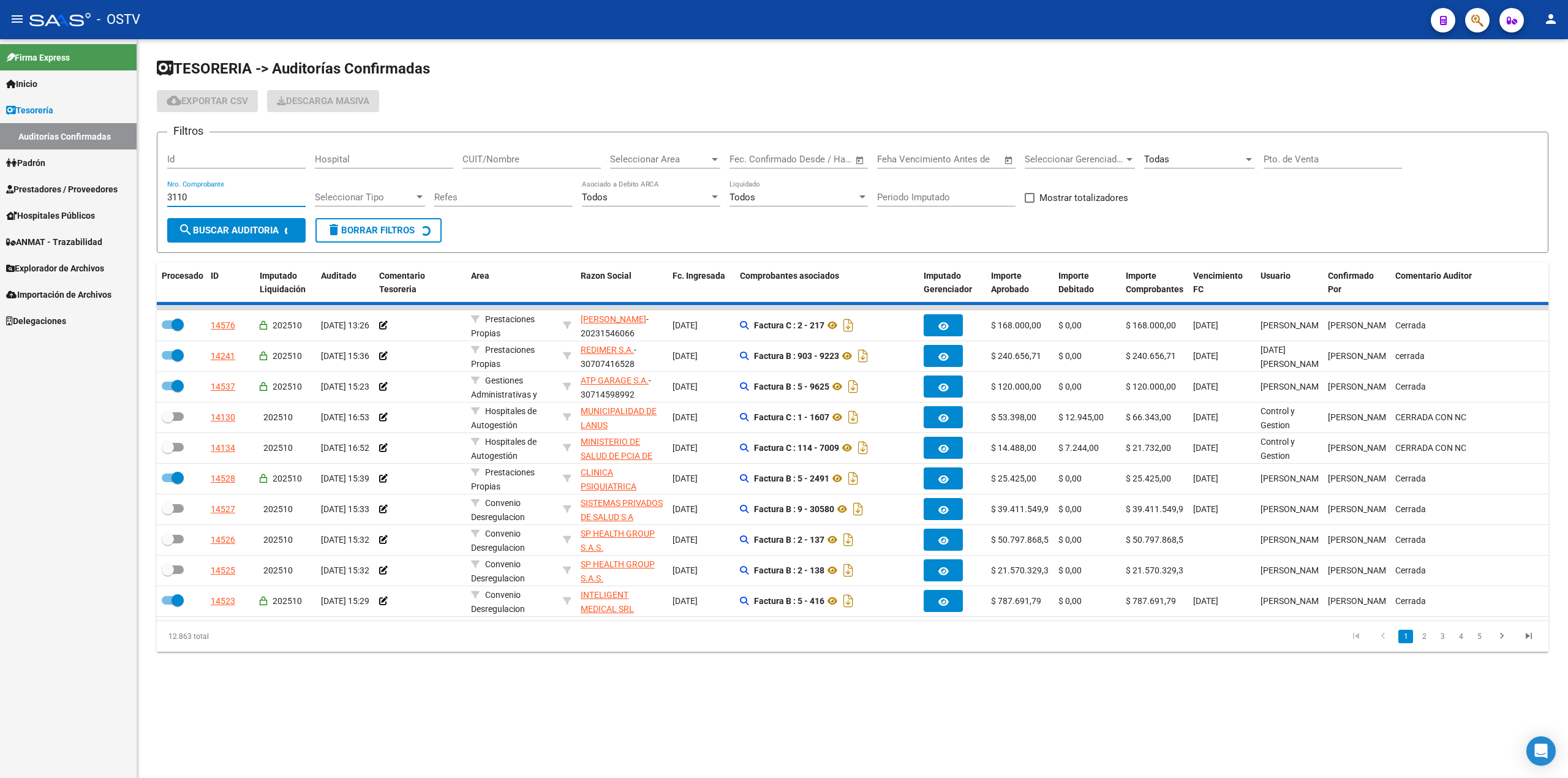
checkbox input "false"
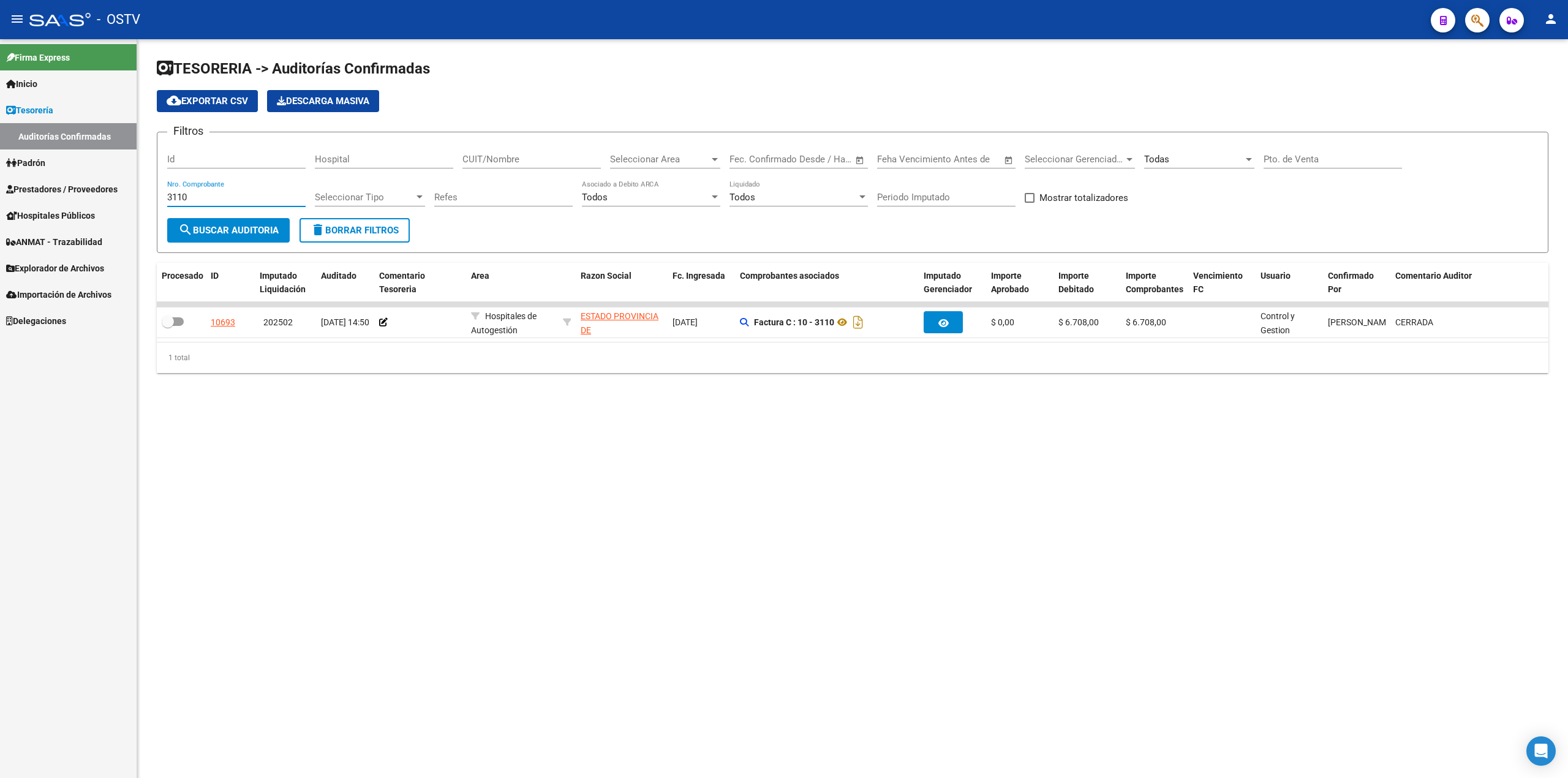
drag, startPoint x: 229, startPoint y: 200, endPoint x: 110, endPoint y: 196, distance: 119.1
click at [110, 196] on mat-sidenav-container "Firma Express Inicio Calendario SSS Instructivos Contacto OS Tesorería Auditorí…" at bounding box center [784, 408] width 1568 height 739
type input "693"
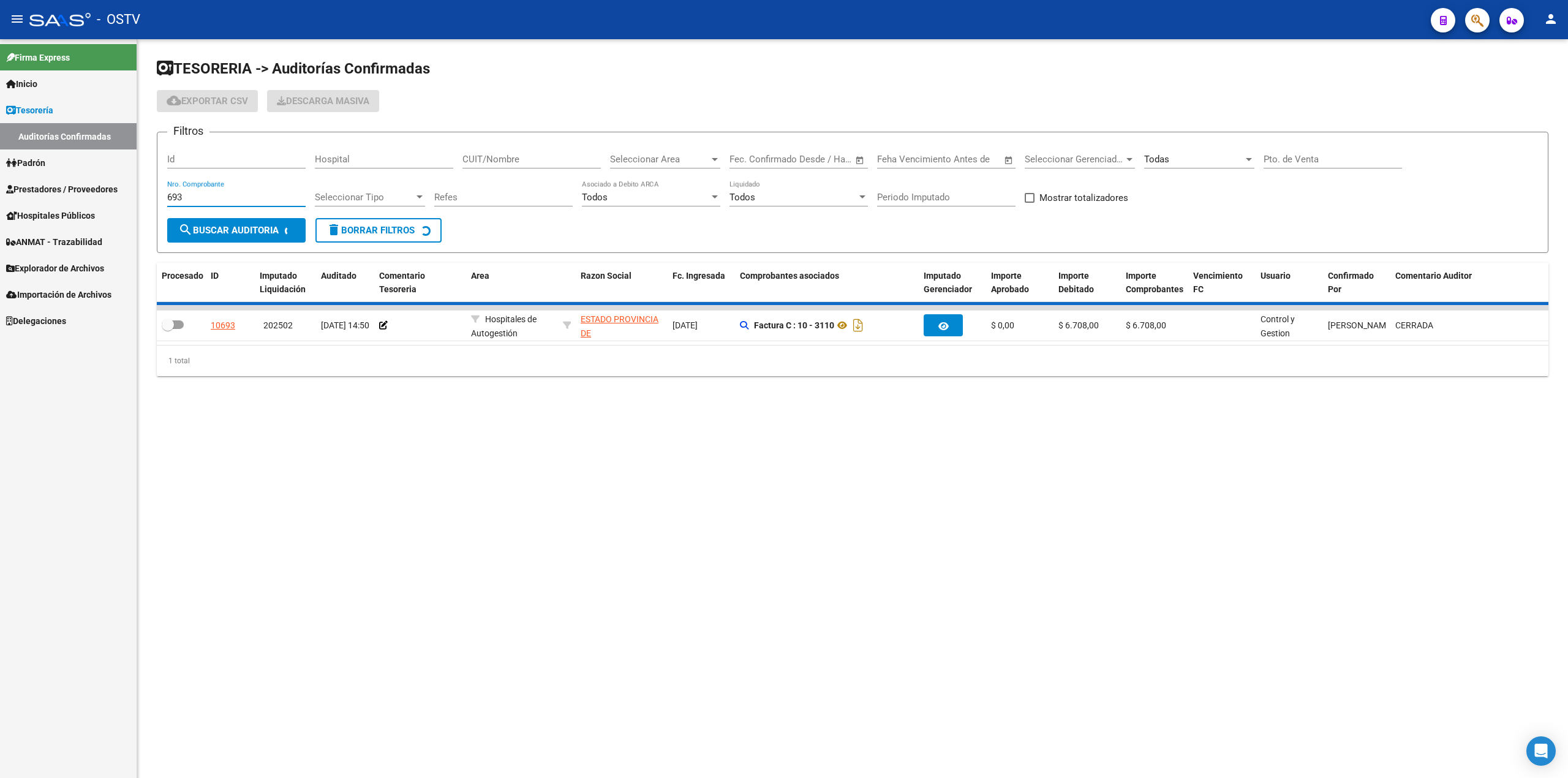
checkbox input "true"
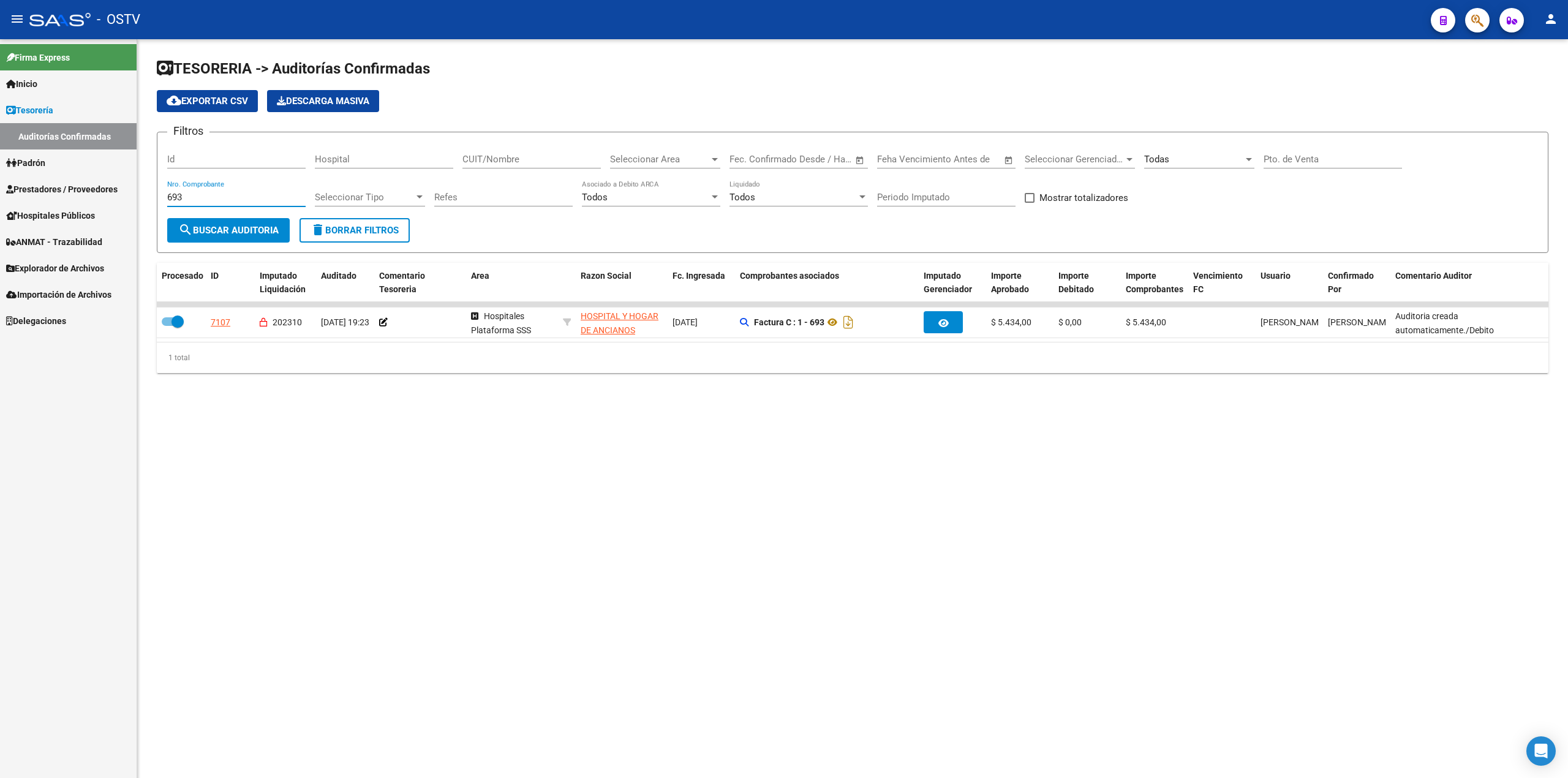
drag, startPoint x: 208, startPoint y: 200, endPoint x: 78, endPoint y: 197, distance: 130.0
click at [78, 197] on mat-sidenav-container "Firma Express Inicio Calendario SSS Instructivos Contacto OS Tesorería Auditorí…" at bounding box center [784, 408] width 1568 height 739
type input "8577"
click at [56, 180] on link "Prestadores / Proveedores" at bounding box center [68, 189] width 137 height 27
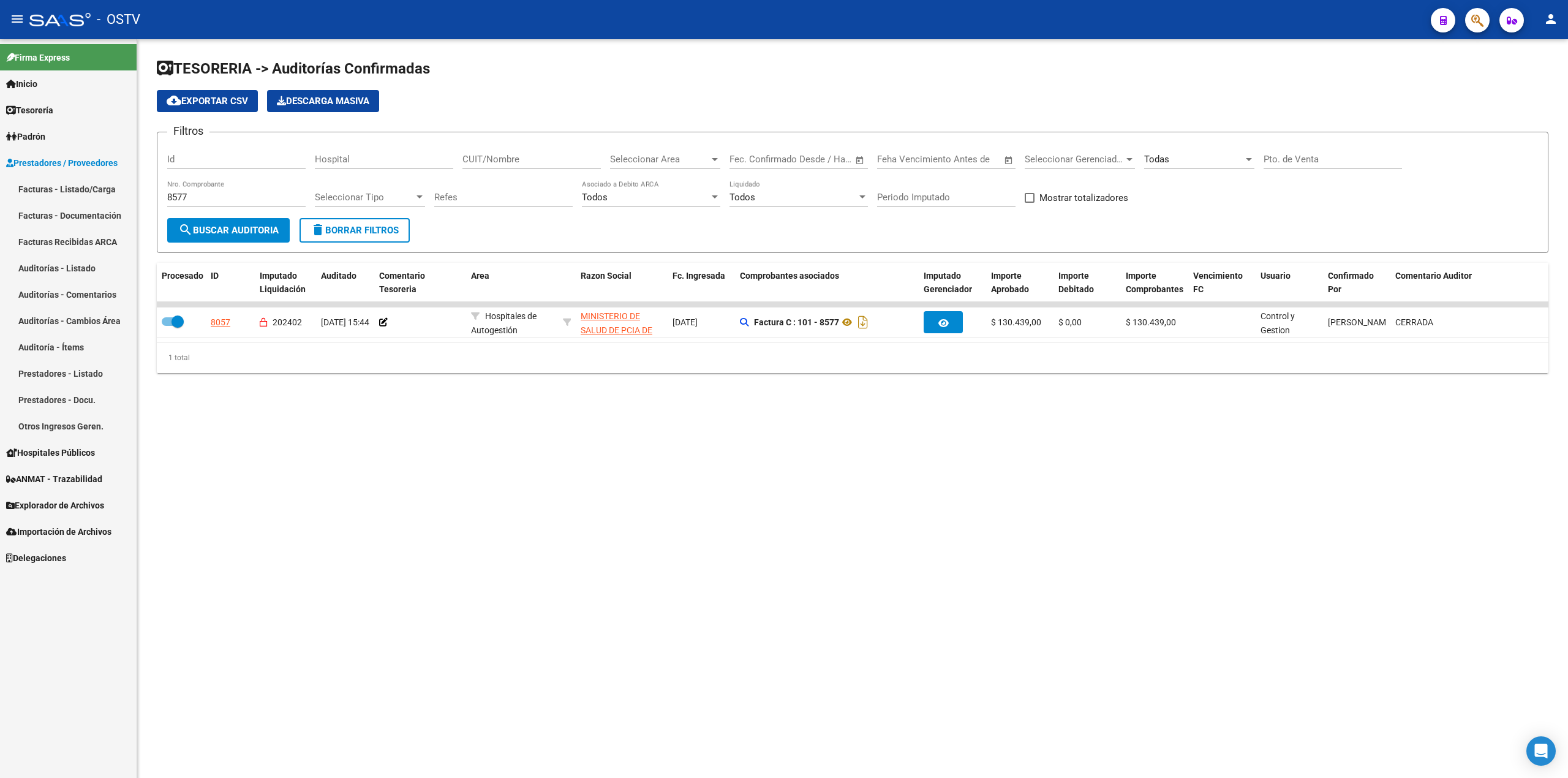
click at [72, 185] on link "Facturas - Listado/Carga" at bounding box center [68, 189] width 137 height 27
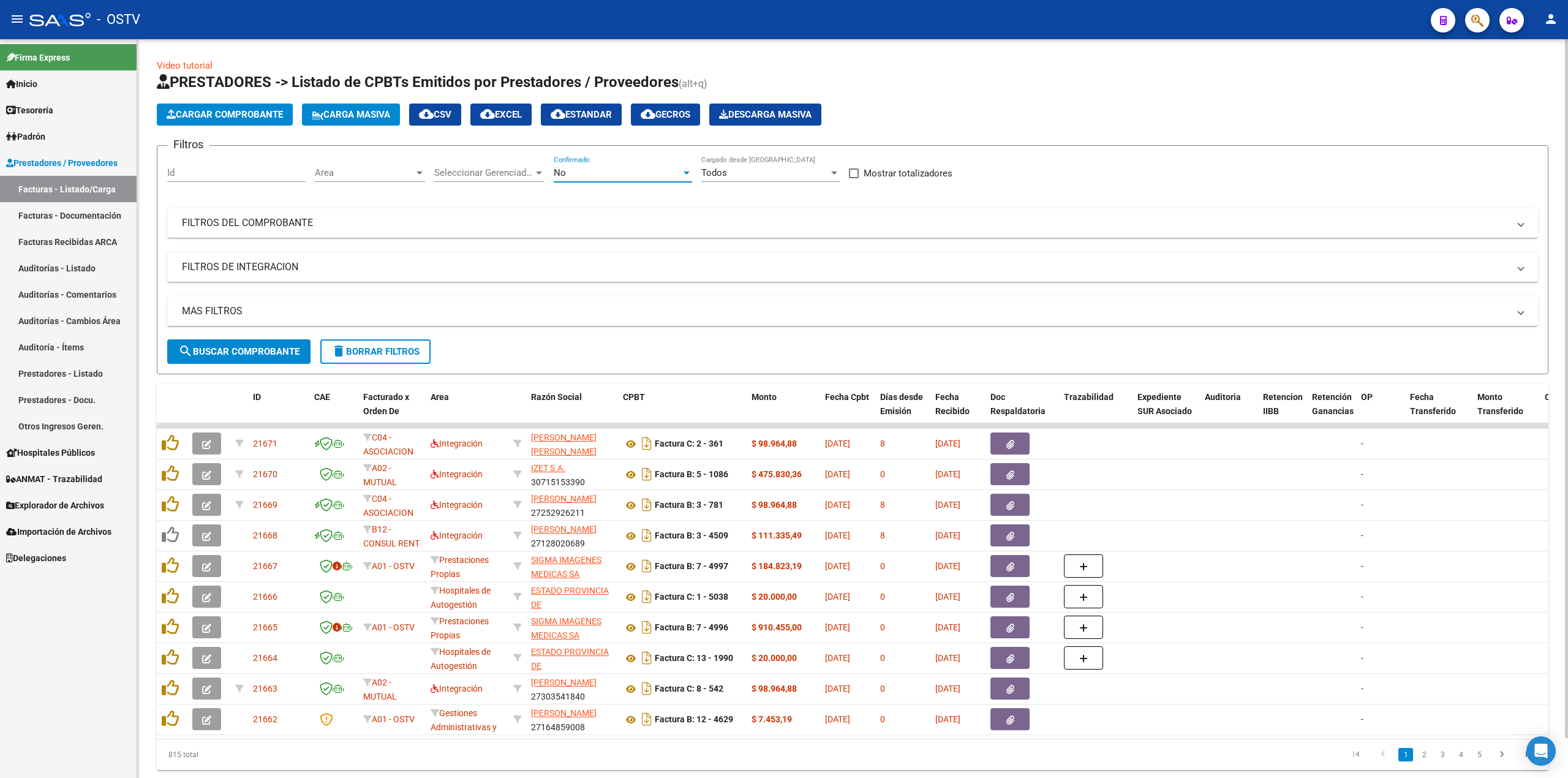
click at [627, 168] on div "No" at bounding box center [617, 173] width 128 height 11
click at [606, 125] on span "Todos" at bounding box center [623, 117] width 139 height 27
click at [366, 224] on mat-panel-title "FILTROS DEL COMPROBANTE" at bounding box center [846, 223] width 1327 height 13
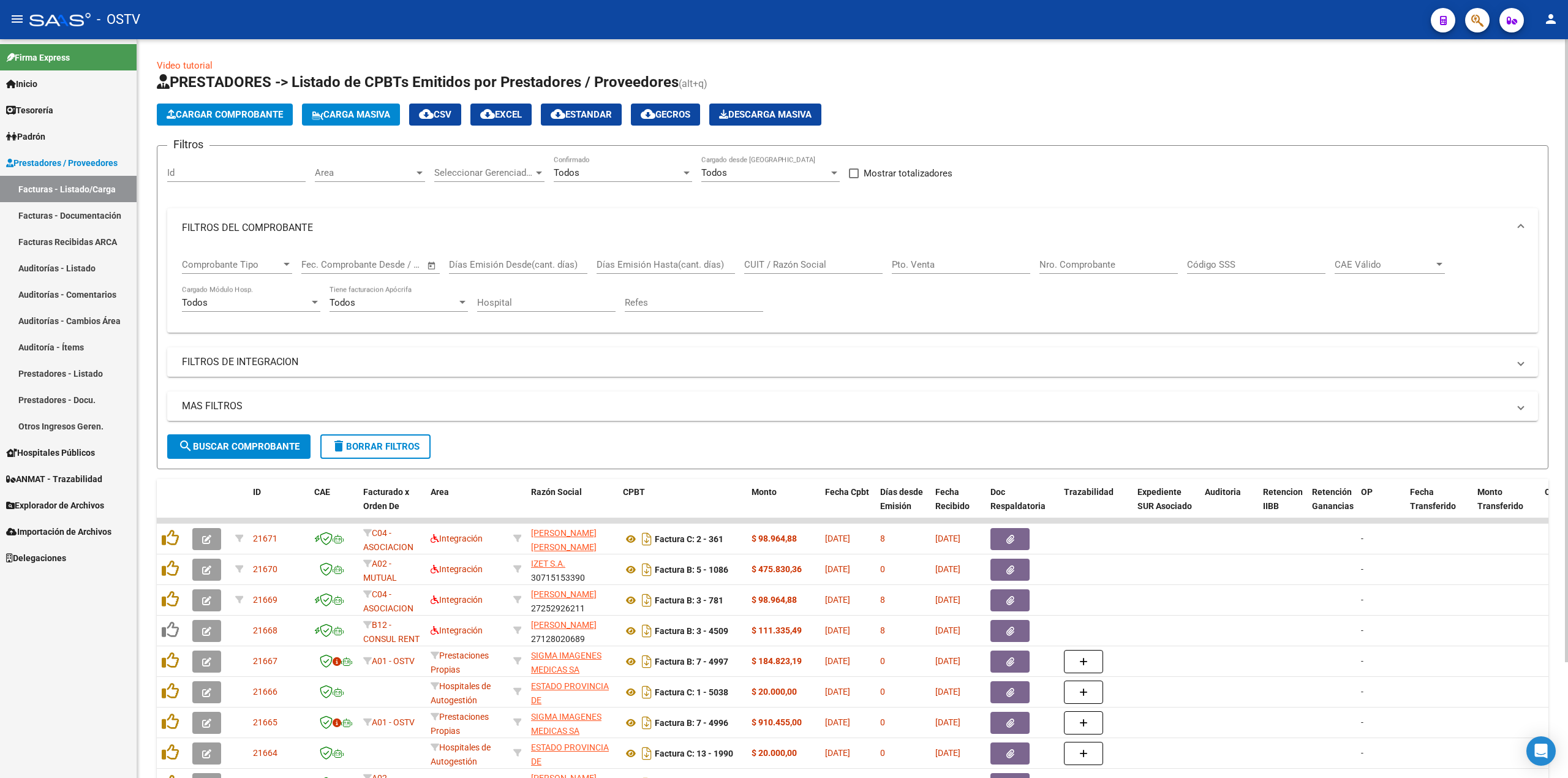
click at [784, 260] on input "Nro. Comprobante" at bounding box center [1109, 264] width 139 height 11
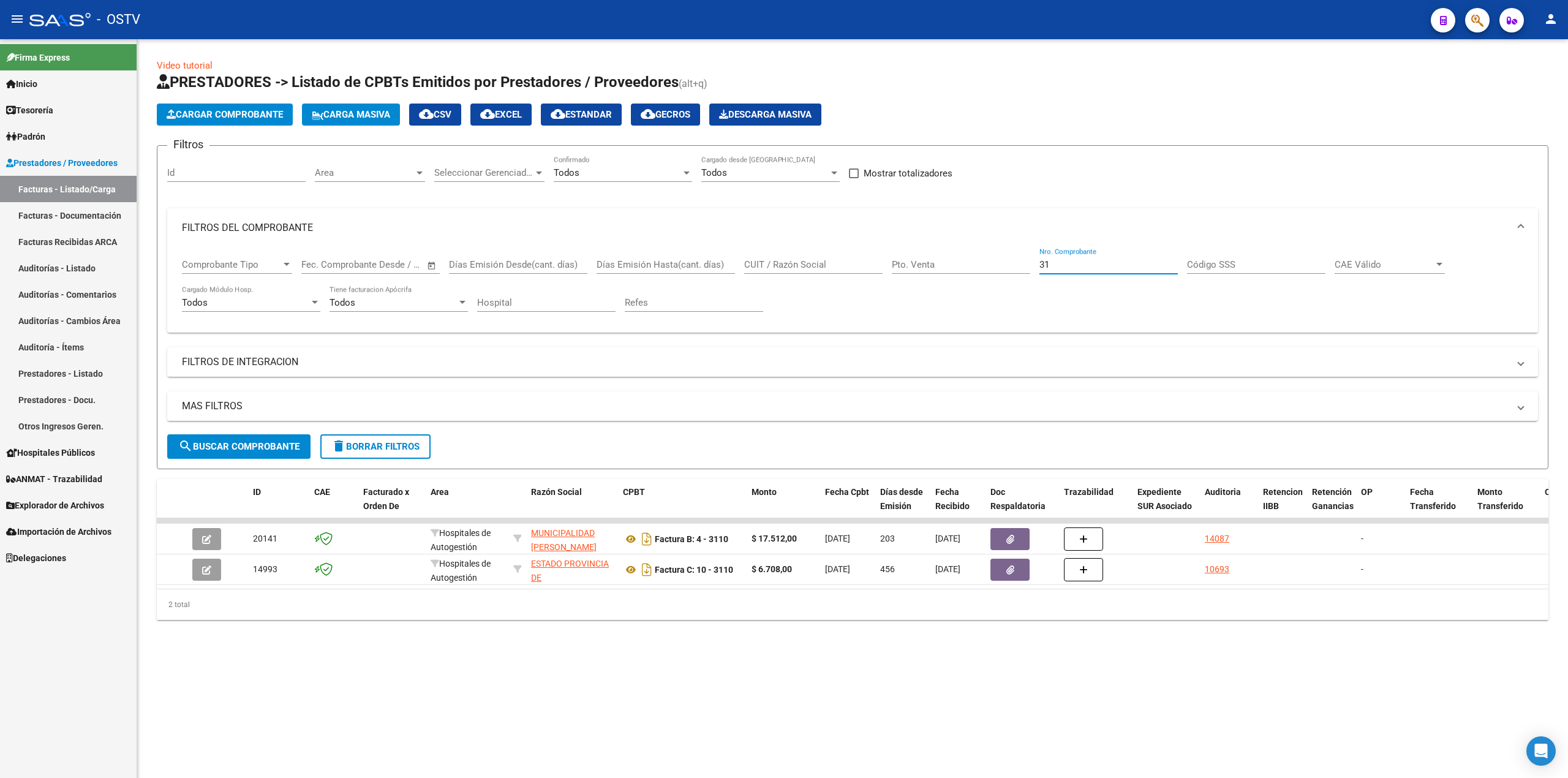
type input "3"
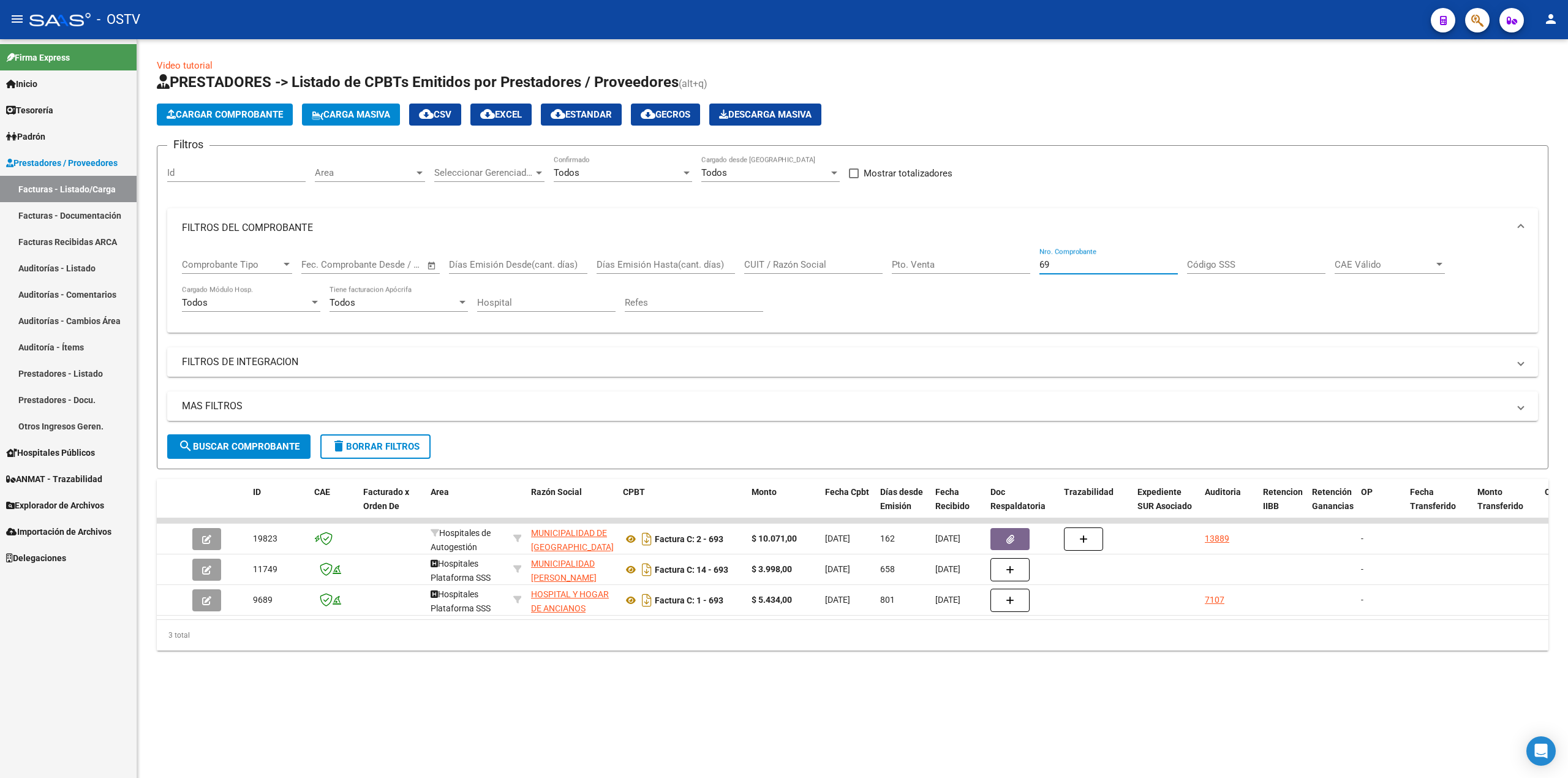
type input "6"
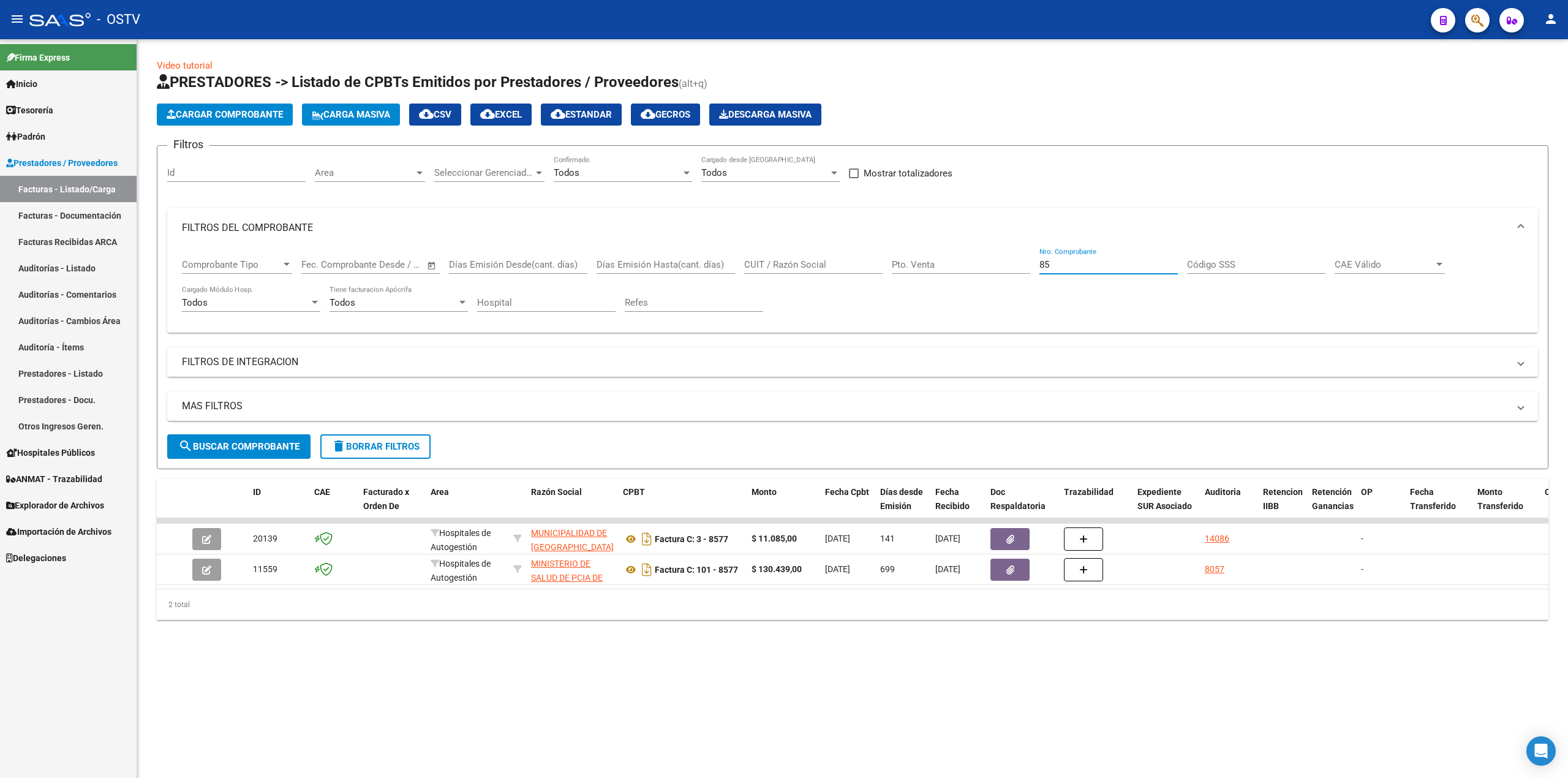
type input "8"
click at [31, 82] on span "Inicio" at bounding box center [21, 84] width 31 height 13
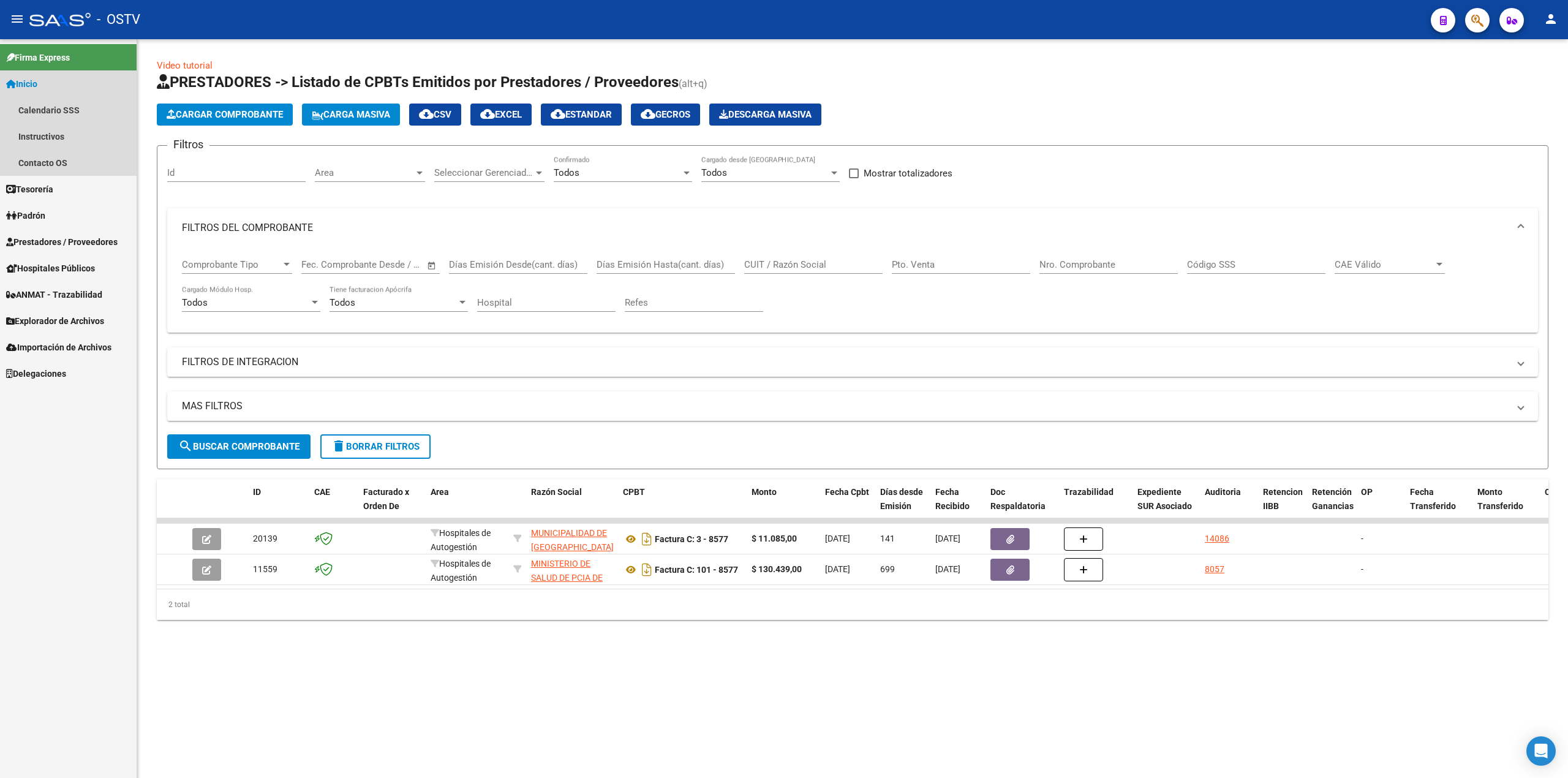
click at [31, 82] on span "Inicio" at bounding box center [21, 84] width 31 height 13
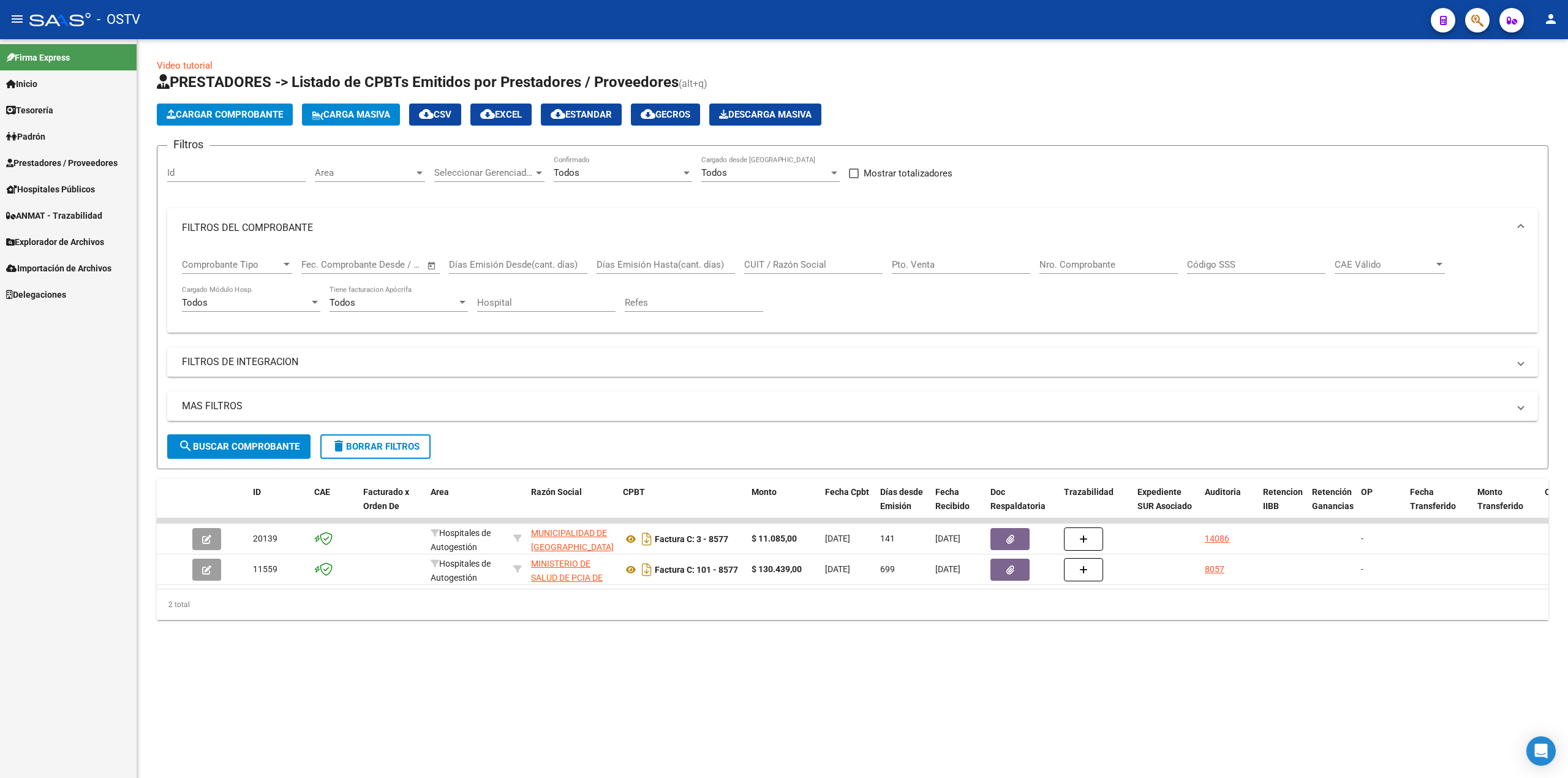
click at [61, 92] on link "Inicio" at bounding box center [68, 83] width 137 height 27
click at [56, 202] on link "Padrón" at bounding box center [68, 216] width 137 height 27
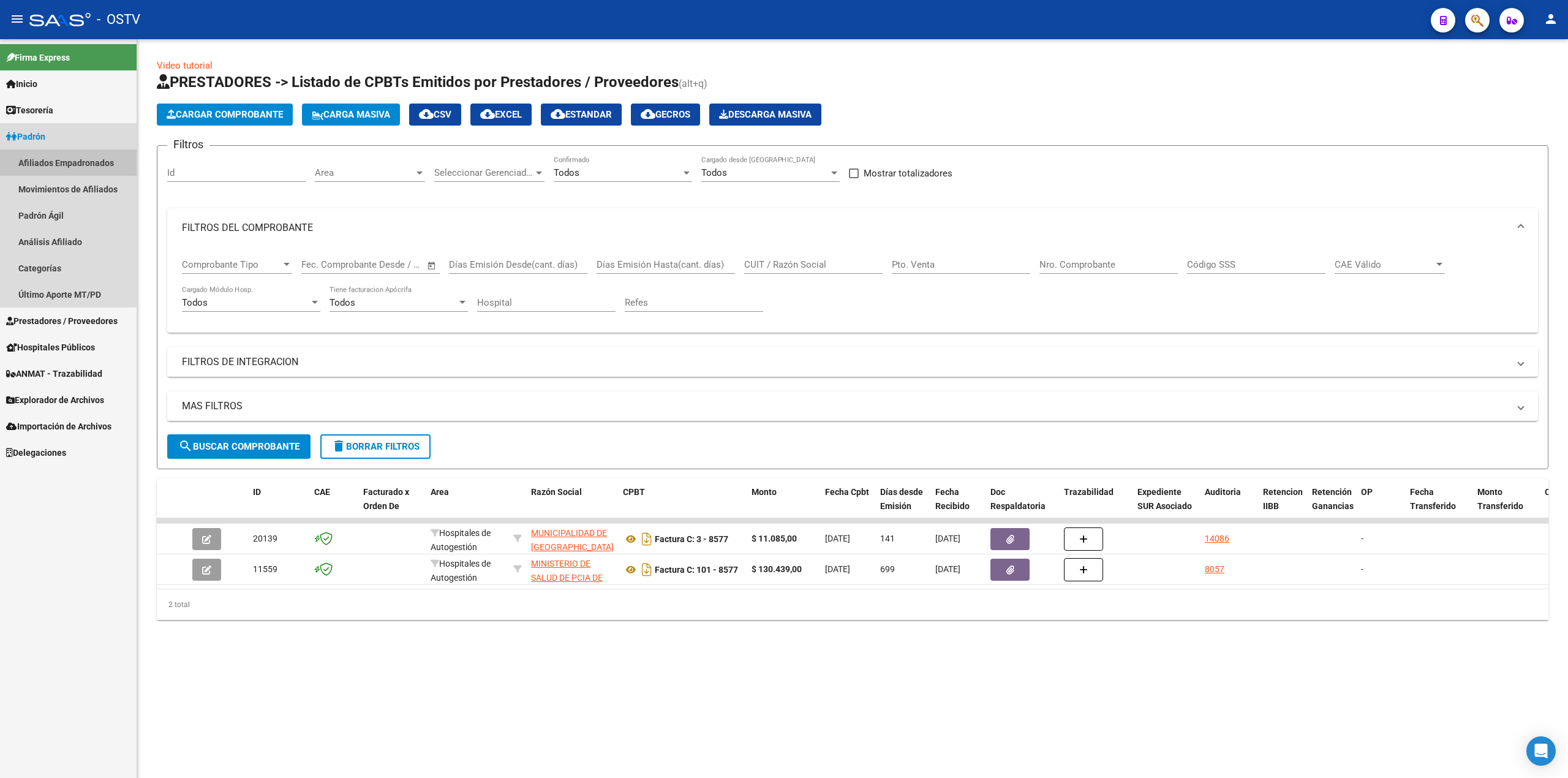
click at [79, 160] on link "Afiliados Empadronados" at bounding box center [68, 163] width 137 height 27
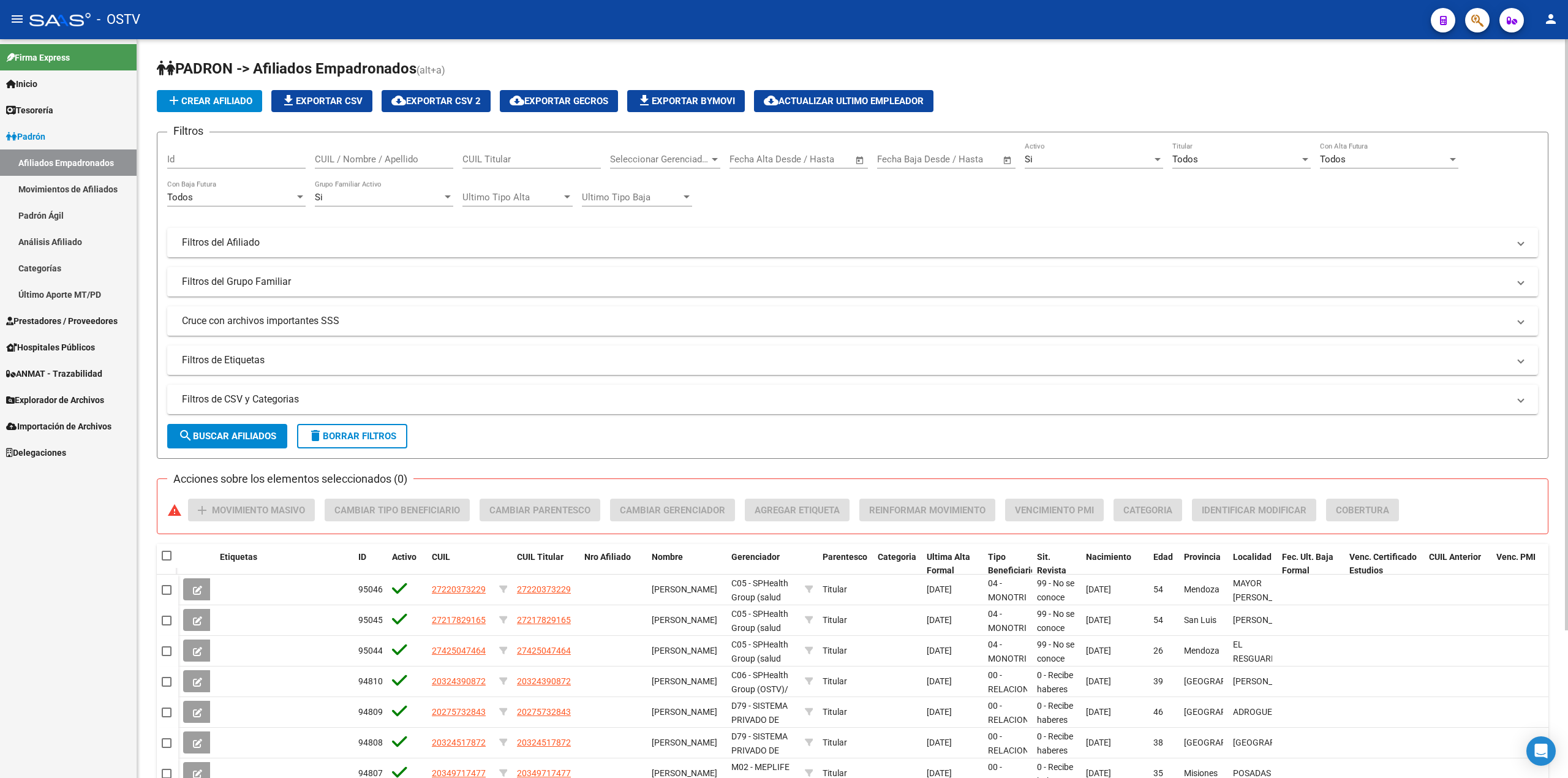
click at [784, 59] on h1 "PADRON -> Afiliados Empadronados (alt+a)" at bounding box center [853, 69] width 1392 height 21
